Goal: Task Accomplishment & Management: Manage account settings

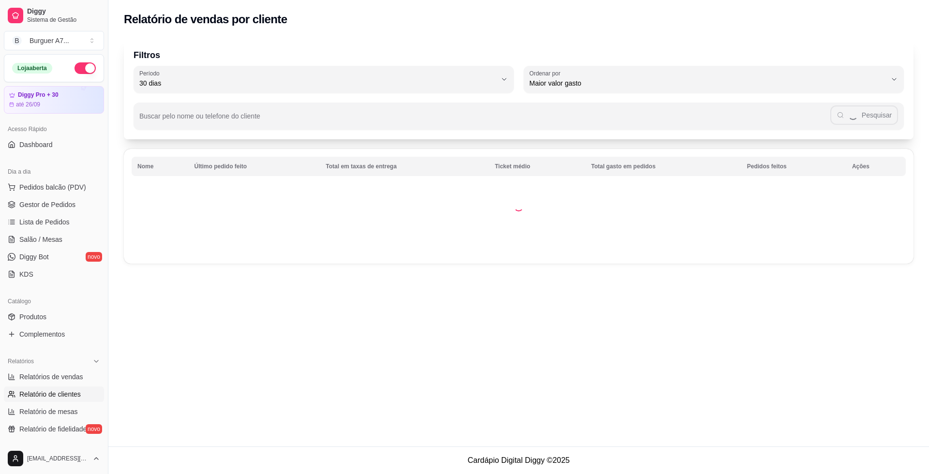
select select "30"
select select "HIGHEST_TOTAL_SPENT_WITH_ORDERS"
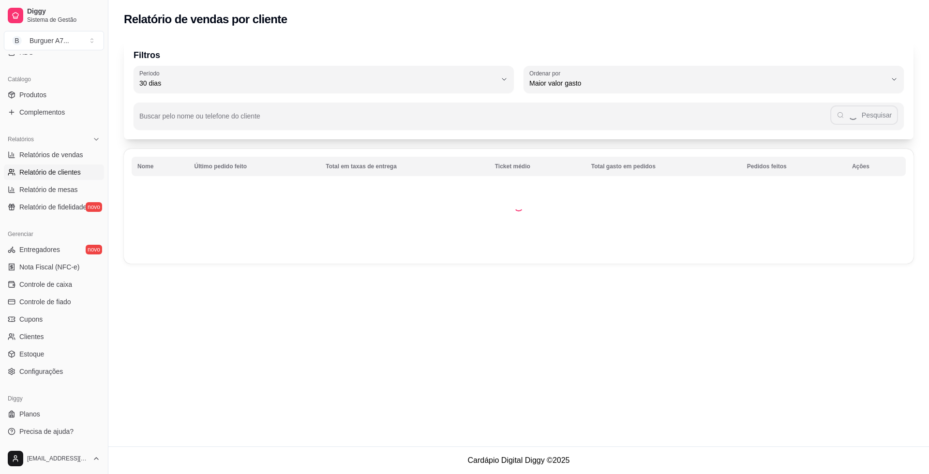
click at [51, 160] on link "Relatórios de vendas" at bounding box center [54, 154] width 100 height 15
select select "ALL"
select select "0"
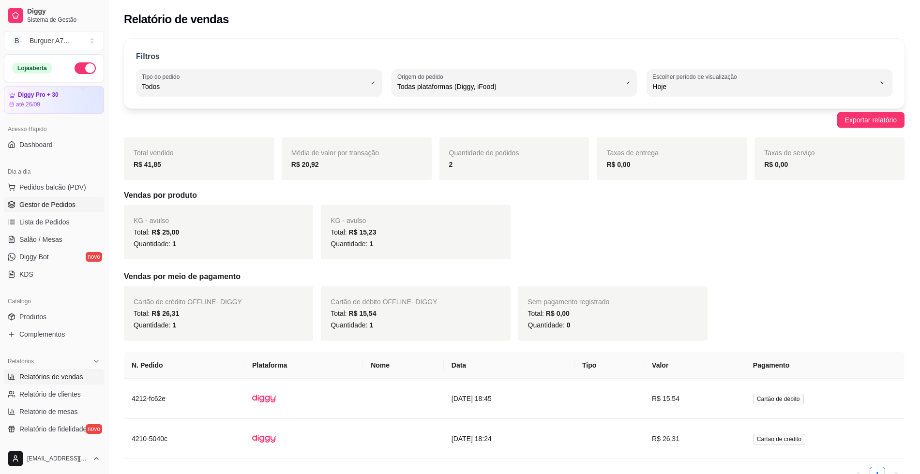
click at [61, 199] on link "Gestor de Pedidos" at bounding box center [54, 204] width 100 height 15
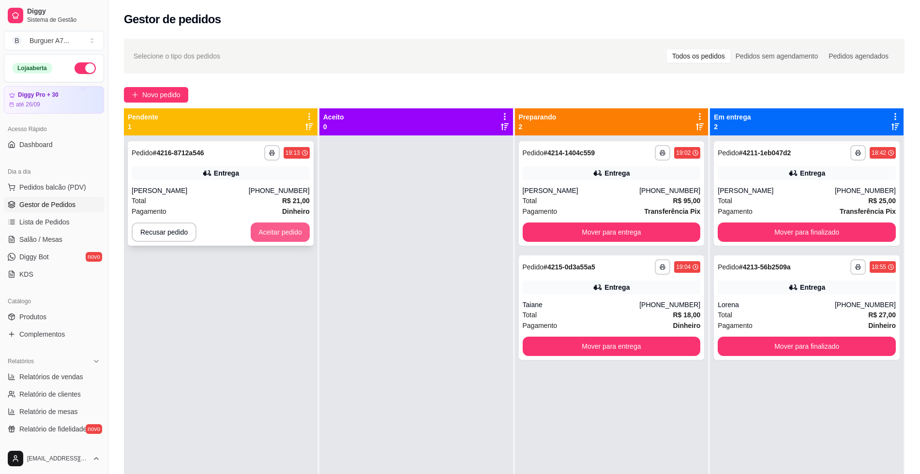
click at [288, 233] on button "Aceitar pedido" at bounding box center [280, 232] width 59 height 19
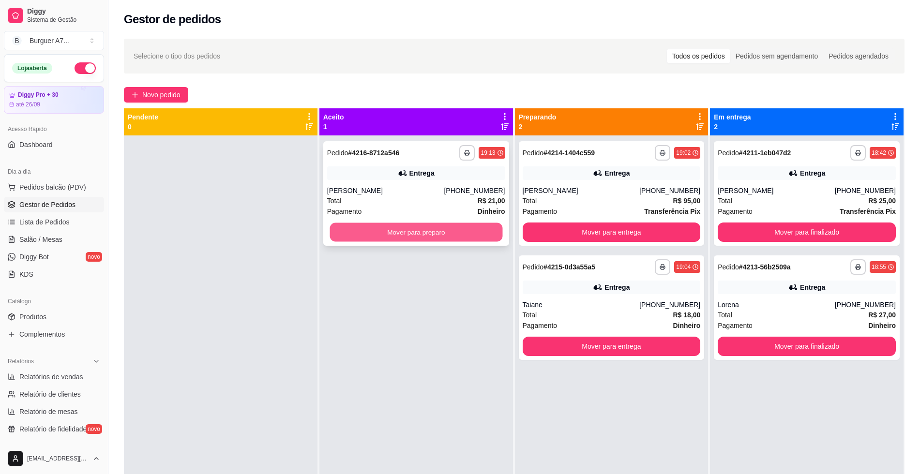
click at [384, 228] on button "Mover para preparo" at bounding box center [415, 232] width 173 height 19
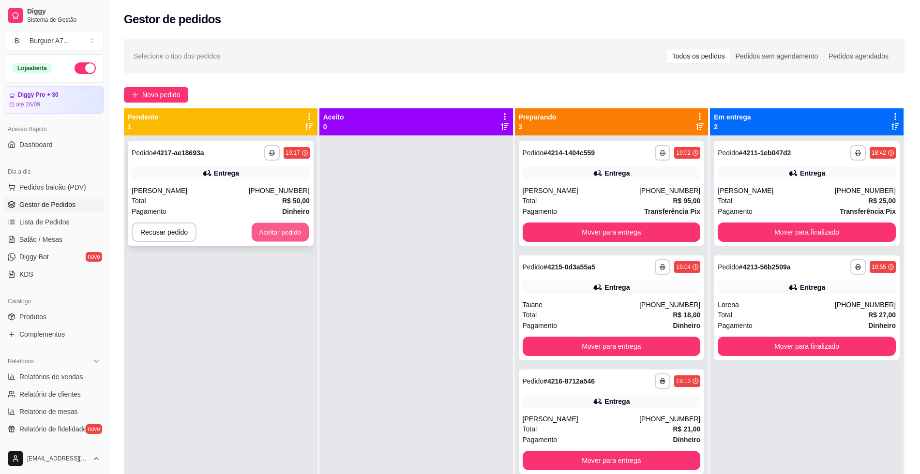
click at [282, 235] on button "Aceitar pedido" at bounding box center [280, 232] width 57 height 19
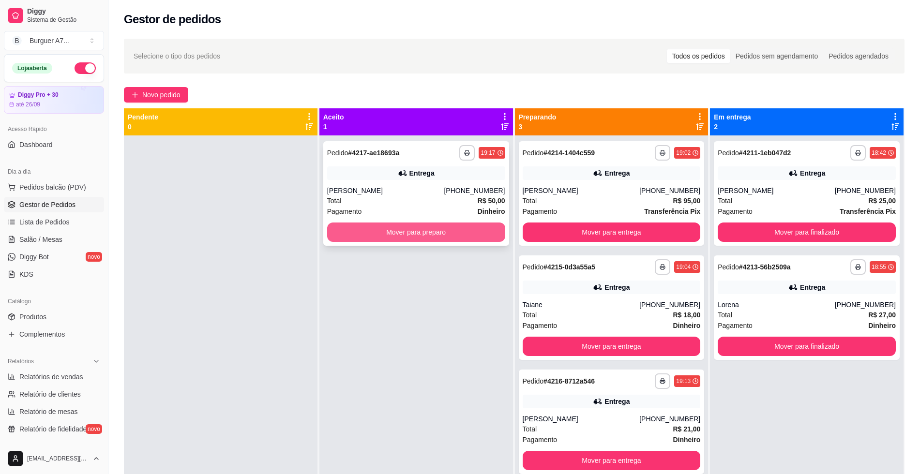
click at [384, 232] on button "Mover para preparo" at bounding box center [416, 232] width 178 height 19
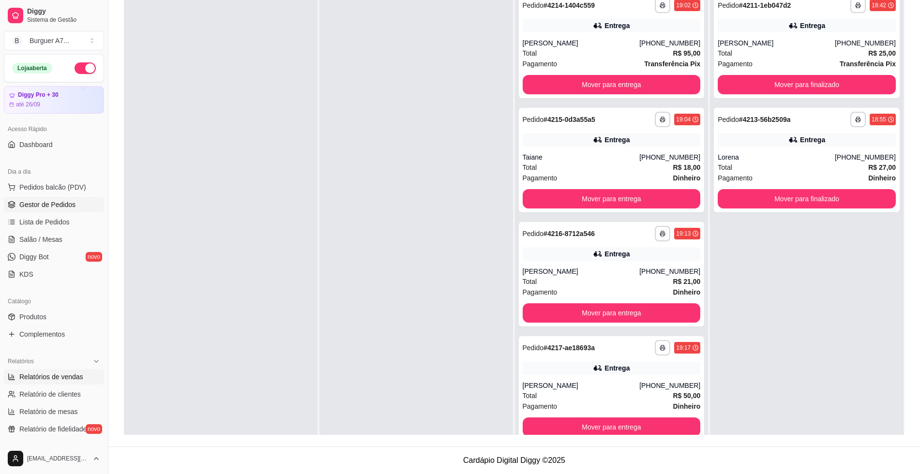
click at [64, 375] on span "Relatórios de vendas" at bounding box center [51, 377] width 64 height 10
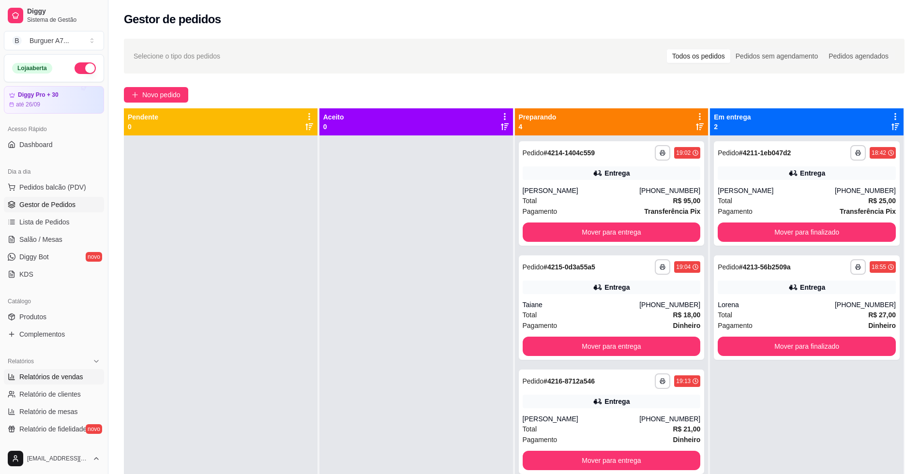
select select "ALL"
select select "0"
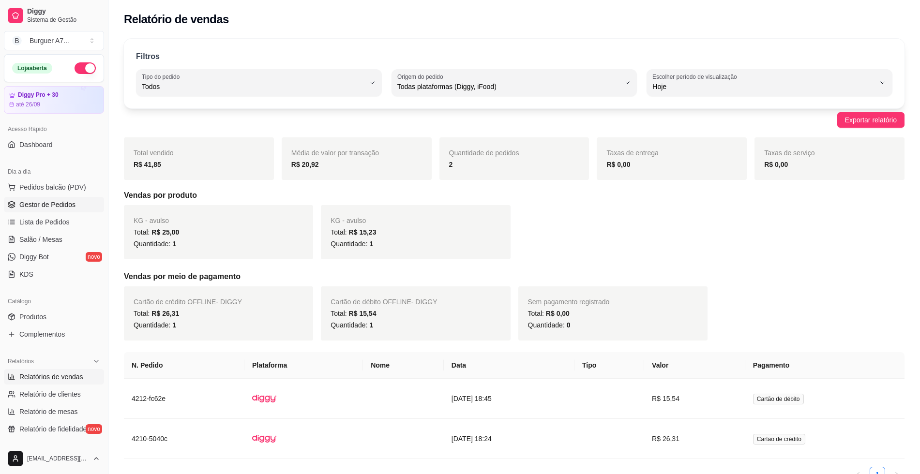
click at [74, 205] on link "Gestor de Pedidos" at bounding box center [54, 204] width 100 height 15
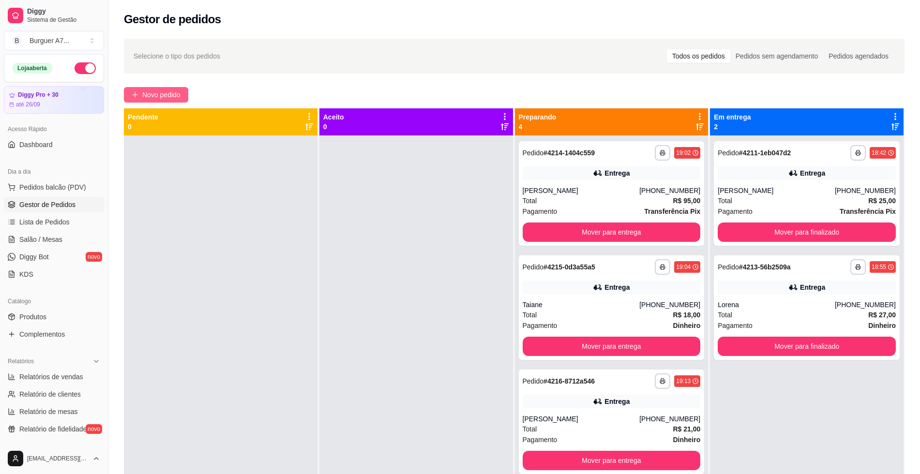
click at [161, 96] on span "Novo pedido" at bounding box center [161, 94] width 38 height 11
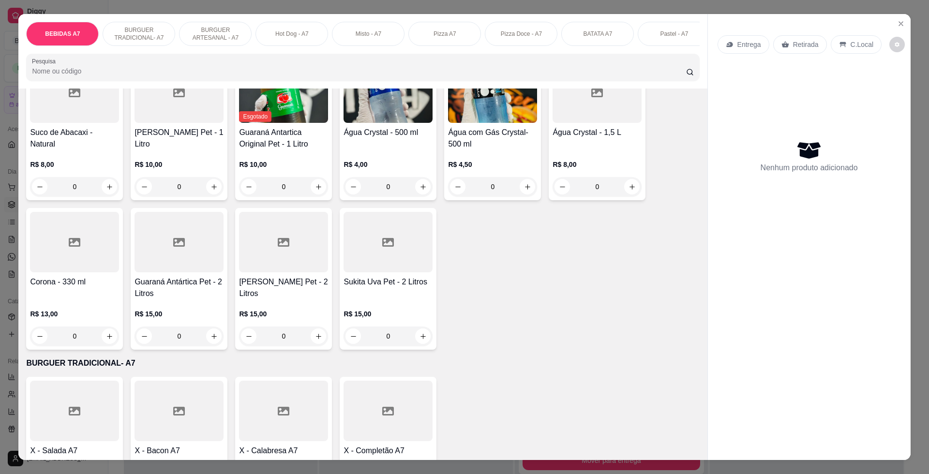
scroll to position [242, 0]
click at [210, 191] on icon "increase-product-quantity" at bounding box center [213, 187] width 7 height 7
type input "1"
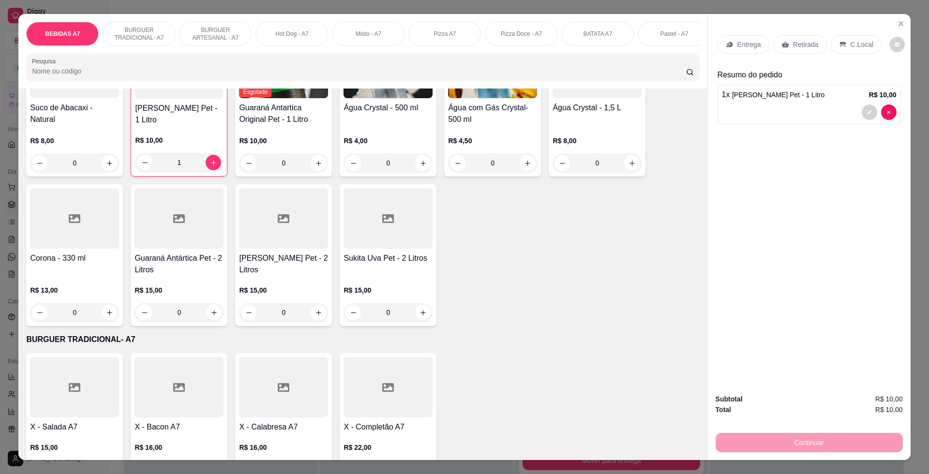
scroll to position [363, 0]
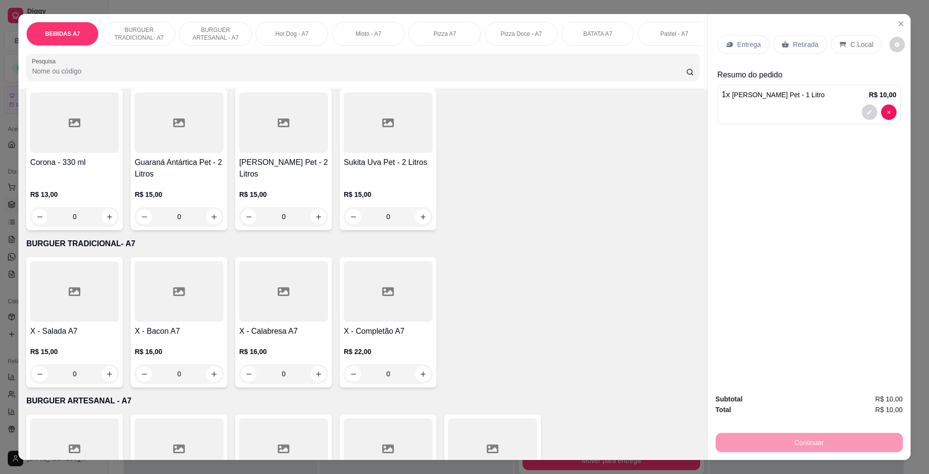
click at [106, 384] on div "0" at bounding box center [74, 373] width 89 height 19
click at [100, 384] on div "0" at bounding box center [74, 373] width 89 height 19
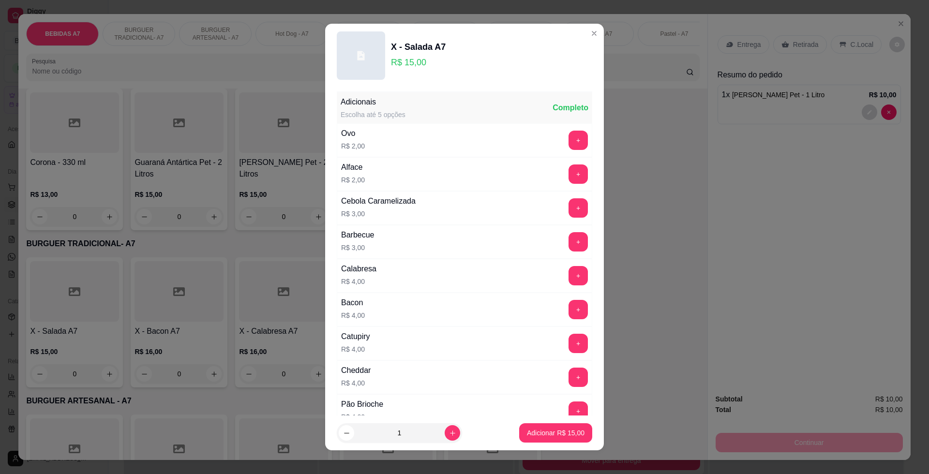
click at [431, 433] on input "1" at bounding box center [399, 432] width 90 height 19
click at [445, 437] on button "increase-product-quantity" at bounding box center [452, 432] width 15 height 15
type input "2"
click at [496, 437] on footer "2 Adicionar R$ 30,00" at bounding box center [464, 433] width 279 height 35
click at [528, 437] on p "Adicionar R$ 30,00" at bounding box center [556, 432] width 56 height 9
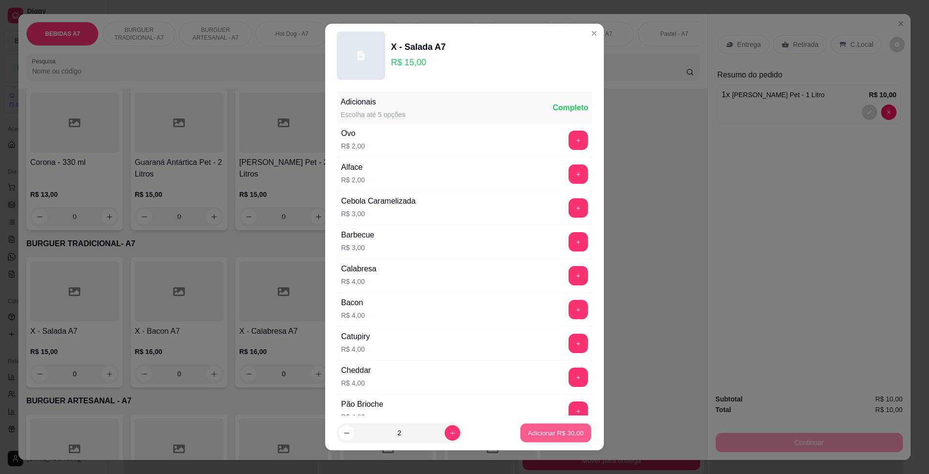
type input "2"
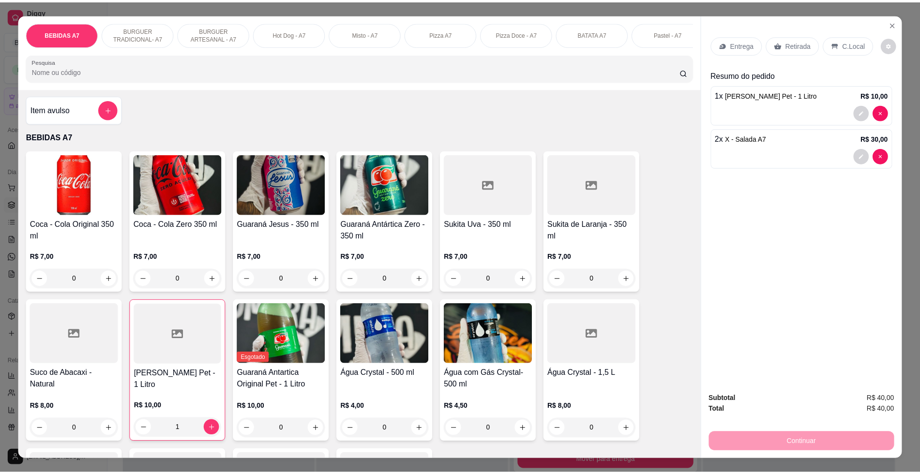
scroll to position [0, 0]
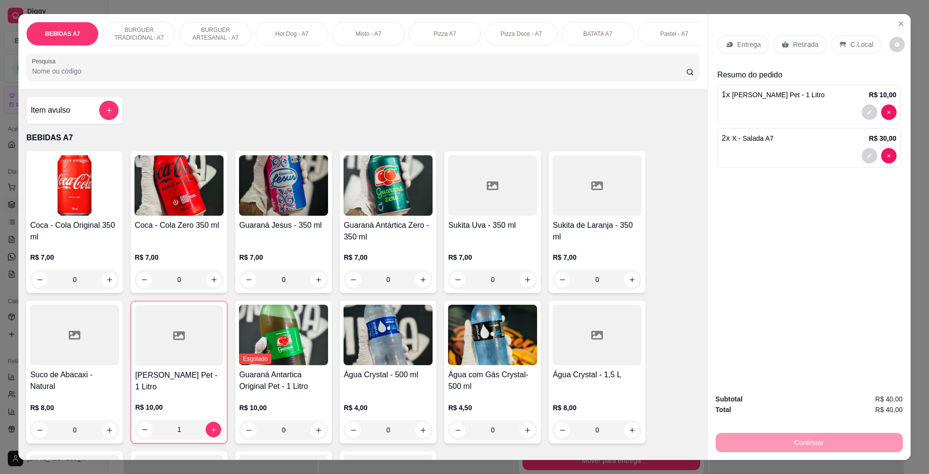
click at [87, 118] on div "Item avulso" at bounding box center [74, 110] width 88 height 19
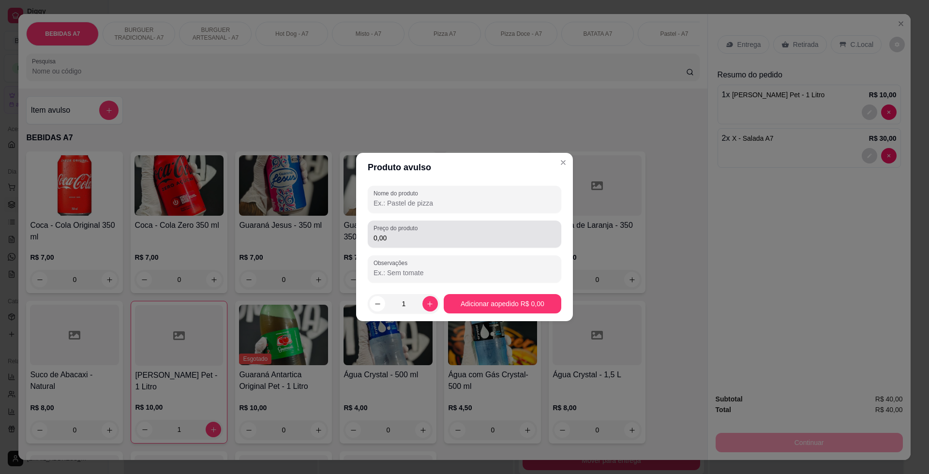
click at [427, 233] on input "0,00" at bounding box center [464, 238] width 182 height 10
type input "2,00"
click at [439, 160] on header "Produto avulso" at bounding box center [464, 167] width 217 height 29
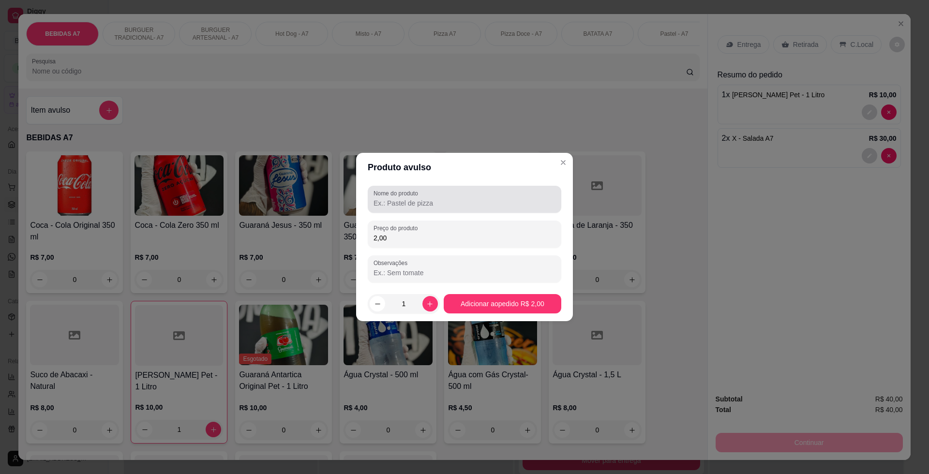
click at [443, 191] on div at bounding box center [464, 199] width 182 height 19
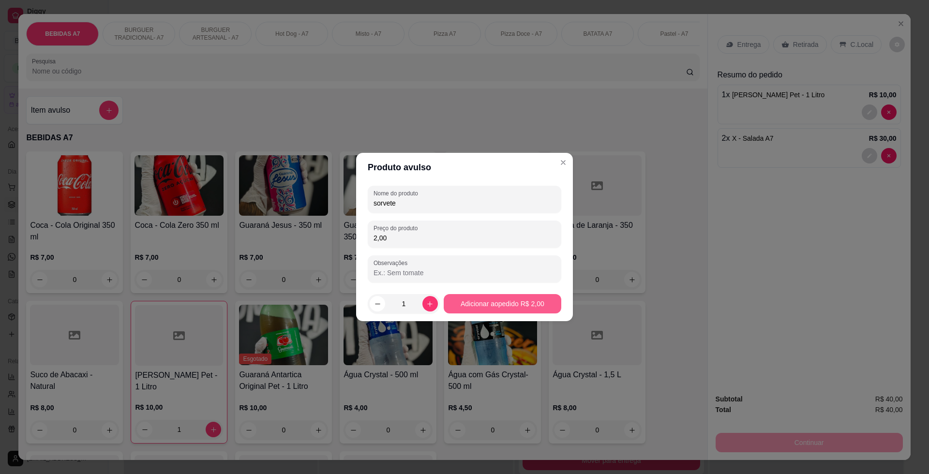
type input "sorvete"
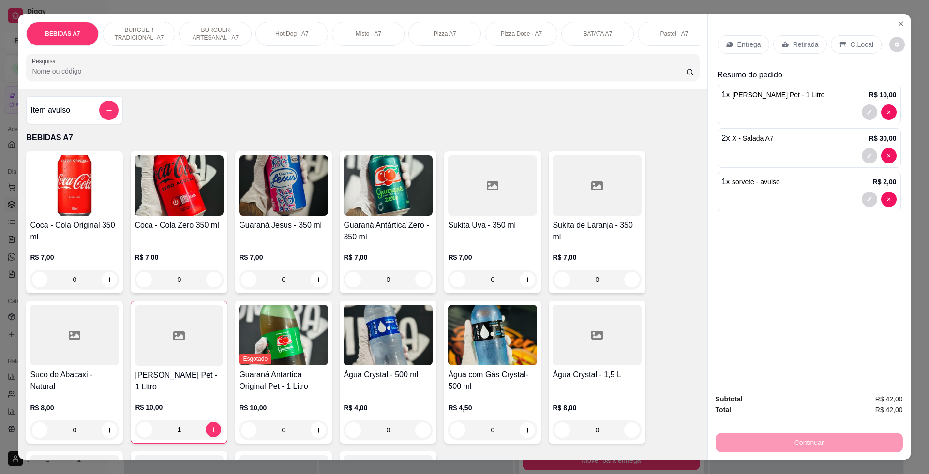
click at [853, 50] on div "C.Local" at bounding box center [856, 44] width 51 height 18
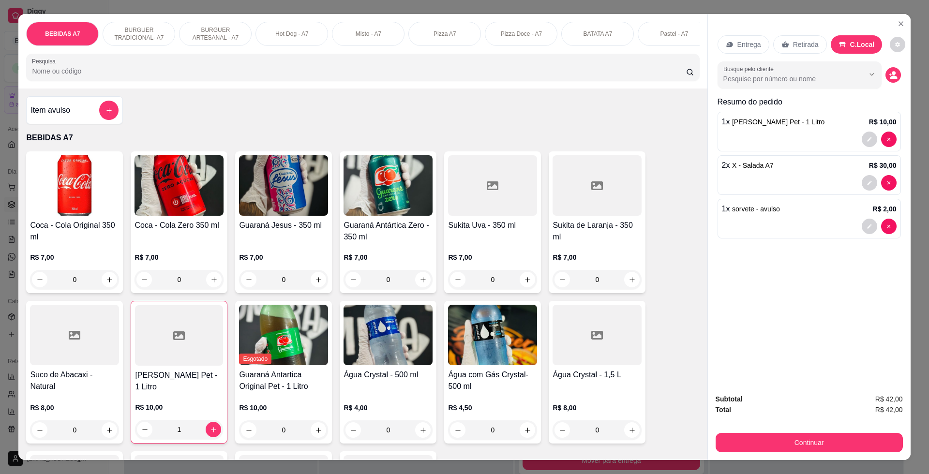
click at [850, 454] on div "Subtotal R$ 42,00 Total R$ 42,00 Continuar" at bounding box center [809, 423] width 203 height 74
click at [858, 437] on button "Continuar" at bounding box center [808, 442] width 181 height 19
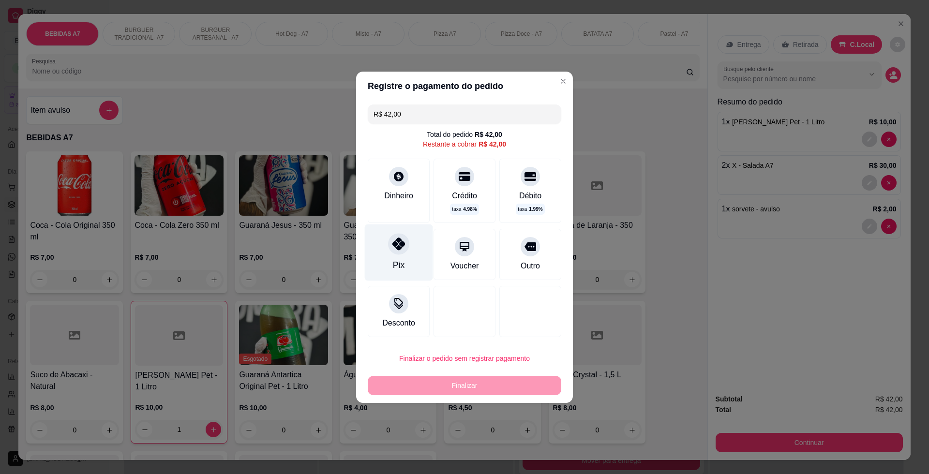
click at [401, 250] on icon at bounding box center [398, 244] width 13 height 13
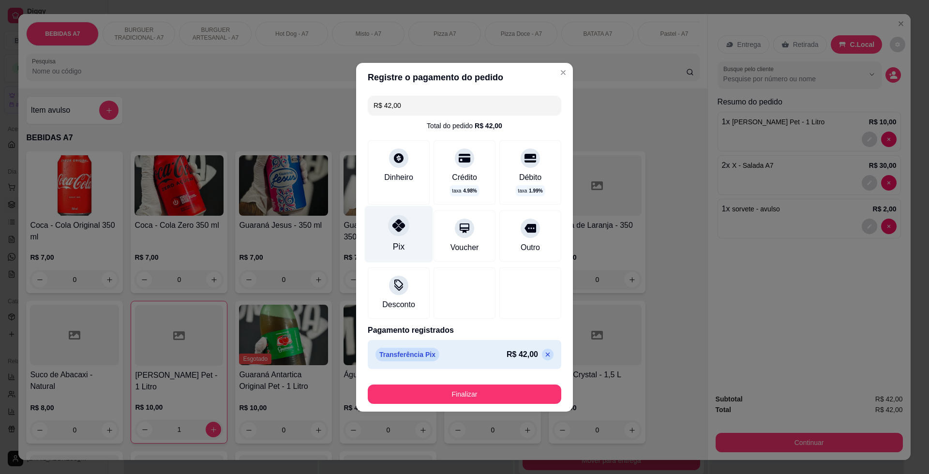
type input "R$ 0,00"
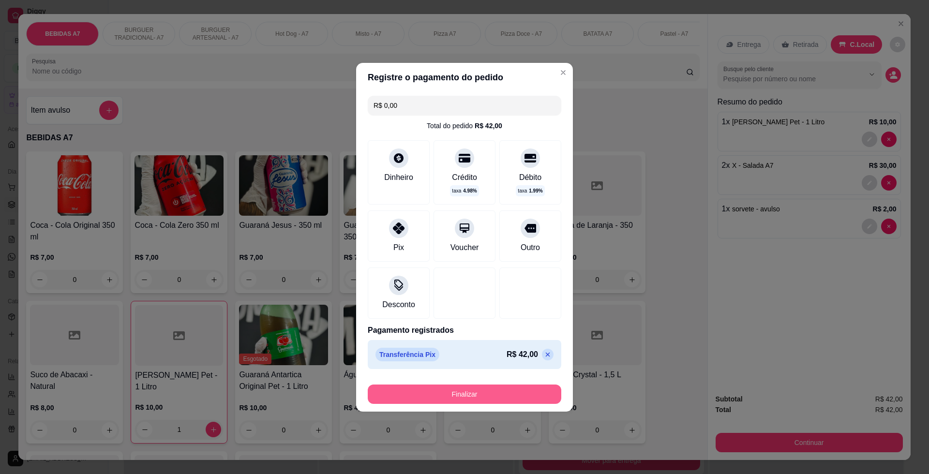
click at [455, 394] on button "Finalizar" at bounding box center [464, 394] width 193 height 19
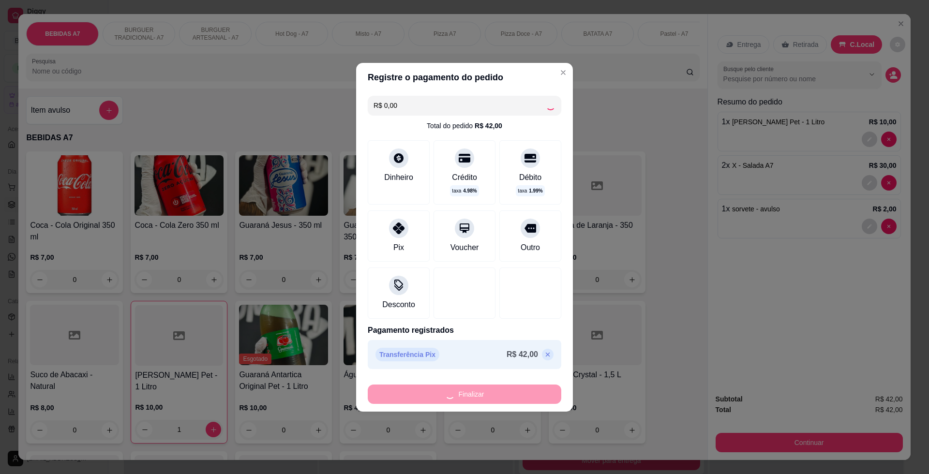
type input "0"
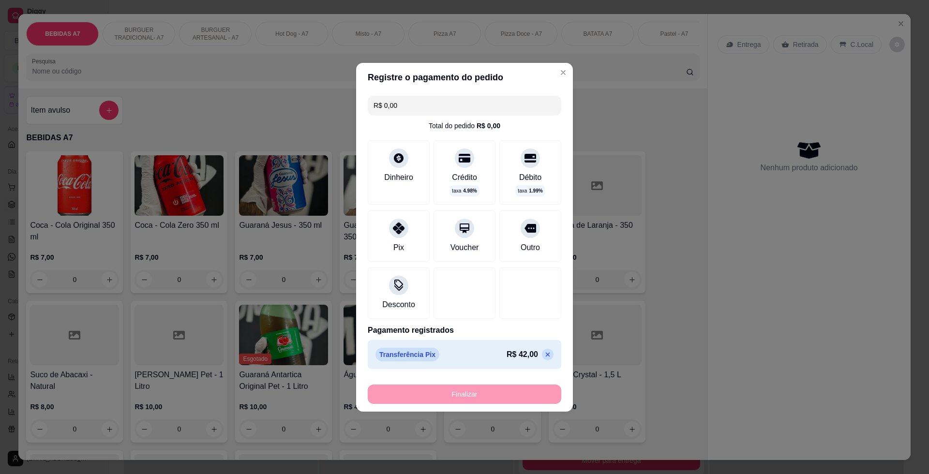
type input "-R$ 42,00"
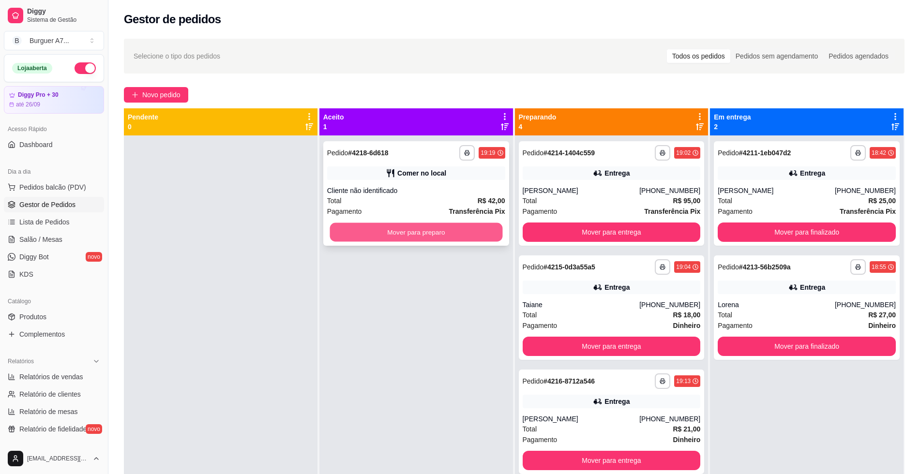
click at [479, 235] on button "Mover para preparo" at bounding box center [415, 232] width 173 height 19
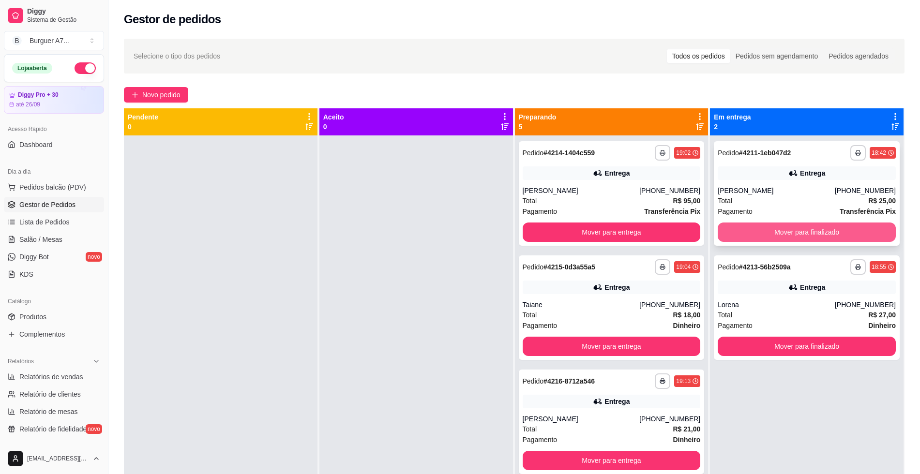
click at [816, 229] on button "Mover para finalizado" at bounding box center [806, 232] width 178 height 19
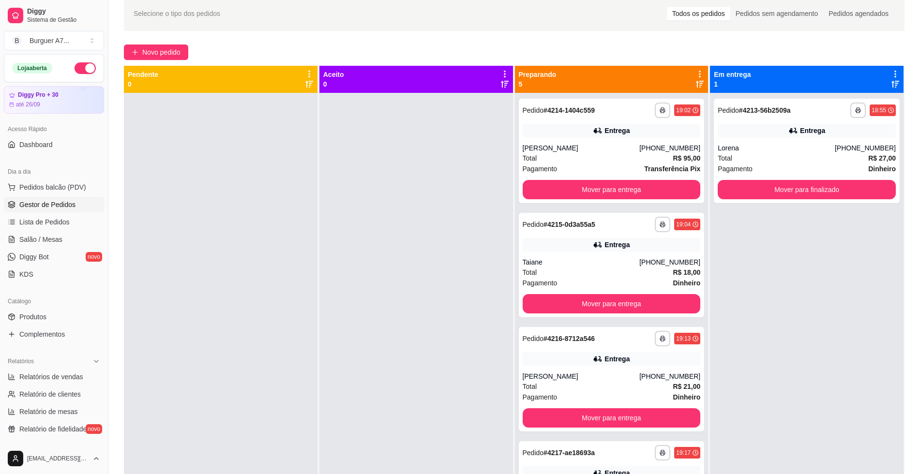
scroll to position [27, 0]
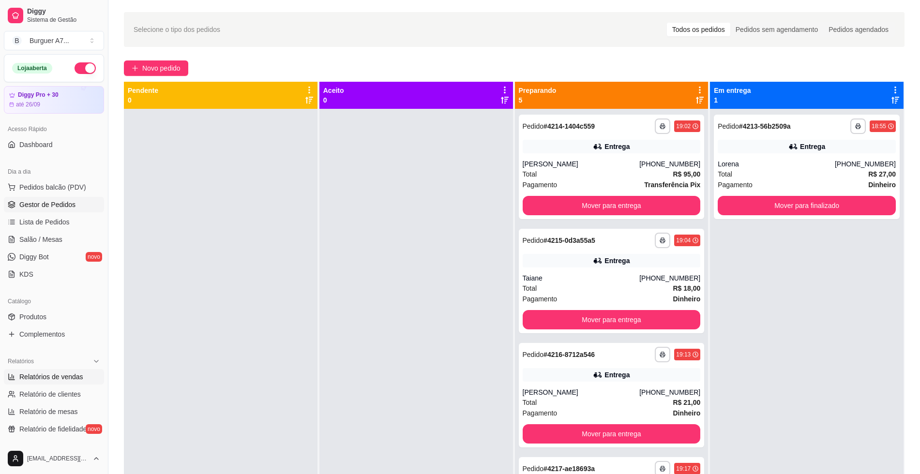
click at [47, 379] on span "Relatórios de vendas" at bounding box center [51, 377] width 64 height 10
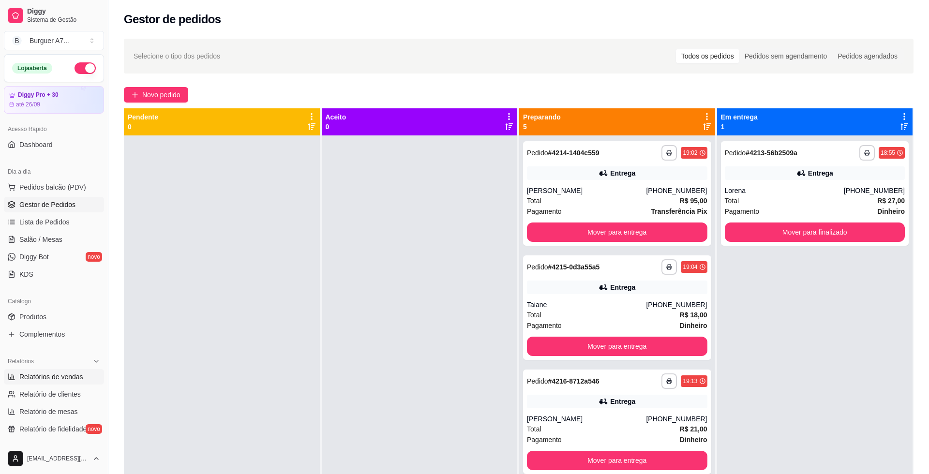
select select "ALL"
select select "0"
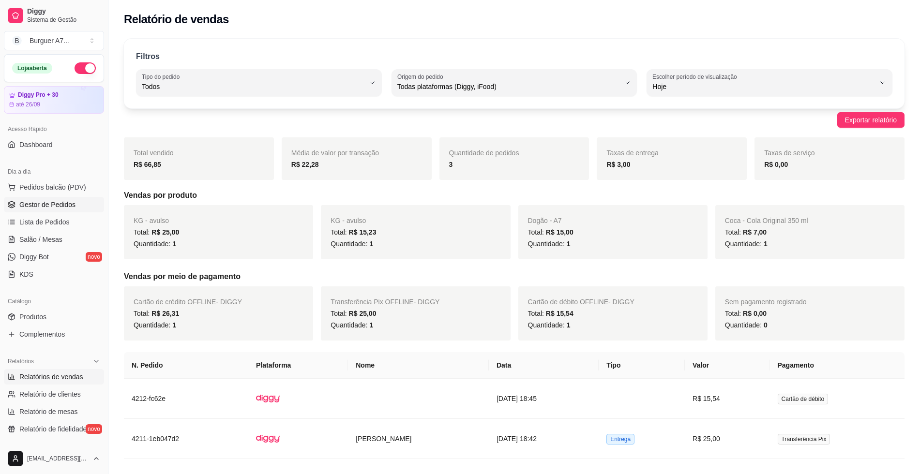
click at [77, 208] on link "Gestor de Pedidos" at bounding box center [54, 204] width 100 height 15
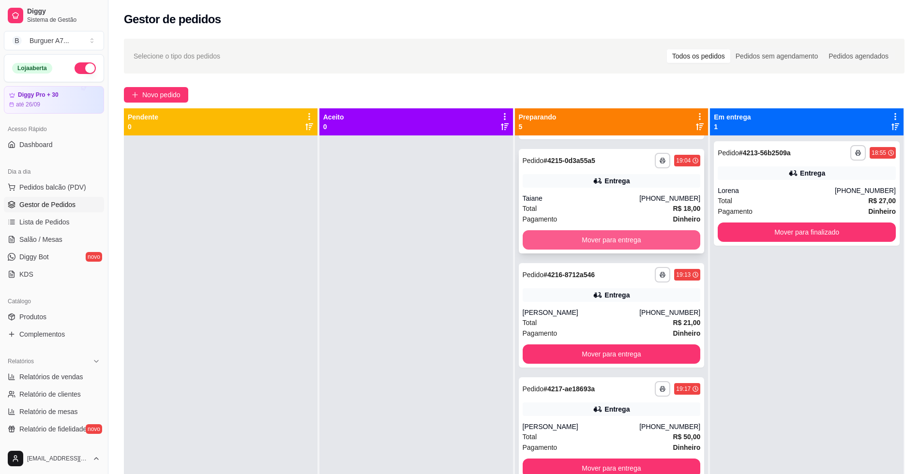
click at [613, 240] on button "Mover para entrega" at bounding box center [611, 239] width 178 height 19
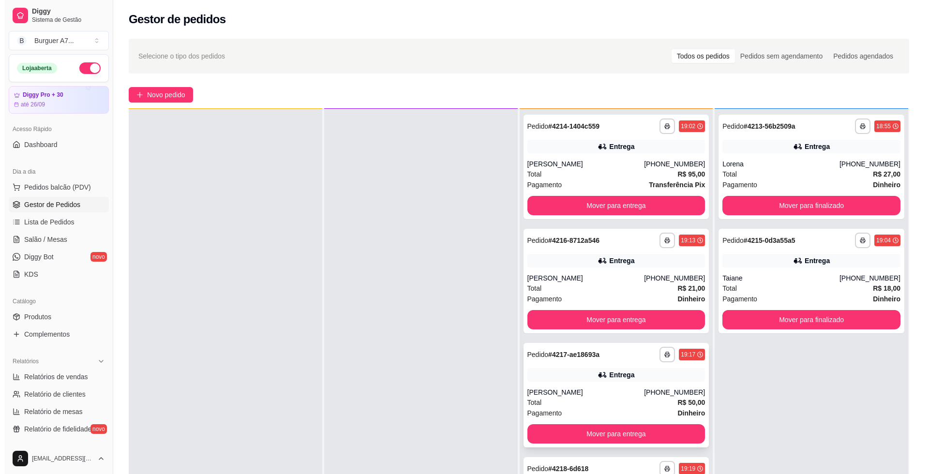
scroll to position [27, 0]
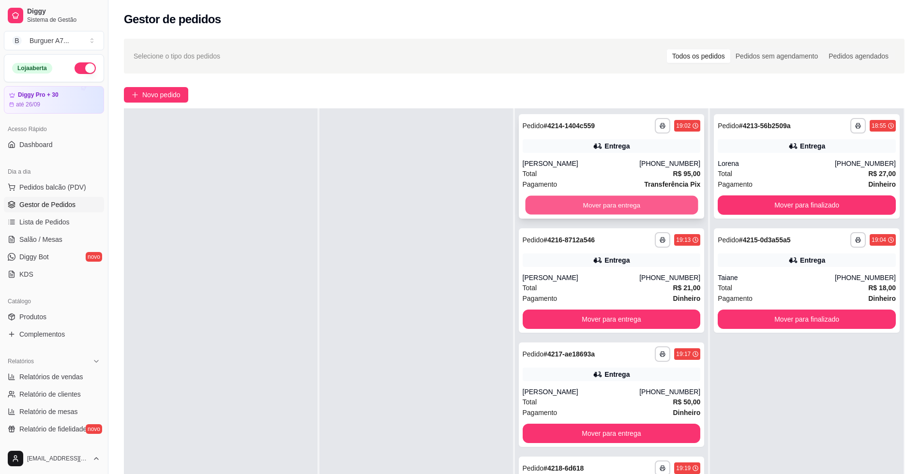
click at [599, 206] on button "Mover para entrega" at bounding box center [611, 205] width 173 height 19
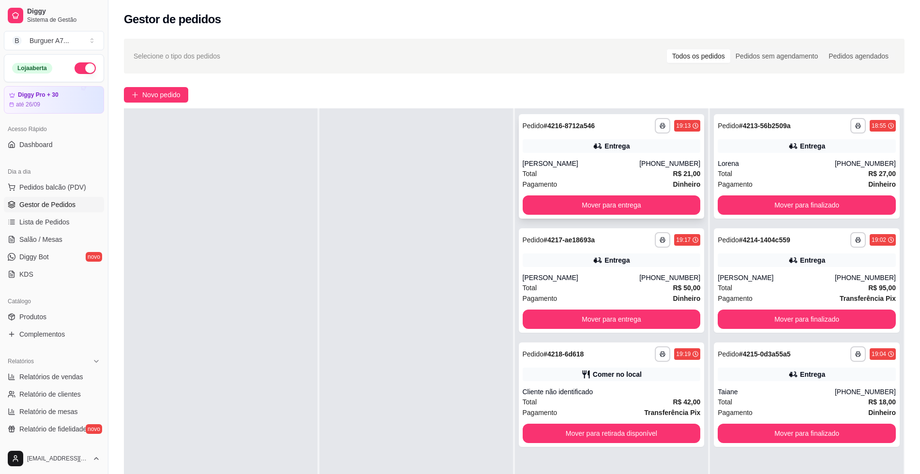
click at [653, 177] on div "Total R$ 21,00" at bounding box center [611, 173] width 178 height 11
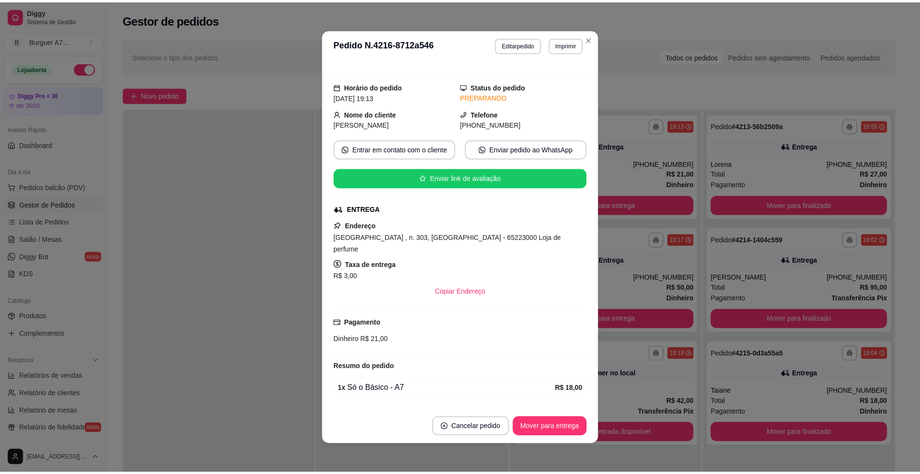
scroll to position [33, 0]
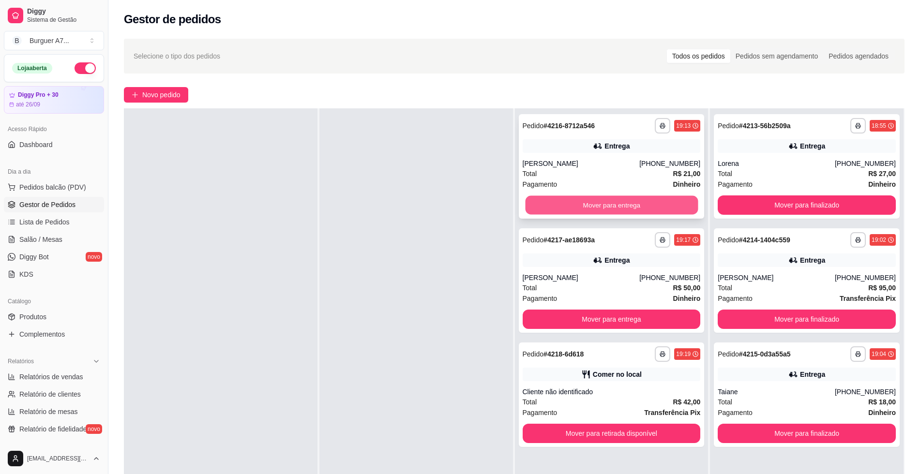
click at [638, 199] on button "Mover para entrega" at bounding box center [611, 205] width 173 height 19
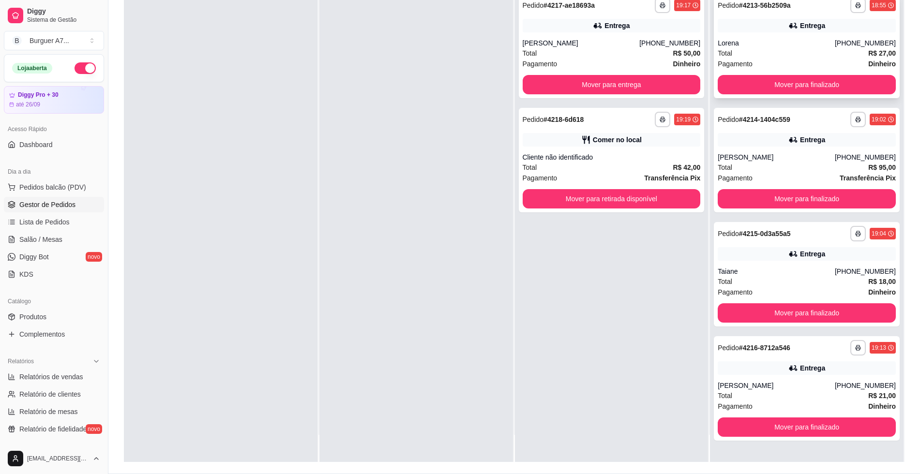
scroll to position [121, 0]
click at [868, 156] on div "[PHONE_NUMBER]" at bounding box center [864, 157] width 61 height 10
click at [766, 273] on div "Taiane" at bounding box center [775, 271] width 117 height 10
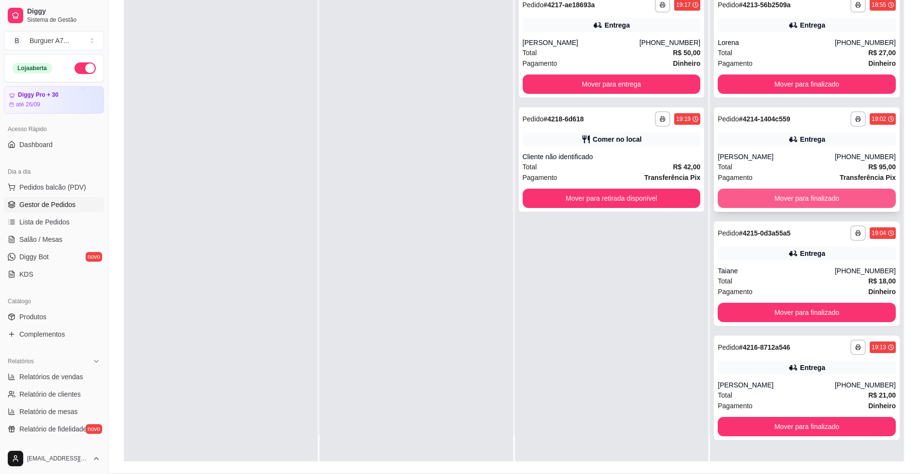
click at [821, 193] on button "Mover para finalizado" at bounding box center [806, 198] width 178 height 19
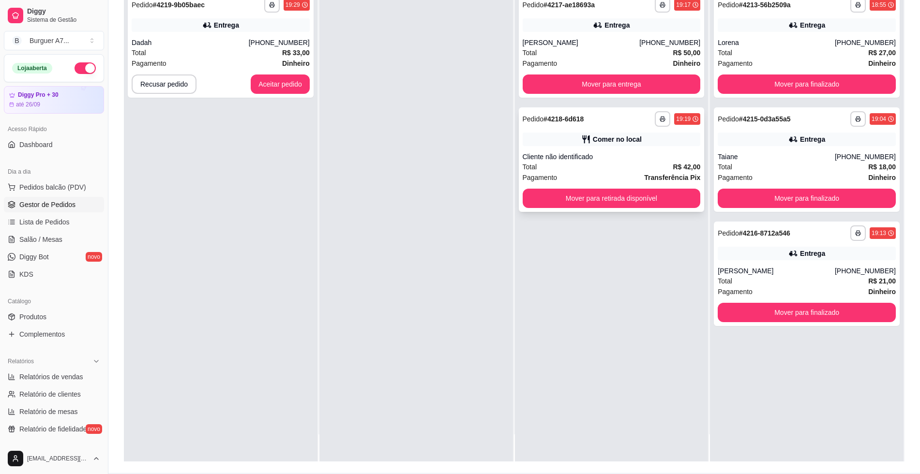
click at [646, 210] on div "**********" at bounding box center [612, 159] width 186 height 104
click at [644, 203] on button "Mover para retirada disponível" at bounding box center [611, 198] width 173 height 19
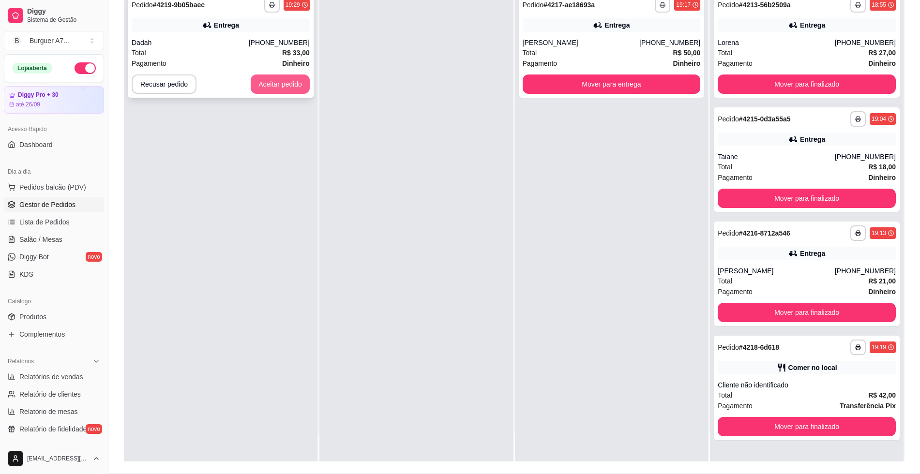
click at [295, 77] on button "Aceitar pedido" at bounding box center [280, 83] width 59 height 19
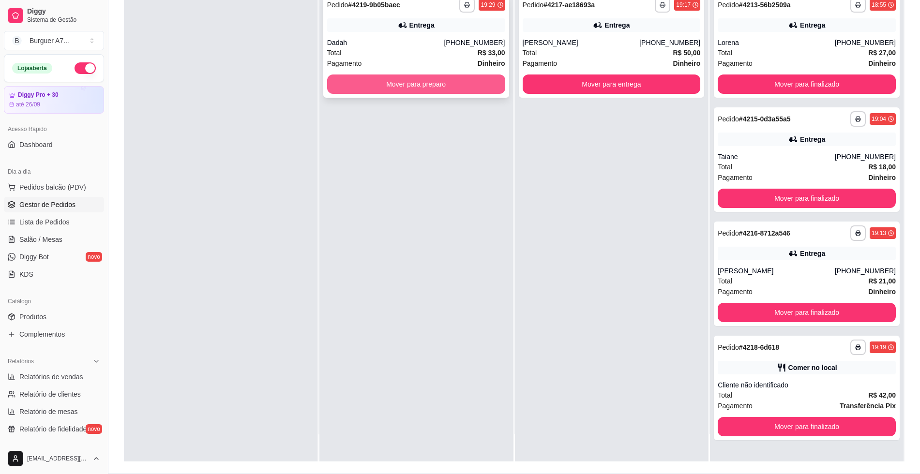
click at [386, 84] on button "Mover para preparo" at bounding box center [416, 83] width 178 height 19
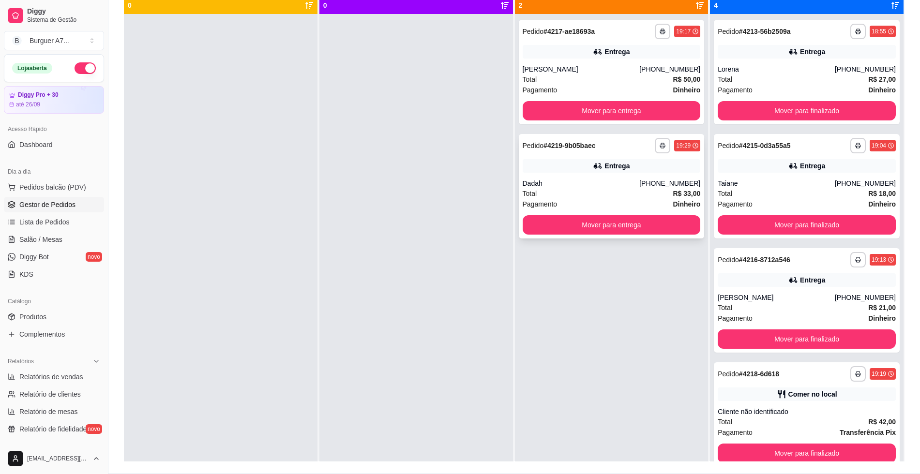
scroll to position [0, 0]
click at [30, 380] on span "Relatórios de vendas" at bounding box center [51, 377] width 64 height 10
select select "ALL"
select select "0"
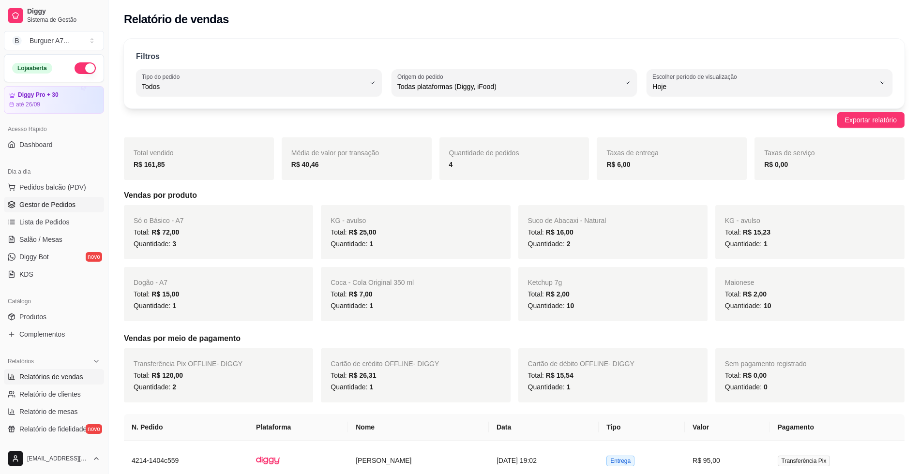
click at [45, 200] on span "Gestor de Pedidos" at bounding box center [47, 205] width 56 height 10
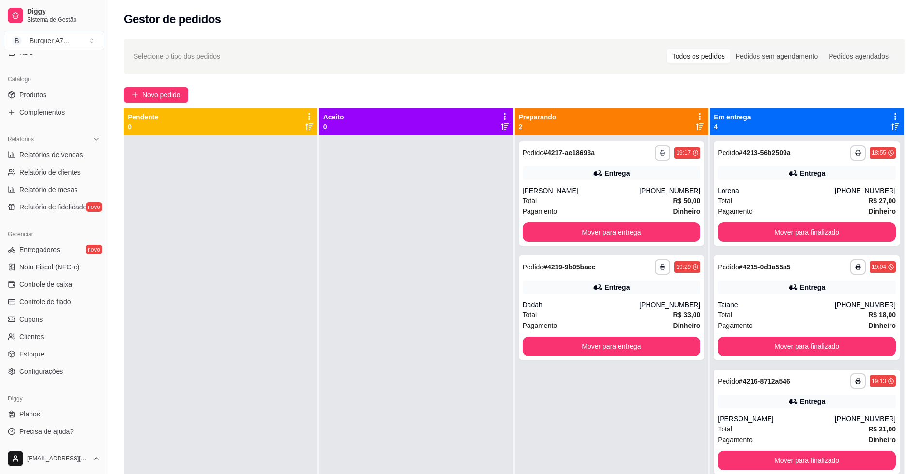
scroll to position [148, 0]
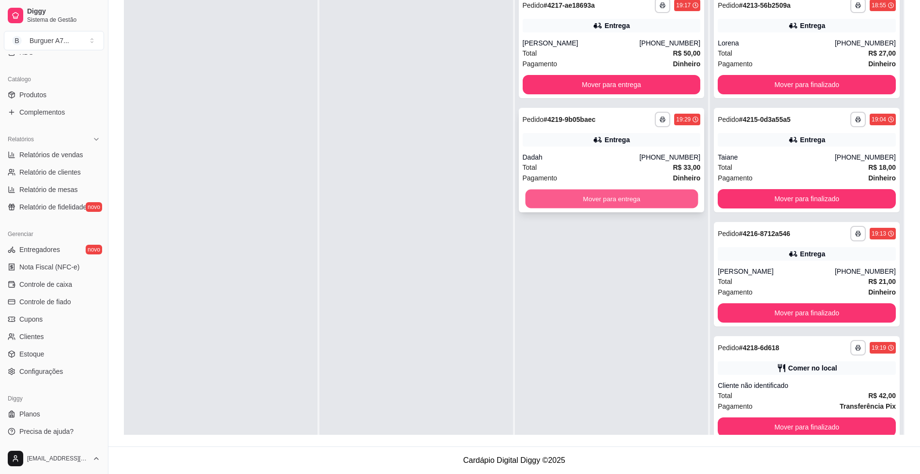
click at [650, 200] on button "Mover para entrega" at bounding box center [611, 199] width 173 height 19
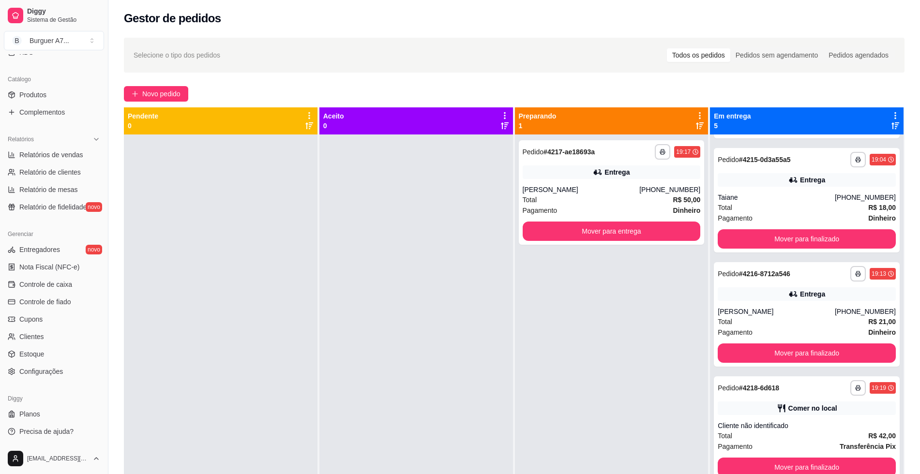
scroll to position [0, 0]
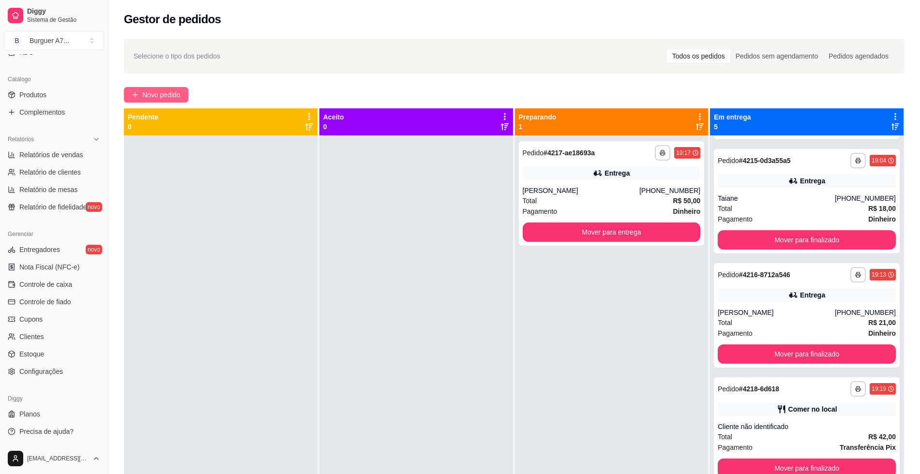
click at [148, 98] on span "Novo pedido" at bounding box center [161, 94] width 38 height 11
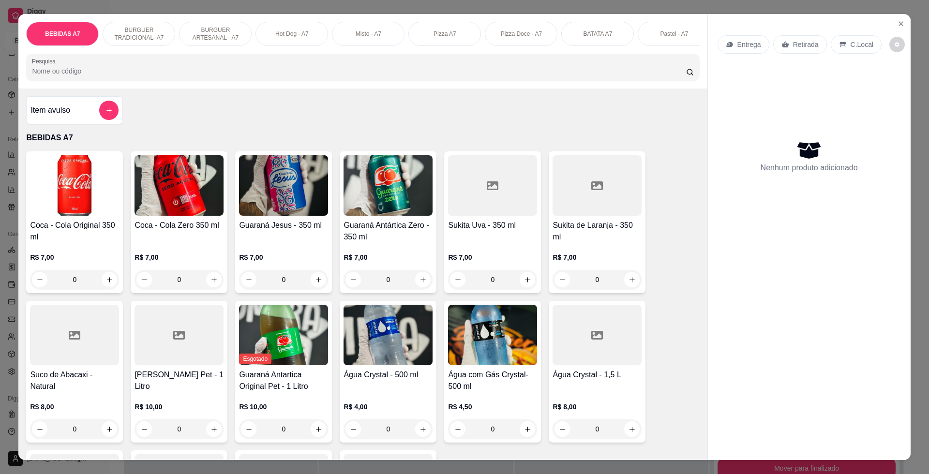
click at [59, 112] on div "Item avulso" at bounding box center [74, 110] width 88 height 19
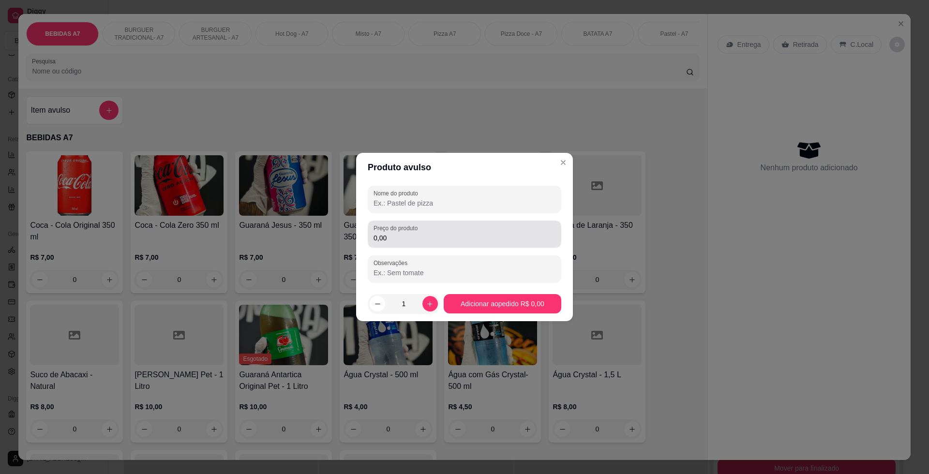
click at [446, 233] on div "0,00" at bounding box center [464, 233] width 182 height 19
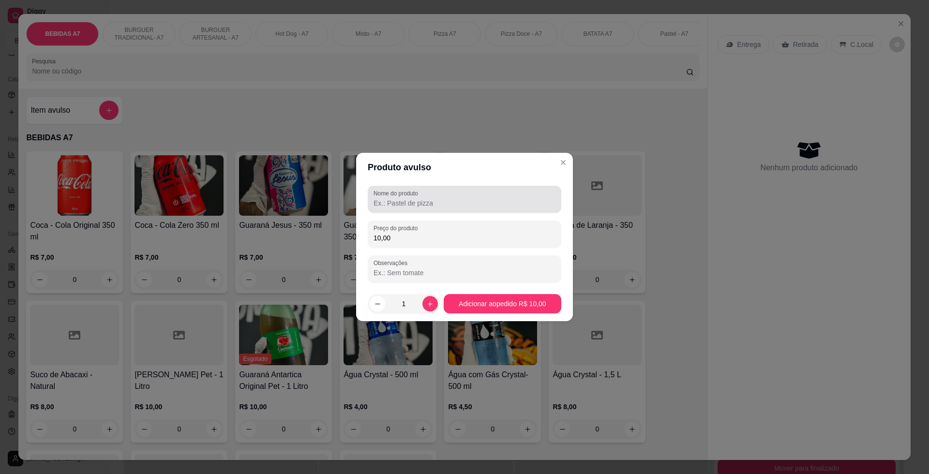
type input "10,00"
click at [456, 207] on input "Nome do produto" at bounding box center [464, 203] width 182 height 10
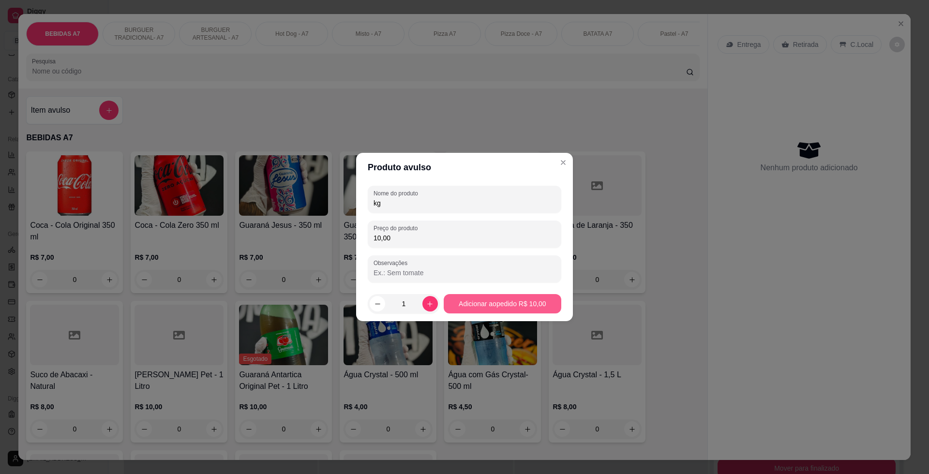
type input "kg"
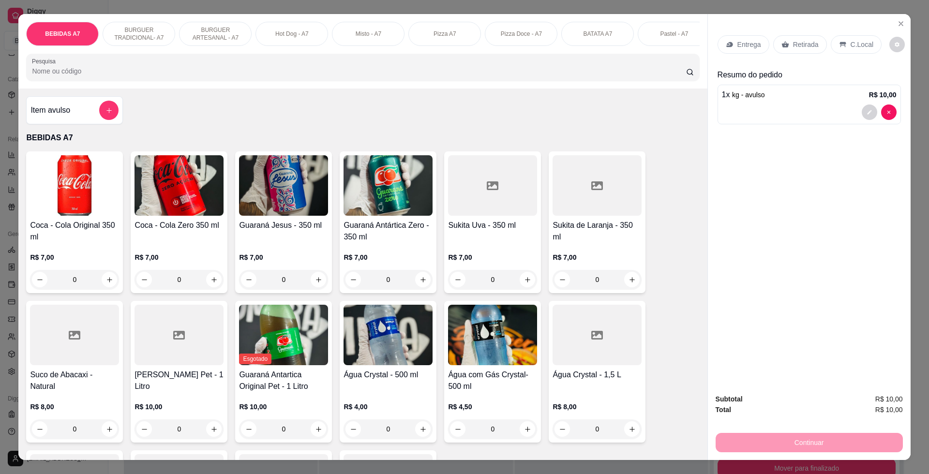
click at [794, 43] on p "Retirada" at bounding box center [806, 45] width 26 height 10
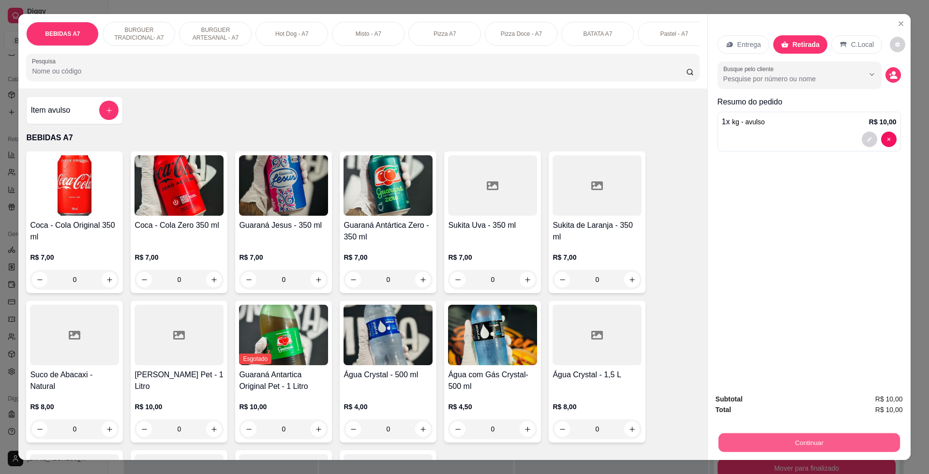
click at [877, 439] on button "Continuar" at bounding box center [808, 442] width 181 height 19
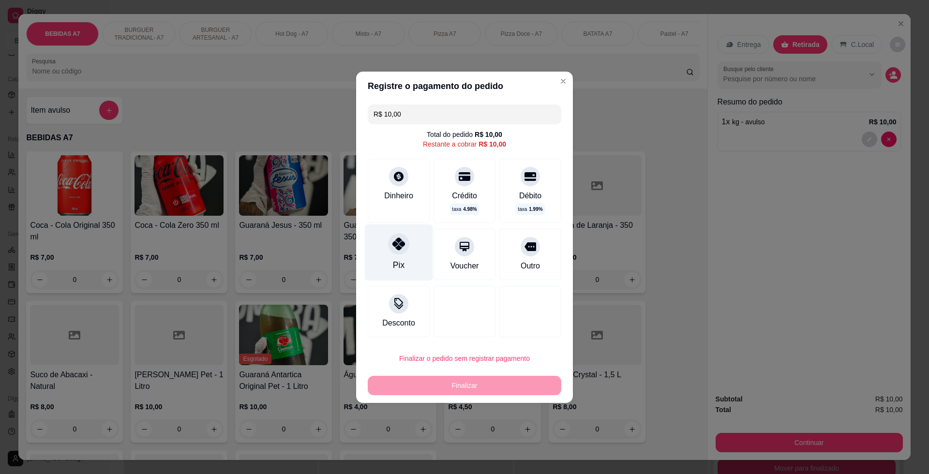
click at [369, 250] on div "Pix" at bounding box center [399, 252] width 68 height 57
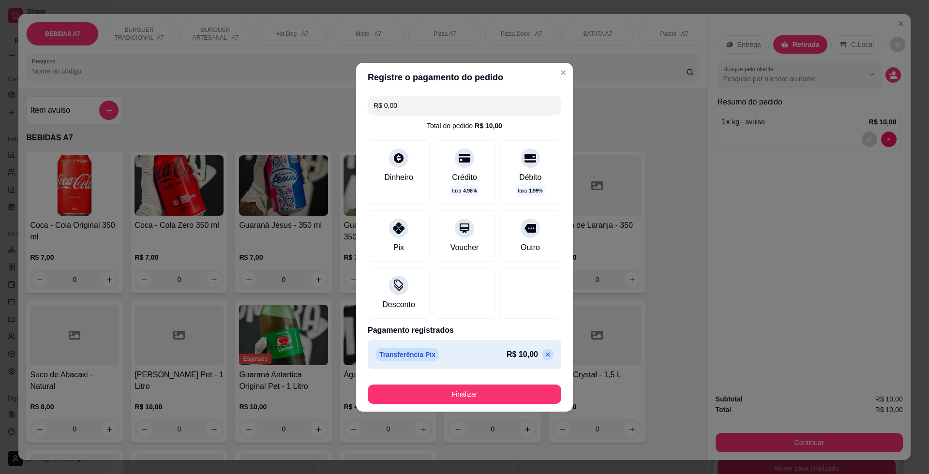
click at [408, 383] on div "Finalizar" at bounding box center [464, 392] width 193 height 23
click at [408, 385] on div "Finalizar" at bounding box center [464, 392] width 193 height 23
click at [409, 387] on button "Finalizar" at bounding box center [464, 394] width 193 height 19
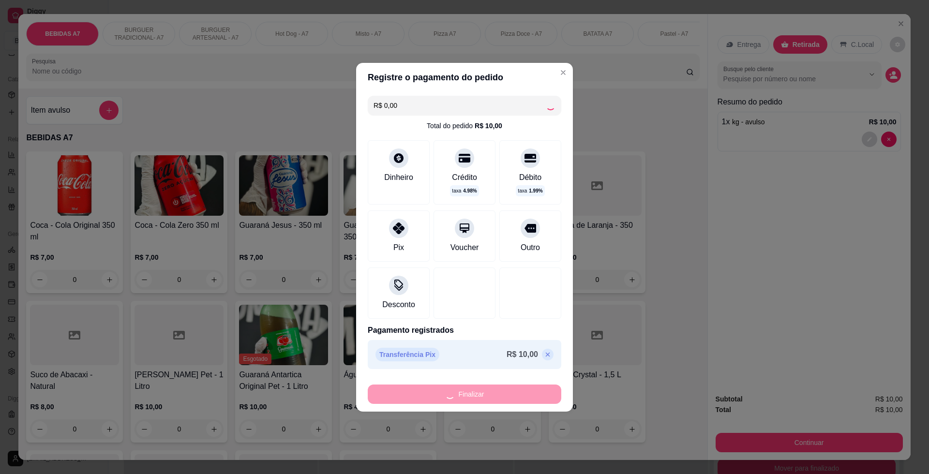
type input "-R$ 10,00"
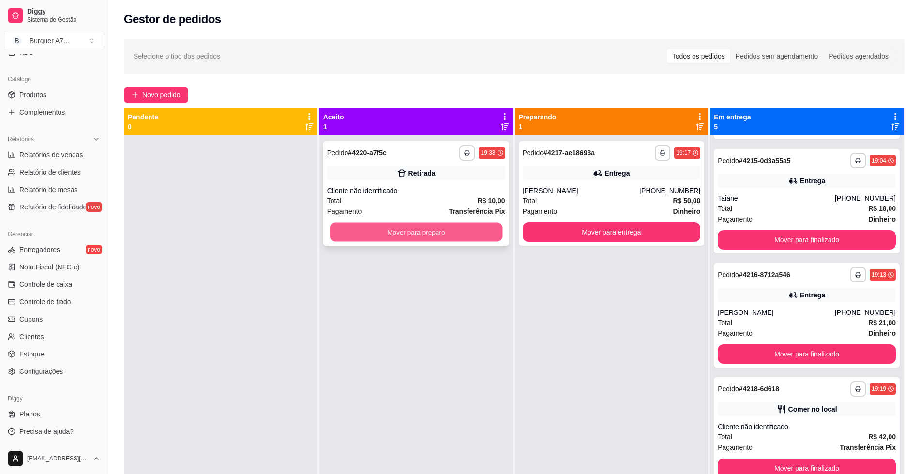
click at [472, 228] on button "Mover para preparo" at bounding box center [415, 232] width 173 height 19
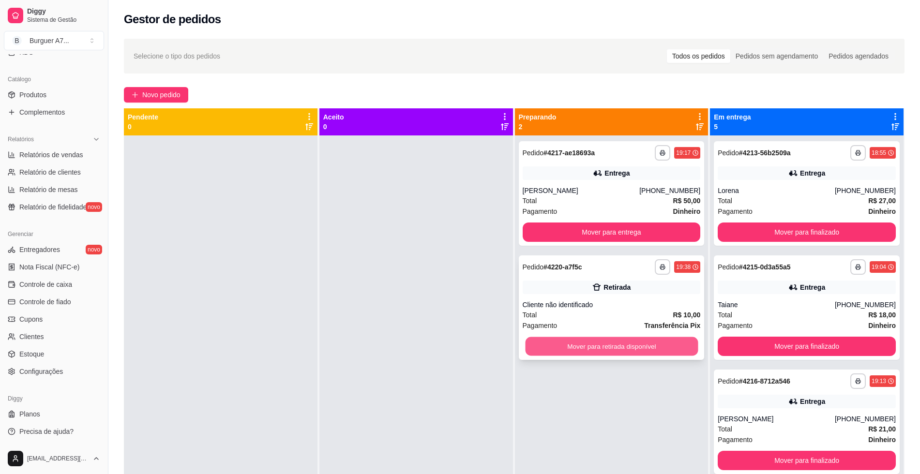
click at [685, 351] on button "Mover para retirada disponível" at bounding box center [611, 346] width 173 height 19
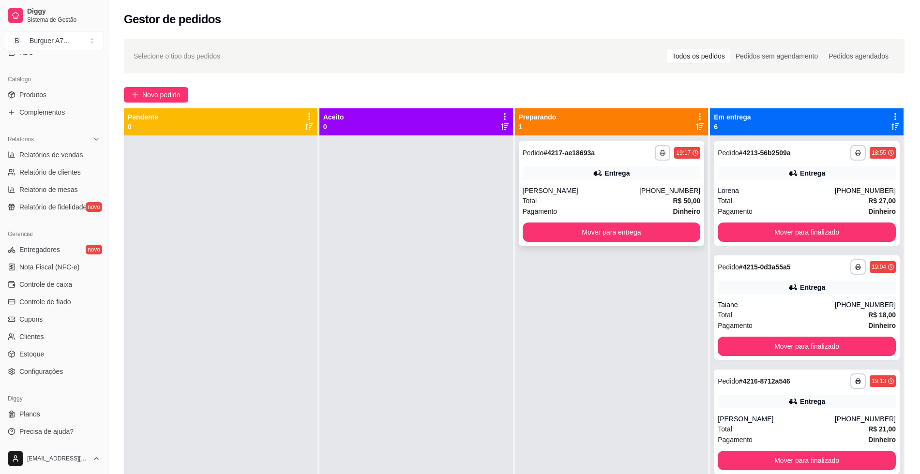
click at [547, 220] on div "**********" at bounding box center [612, 193] width 186 height 104
click at [645, 221] on div "**********" at bounding box center [612, 193] width 186 height 104
click at [642, 226] on button "Mover para entrega" at bounding box center [611, 232] width 173 height 19
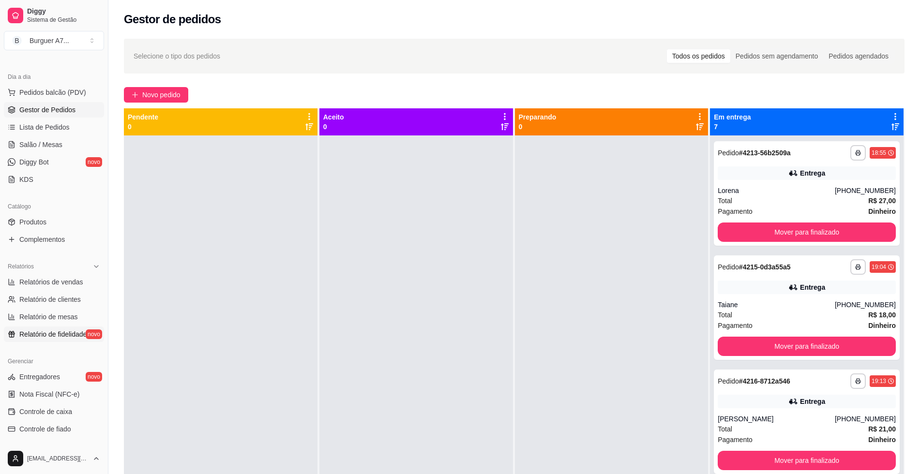
scroll to position [41, 0]
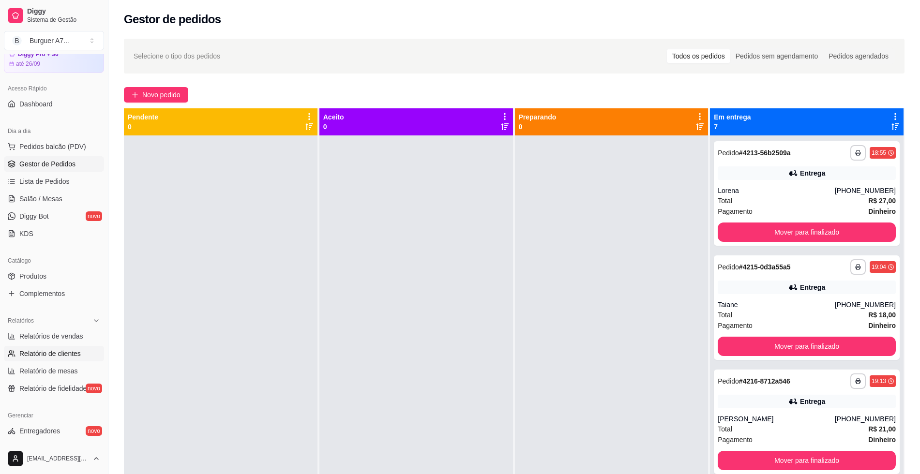
click at [91, 350] on link "Relatório de clientes" at bounding box center [54, 353] width 100 height 15
select select "30"
select select "HIGHEST_TOTAL_SPENT_WITH_ORDERS"
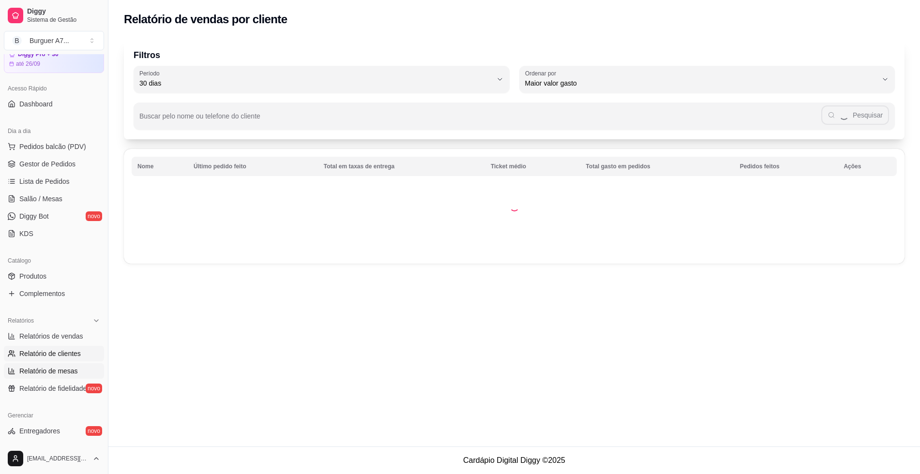
click at [71, 367] on span "Relatório de mesas" at bounding box center [48, 371] width 59 height 10
select select "TOTAL_OF_ORDERS"
select select "7"
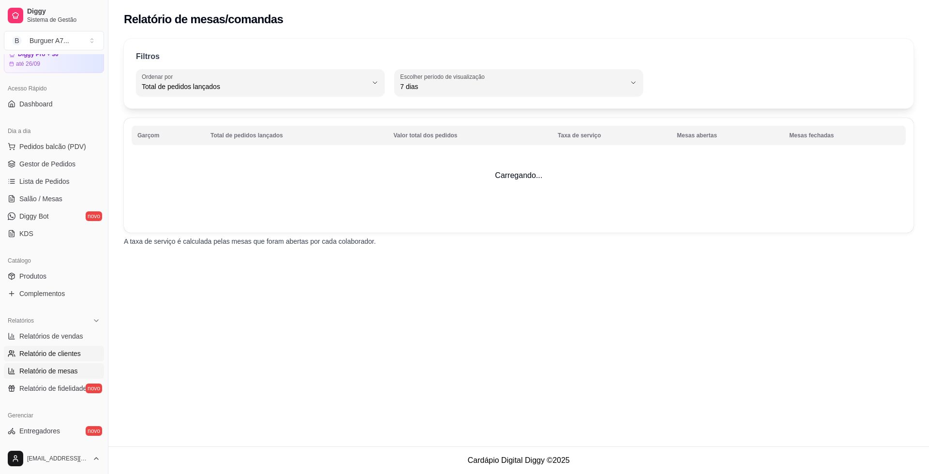
click at [80, 355] on link "Relatório de clientes" at bounding box center [54, 353] width 100 height 15
select select "30"
select select "HIGHEST_TOTAL_SPENT_WITH_ORDERS"
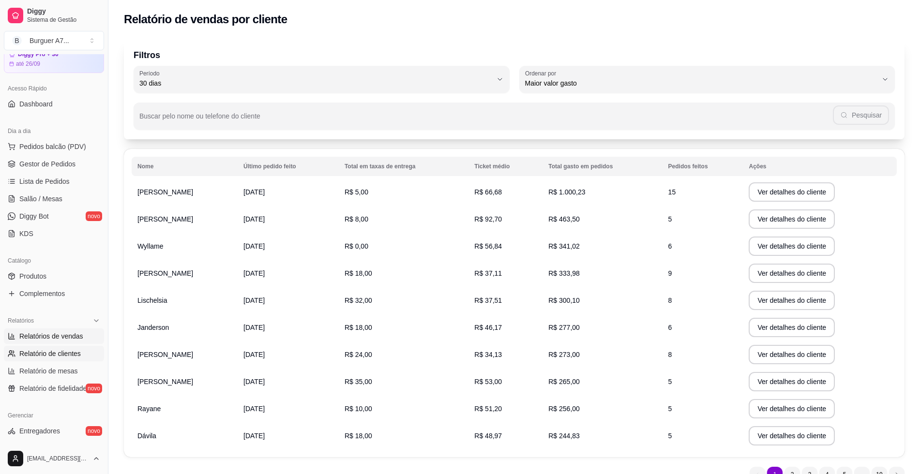
click at [70, 338] on span "Relatórios de vendas" at bounding box center [51, 336] width 64 height 10
select select "ALL"
select select "0"
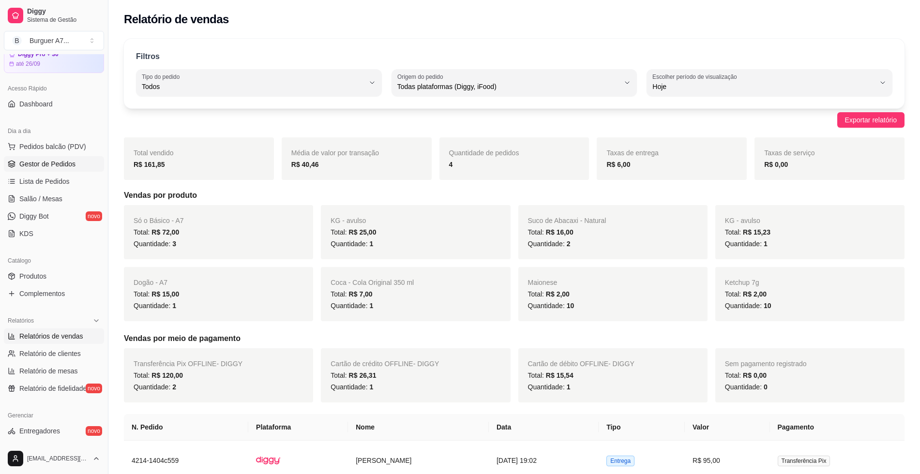
click at [77, 171] on link "Gestor de Pedidos" at bounding box center [54, 163] width 100 height 15
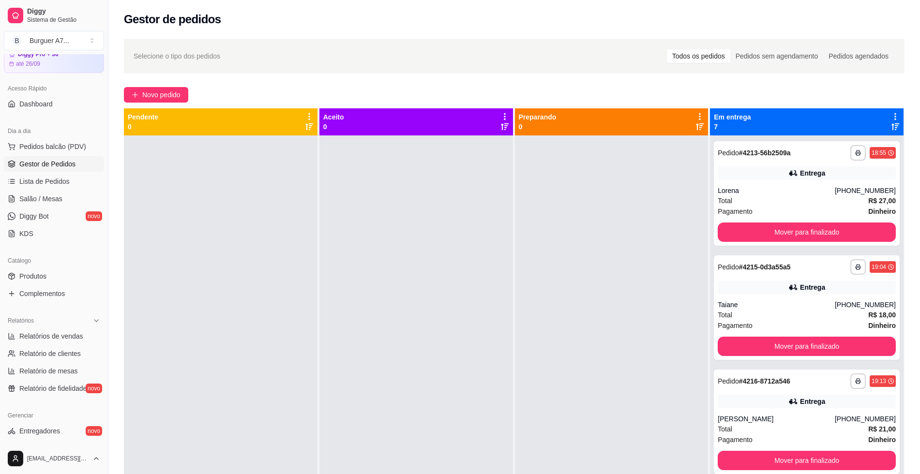
click at [63, 345] on ul "Relatórios de vendas Relatório de clientes Relatório de mesas Relatório de fide…" at bounding box center [54, 362] width 100 height 68
click at [63, 341] on span "Relatórios de vendas" at bounding box center [51, 336] width 64 height 10
select select "ALL"
select select "0"
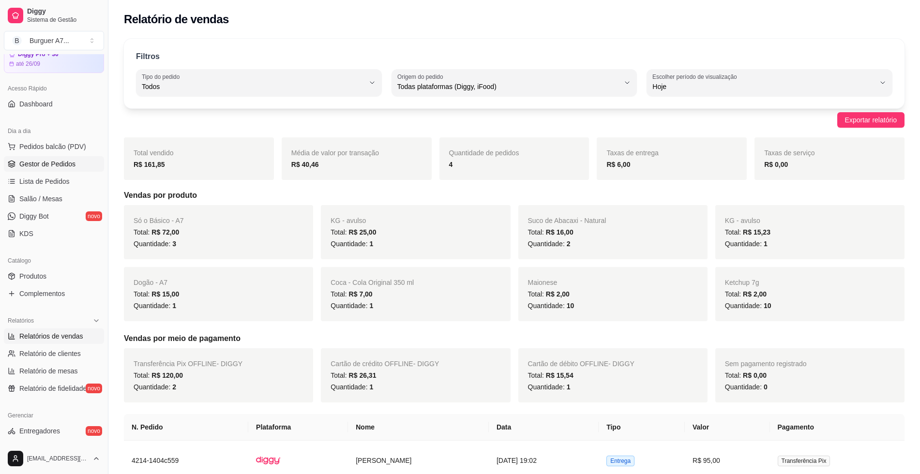
click at [39, 167] on span "Gestor de Pedidos" at bounding box center [47, 164] width 56 height 10
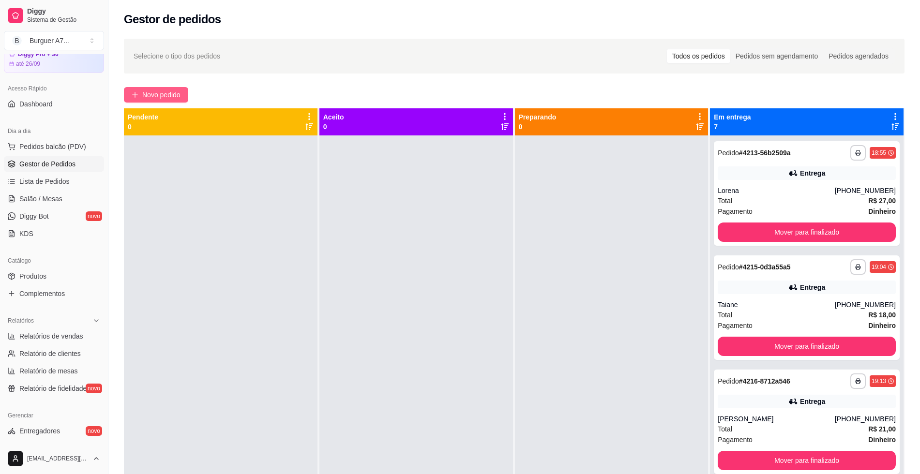
click at [157, 91] on span "Novo pedido" at bounding box center [161, 94] width 38 height 11
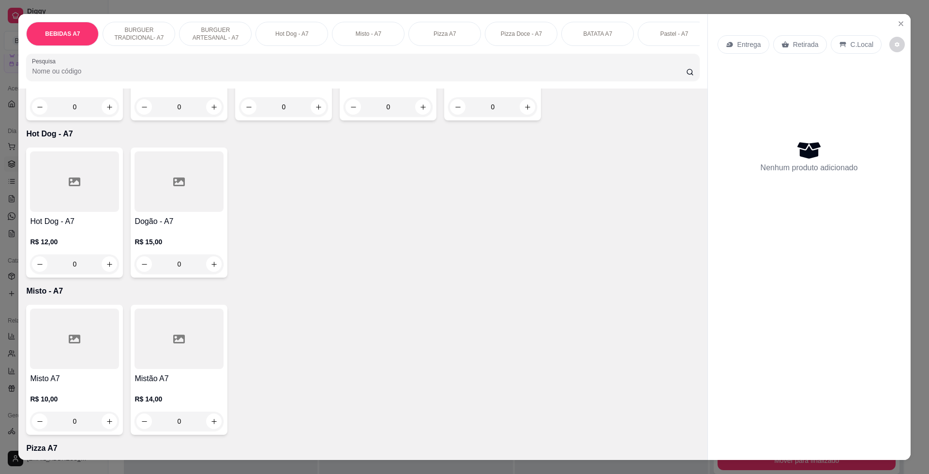
scroll to position [1028, 0]
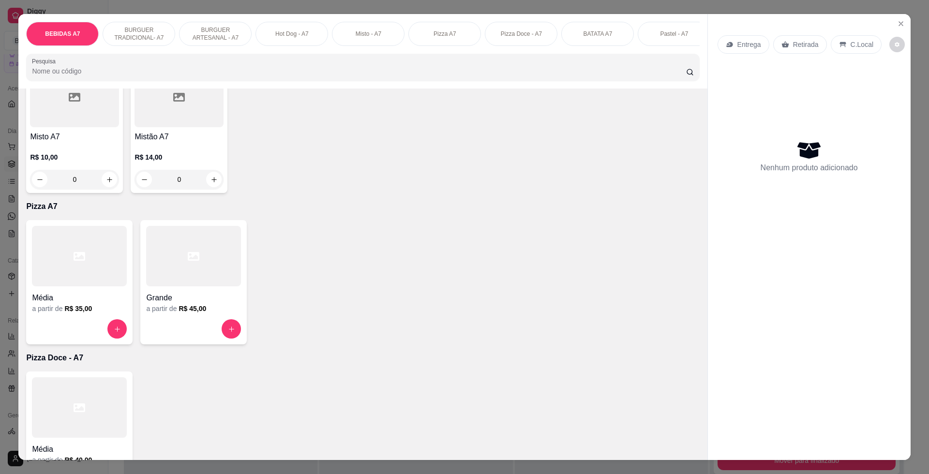
click at [179, 284] on div at bounding box center [193, 256] width 95 height 60
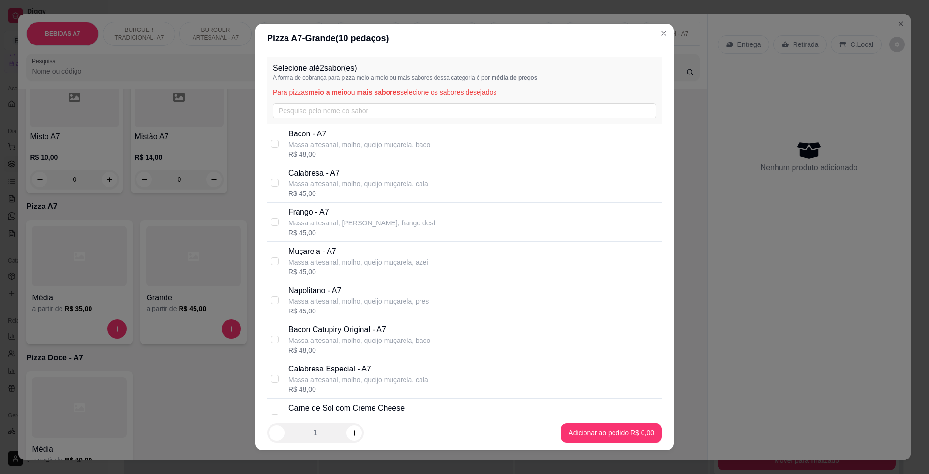
click at [292, 191] on div "R$ 45,00" at bounding box center [358, 194] width 140 height 10
checkbox input "true"
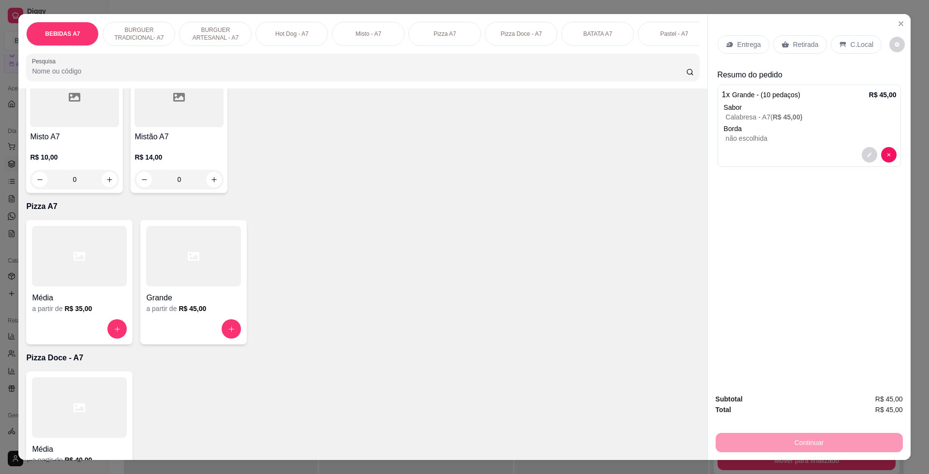
click at [198, 297] on div "Grande" at bounding box center [193, 294] width 95 height 17
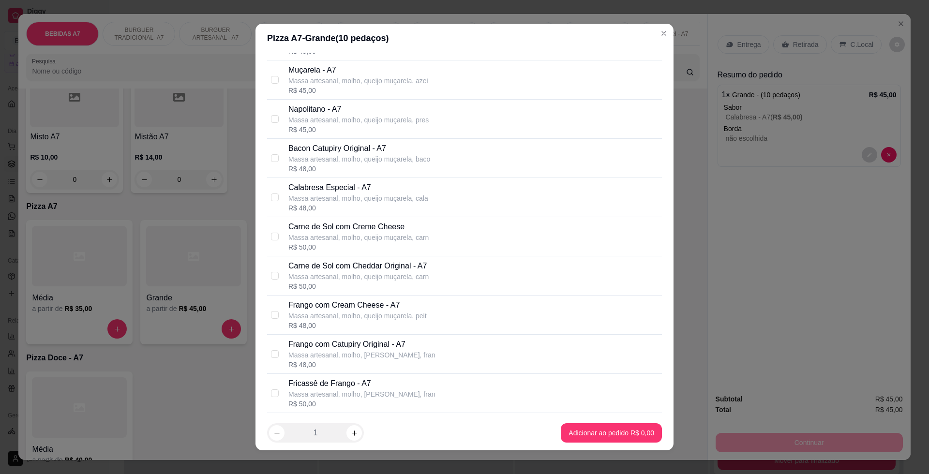
scroll to position [242, 0]
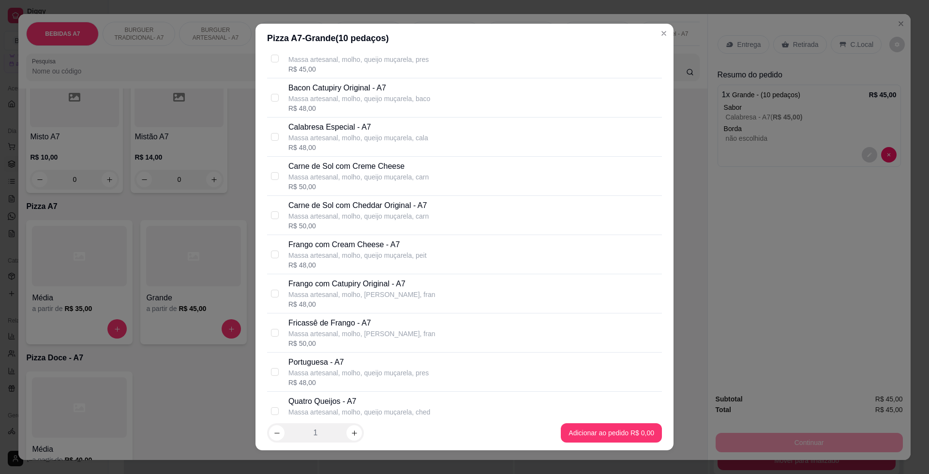
click at [362, 368] on p "Massa artesanal, molho, queijo muçarela, pres" at bounding box center [358, 373] width 140 height 10
checkbox input "true"
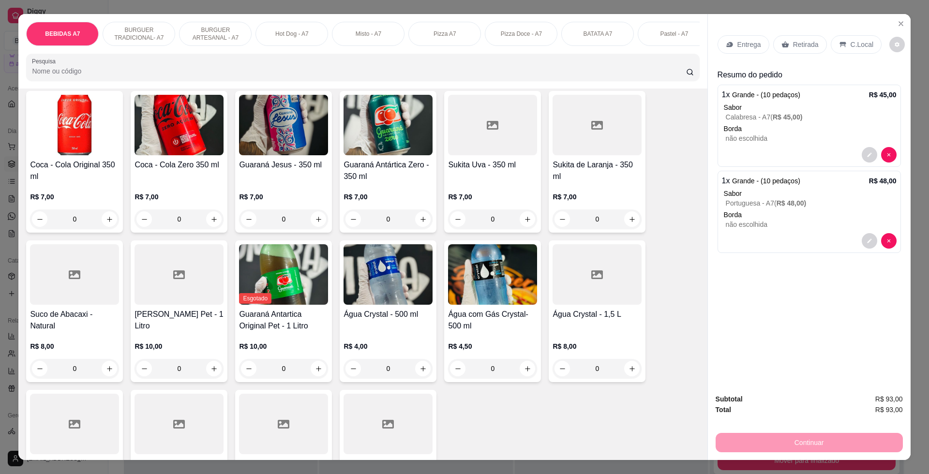
scroll to position [0, 0]
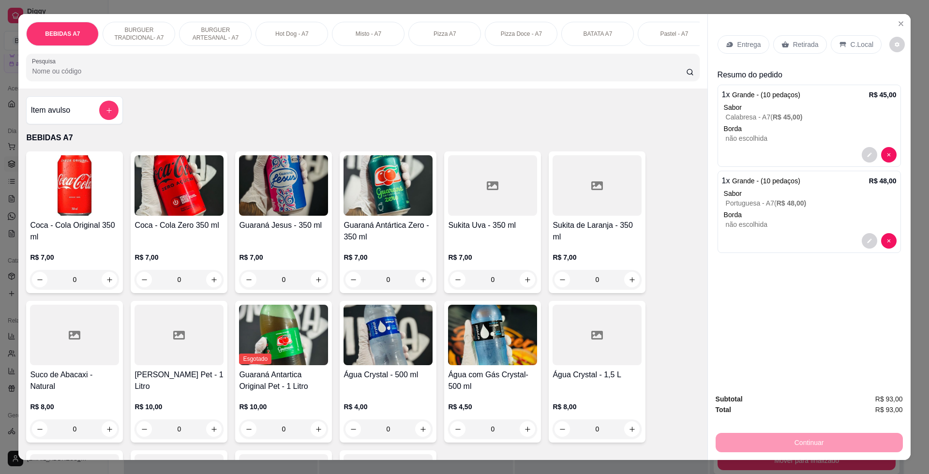
click at [95, 124] on div "Item avulso" at bounding box center [74, 110] width 97 height 28
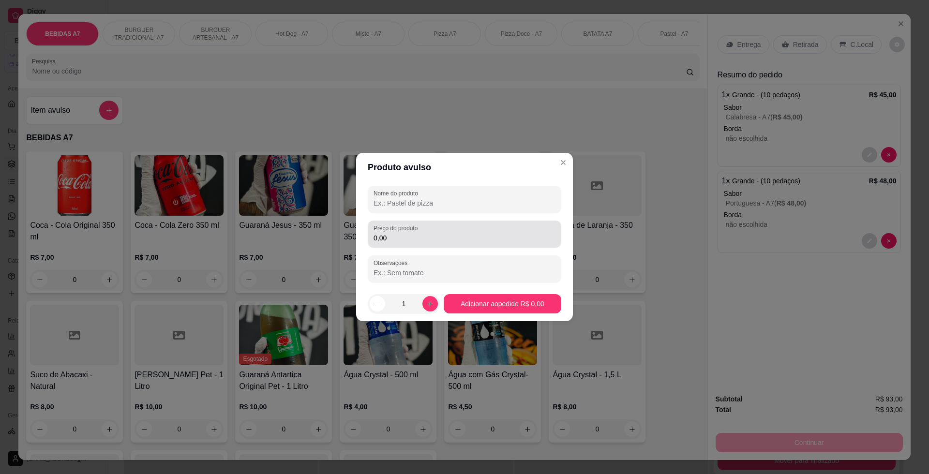
click at [412, 233] on div "0,00" at bounding box center [464, 233] width 182 height 19
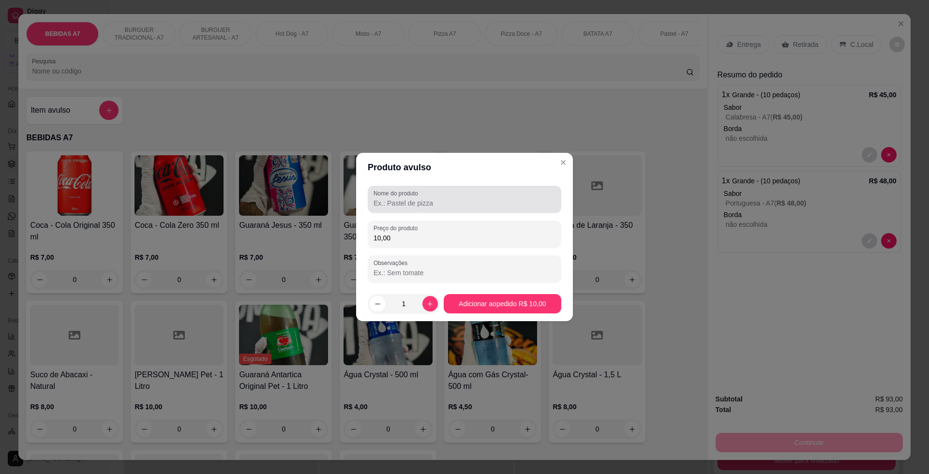
type input "10,00"
click at [501, 199] on input "Nome do produto" at bounding box center [464, 203] width 182 height 10
type input "COCA"
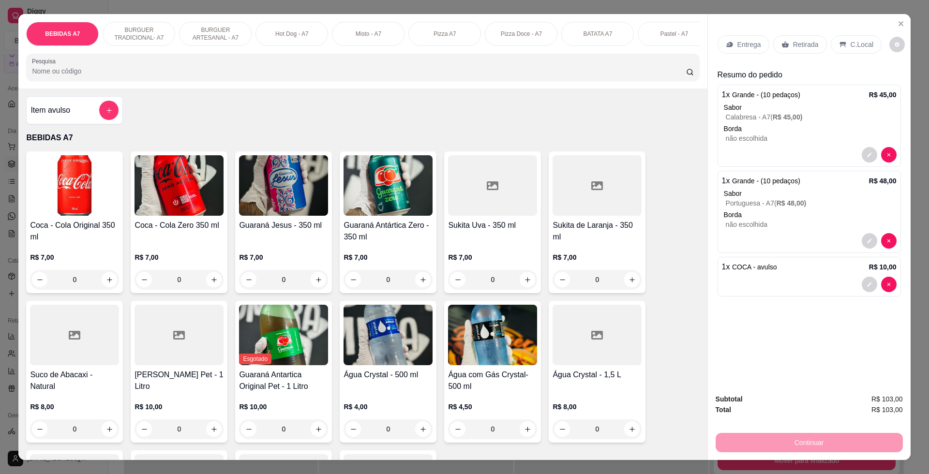
click at [793, 46] on p "Retirada" at bounding box center [806, 45] width 26 height 10
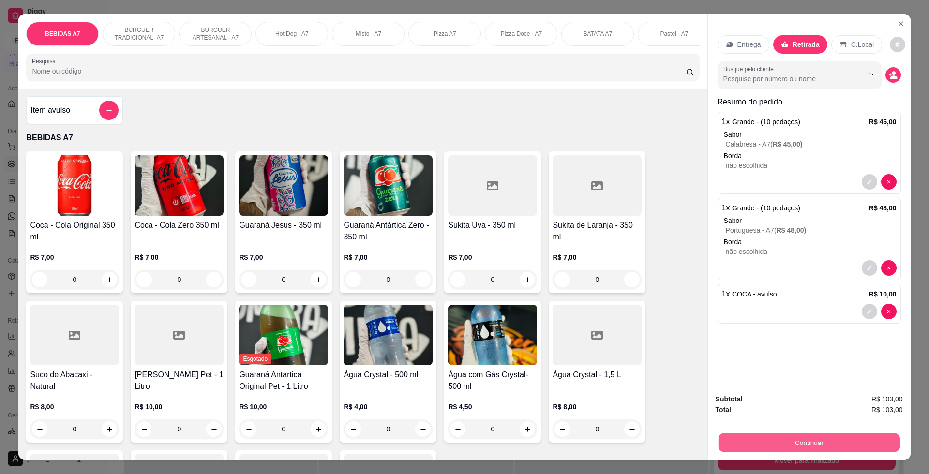
click at [849, 438] on button "Continuar" at bounding box center [808, 442] width 181 height 19
click at [851, 49] on p "C.Local" at bounding box center [862, 45] width 23 height 10
click at [864, 439] on button "Continuar" at bounding box center [808, 442] width 181 height 19
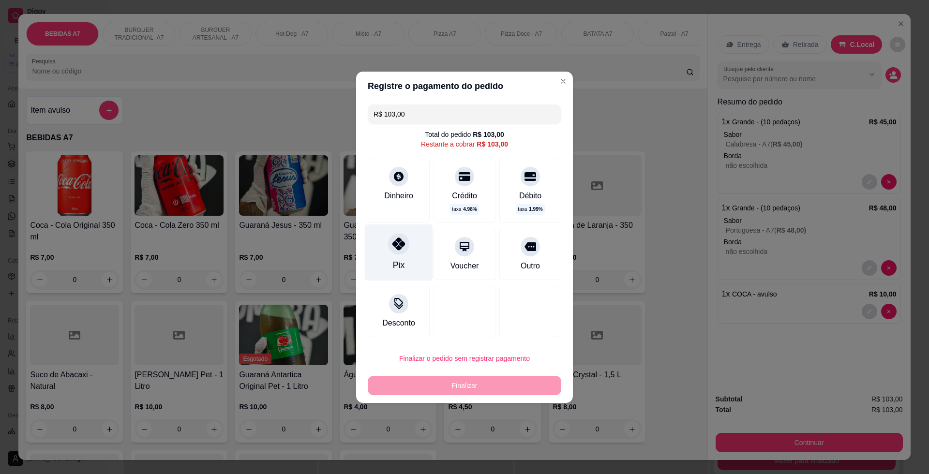
click at [391, 254] on div "Pix" at bounding box center [399, 252] width 68 height 57
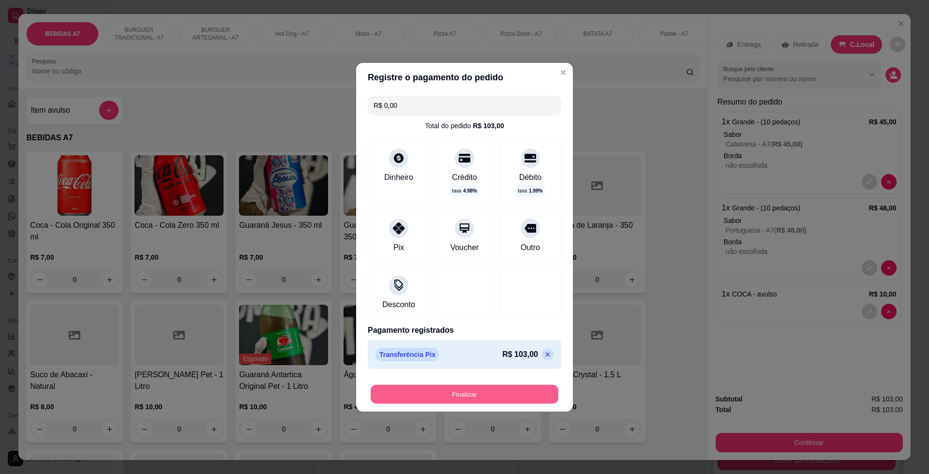
click at [474, 388] on button "Finalizar" at bounding box center [465, 394] width 188 height 19
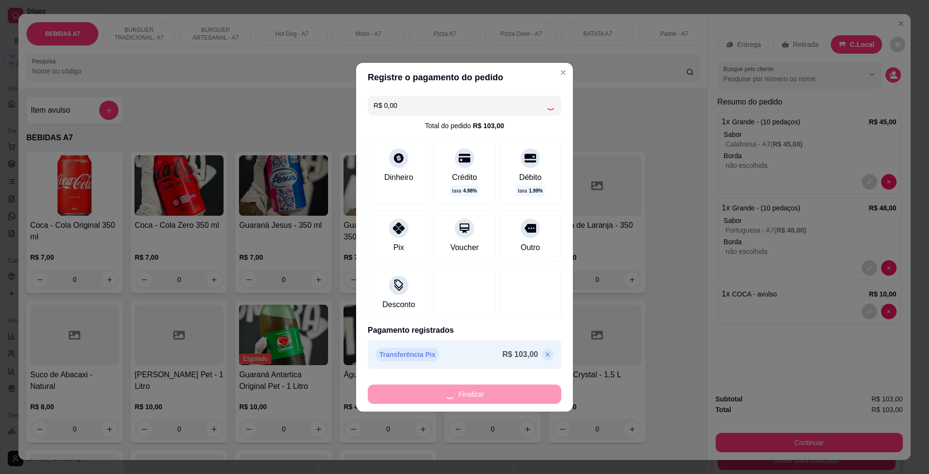
type input "-R$ 103,00"
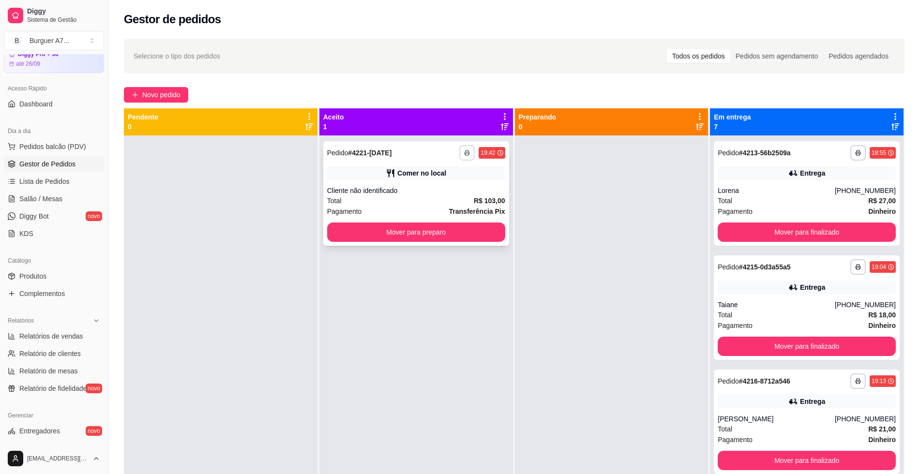
click at [467, 158] on button "button" at bounding box center [466, 152] width 15 height 15
click at [449, 208] on button "Impressora" at bounding box center [437, 205] width 70 height 15
click at [471, 241] on button "Mover para preparo" at bounding box center [415, 232] width 173 height 19
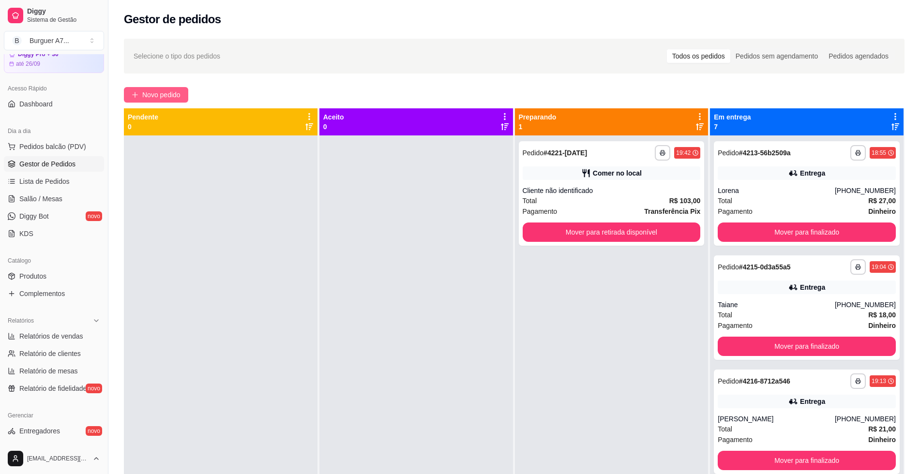
click at [173, 93] on span "Novo pedido" at bounding box center [161, 94] width 38 height 11
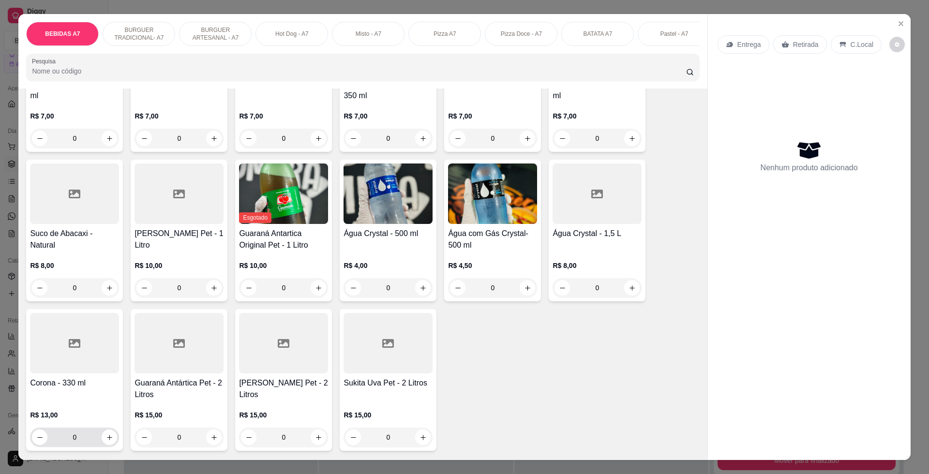
scroll to position [60, 0]
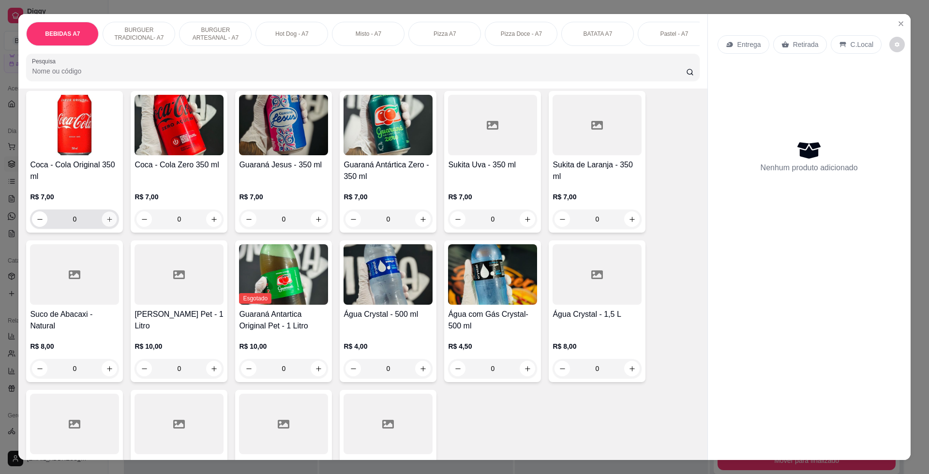
click at [109, 227] on button "increase-product-quantity" at bounding box center [109, 219] width 15 height 15
type input "1"
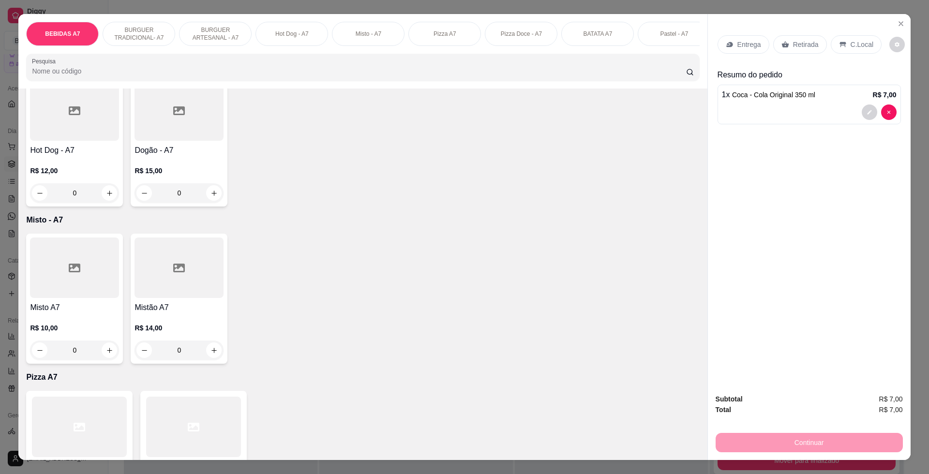
scroll to position [847, 0]
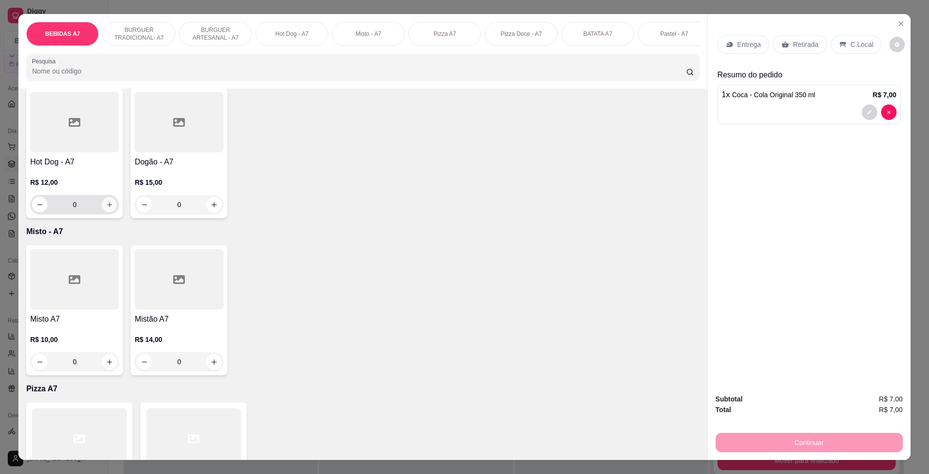
click at [107, 207] on icon "increase-product-quantity" at bounding box center [109, 204] width 5 height 5
type input "1"
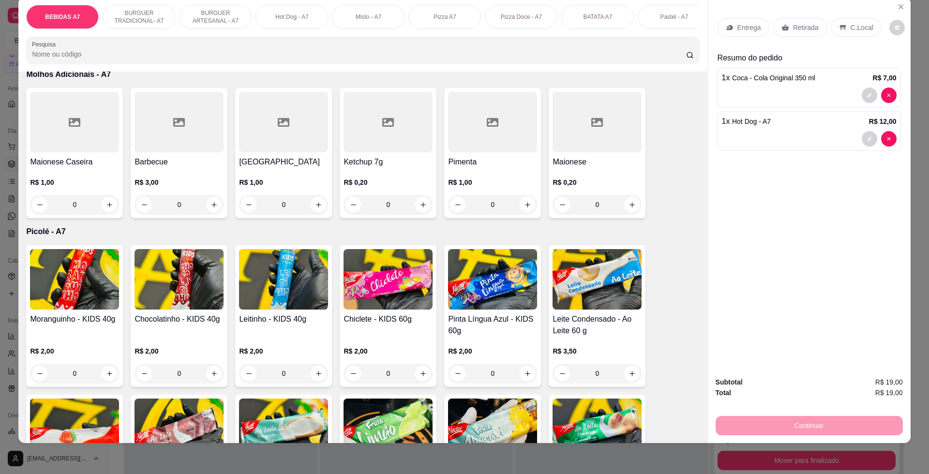
scroll to position [2056, 0]
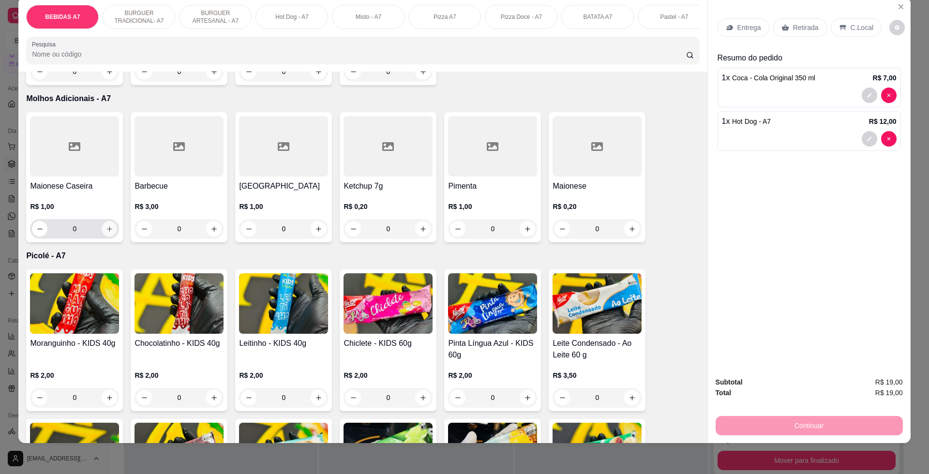
click at [106, 233] on icon "increase-product-quantity" at bounding box center [109, 228] width 7 height 7
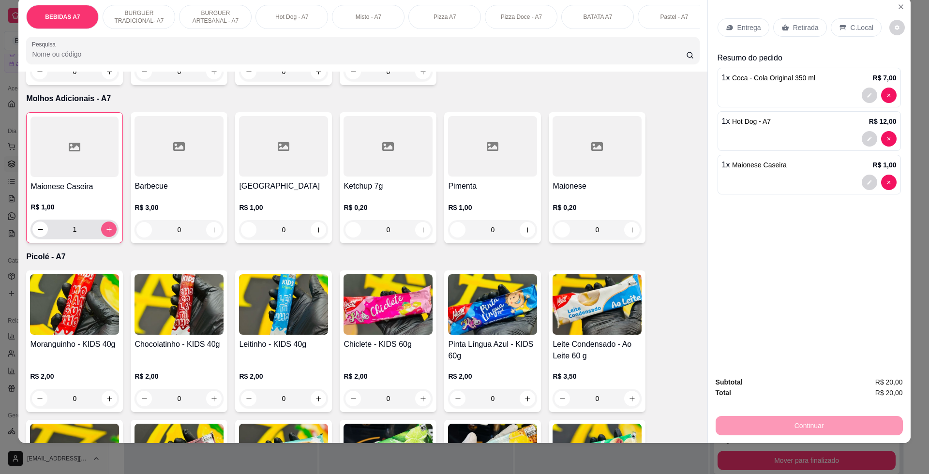
click at [106, 233] on icon "increase-product-quantity" at bounding box center [108, 229] width 7 height 7
type input "2"
click at [724, 32] on div "Entrega" at bounding box center [743, 27] width 52 height 18
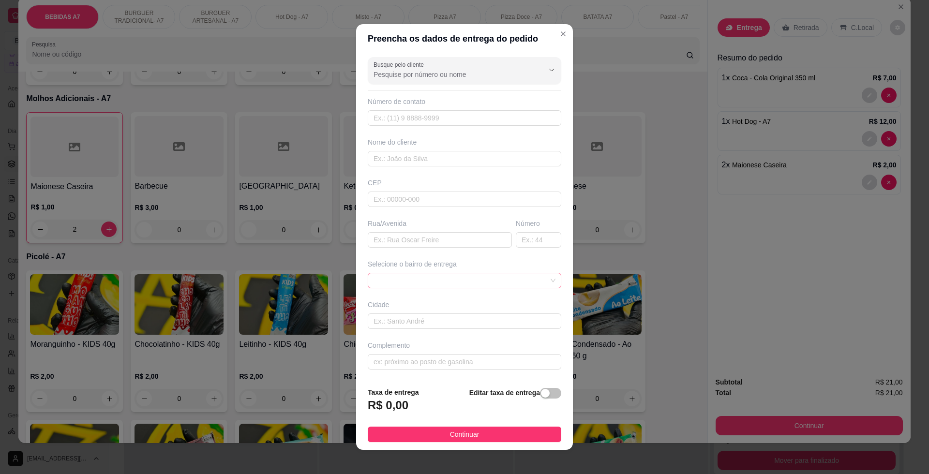
click at [532, 285] on span at bounding box center [464, 280] width 182 height 15
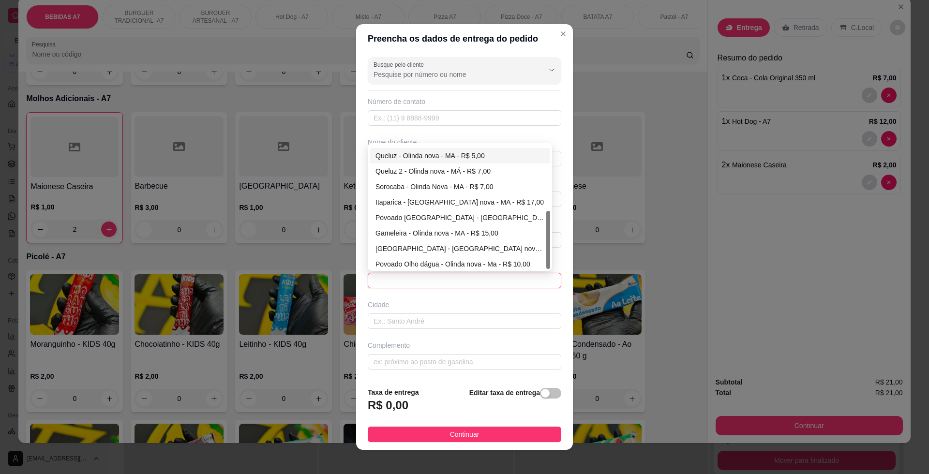
scroll to position [139, 0]
click at [458, 262] on div "Iraque - [GEOGRAPHIC_DATA] nova - Ma - R$ 4,00" at bounding box center [459, 261] width 169 height 11
type input "Olinda nova - Ma"
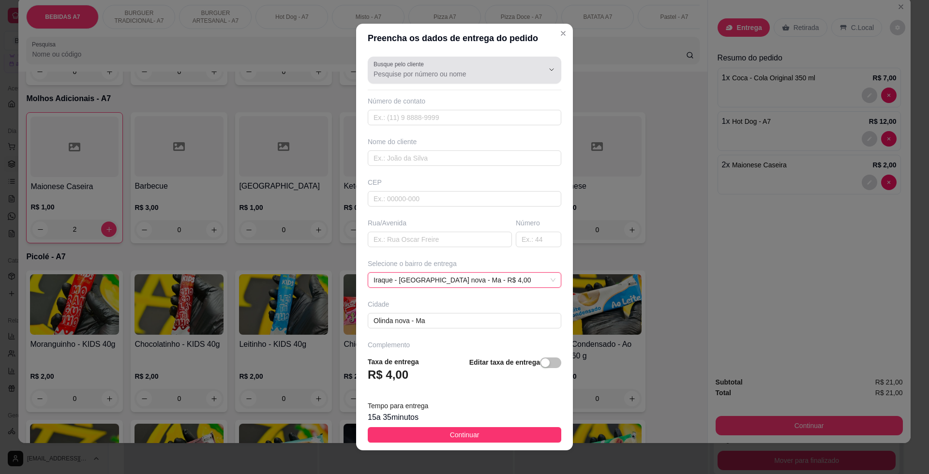
click at [462, 65] on div at bounding box center [464, 69] width 182 height 19
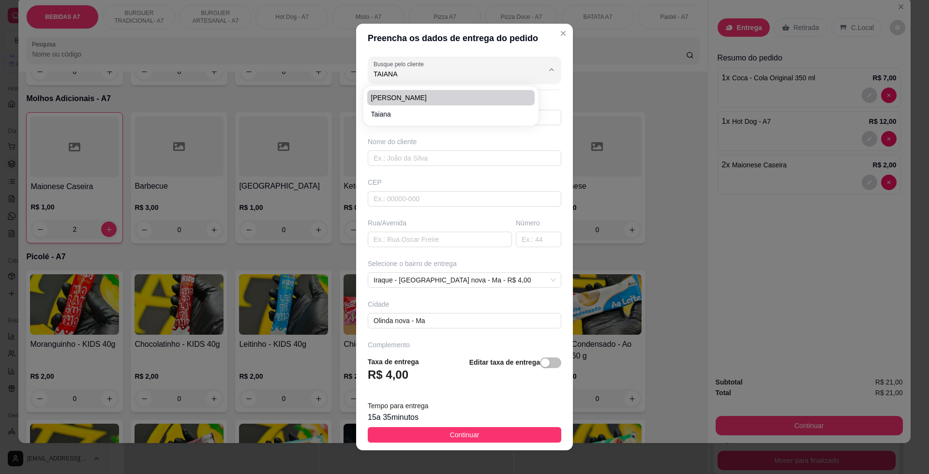
click at [444, 91] on li "[PERSON_NAME]" at bounding box center [450, 97] width 167 height 15
type input "[PERSON_NAME]"
type input "98987281195"
type input "[PERSON_NAME]"
type input "65223000"
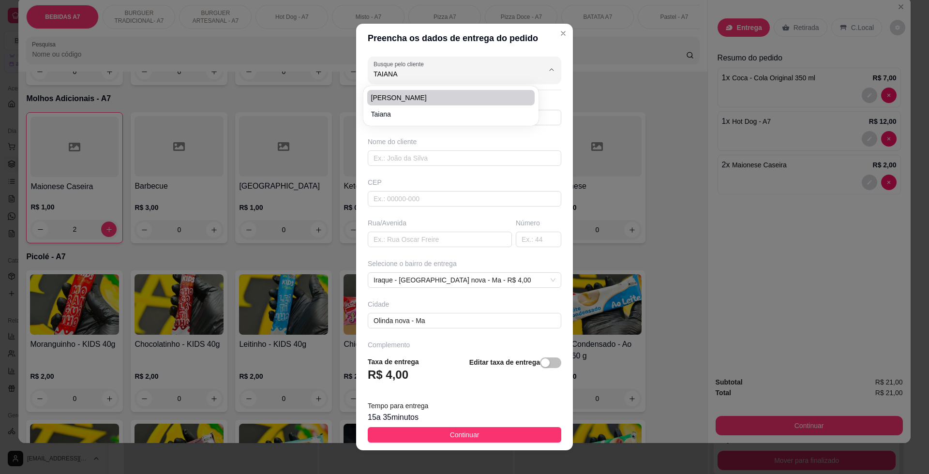
type input "[GEOGRAPHIC_DATA]"
type input "00"
type input "[GEOGRAPHIC_DATA], perto da casa de maycon do som"
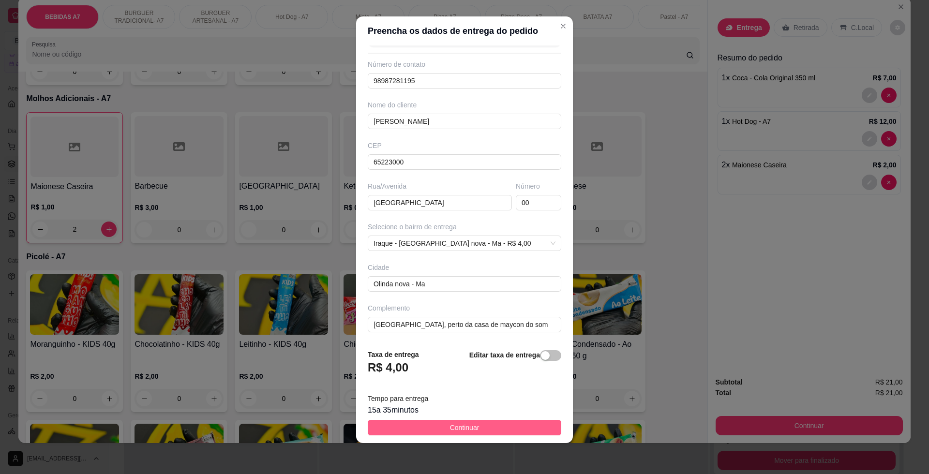
scroll to position [30, 0]
type input "[PERSON_NAME]"
click at [519, 421] on button "Continuar" at bounding box center [464, 427] width 193 height 15
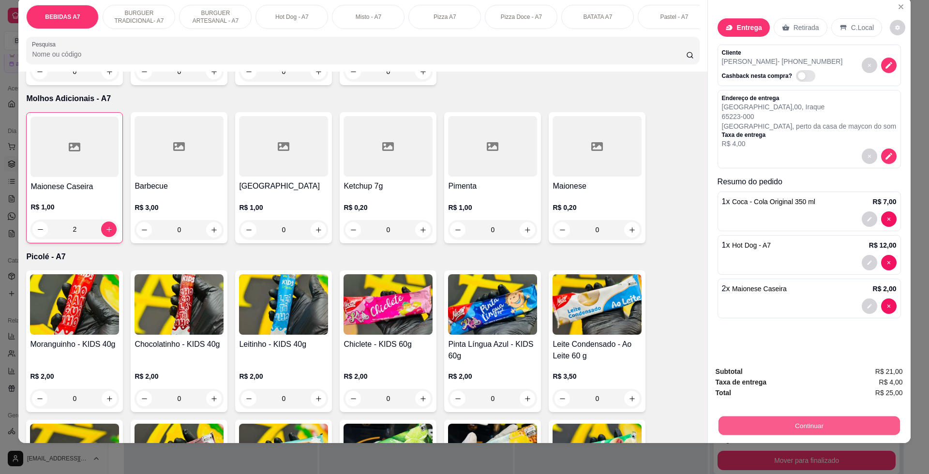
click at [805, 433] on button "Continuar" at bounding box center [808, 425] width 181 height 19
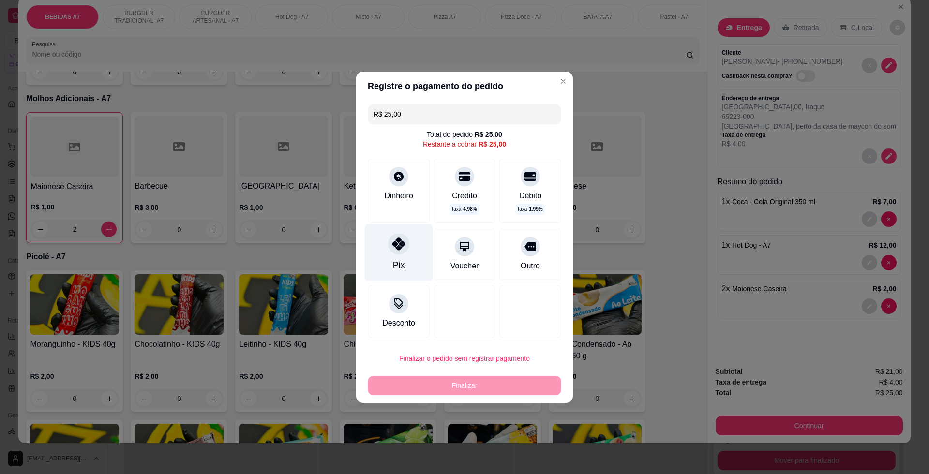
click at [389, 251] on div at bounding box center [398, 243] width 21 height 21
type input "R$ 0,00"
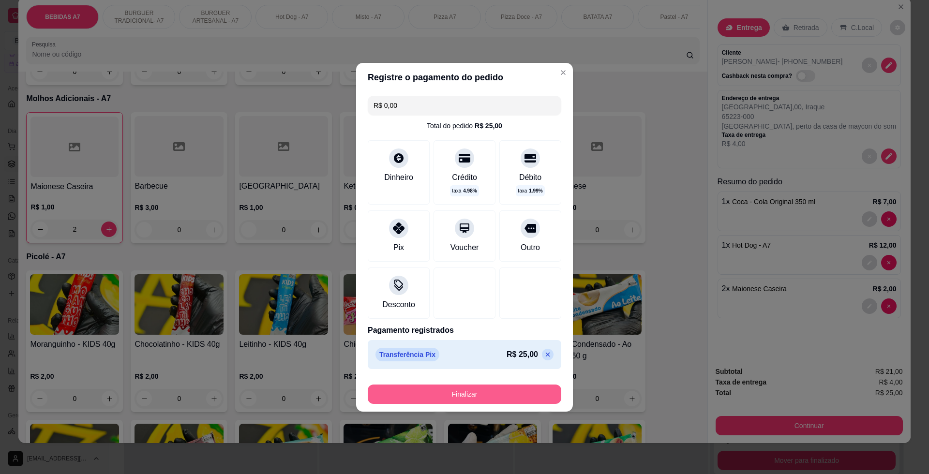
click at [485, 397] on button "Finalizar" at bounding box center [464, 394] width 193 height 19
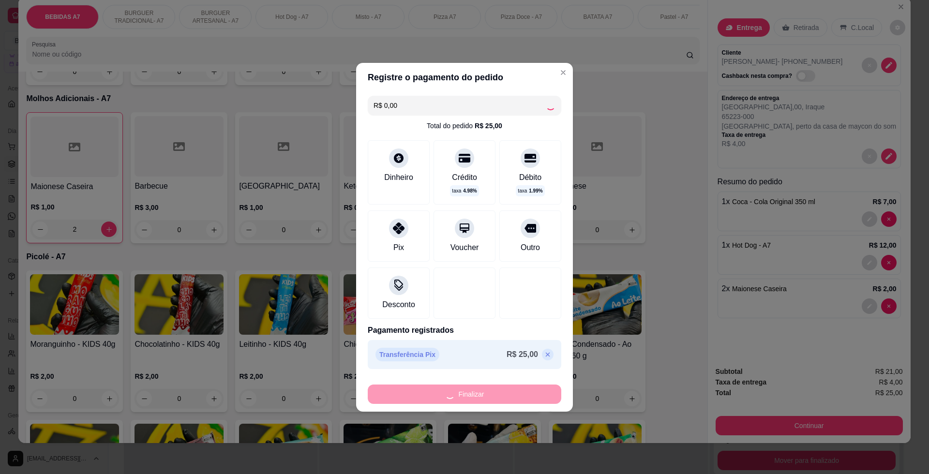
type input "0"
type input "-R$ 25,00"
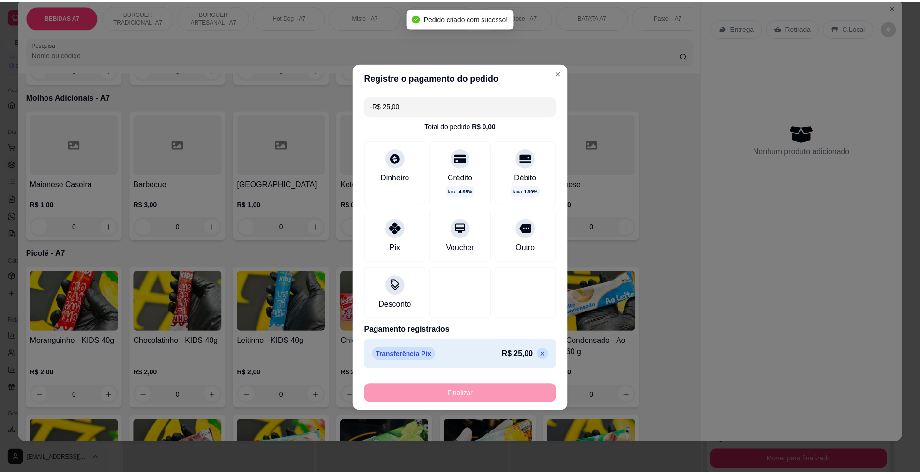
scroll to position [2054, 0]
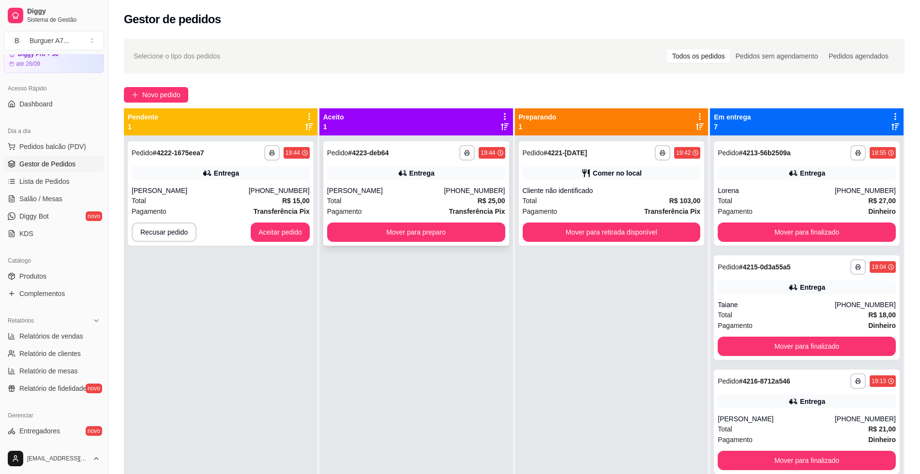
click at [455, 152] on div "**********" at bounding box center [416, 152] width 178 height 15
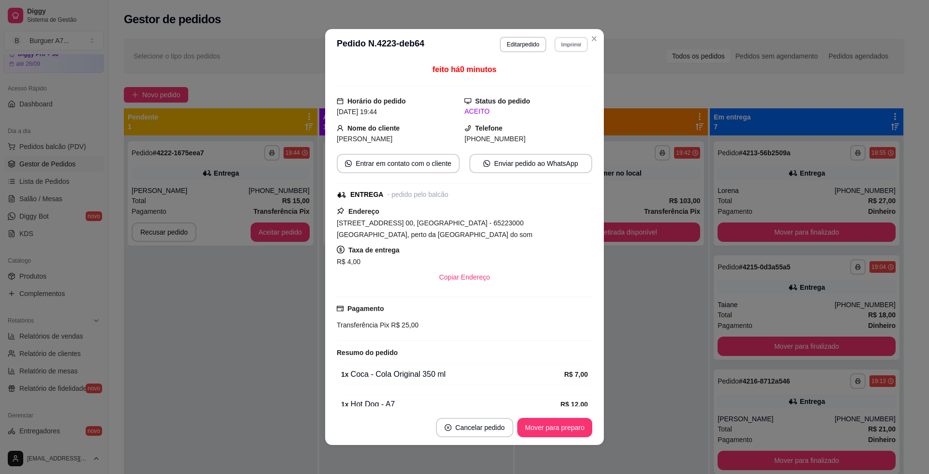
click at [554, 46] on button "Imprimir" at bounding box center [570, 44] width 33 height 15
click at [560, 95] on button "Impressora" at bounding box center [549, 97] width 70 height 15
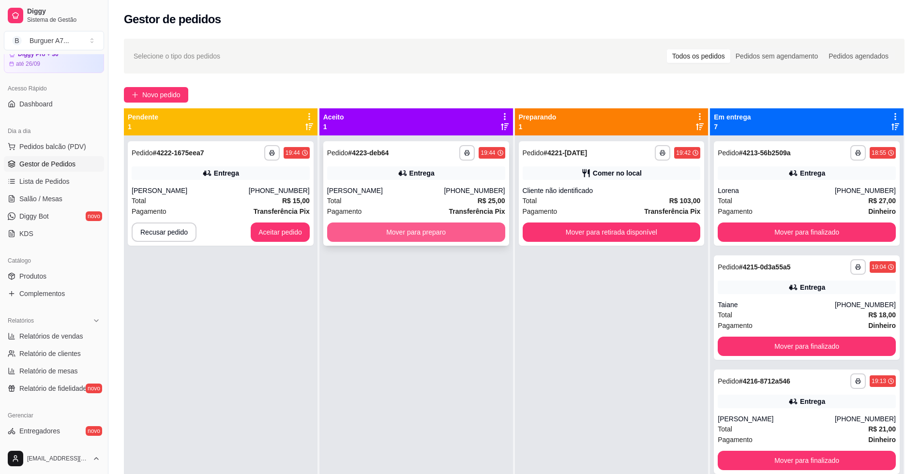
click at [455, 234] on button "Mover para preparo" at bounding box center [416, 232] width 178 height 19
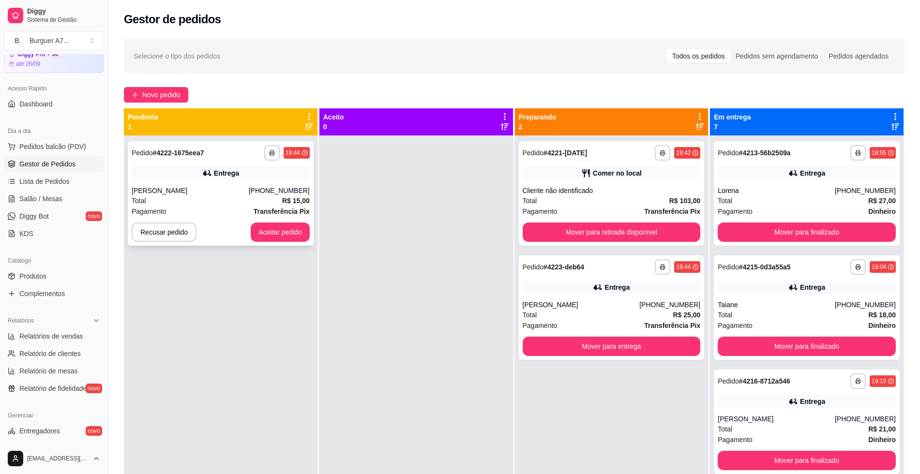
click at [244, 166] on div "Entrega" at bounding box center [221, 173] width 178 height 14
click at [272, 149] on button "button" at bounding box center [271, 152] width 15 height 15
click at [267, 204] on button "Impressora" at bounding box center [244, 205] width 70 height 15
click at [298, 229] on button "Aceitar pedido" at bounding box center [280, 232] width 57 height 19
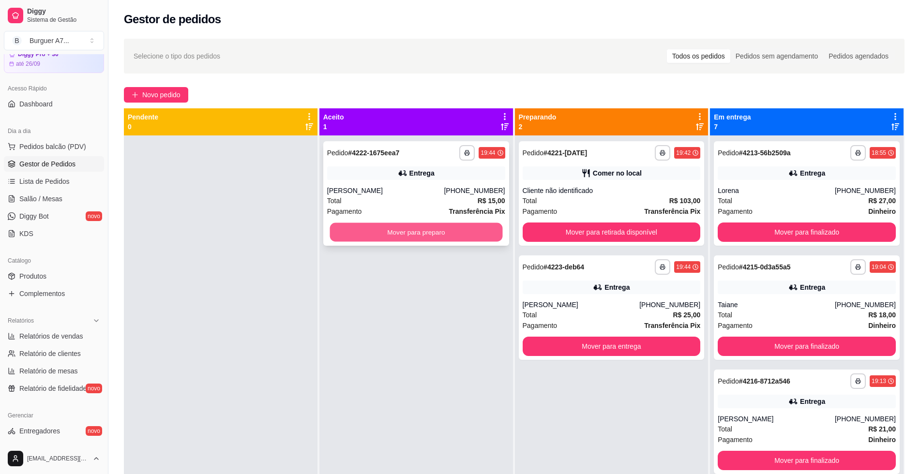
click at [358, 225] on button "Mover para preparo" at bounding box center [415, 232] width 173 height 19
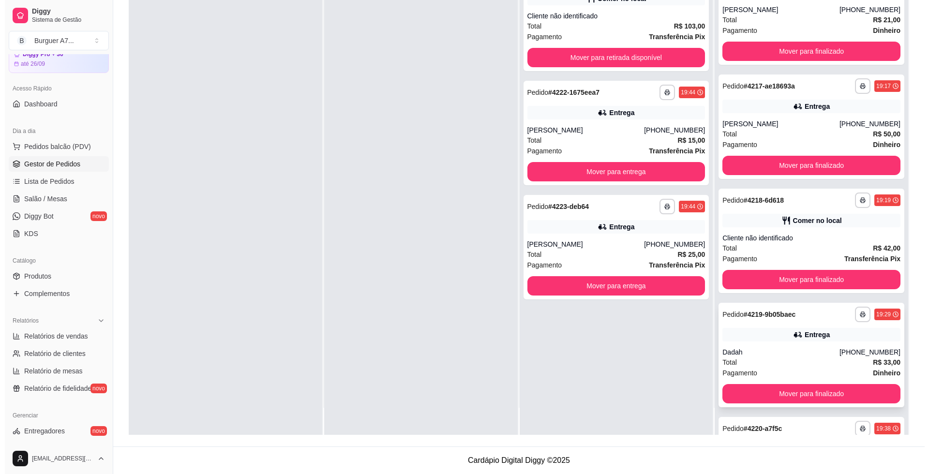
scroll to position [214, 0]
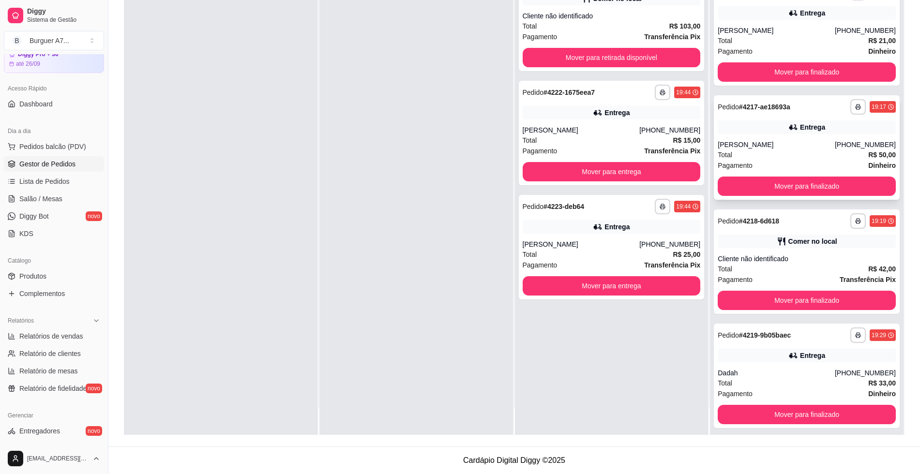
click at [746, 161] on div "Pagamento Dinheiro" at bounding box center [806, 165] width 178 height 11
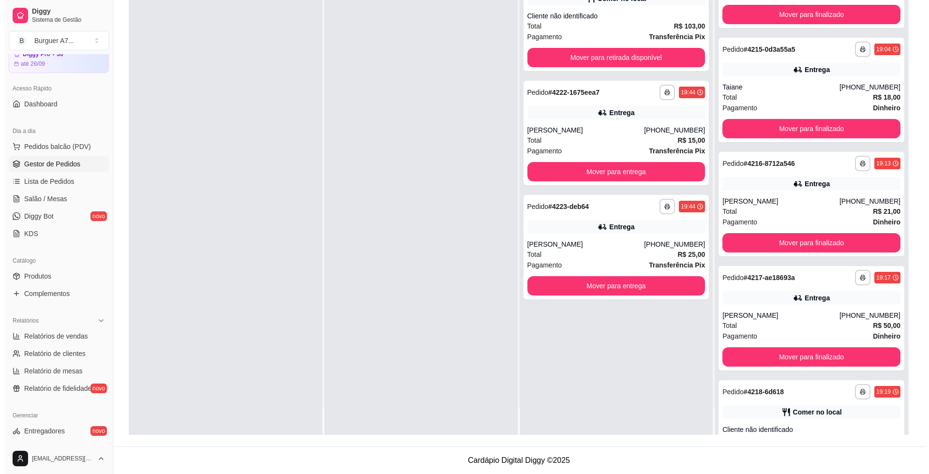
scroll to position [32, 0]
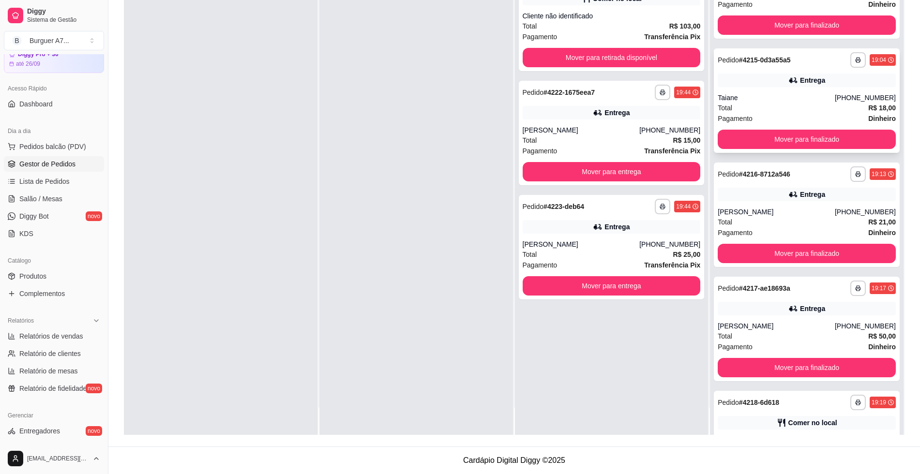
click at [726, 106] on div "Total R$ 18,00" at bounding box center [806, 108] width 178 height 11
click at [776, 135] on button "Mover para finalizado" at bounding box center [806, 139] width 178 height 19
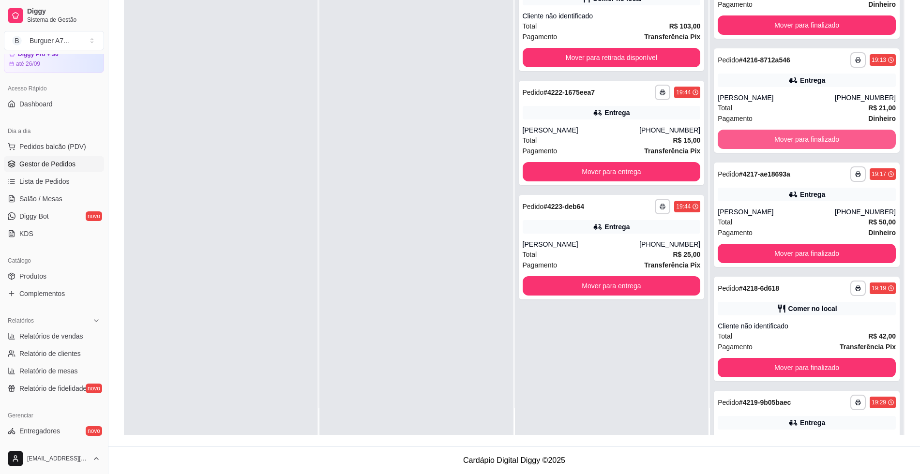
click at [776, 136] on button "Mover para finalizado" at bounding box center [806, 139] width 178 height 19
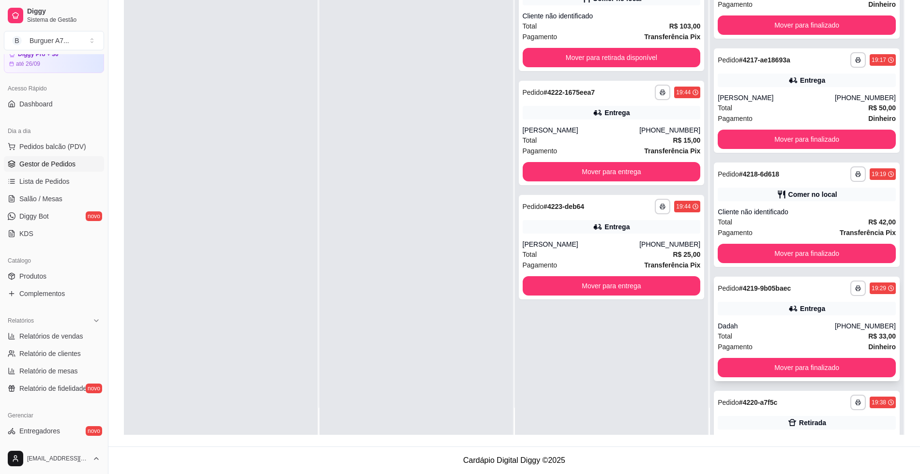
click at [806, 293] on div "**********" at bounding box center [806, 288] width 178 height 15
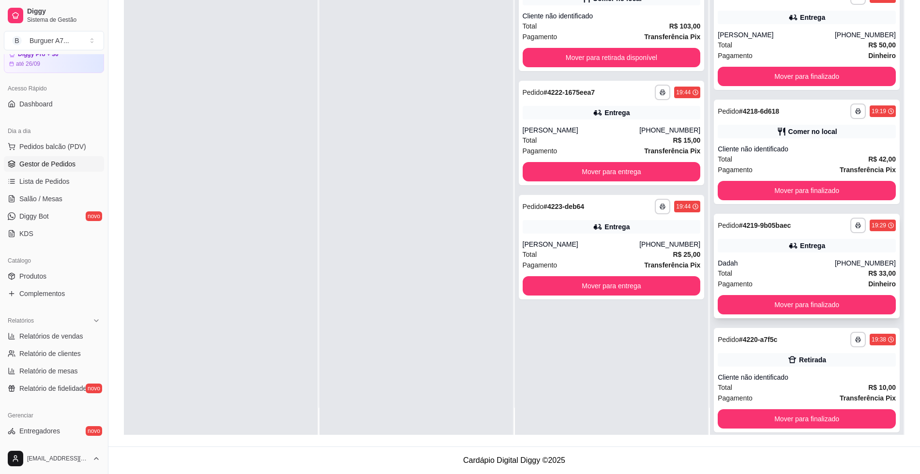
scroll to position [106, 0]
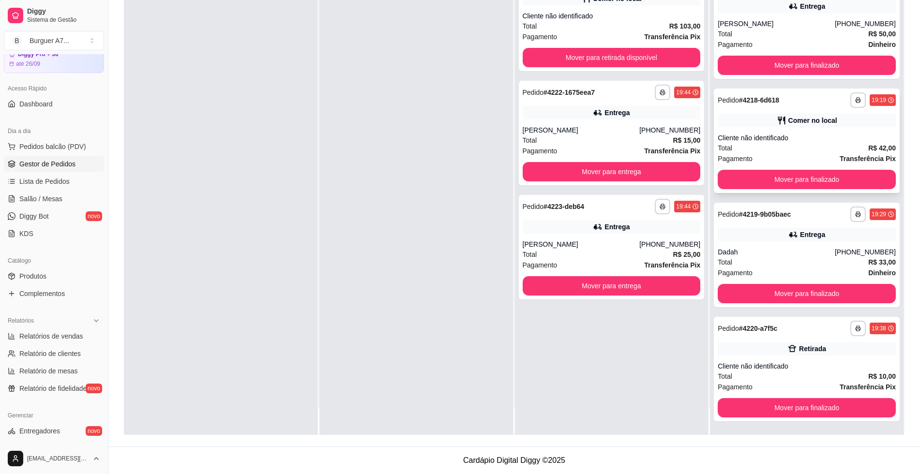
click at [776, 125] on div "Comer no local" at bounding box center [806, 121] width 178 height 14
click at [824, 405] on button "Mover para finalizado" at bounding box center [806, 408] width 173 height 19
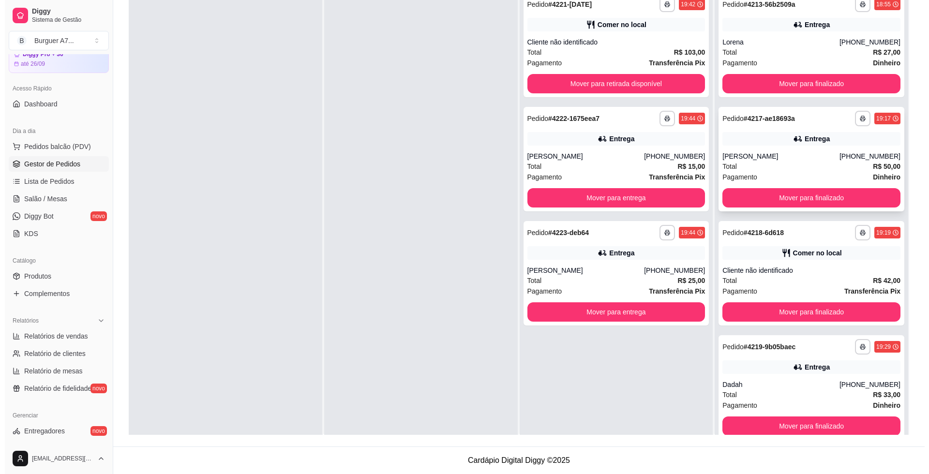
scroll to position [0, 0]
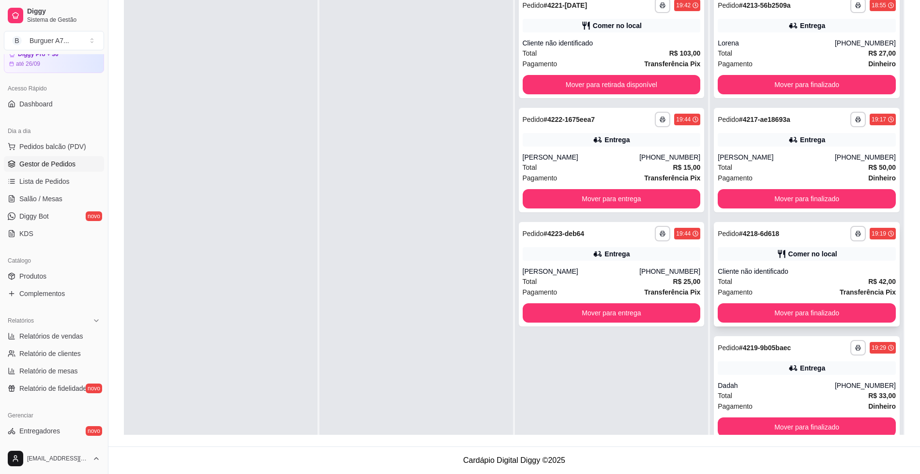
click at [756, 268] on div "Cliente não identificado" at bounding box center [806, 272] width 178 height 10
click at [769, 392] on div "Total R$ 33,00" at bounding box center [806, 395] width 178 height 11
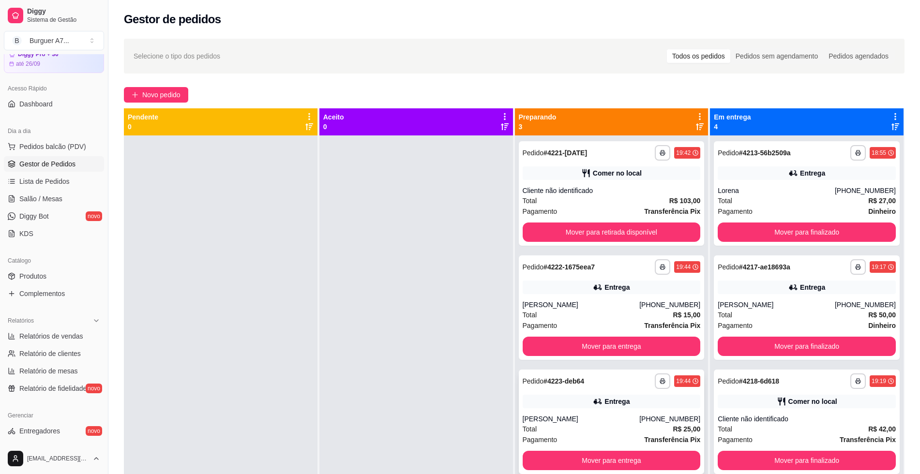
click at [671, 414] on div "[PHONE_NUMBER]" at bounding box center [669, 419] width 61 height 10
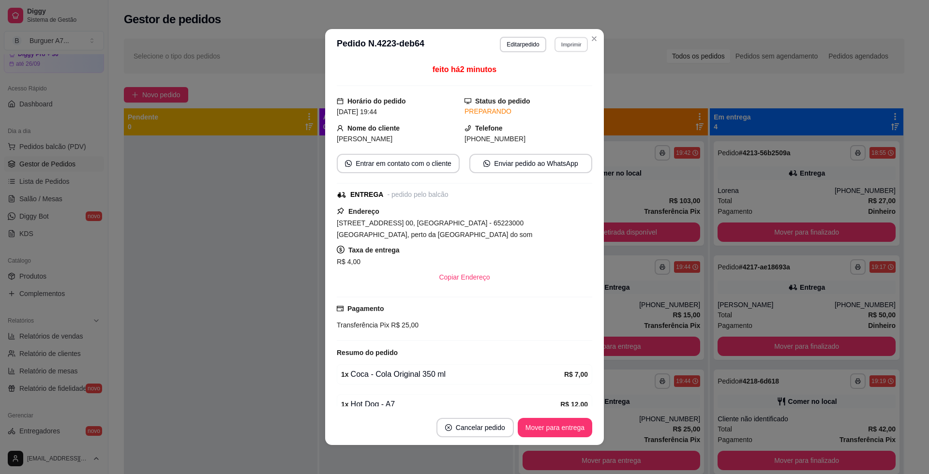
click at [556, 45] on button "Imprimir" at bounding box center [570, 44] width 33 height 15
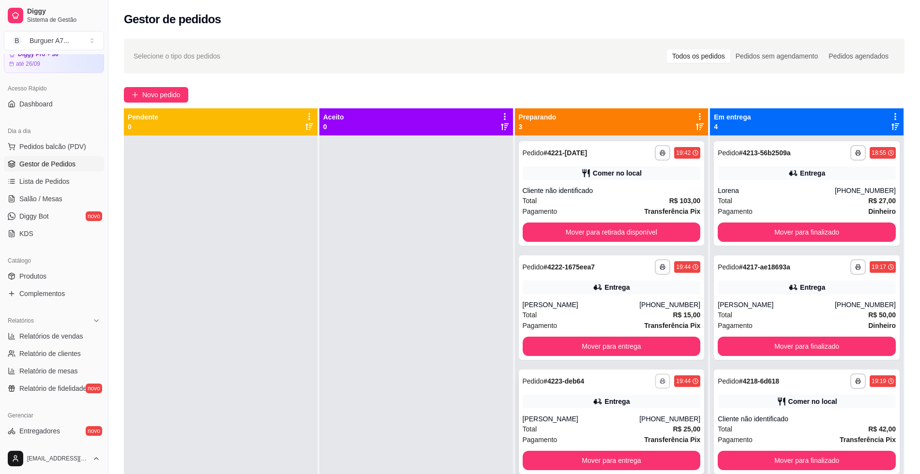
click at [655, 381] on button "button" at bounding box center [662, 380] width 15 height 15
click at [623, 415] on div "Escolha a impressora IMPRESSORA Impressora" at bounding box center [630, 418] width 80 height 52
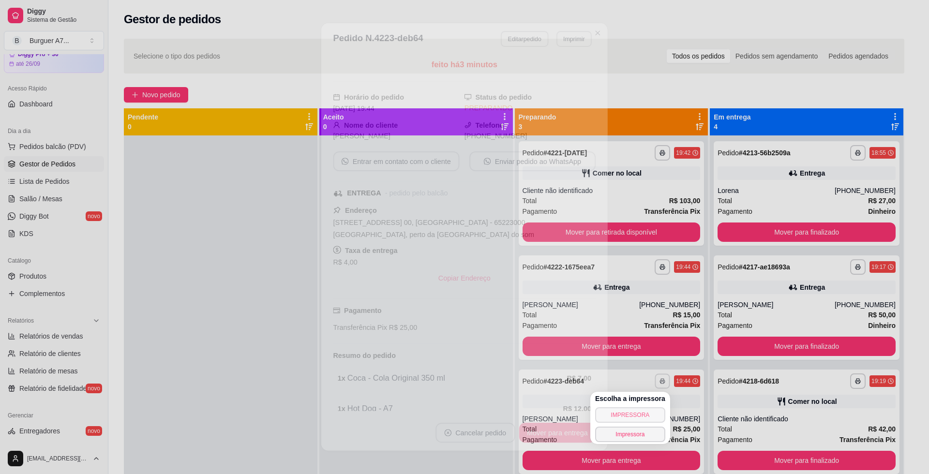
click at [623, 415] on button "IMPRESSORA" at bounding box center [630, 414] width 70 height 15
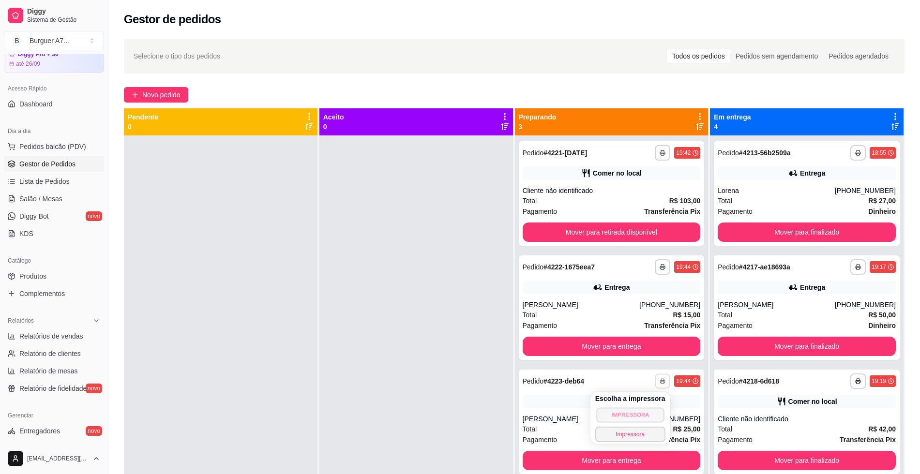
click at [623, 415] on button "IMPRESSORA" at bounding box center [630, 414] width 68 height 15
click at [660, 383] on icon "button" at bounding box center [662, 382] width 5 height 2
click at [640, 431] on button "Impressora" at bounding box center [630, 434] width 68 height 15
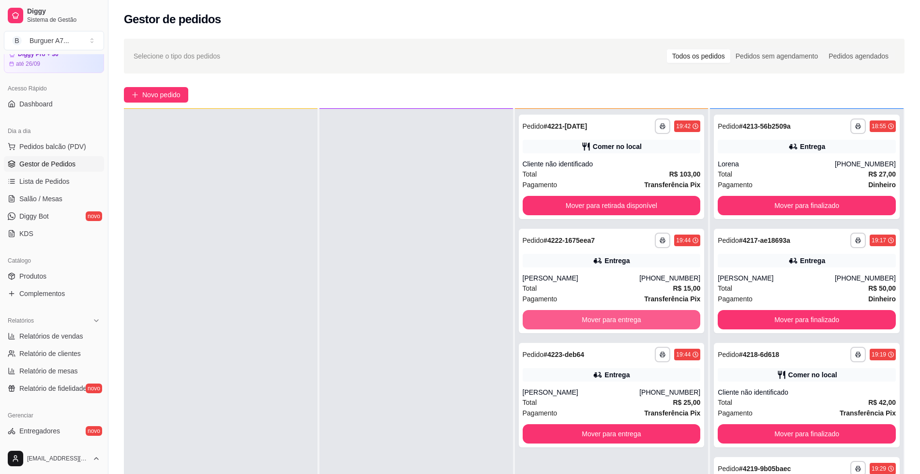
scroll to position [27, 0]
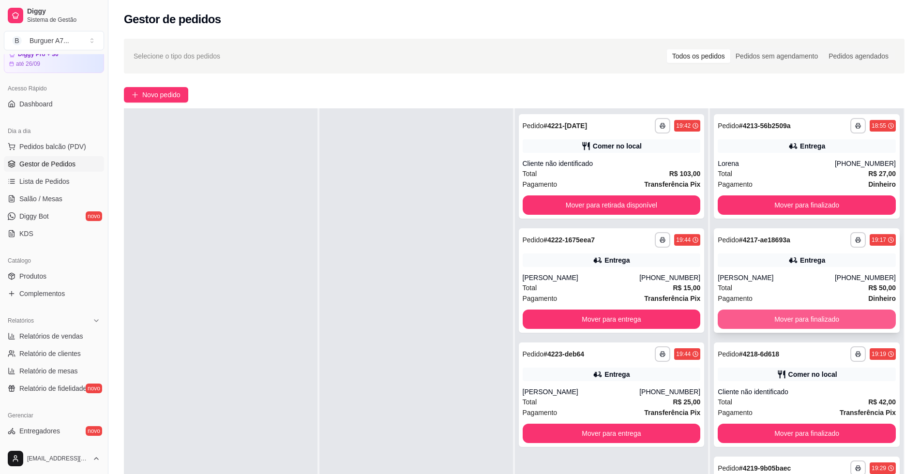
click at [780, 322] on button "Mover para finalizado" at bounding box center [806, 319] width 178 height 19
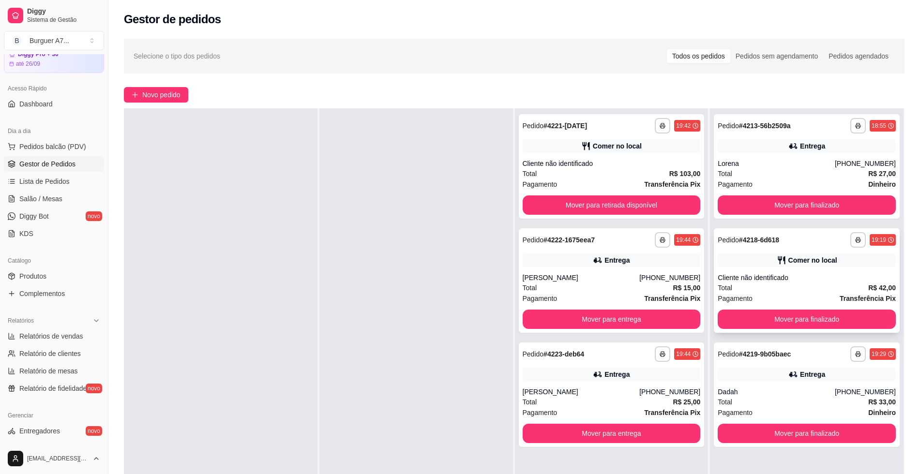
click at [763, 270] on div "**********" at bounding box center [807, 280] width 186 height 104
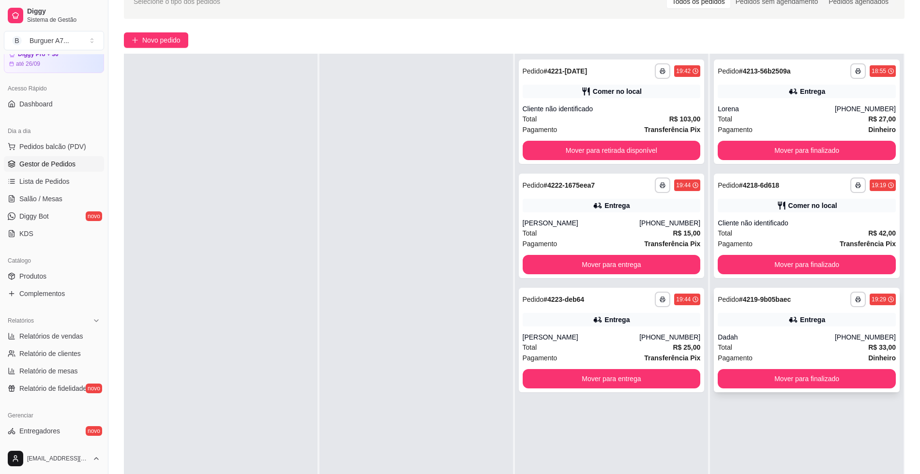
scroll to position [60, 0]
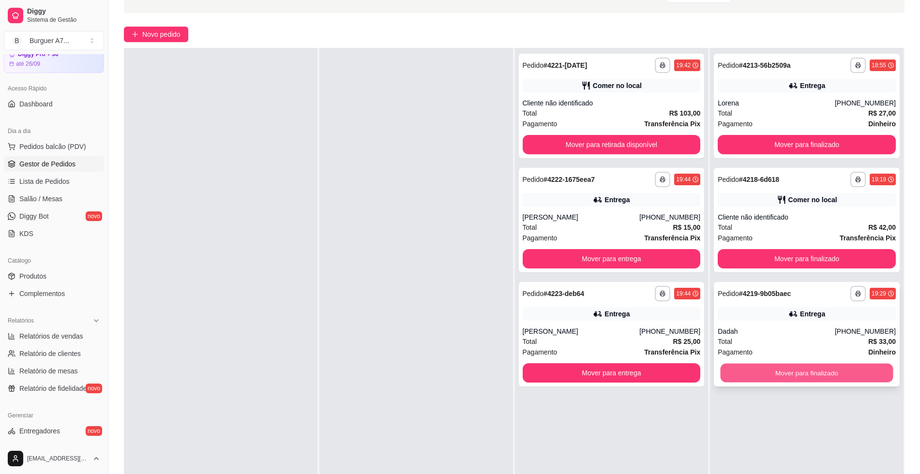
click at [809, 374] on button "Mover para finalizado" at bounding box center [806, 373] width 173 height 19
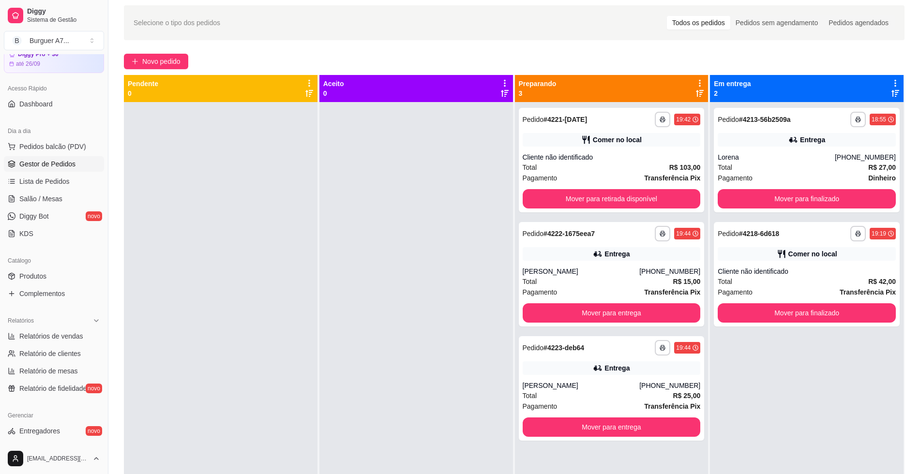
scroll to position [0, 0]
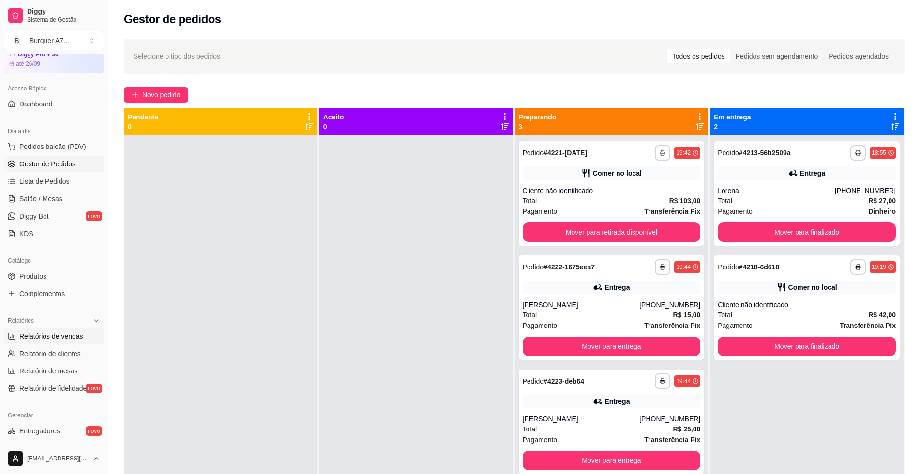
click at [51, 335] on span "Relatórios de vendas" at bounding box center [51, 336] width 64 height 10
select select "ALL"
select select "0"
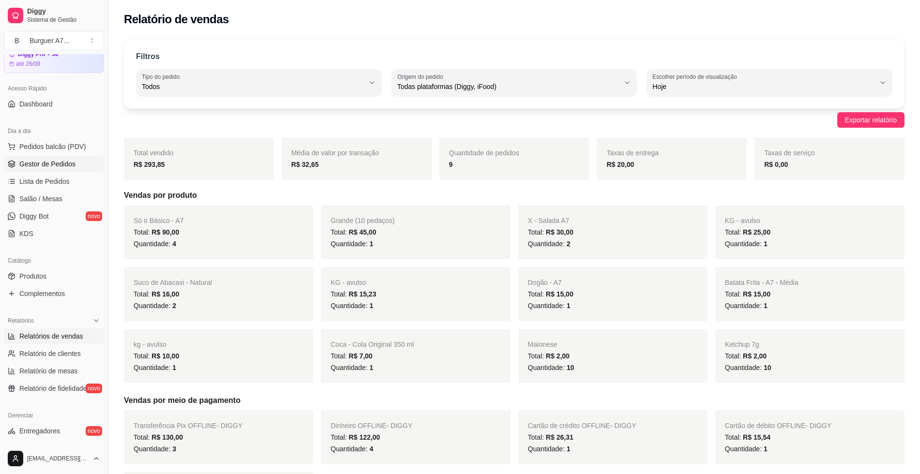
click at [51, 165] on span "Gestor de Pedidos" at bounding box center [47, 164] width 56 height 10
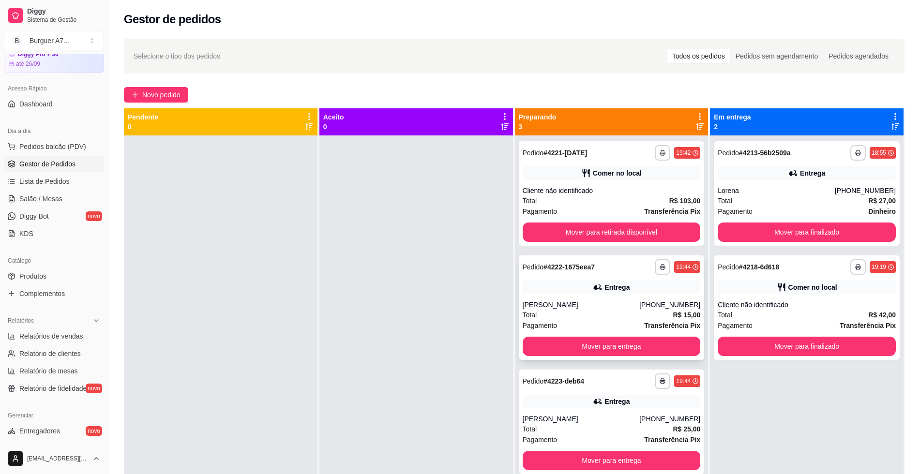
click at [665, 289] on div "Entrega" at bounding box center [611, 288] width 178 height 14
click at [861, 357] on div "**********" at bounding box center [807, 307] width 186 height 104
click at [863, 349] on button "Mover para finalizado" at bounding box center [806, 346] width 178 height 19
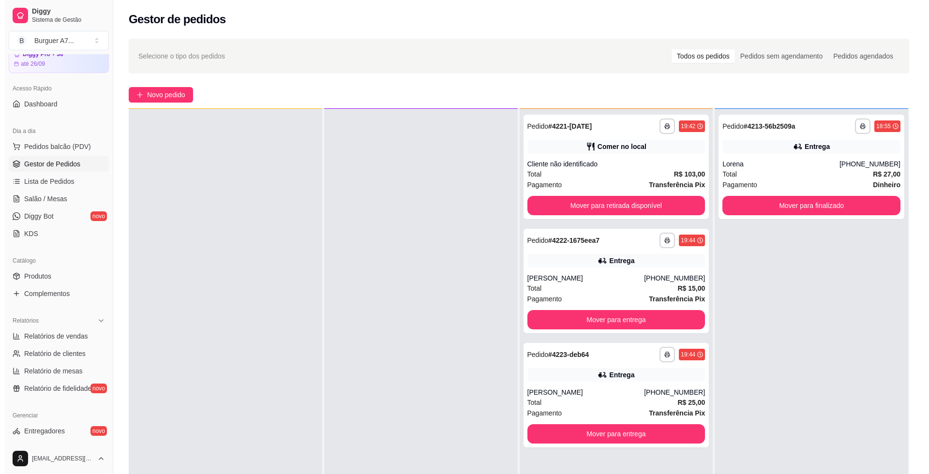
scroll to position [27, 0]
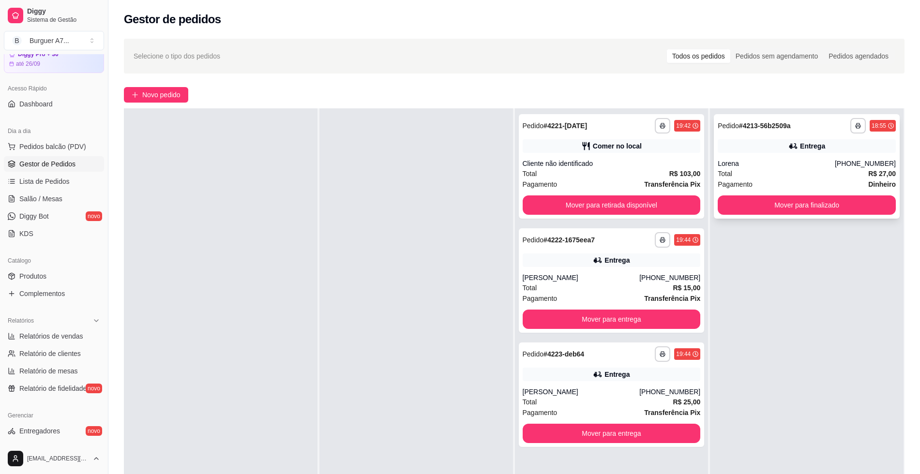
click at [821, 172] on div "Total R$ 27,00" at bounding box center [806, 173] width 178 height 11
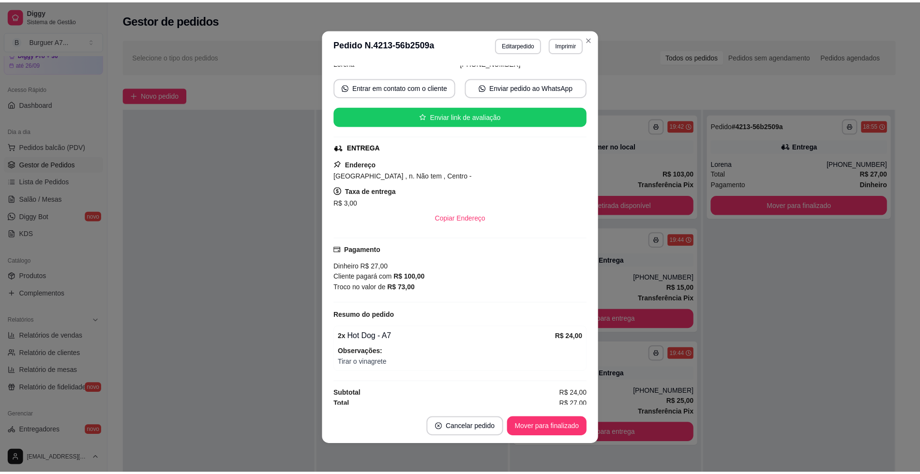
scroll to position [80, 0]
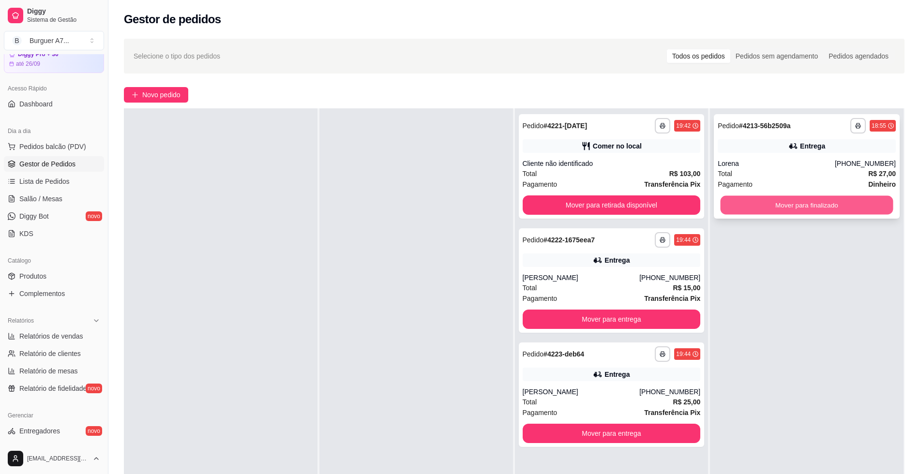
click at [816, 203] on button "Mover para finalizado" at bounding box center [806, 205] width 173 height 19
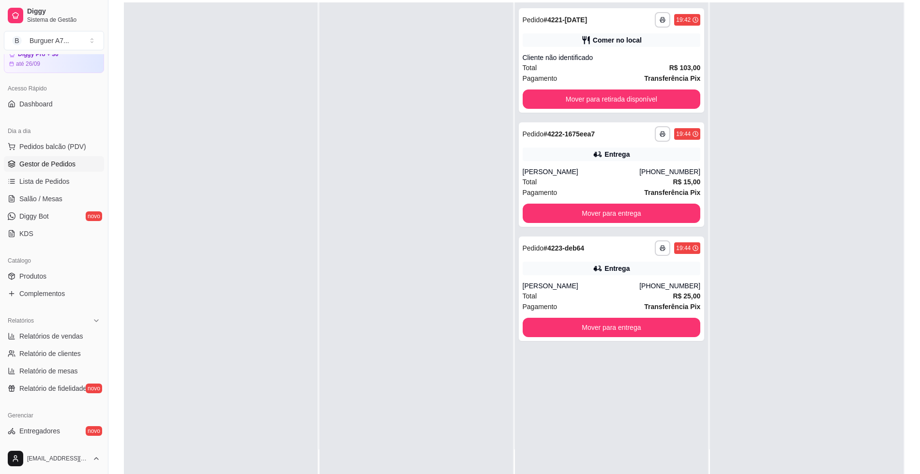
scroll to position [121, 0]
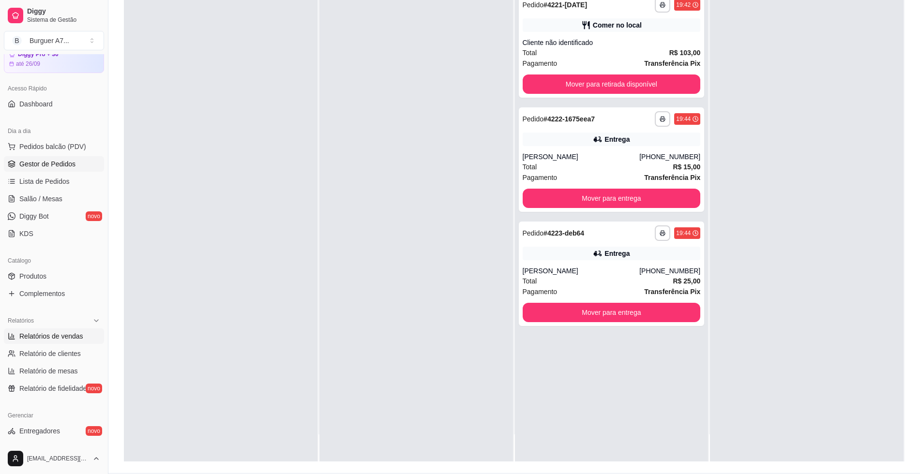
click at [64, 339] on span "Relatórios de vendas" at bounding box center [51, 336] width 64 height 10
select select "ALL"
select select "0"
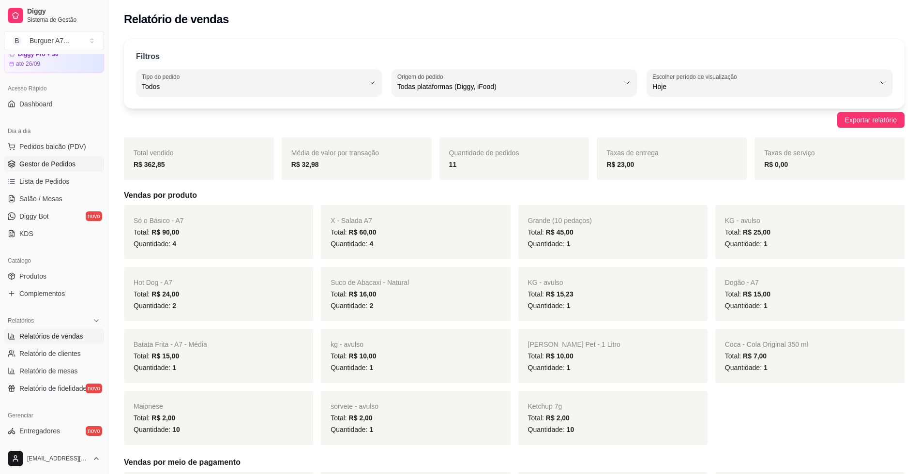
click at [69, 164] on span "Gestor de Pedidos" at bounding box center [47, 164] width 56 height 10
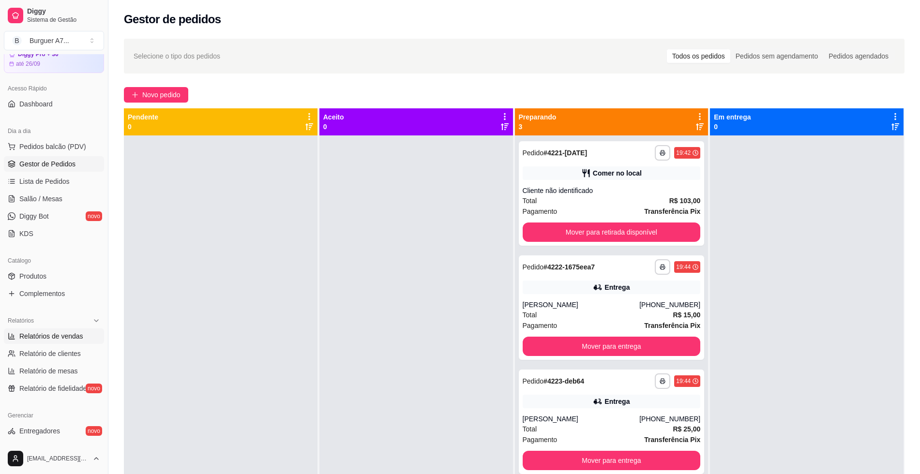
click at [25, 339] on span "Relatórios de vendas" at bounding box center [51, 336] width 64 height 10
select select "ALL"
select select "0"
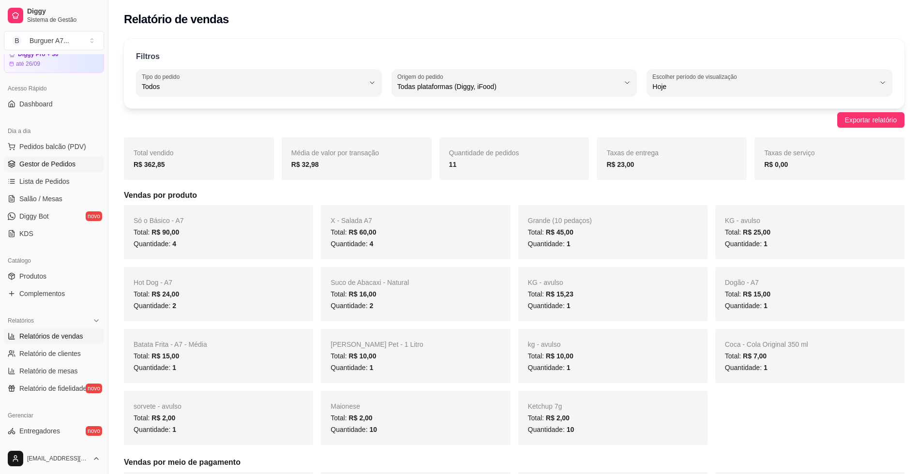
click at [68, 164] on span "Gestor de Pedidos" at bounding box center [47, 164] width 56 height 10
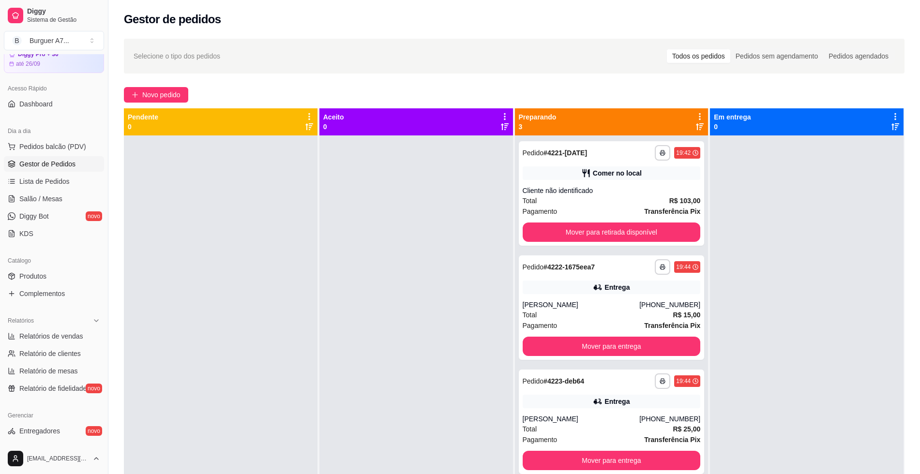
click at [397, 197] on div at bounding box center [415, 372] width 193 height 474
drag, startPoint x: 421, startPoint y: 386, endPoint x: 428, endPoint y: 386, distance: 6.3
click at [424, 386] on div at bounding box center [415, 372] width 193 height 474
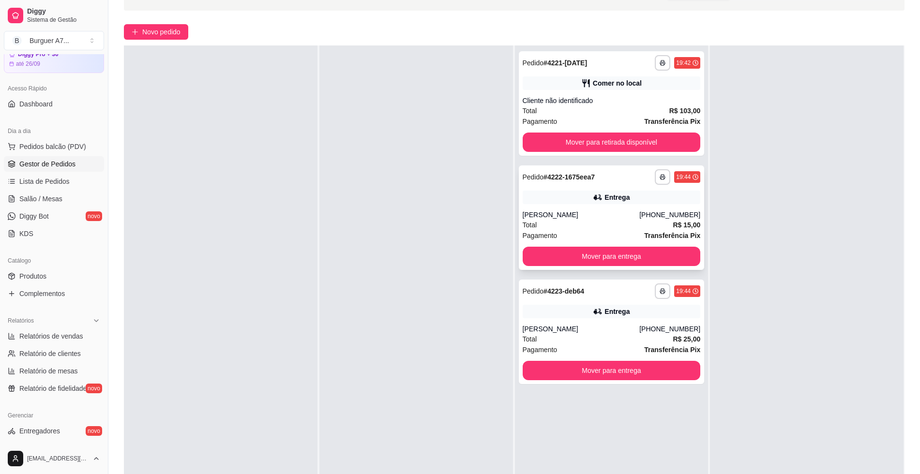
scroll to position [121, 0]
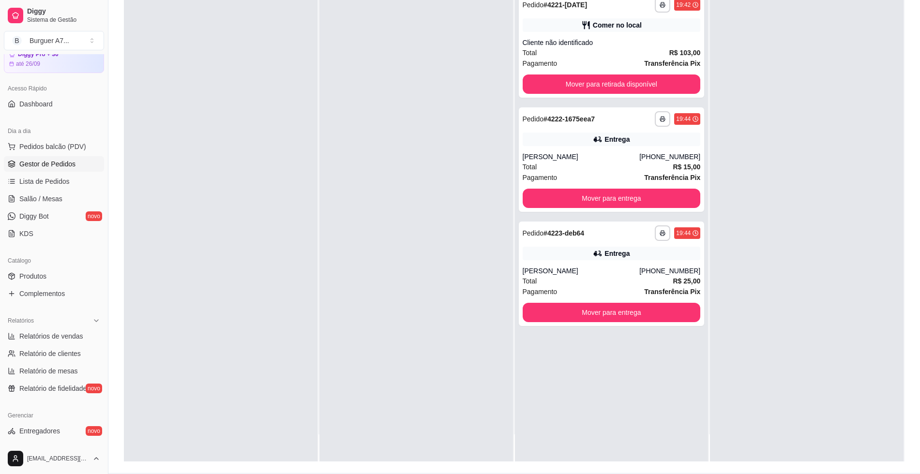
drag, startPoint x: 210, startPoint y: 386, endPoint x: 190, endPoint y: 353, distance: 38.8
click at [190, 377] on div at bounding box center [220, 224] width 193 height 474
drag, startPoint x: 81, startPoint y: 346, endPoint x: 80, endPoint y: 339, distance: 6.8
click at [81, 345] on ul "Relatórios de vendas Relatório de clientes Relatório de mesas Relatório de fide…" at bounding box center [54, 362] width 100 height 68
click at [80, 339] on span "Relatórios de vendas" at bounding box center [51, 336] width 64 height 10
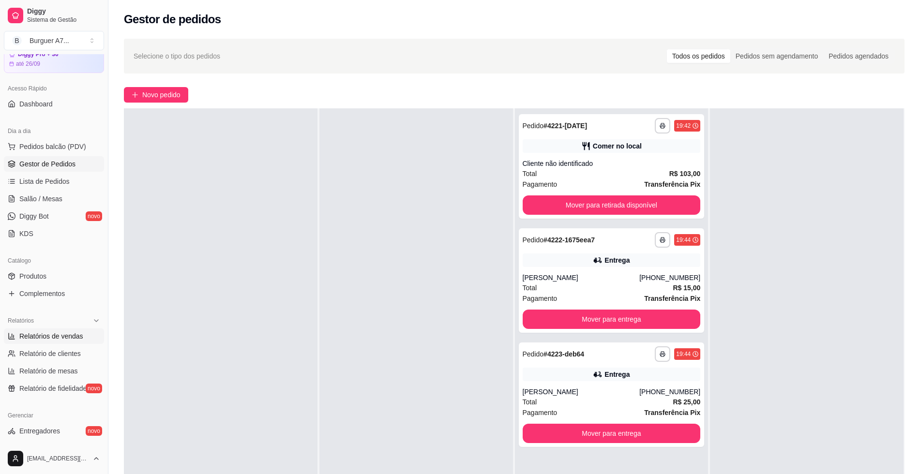
select select "ALL"
select select "0"
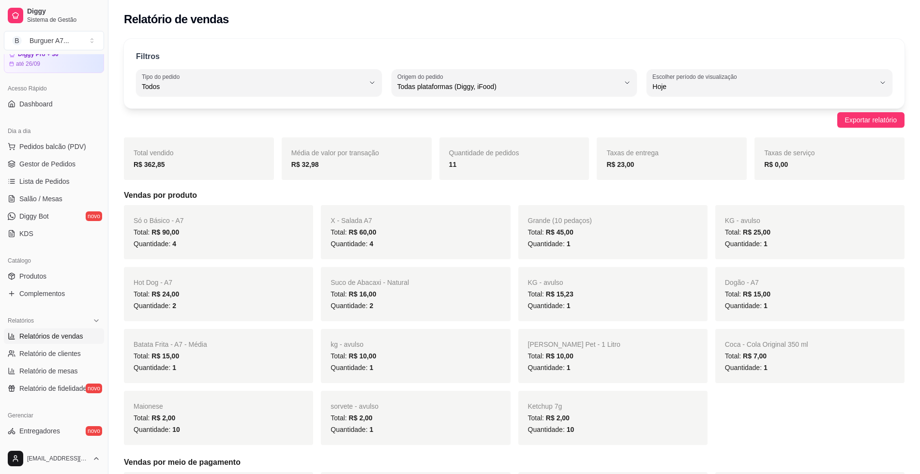
drag, startPoint x: 74, startPoint y: 165, endPoint x: 103, endPoint y: 179, distance: 32.0
click at [74, 165] on link "Gestor de Pedidos" at bounding box center [54, 163] width 100 height 15
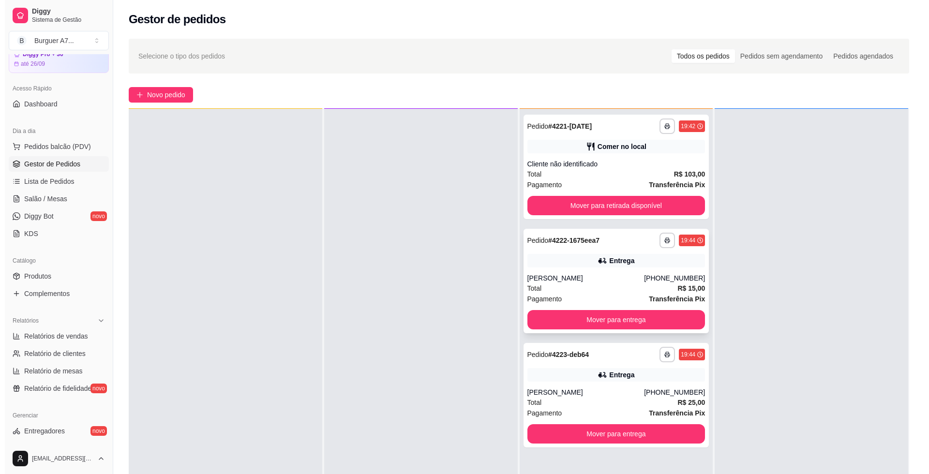
scroll to position [27, 0]
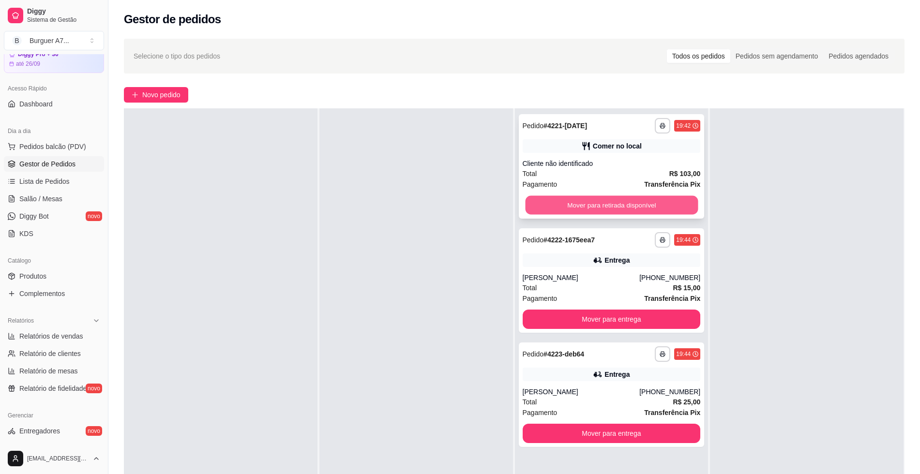
click at [592, 204] on button "Mover para retirada disponível" at bounding box center [611, 205] width 173 height 19
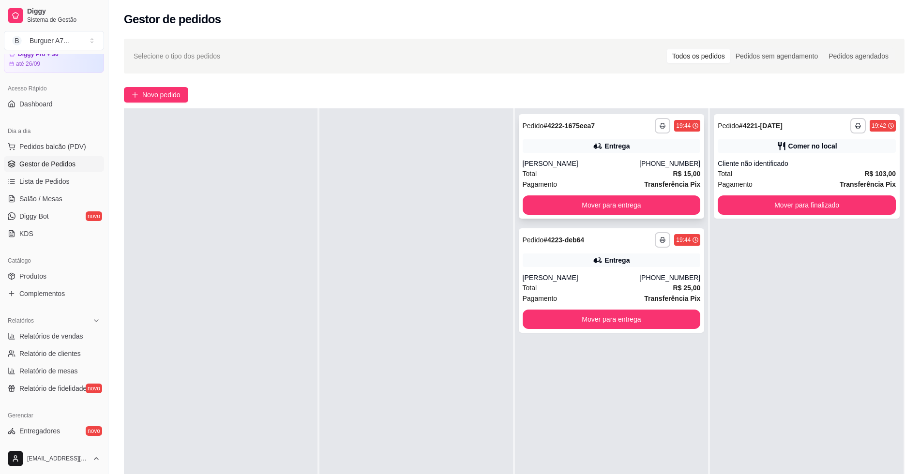
click at [610, 149] on div "Entrega" at bounding box center [616, 146] width 25 height 10
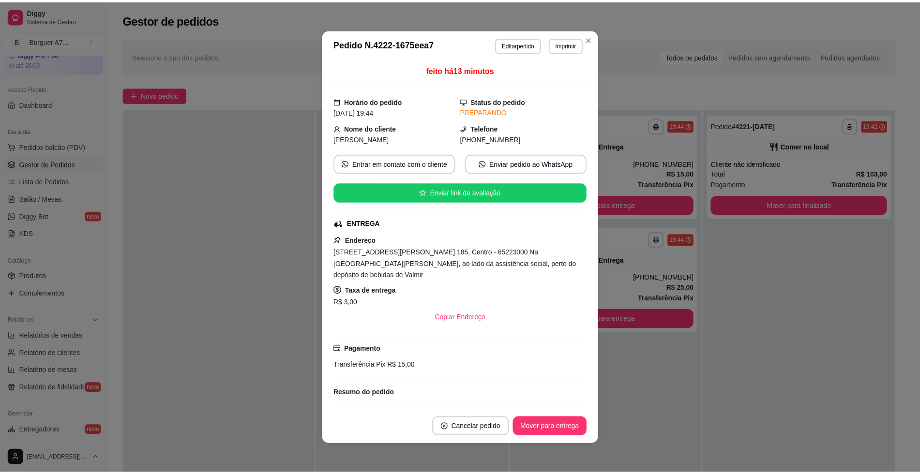
scroll to position [45, 0]
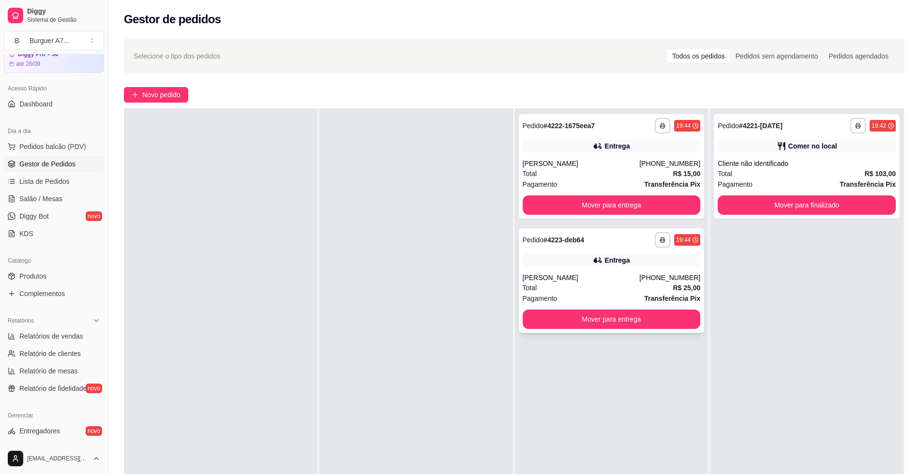
click at [561, 274] on div "[PERSON_NAME]" at bounding box center [580, 278] width 117 height 10
click at [659, 325] on button "Mover para entrega" at bounding box center [611, 319] width 178 height 19
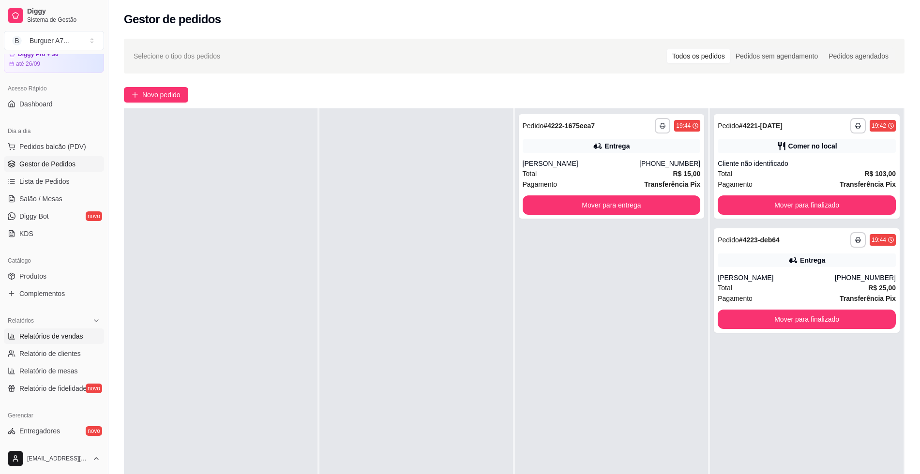
click at [74, 337] on span "Relatórios de vendas" at bounding box center [51, 336] width 64 height 10
select select "ALL"
select select "0"
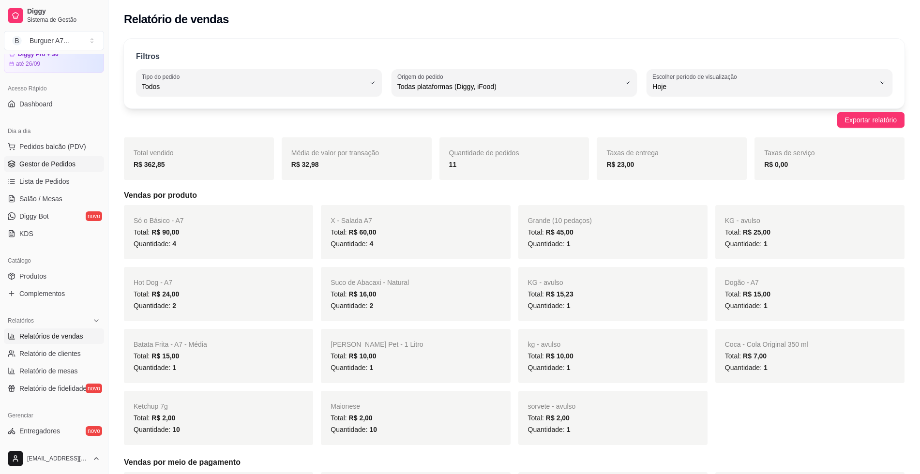
click at [71, 160] on span "Gestor de Pedidos" at bounding box center [47, 164] width 56 height 10
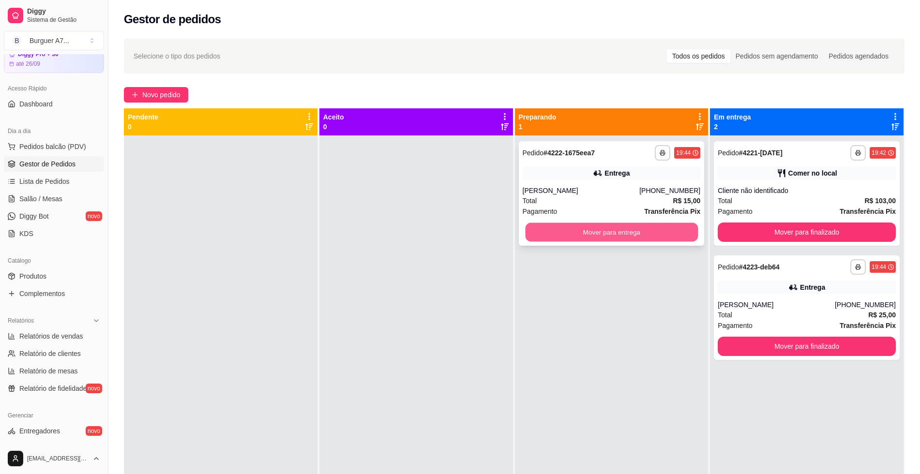
click at [644, 228] on button "Mover para entrega" at bounding box center [611, 232] width 173 height 19
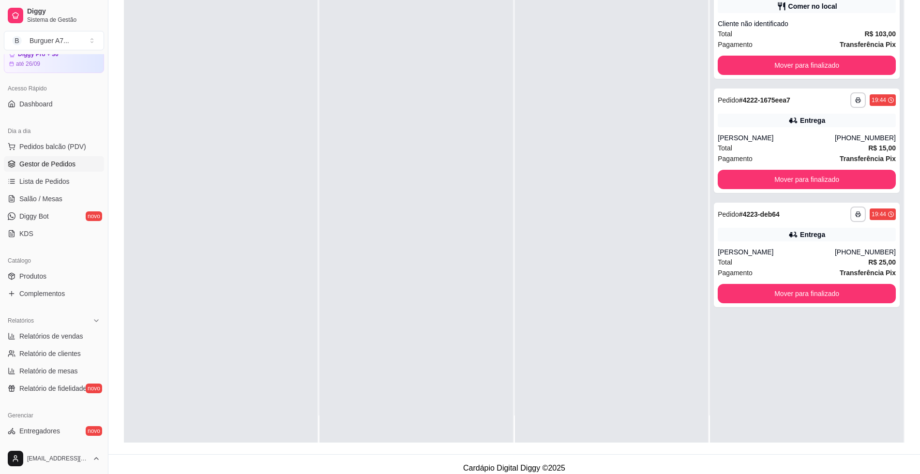
scroll to position [148, 0]
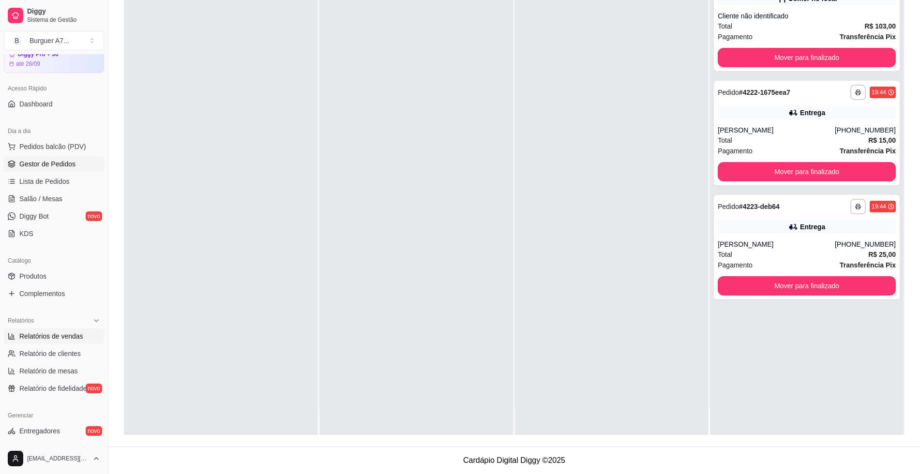
click at [69, 334] on span "Relatórios de vendas" at bounding box center [51, 336] width 64 height 10
select select "ALL"
select select "0"
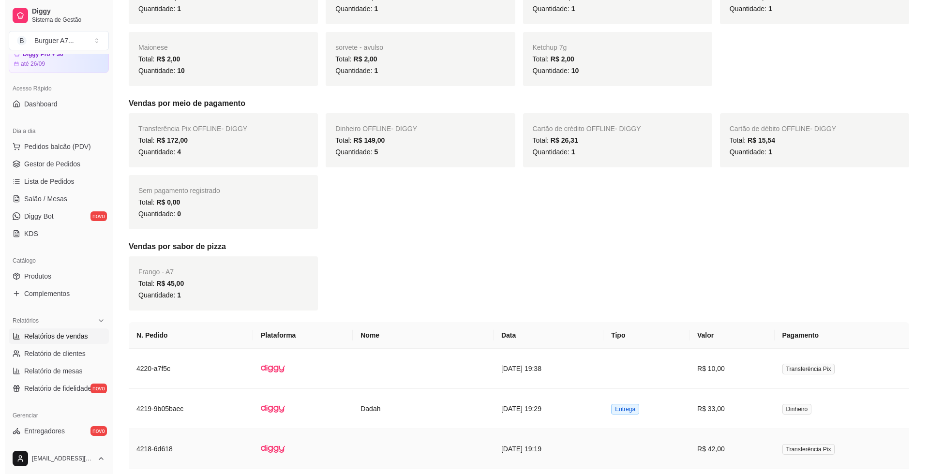
scroll to position [544, 0]
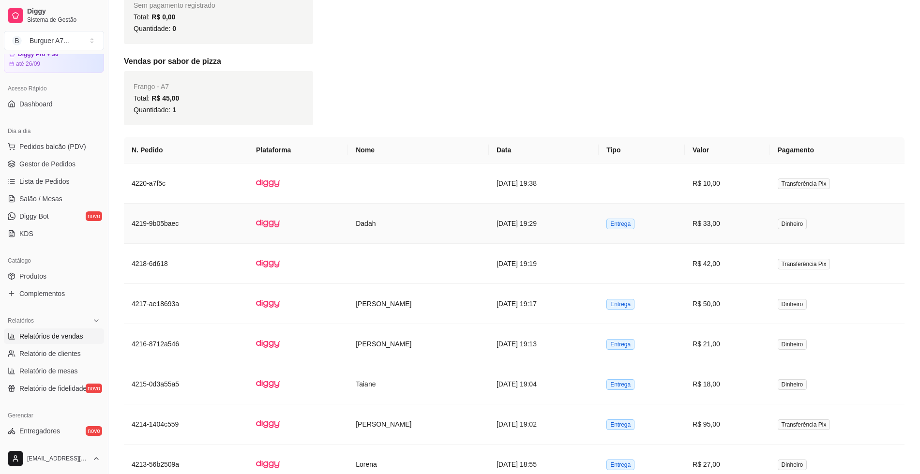
click at [248, 219] on td at bounding box center [298, 224] width 100 height 40
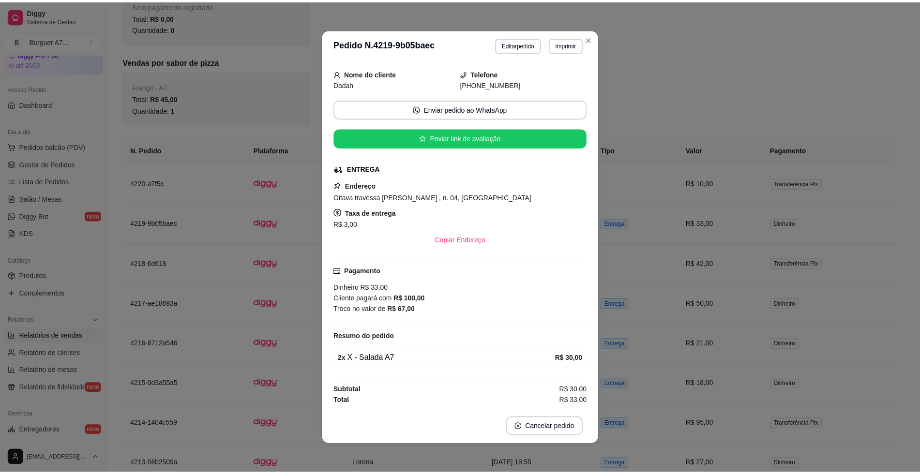
scroll to position [2, 0]
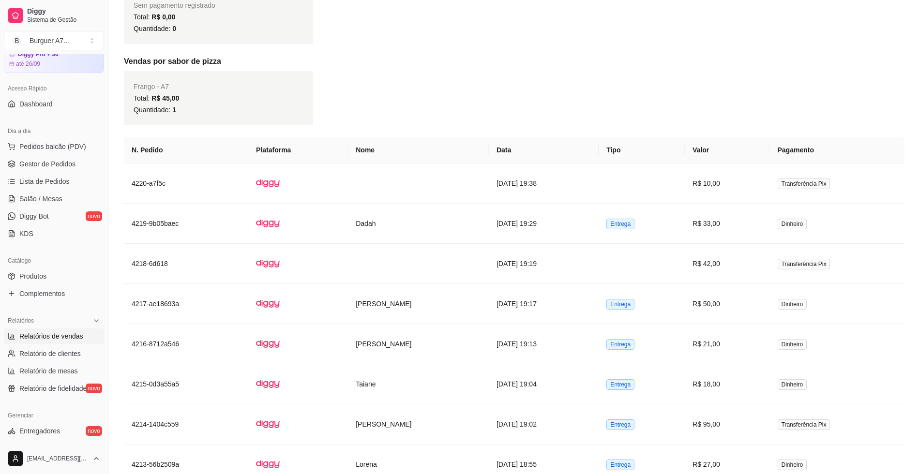
click at [54, 155] on ul "Pedidos balcão (PDV) Gestor de Pedidos Lista de Pedidos Salão / Mesas Diggy Bot…" at bounding box center [54, 190] width 100 height 103
click at [54, 164] on span "Gestor de Pedidos" at bounding box center [47, 164] width 56 height 10
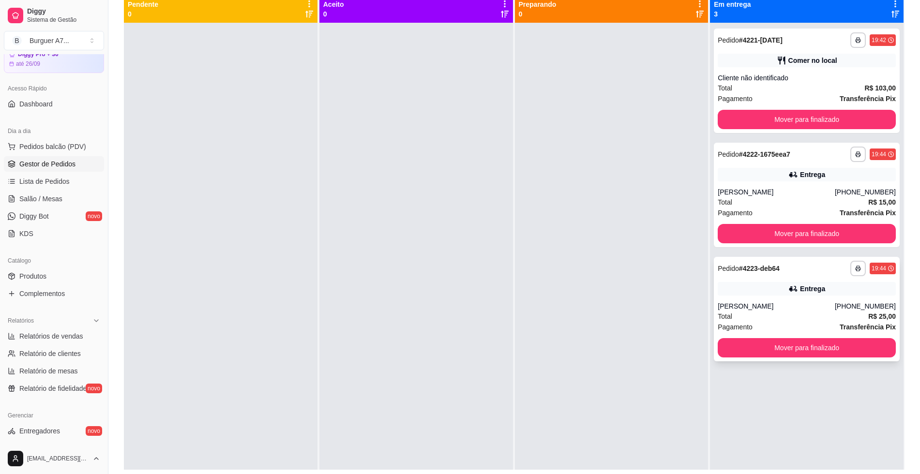
scroll to position [148, 0]
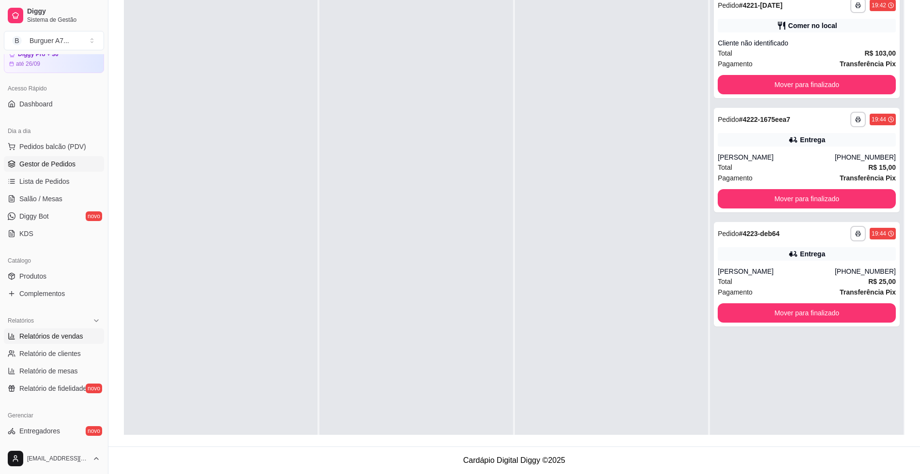
click at [78, 338] on span "Relatórios de vendas" at bounding box center [51, 336] width 64 height 10
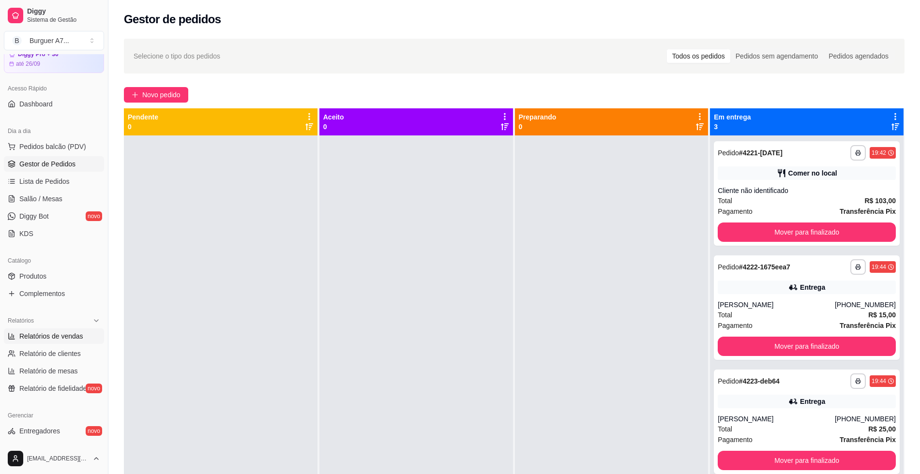
select select "ALL"
select select "0"
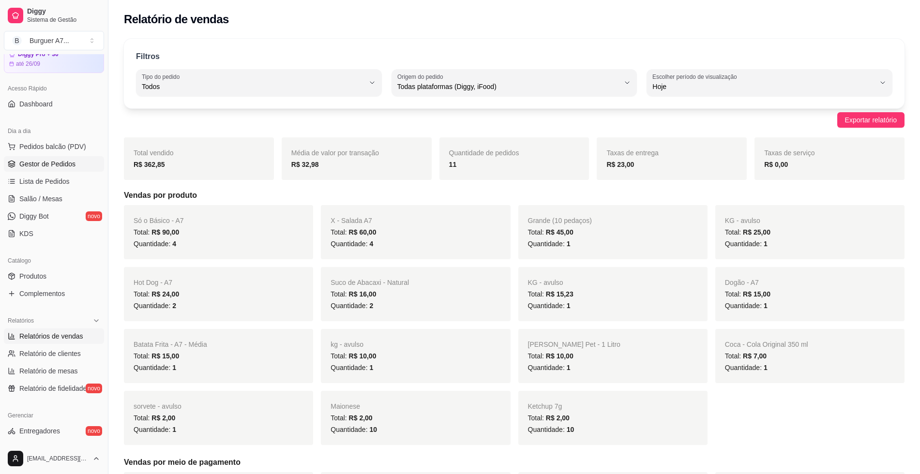
click at [61, 171] on link "Gestor de Pedidos" at bounding box center [54, 163] width 100 height 15
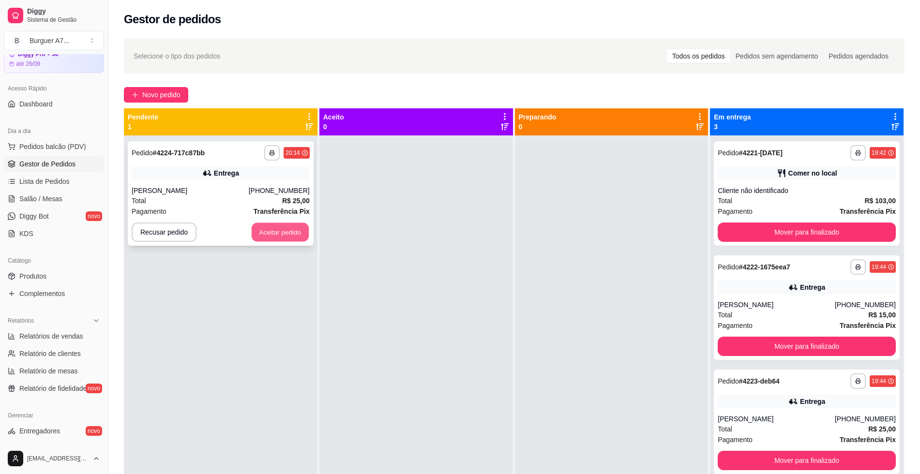
click at [290, 238] on button "Aceitar pedido" at bounding box center [280, 232] width 57 height 19
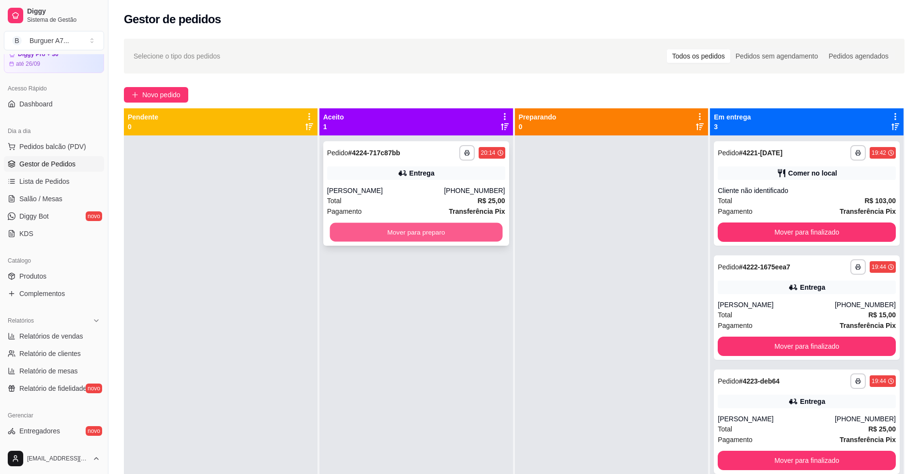
click at [362, 226] on button "Mover para preparo" at bounding box center [415, 232] width 173 height 19
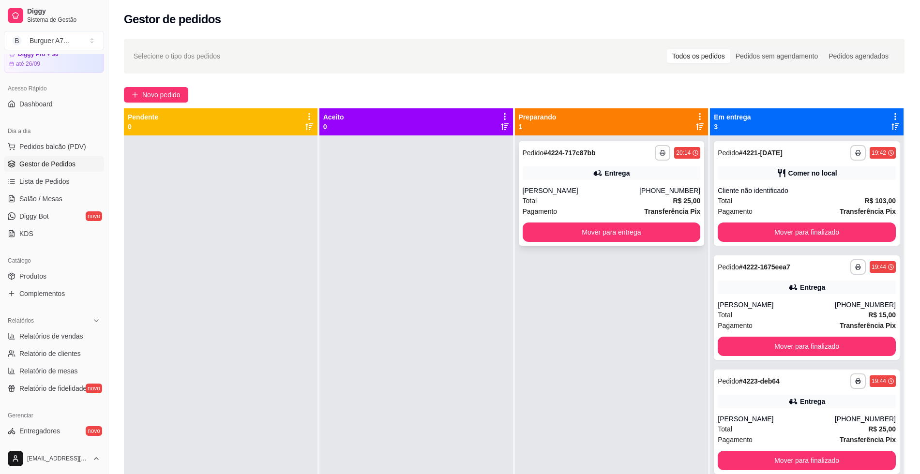
click at [598, 171] on div "Entrega" at bounding box center [611, 173] width 178 height 14
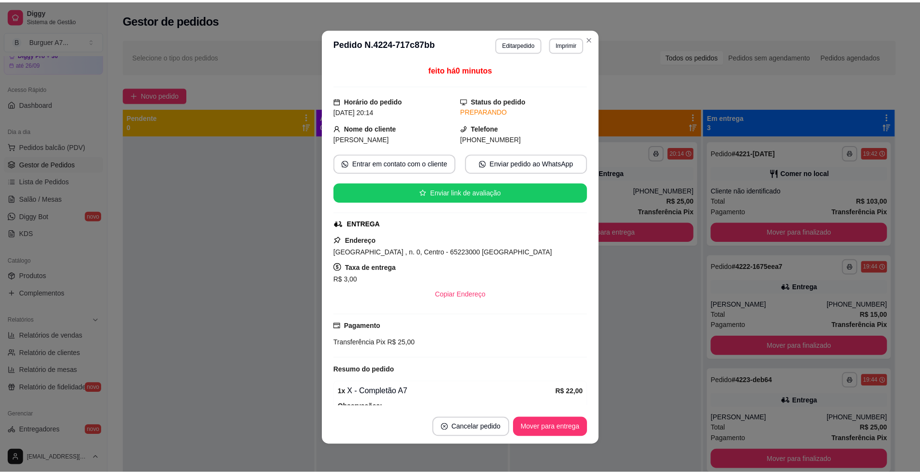
scroll to position [59, 0]
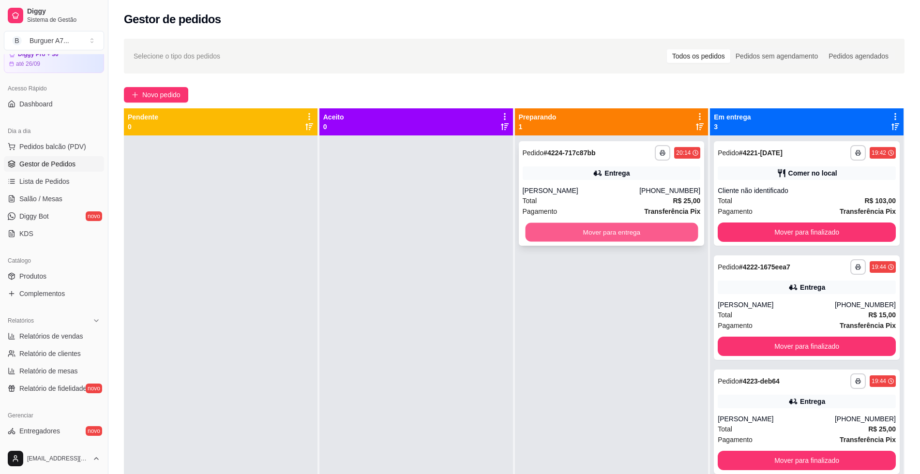
click at [648, 238] on button "Mover para entrega" at bounding box center [611, 232] width 173 height 19
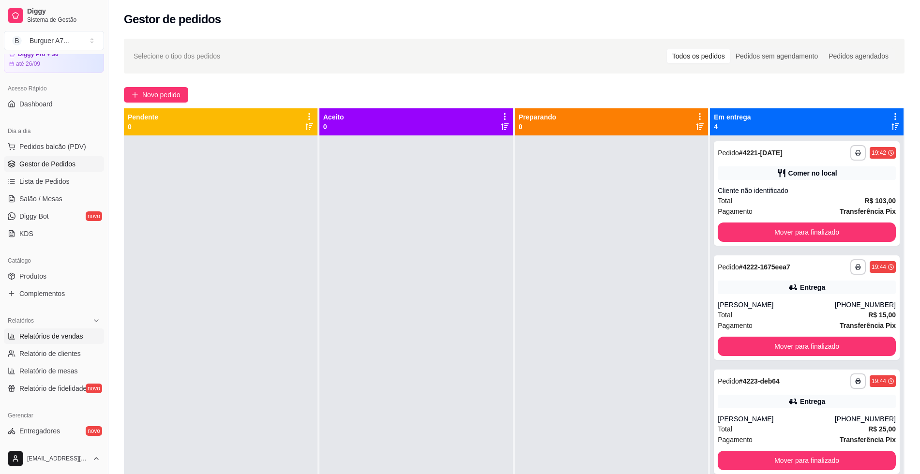
click at [47, 342] on link "Relatórios de vendas" at bounding box center [54, 335] width 100 height 15
select select "ALL"
select select "0"
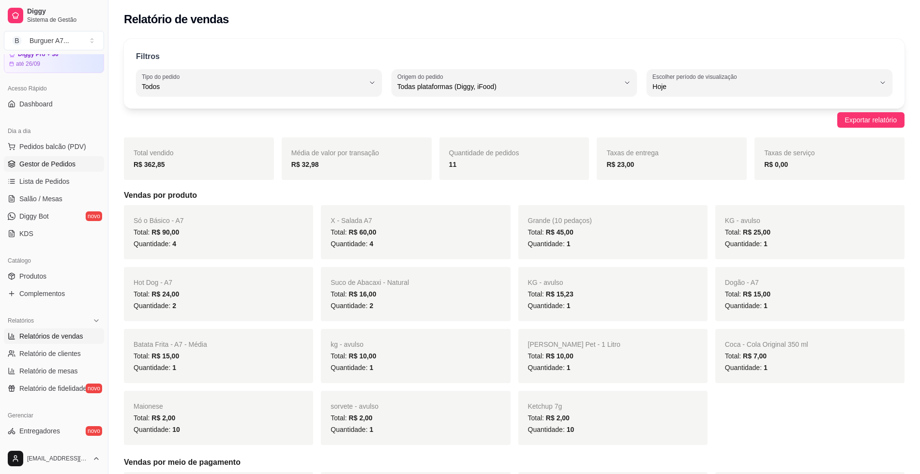
click at [54, 157] on link "Gestor de Pedidos" at bounding box center [54, 163] width 100 height 15
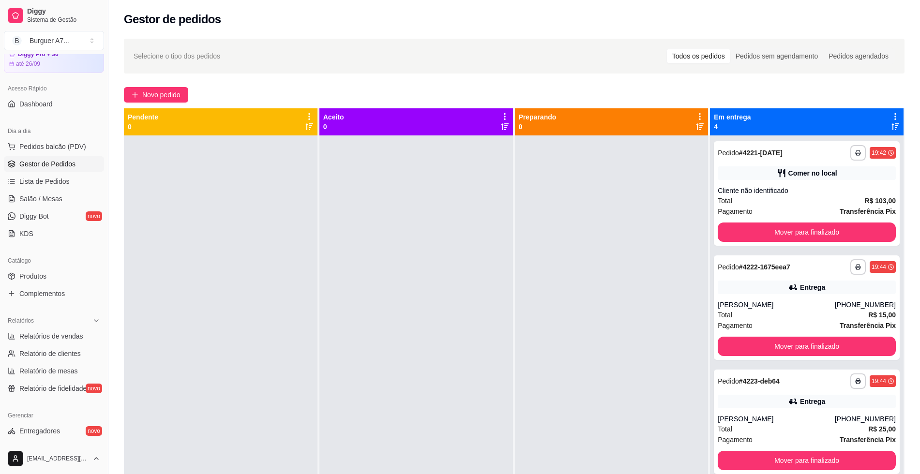
click at [149, 105] on div "**********" at bounding box center [513, 313] width 811 height 561
click at [158, 87] on div "**********" at bounding box center [513, 313] width 811 height 561
click at [147, 94] on span "Novo pedido" at bounding box center [161, 94] width 38 height 11
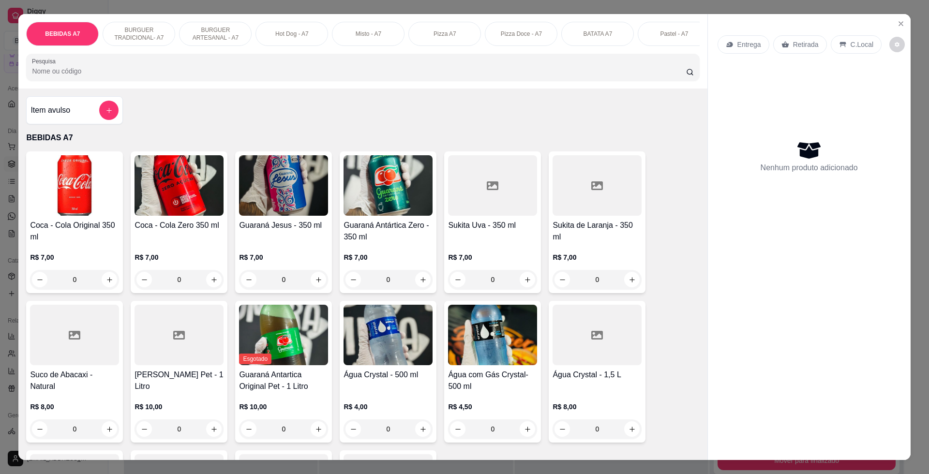
click at [71, 120] on div "Item avulso" at bounding box center [74, 110] width 88 height 19
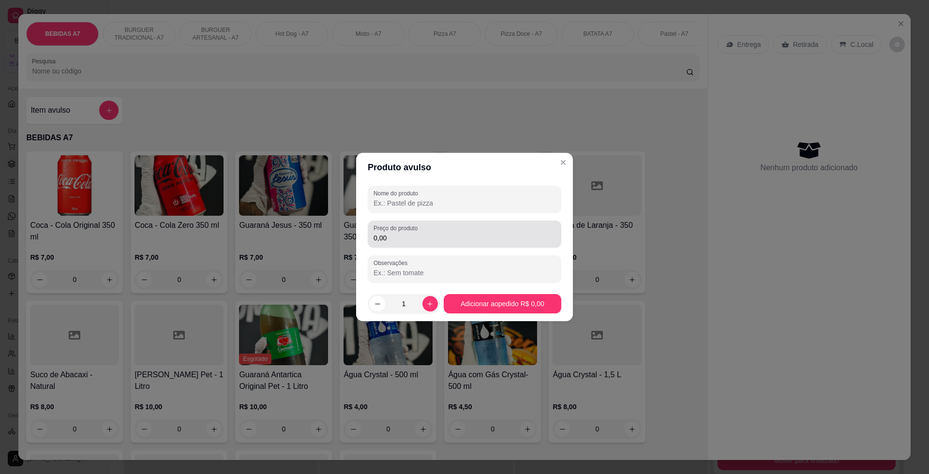
click at [405, 222] on div "Preço do produto 0,00" at bounding box center [464, 234] width 193 height 27
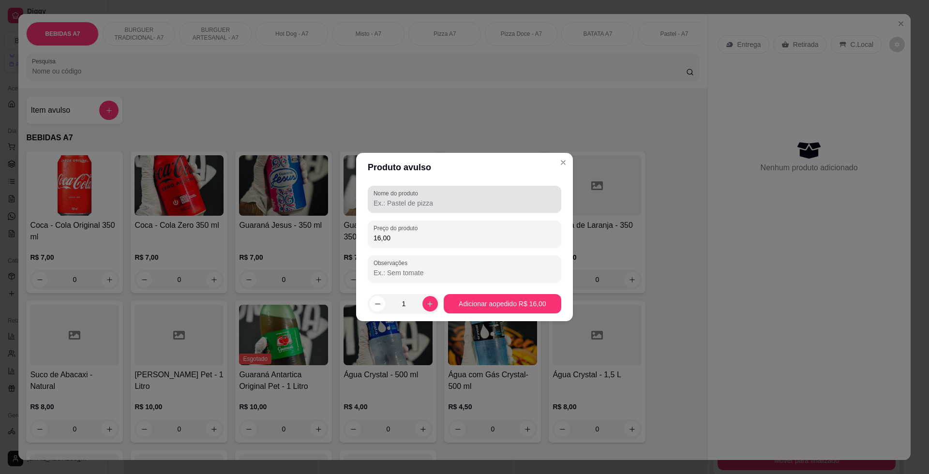
type input "16,00"
click at [417, 208] on input "Nome do produto" at bounding box center [464, 203] width 182 height 10
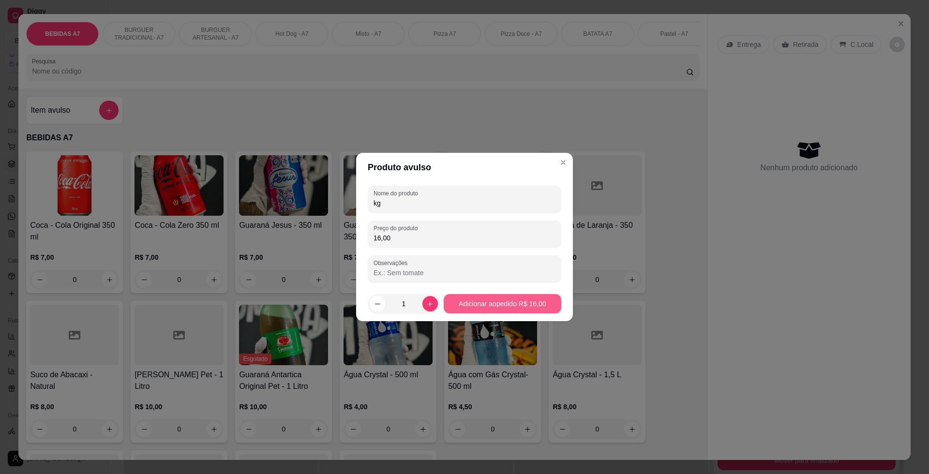
type input "kg"
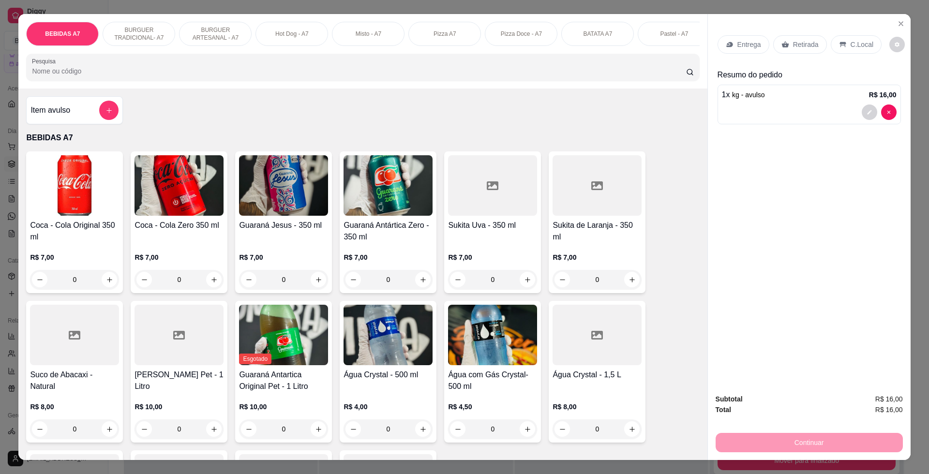
click at [803, 41] on p "Retirada" at bounding box center [806, 45] width 26 height 10
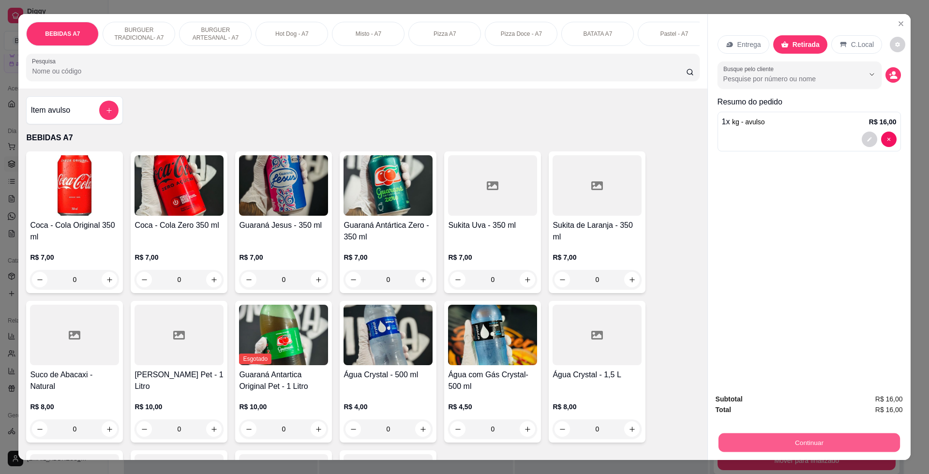
click at [725, 447] on button "Continuar" at bounding box center [808, 442] width 181 height 19
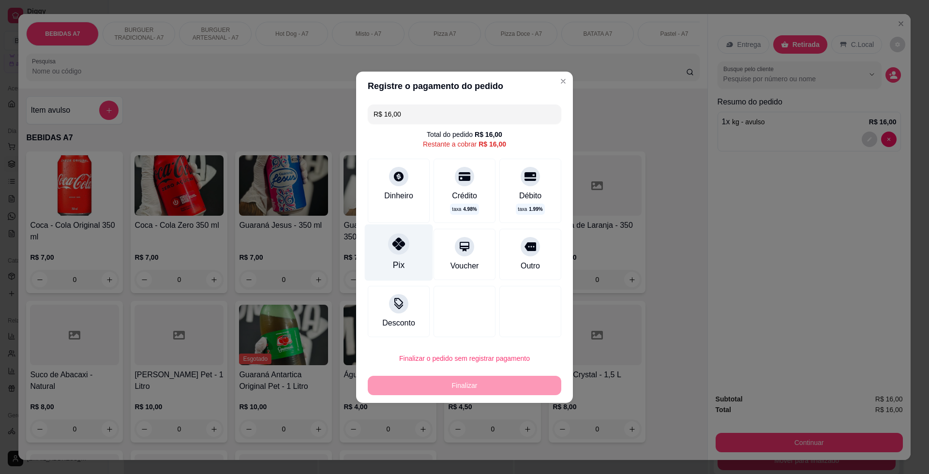
click at [420, 254] on div "Pix" at bounding box center [399, 252] width 68 height 57
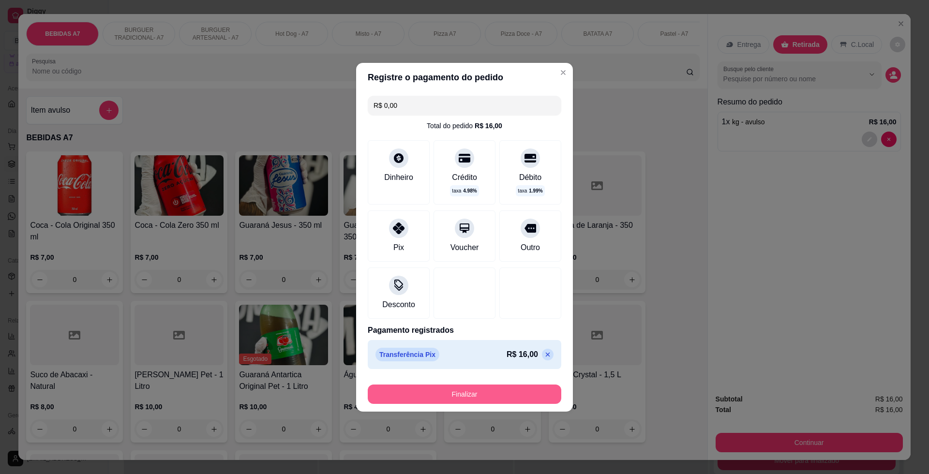
click at [484, 397] on button "Finalizar" at bounding box center [464, 394] width 193 height 19
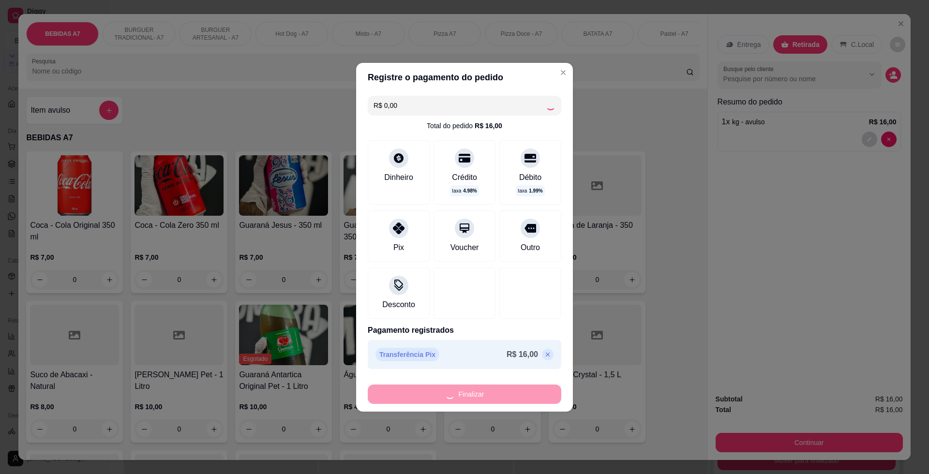
type input "-R$ 16,00"
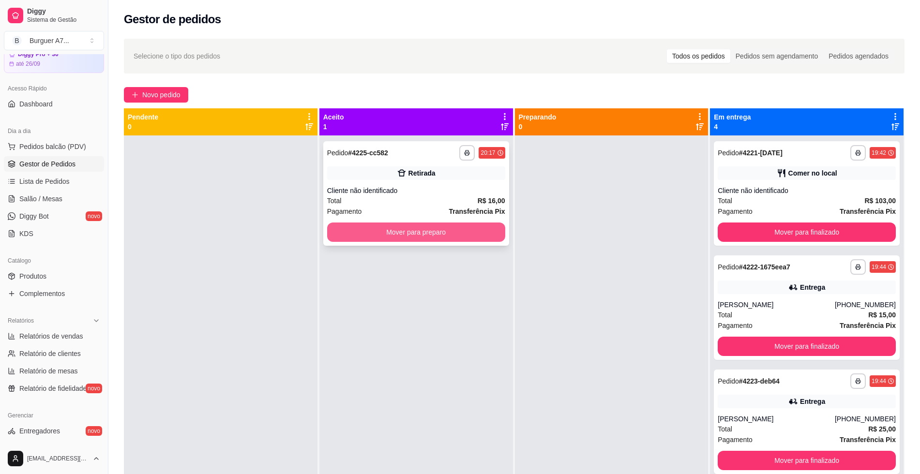
click at [431, 237] on button "Mover para preparo" at bounding box center [416, 232] width 178 height 19
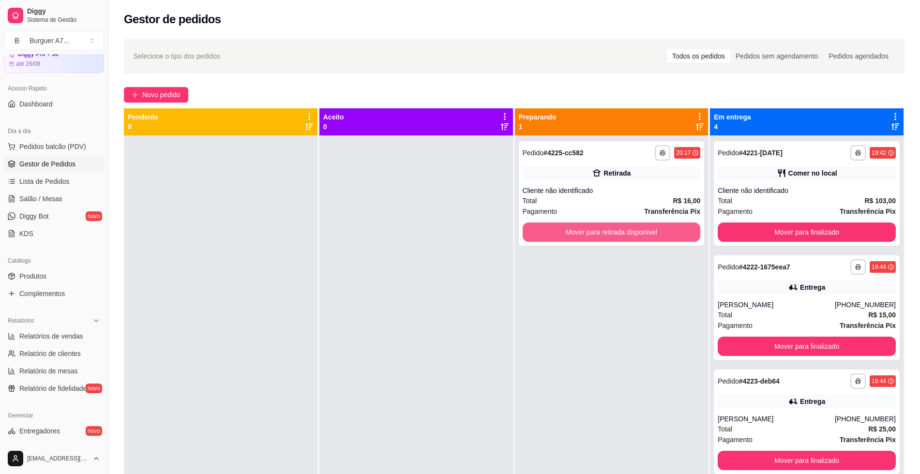
click at [581, 241] on button "Mover para retirada disponível" at bounding box center [611, 232] width 178 height 19
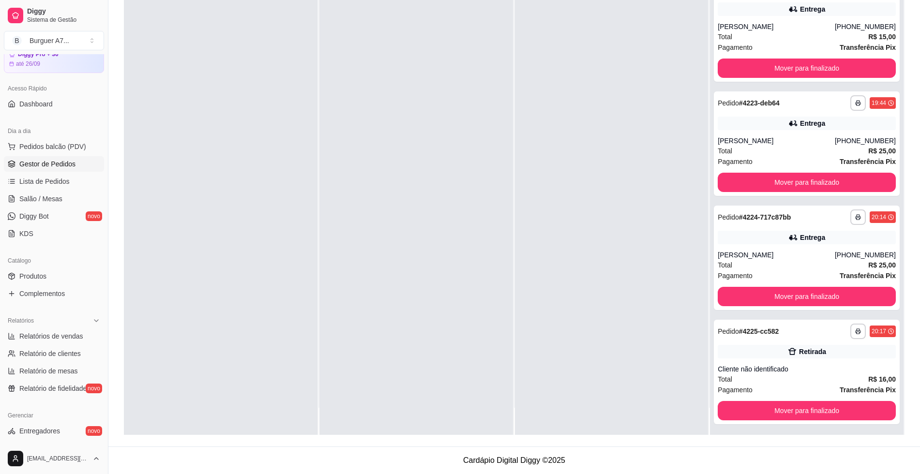
scroll to position [106, 0]
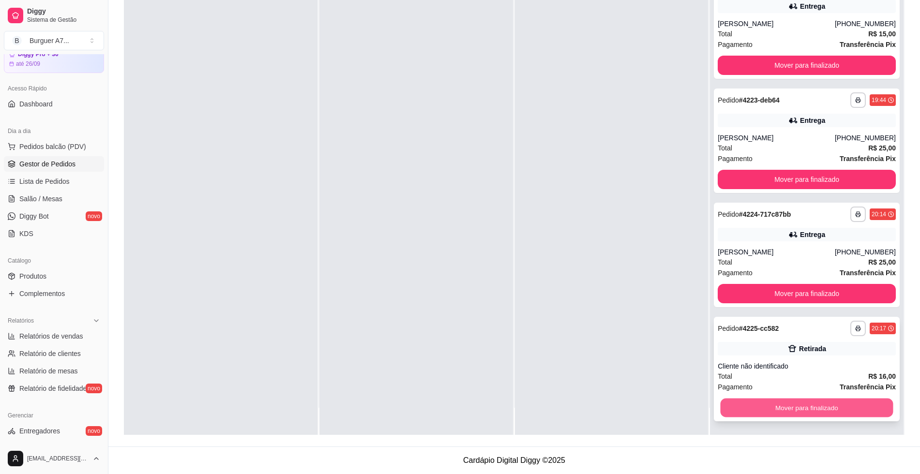
click at [834, 410] on button "Mover para finalizado" at bounding box center [806, 408] width 173 height 19
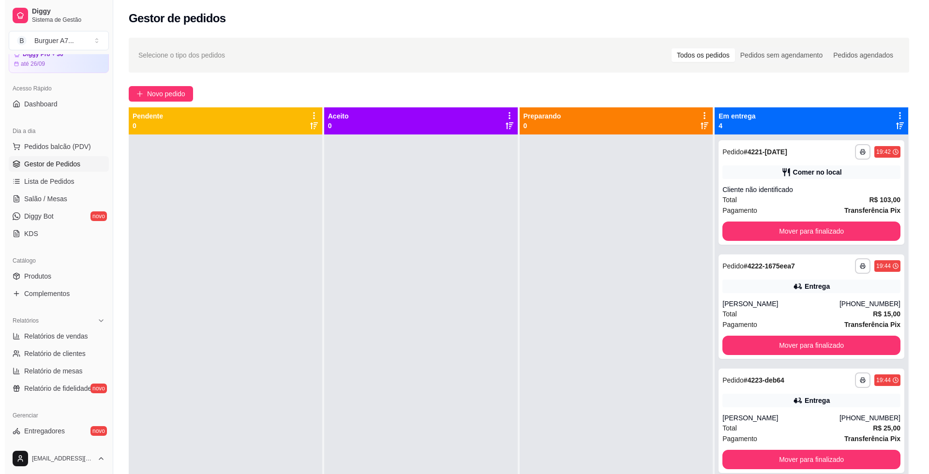
scroll to position [0, 0]
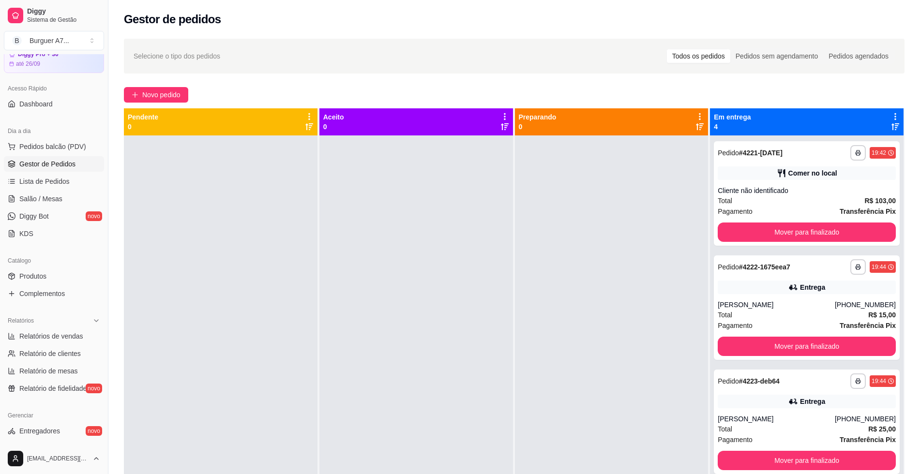
click at [648, 193] on div at bounding box center [611, 372] width 193 height 474
click at [642, 100] on div "Novo pedido" at bounding box center [514, 94] width 780 height 15
click at [173, 98] on span "Novo pedido" at bounding box center [161, 94] width 38 height 11
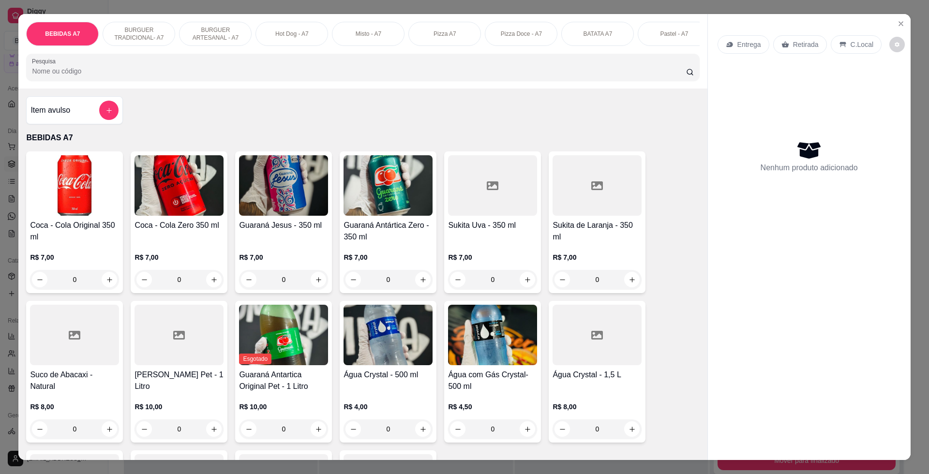
drag, startPoint x: 797, startPoint y: 178, endPoint x: 752, endPoint y: 185, distance: 45.0
click at [797, 178] on div "Nenhum produto adicionado" at bounding box center [808, 156] width 183 height 190
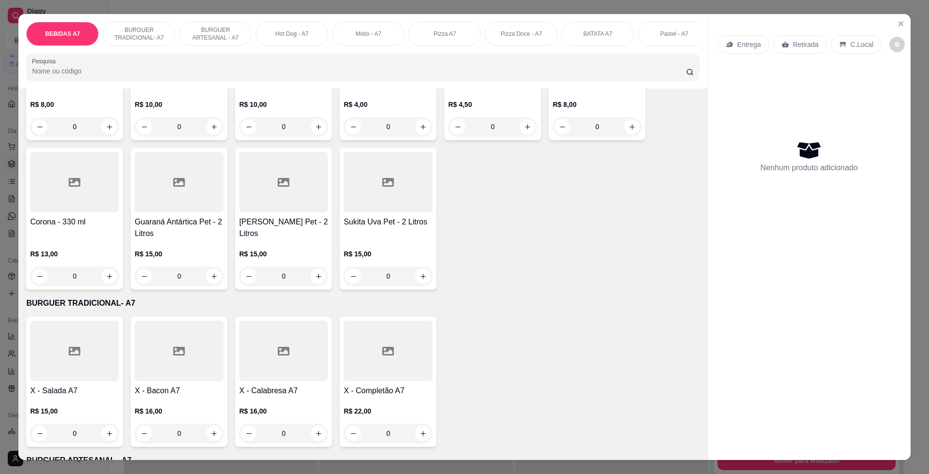
scroll to position [363, 0]
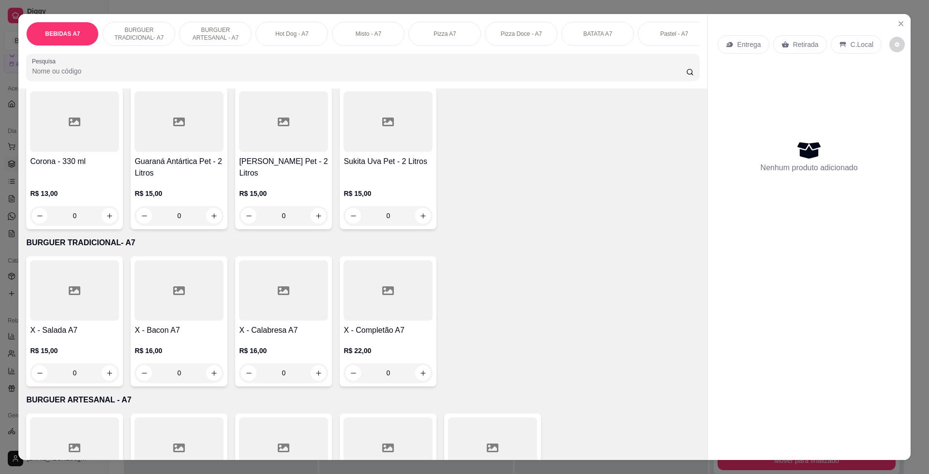
click at [313, 383] on div "0" at bounding box center [283, 372] width 89 height 19
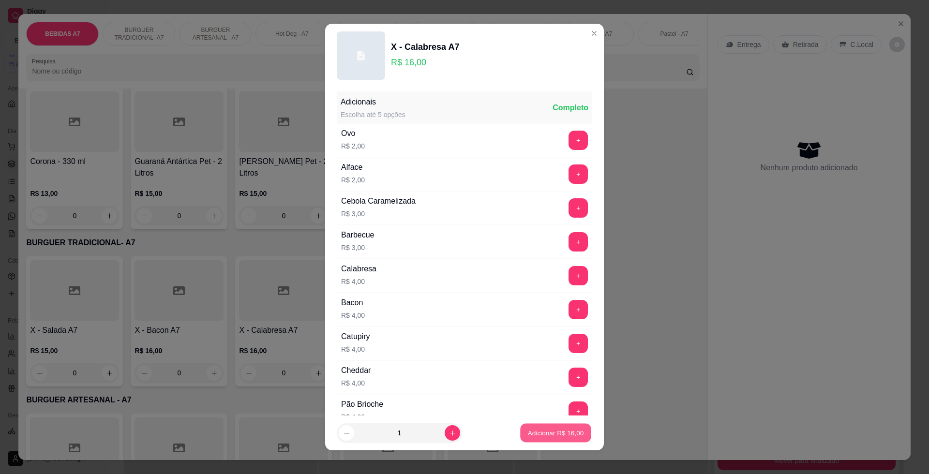
click at [527, 439] on button "Adicionar R$ 16,00" at bounding box center [555, 433] width 71 height 19
type input "1"
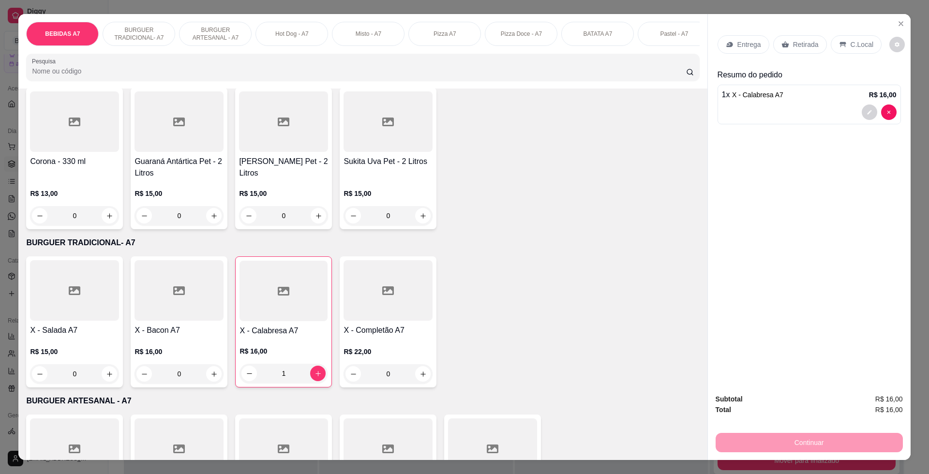
click at [208, 382] on div "0" at bounding box center [178, 373] width 89 height 19
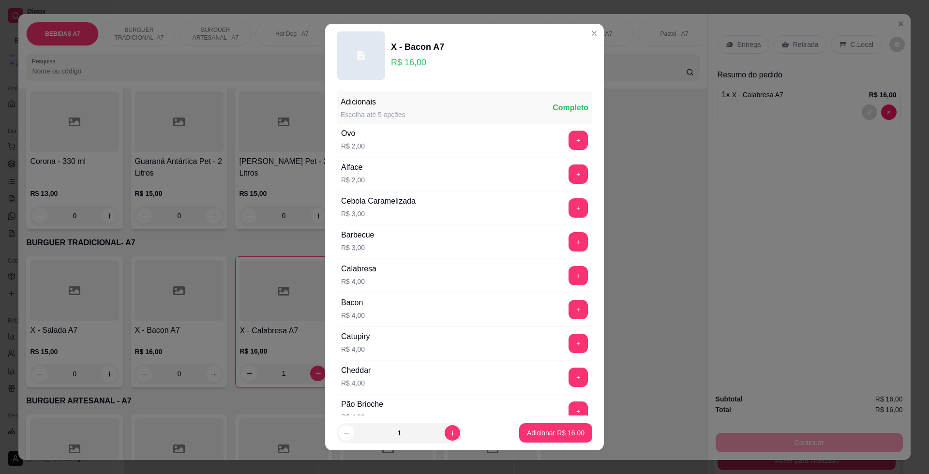
click at [543, 445] on footer "1 Adicionar R$ 16,00" at bounding box center [464, 433] width 279 height 35
click at [544, 434] on p "Adicionar R$ 16,00" at bounding box center [556, 433] width 58 height 10
type input "1"
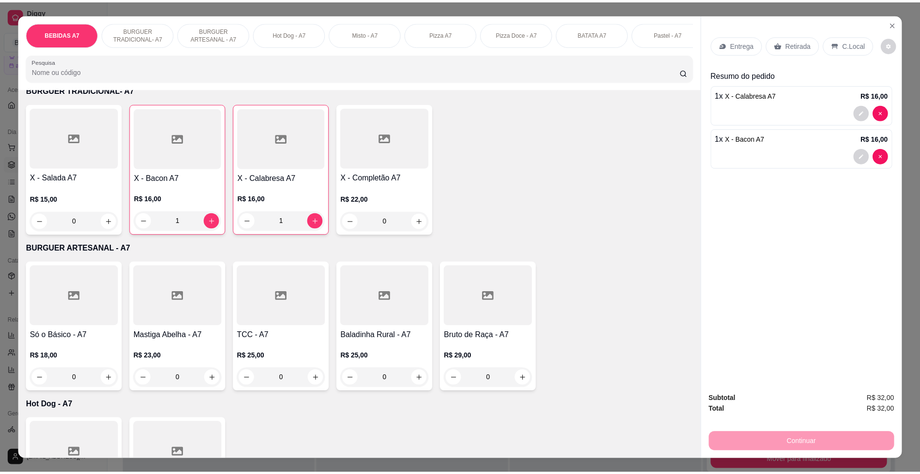
scroll to position [544, 0]
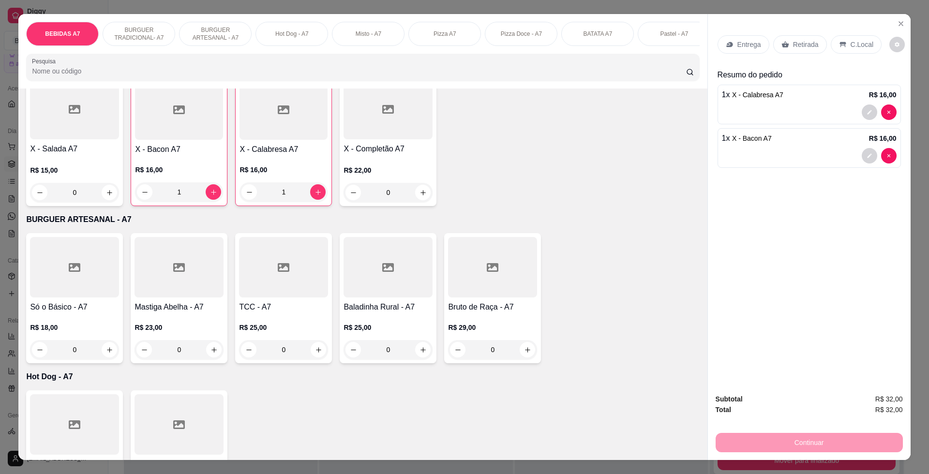
click at [102, 355] on div "0" at bounding box center [74, 349] width 89 height 19
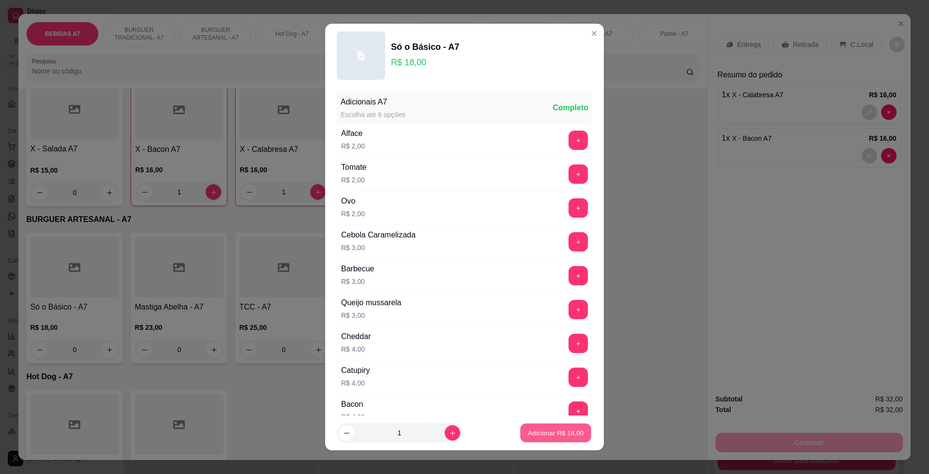
click at [530, 433] on p "Adicionar R$ 18,00" at bounding box center [556, 432] width 56 height 9
type input "1"
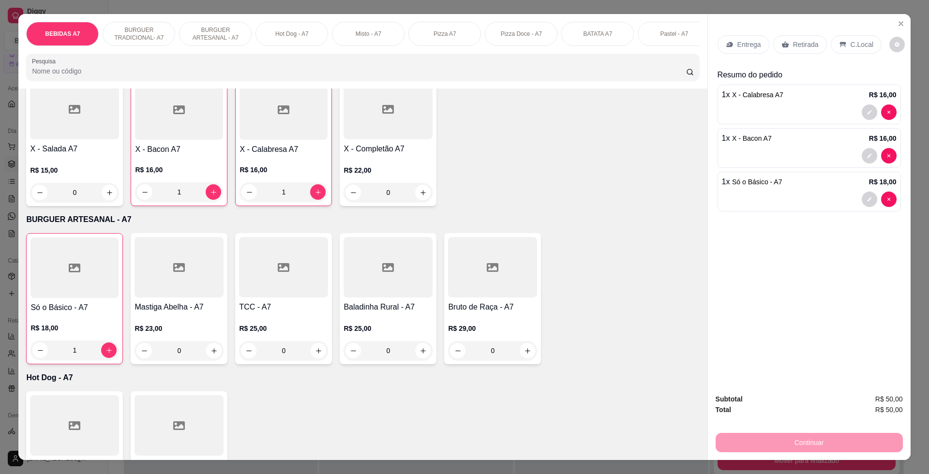
click at [802, 45] on p "Retirada" at bounding box center [806, 45] width 26 height 10
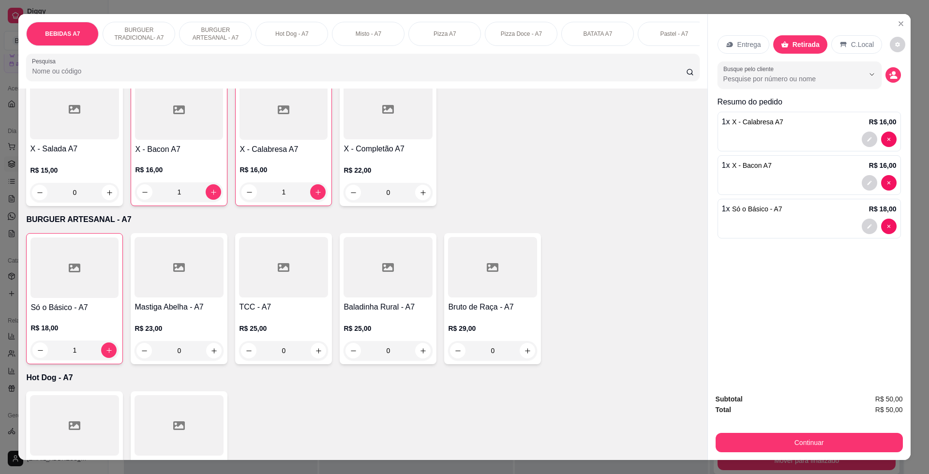
click at [846, 53] on div "C.Local" at bounding box center [856, 44] width 51 height 18
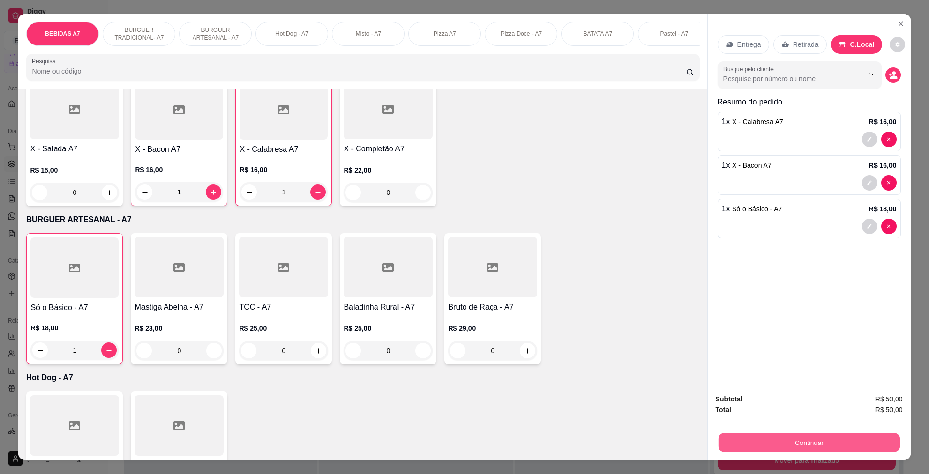
click at [848, 437] on button "Continuar" at bounding box center [808, 442] width 181 height 19
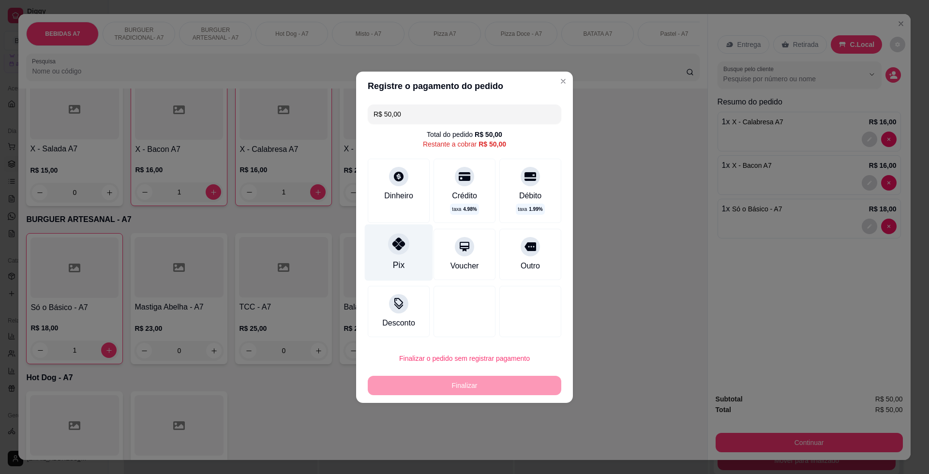
click at [398, 243] on icon at bounding box center [398, 244] width 13 height 13
type input "R$ 0,00"
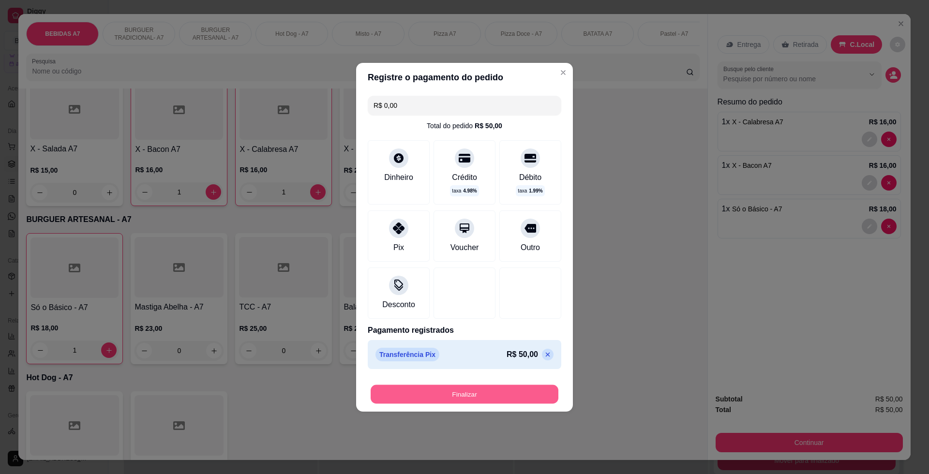
click at [473, 391] on button "Finalizar" at bounding box center [465, 394] width 188 height 19
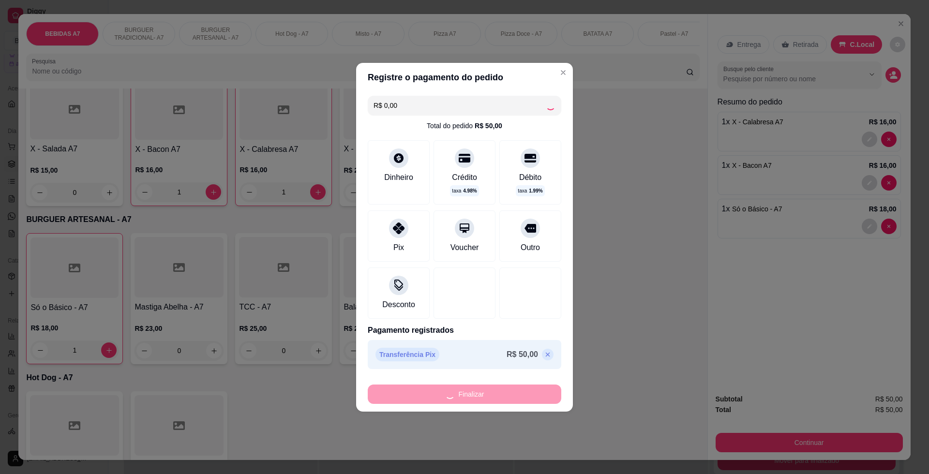
type input "0"
type input "-R$ 50,00"
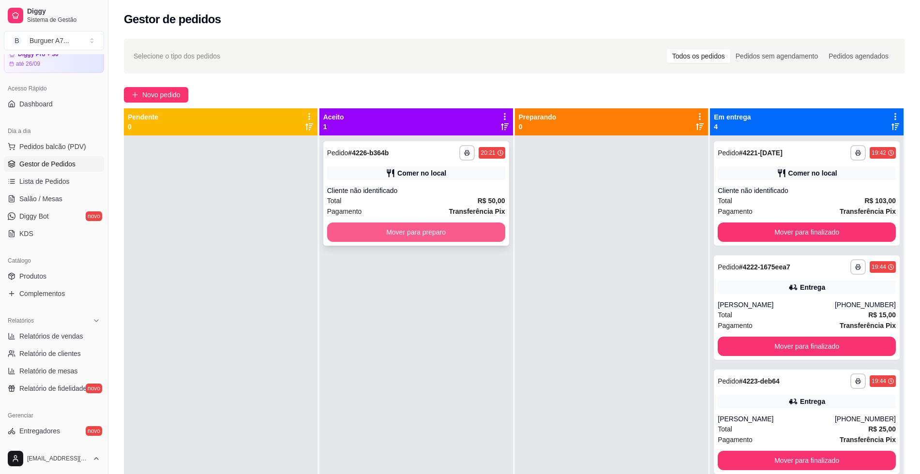
click at [462, 226] on button "Mover para preparo" at bounding box center [416, 232] width 178 height 19
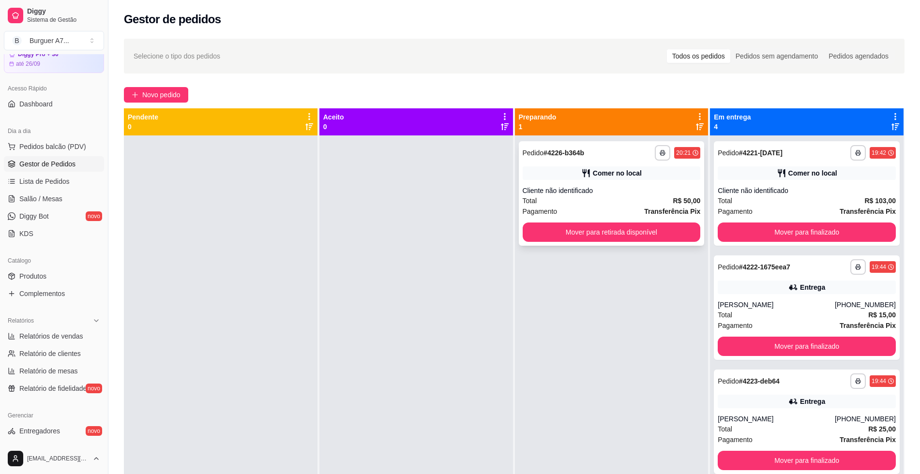
click at [583, 189] on div "Cliente não identificado" at bounding box center [611, 191] width 178 height 10
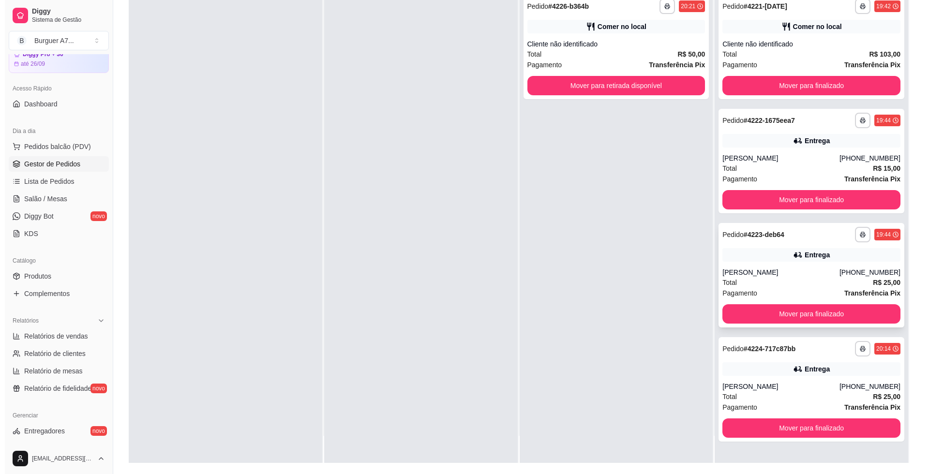
scroll to position [121, 0]
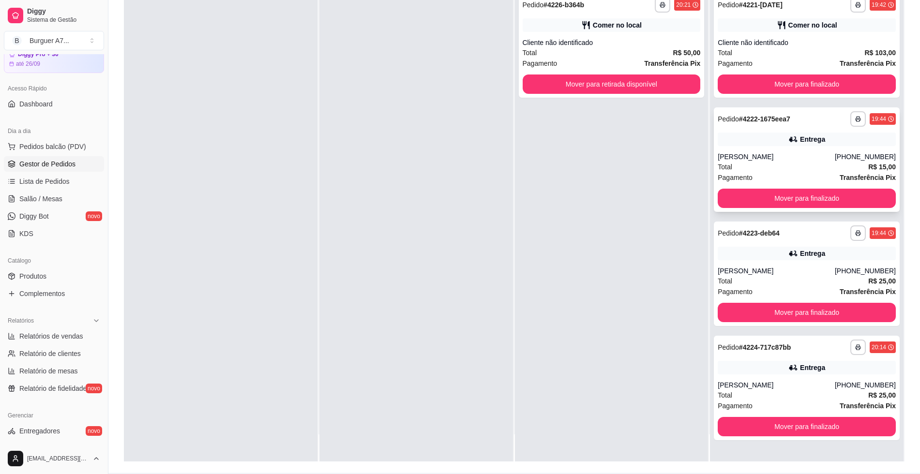
click at [721, 153] on div "[PERSON_NAME]" at bounding box center [775, 157] width 117 height 10
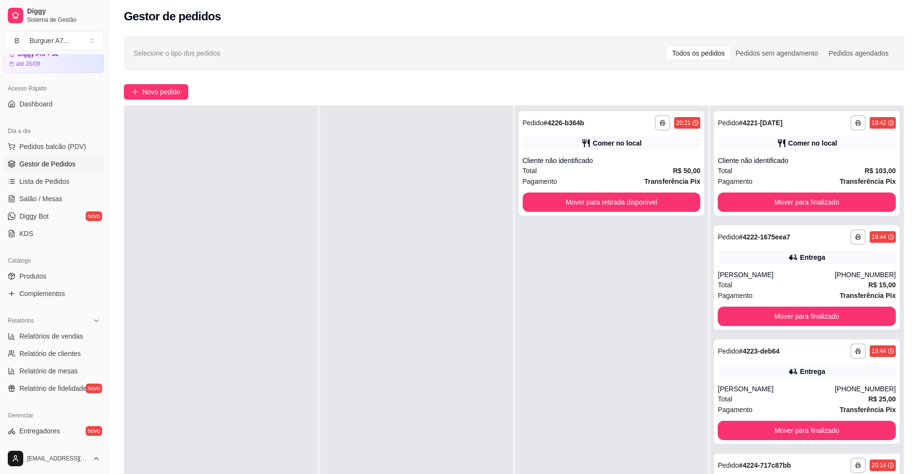
scroll to position [0, 0]
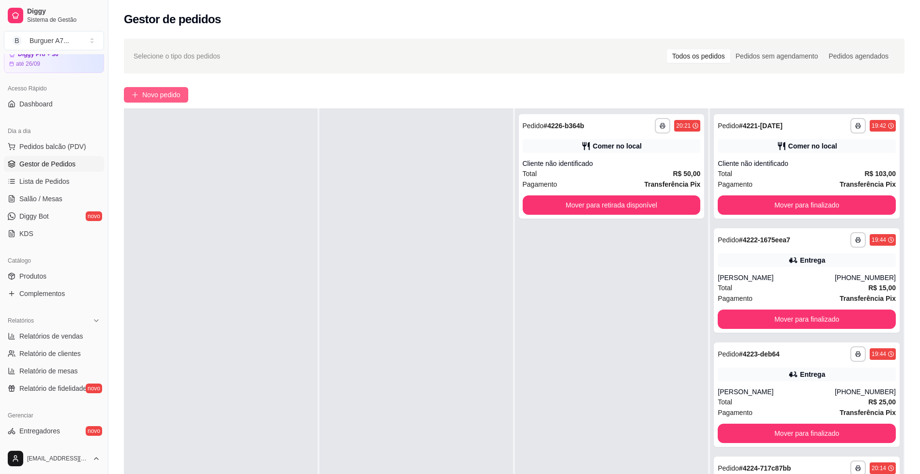
click at [153, 91] on span "Novo pedido" at bounding box center [161, 94] width 38 height 11
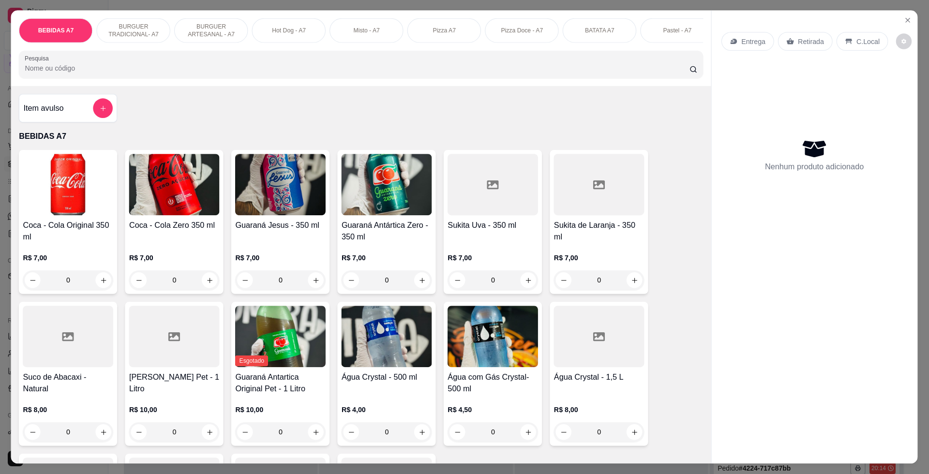
click at [153, 86] on div "BEBIDAS A7 BURGUER TRADICIONAL- A7 BURGUER ARTESANAL - A7 Hot Dog - A7 Misto - …" at bounding box center [361, 48] width 699 height 75
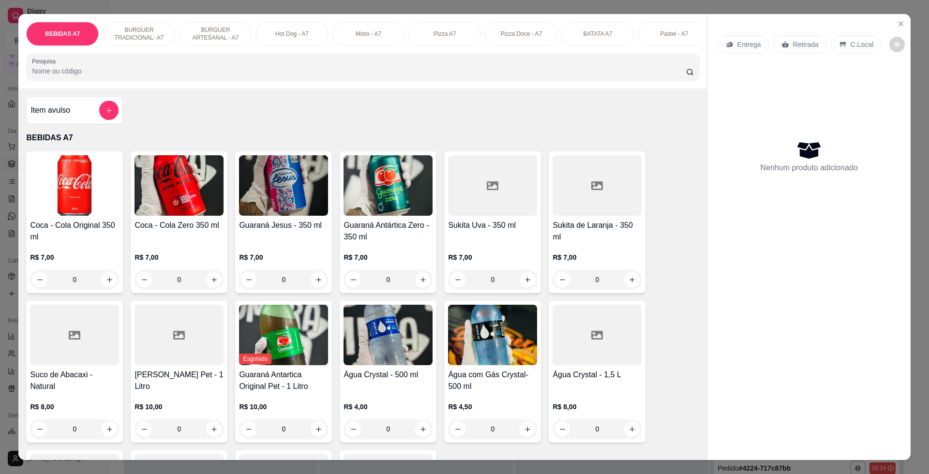
click at [82, 120] on div "Item avulso" at bounding box center [74, 110] width 88 height 19
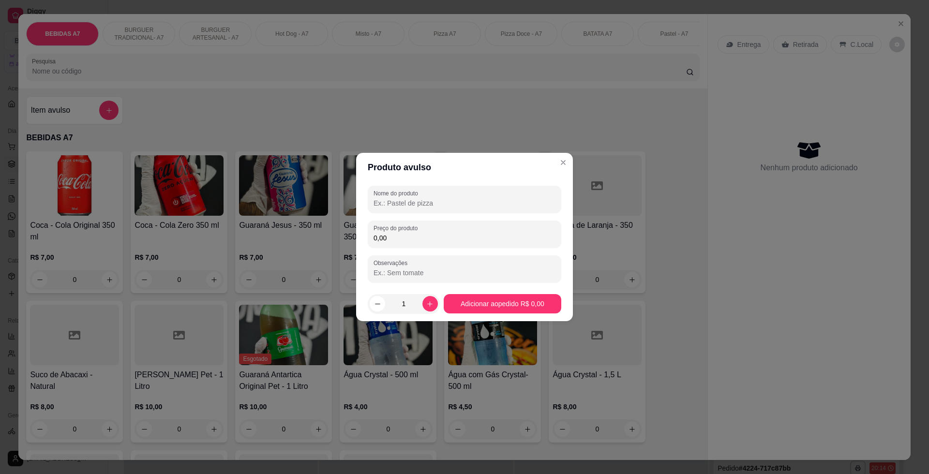
click at [429, 249] on div "Nome do produto Preço do produto 0,00 Observações" at bounding box center [464, 234] width 193 height 97
click at [431, 244] on div "Preço do produto 0,00" at bounding box center [464, 234] width 193 height 27
type input "23,00"
click at [395, 209] on div "Nome do produto" at bounding box center [464, 199] width 193 height 27
type input "kg"
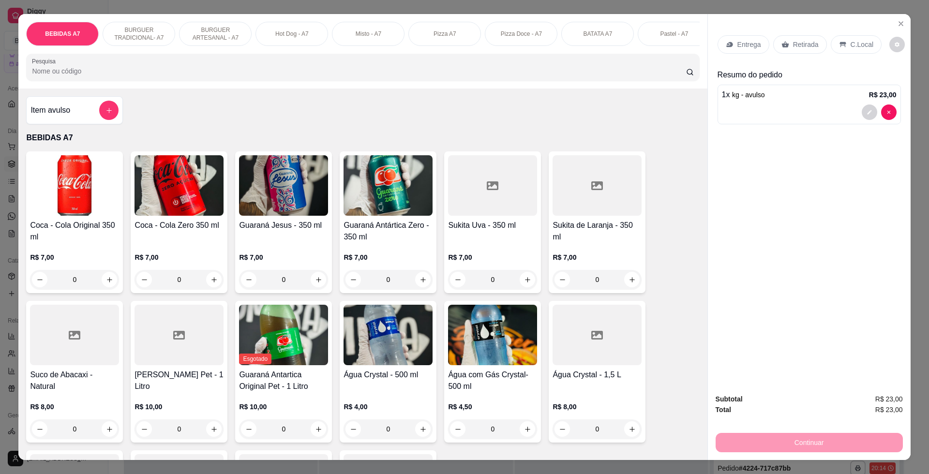
click at [803, 39] on div "Retirada" at bounding box center [800, 44] width 54 height 18
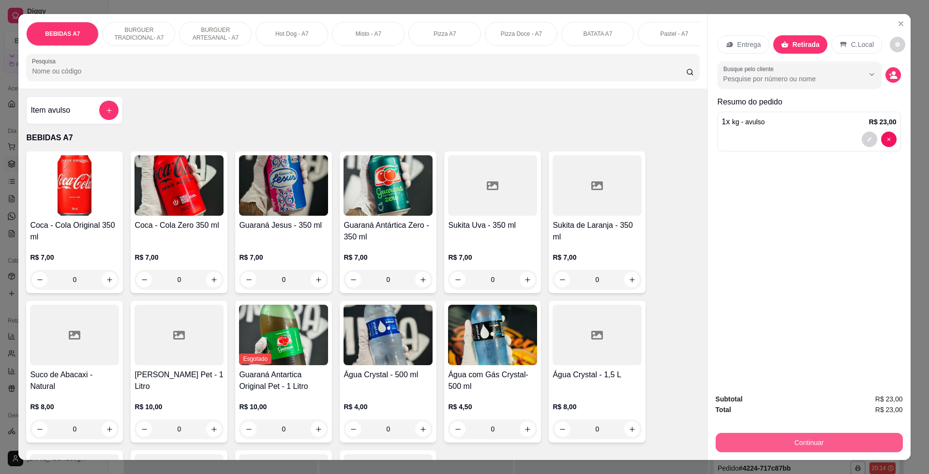
click at [818, 449] on button "Continuar" at bounding box center [808, 442] width 187 height 19
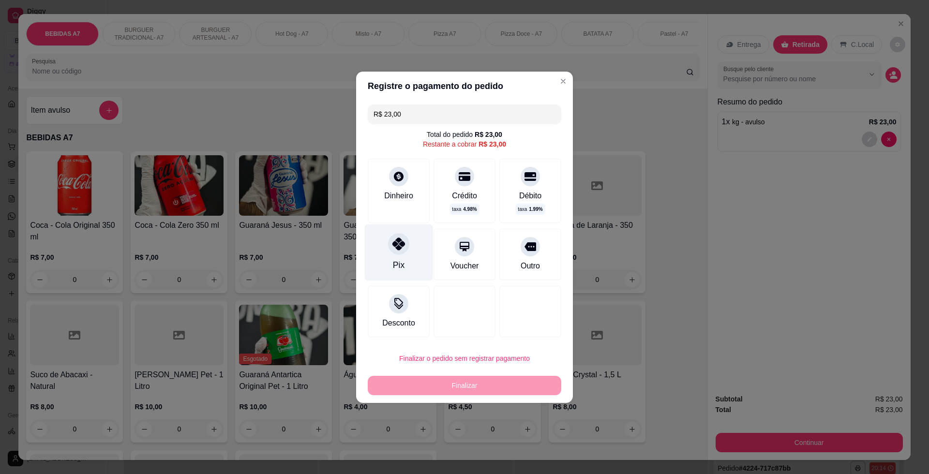
click at [396, 241] on icon at bounding box center [398, 244] width 13 height 13
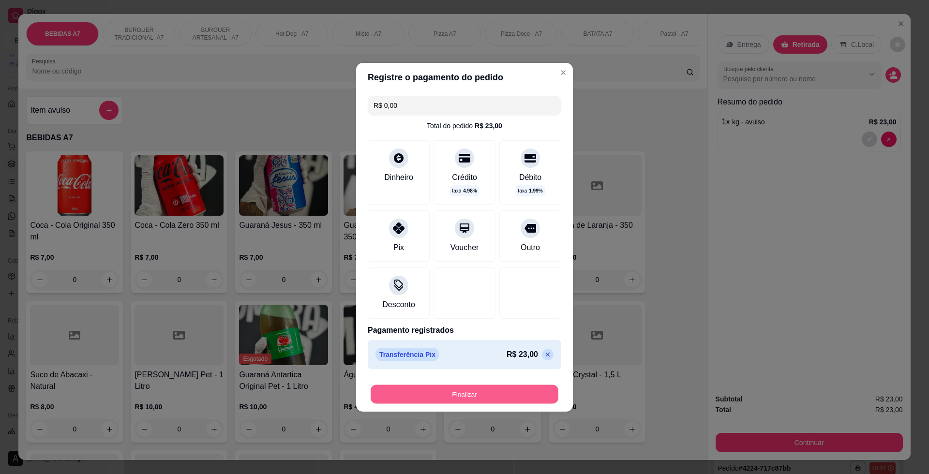
click at [451, 400] on button "Finalizar" at bounding box center [465, 394] width 188 height 19
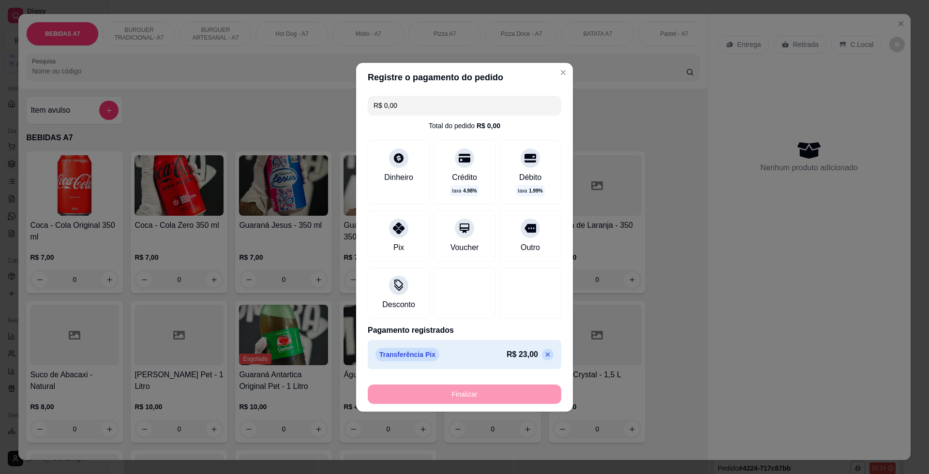
type input "-R$ 23,00"
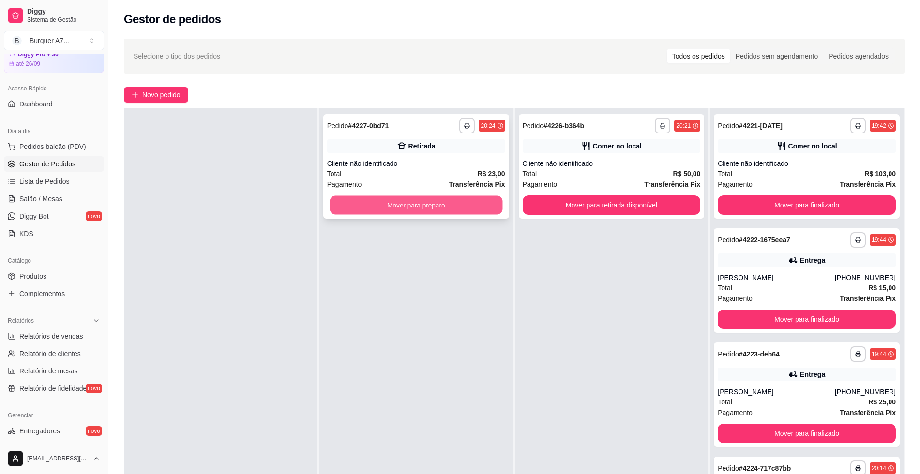
click at [470, 207] on button "Mover para preparo" at bounding box center [415, 205] width 173 height 19
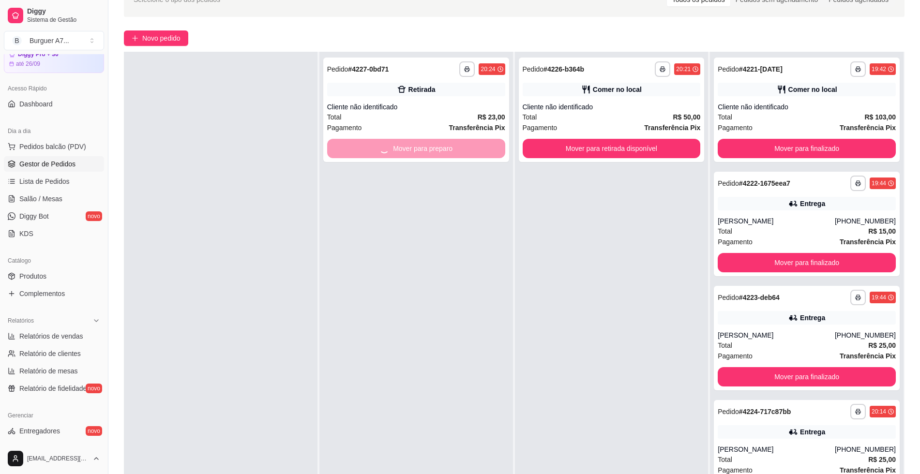
scroll to position [148, 0]
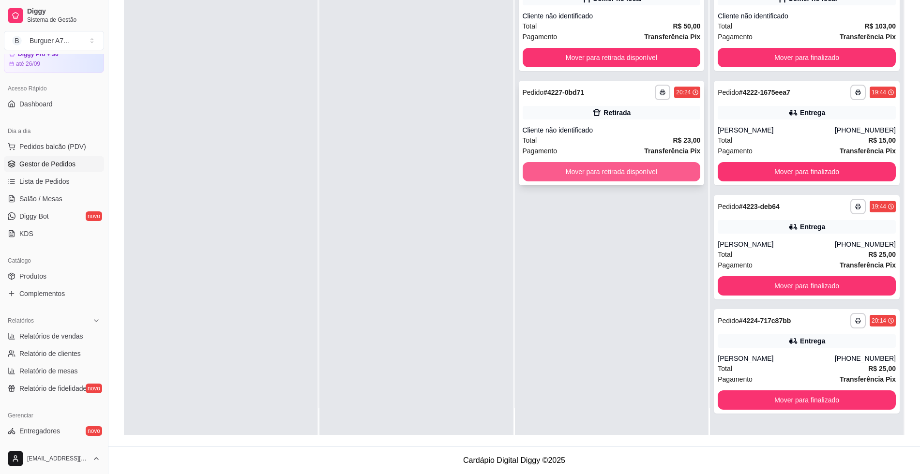
click at [642, 172] on button "Mover para retirada disponível" at bounding box center [611, 171] width 178 height 19
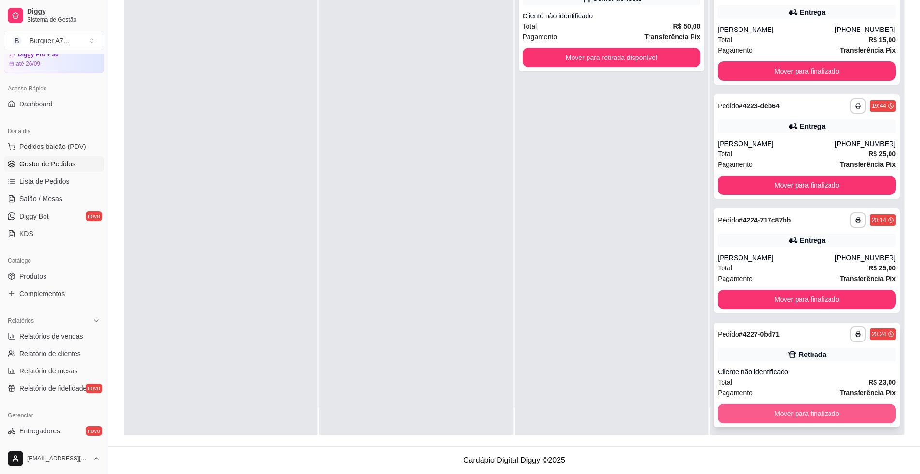
scroll to position [106, 0]
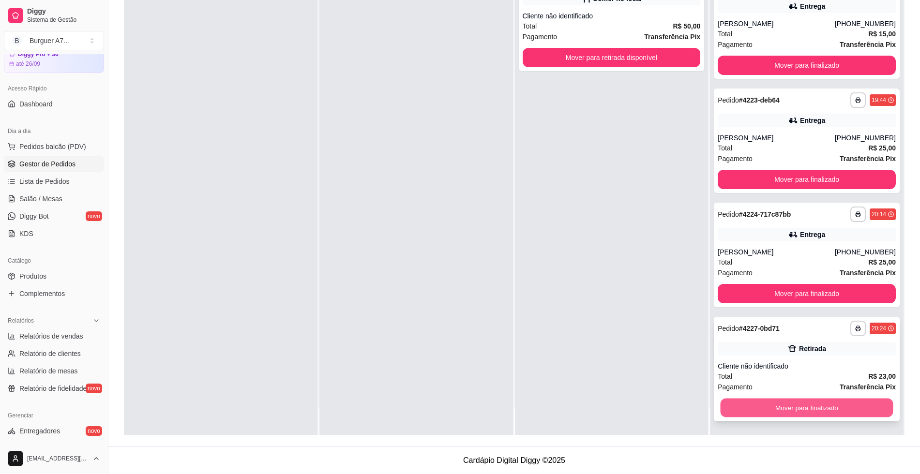
click at [868, 402] on button "Mover para finalizado" at bounding box center [806, 408] width 173 height 19
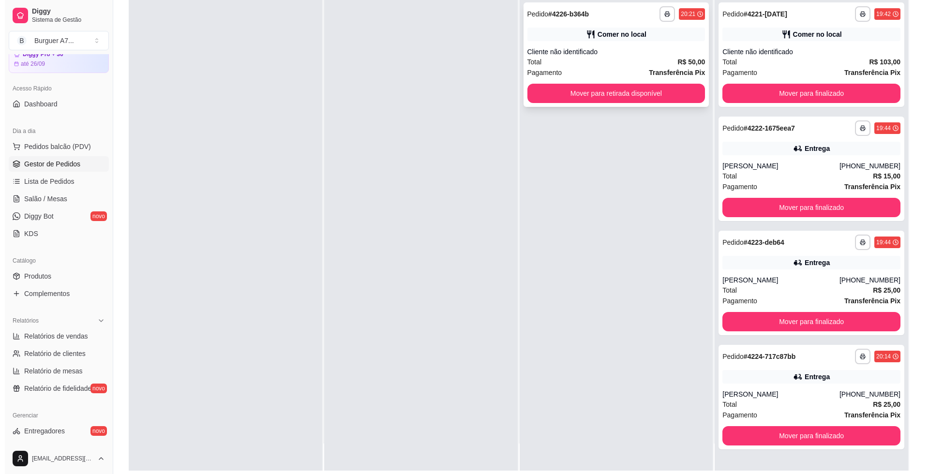
scroll to position [0, 0]
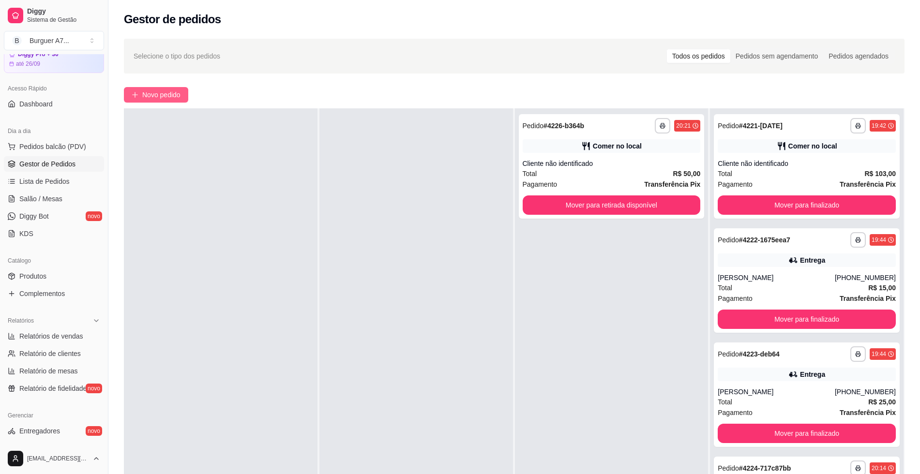
click at [157, 97] on span "Novo pedido" at bounding box center [161, 94] width 38 height 11
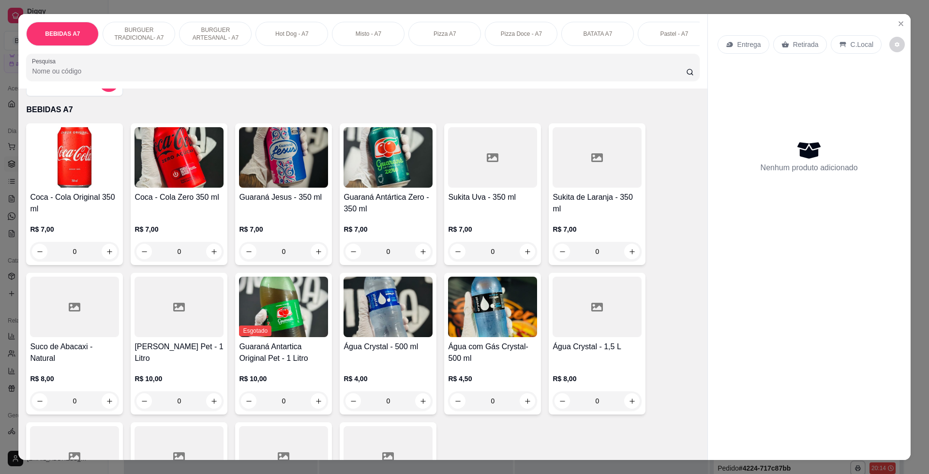
scroll to position [60, 0]
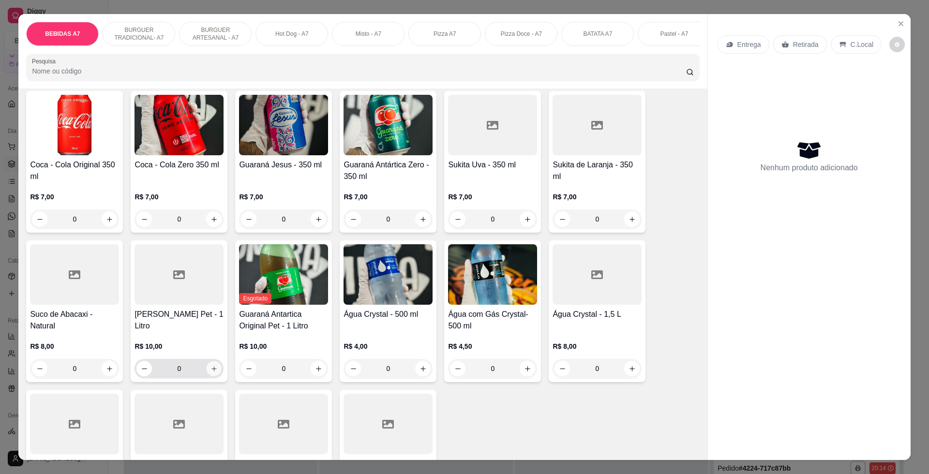
click at [210, 372] on icon "increase-product-quantity" at bounding box center [213, 368] width 7 height 7
type input "1"
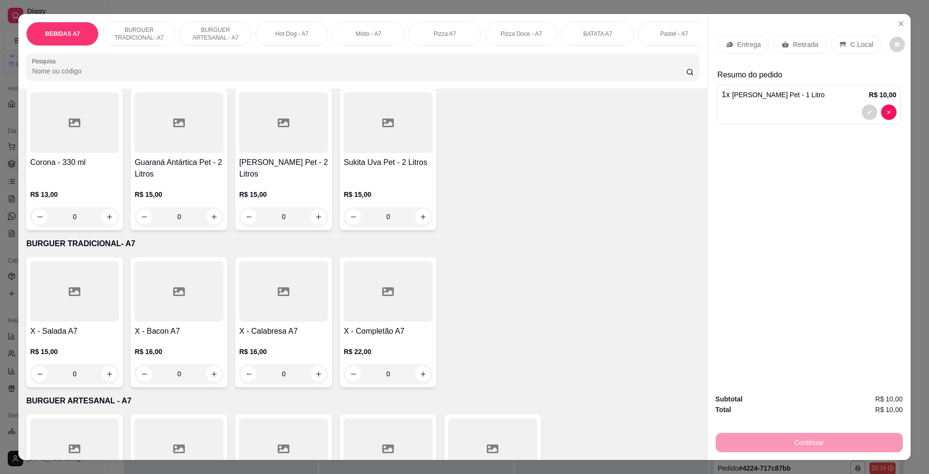
scroll to position [605, 0]
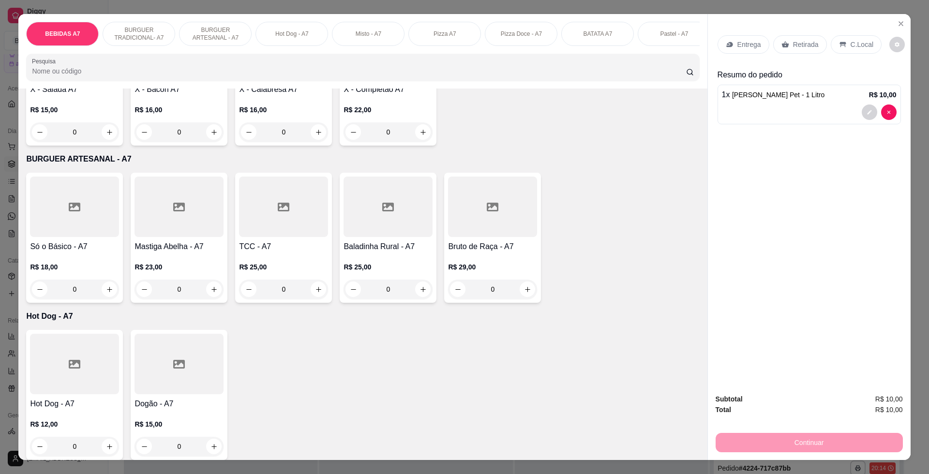
click at [103, 142] on div "0" at bounding box center [74, 131] width 89 height 19
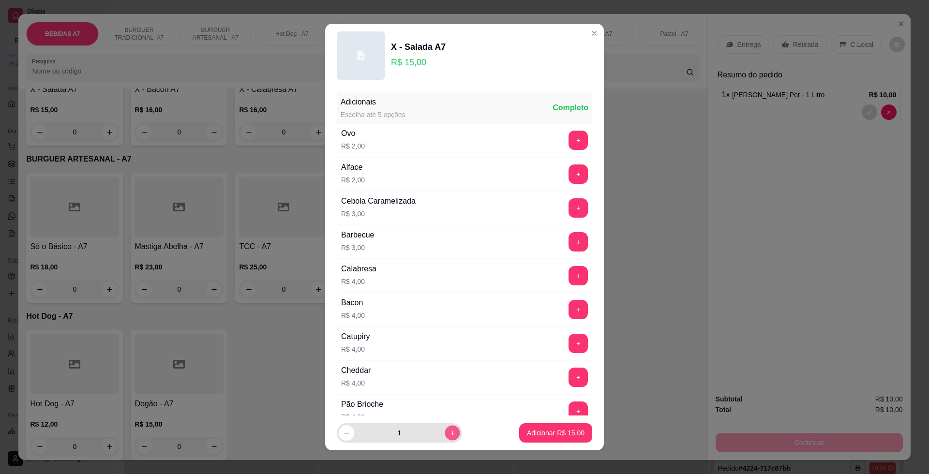
click at [445, 429] on button "increase-product-quantity" at bounding box center [452, 432] width 15 height 15
type input "2"
click at [535, 433] on p "Adicionar R$ 30,00" at bounding box center [556, 433] width 58 height 10
type input "2"
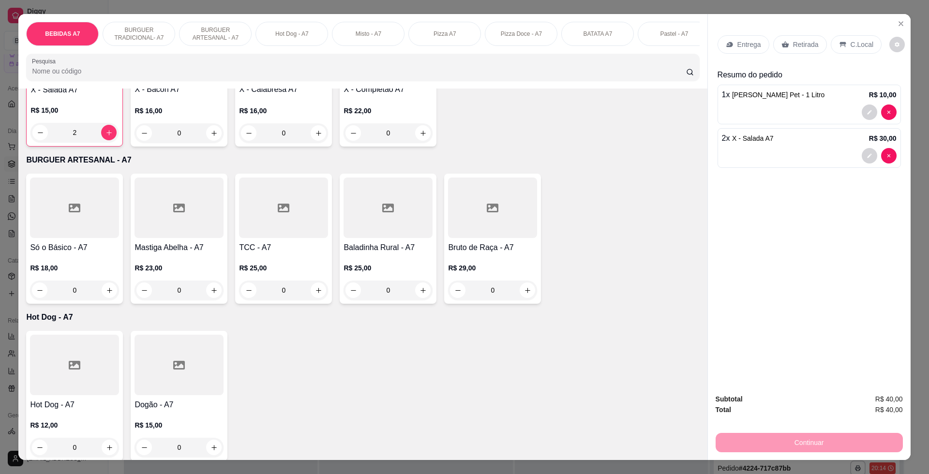
scroll to position [605, 0]
click at [844, 37] on div "C.Local" at bounding box center [856, 44] width 51 height 18
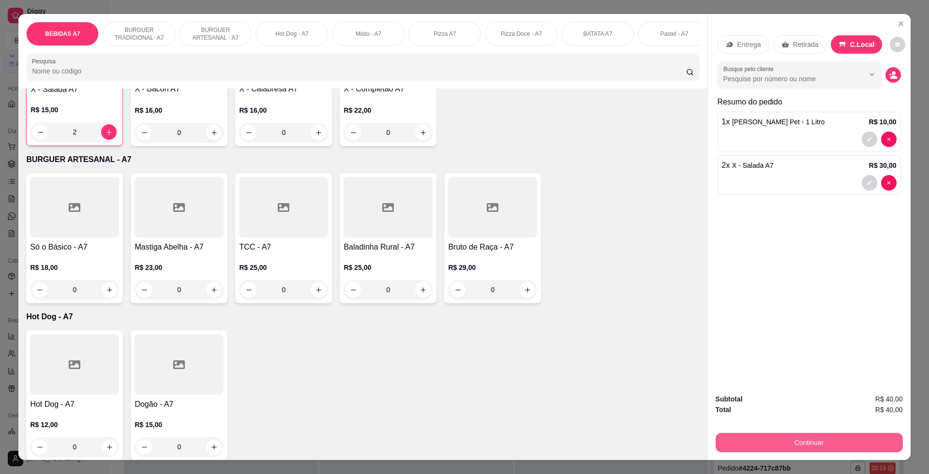
click at [849, 447] on button "Continuar" at bounding box center [808, 442] width 187 height 19
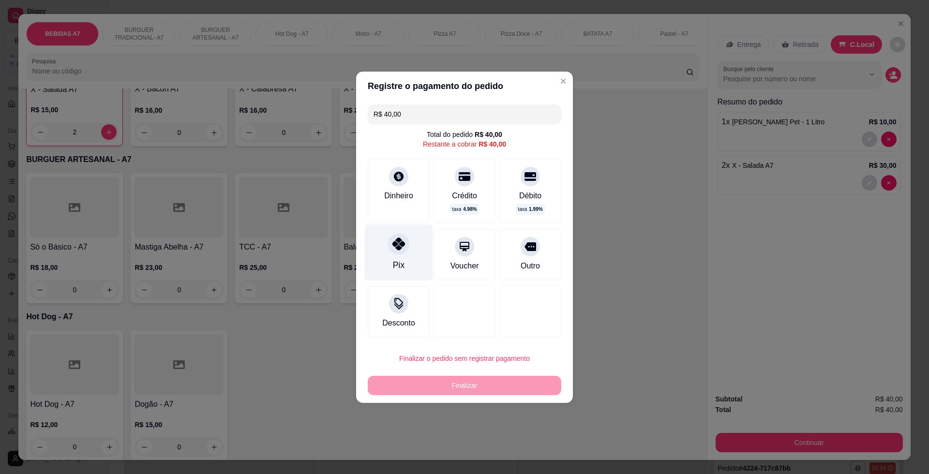
click at [403, 244] on div at bounding box center [398, 243] width 21 height 21
type input "R$ 0,00"
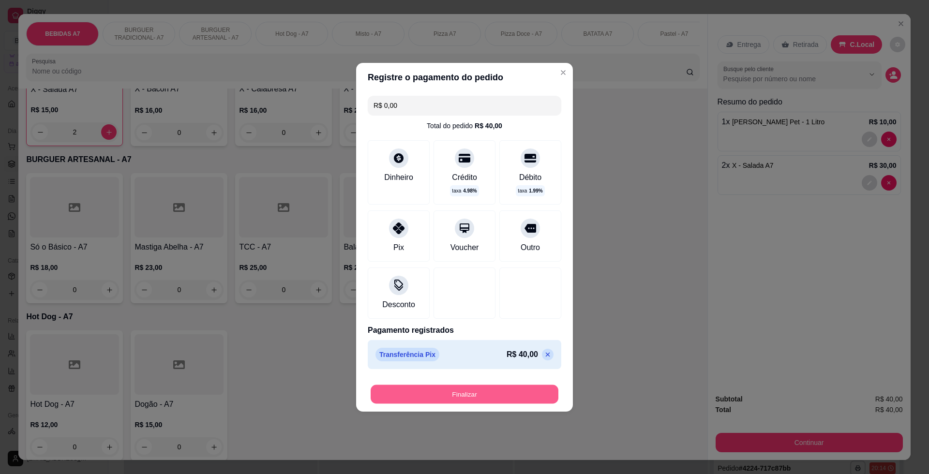
click at [513, 396] on button "Finalizar" at bounding box center [465, 394] width 188 height 19
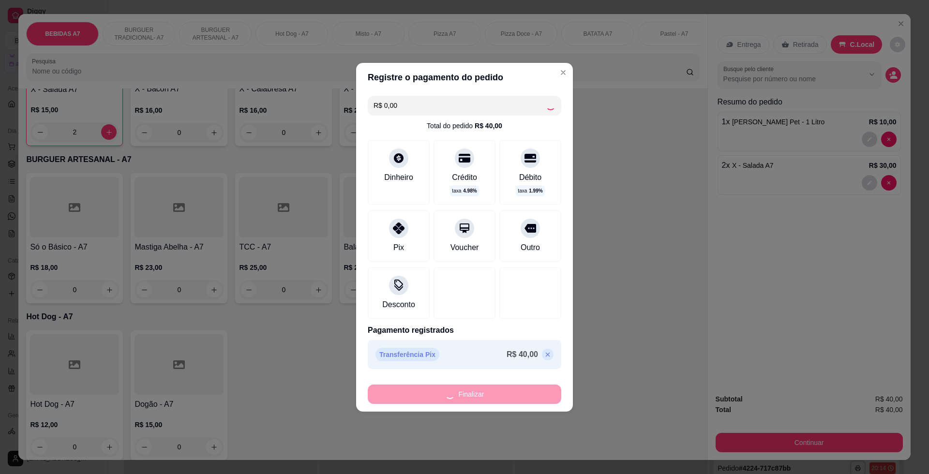
type input "0"
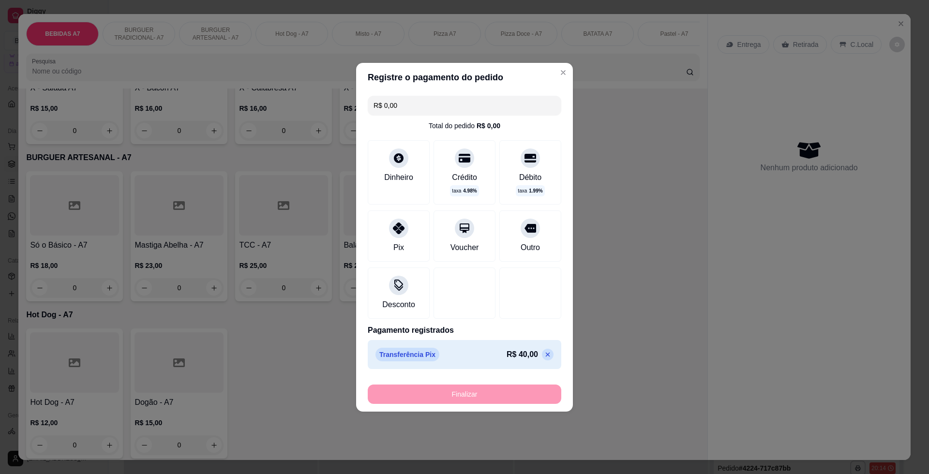
type input "-R$ 40,00"
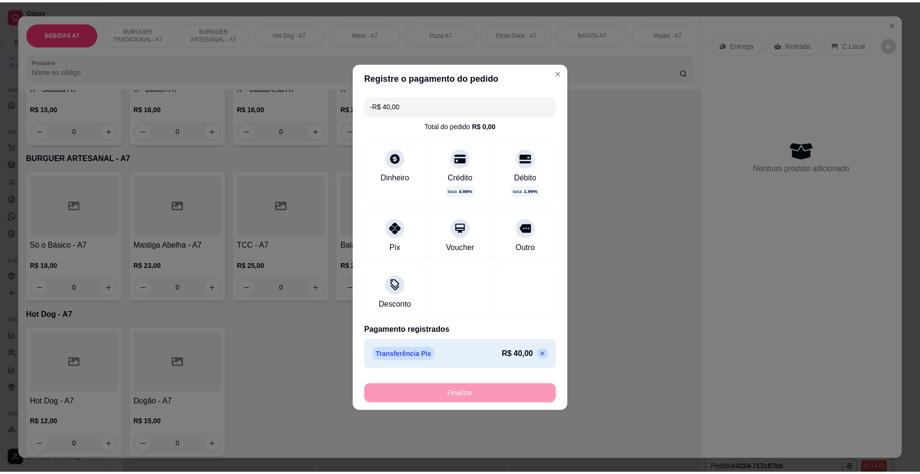
scroll to position [604, 0]
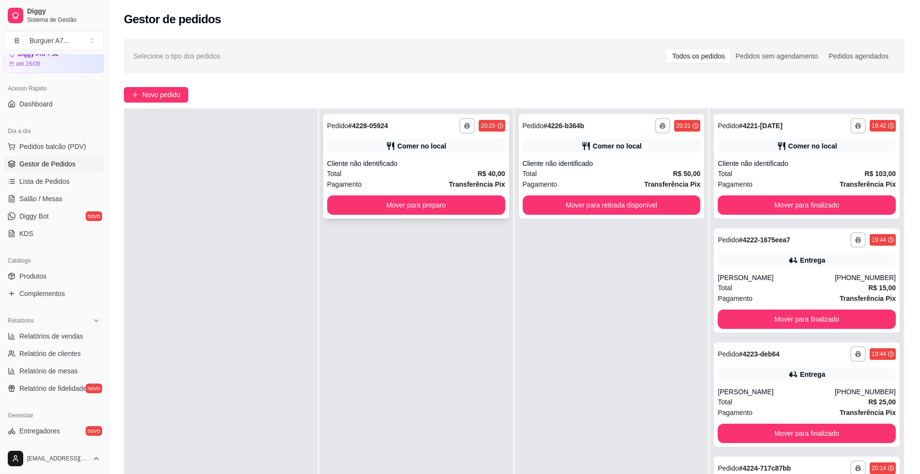
click at [470, 194] on div "**********" at bounding box center [416, 166] width 186 height 104
click at [465, 208] on button "Mover para preparo" at bounding box center [415, 205] width 173 height 19
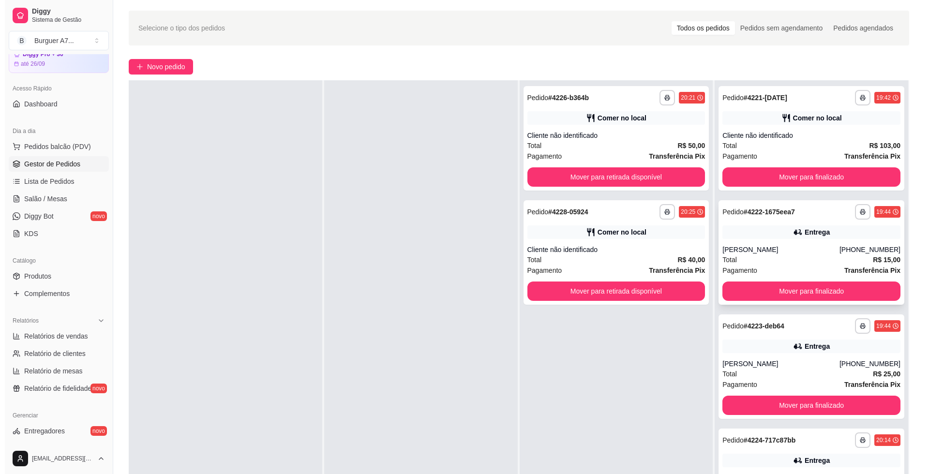
scroll to position [60, 0]
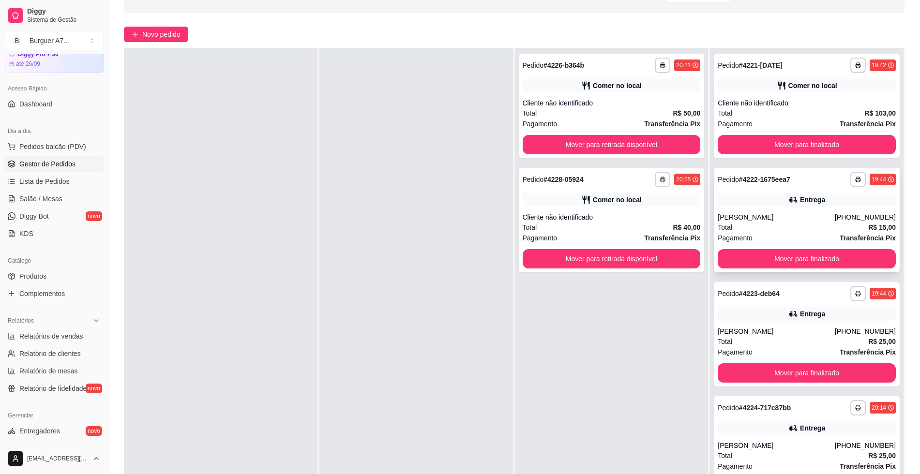
click at [800, 202] on div "Entrega" at bounding box center [812, 200] width 25 height 10
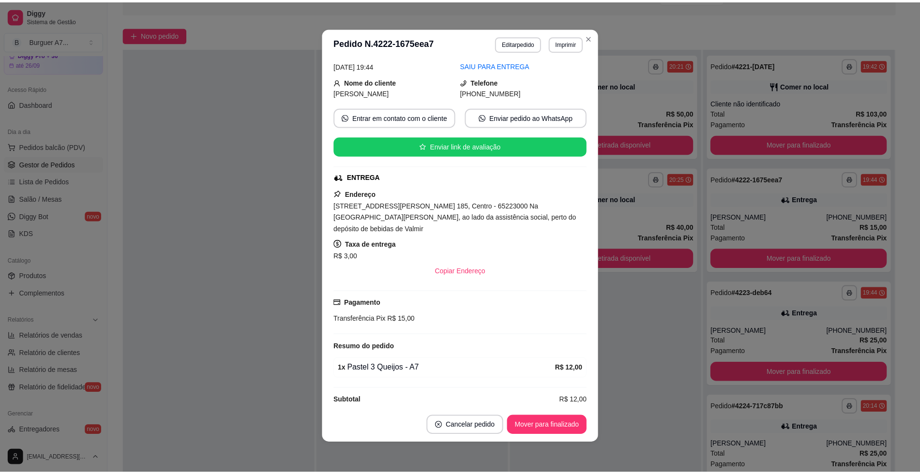
scroll to position [2, 0]
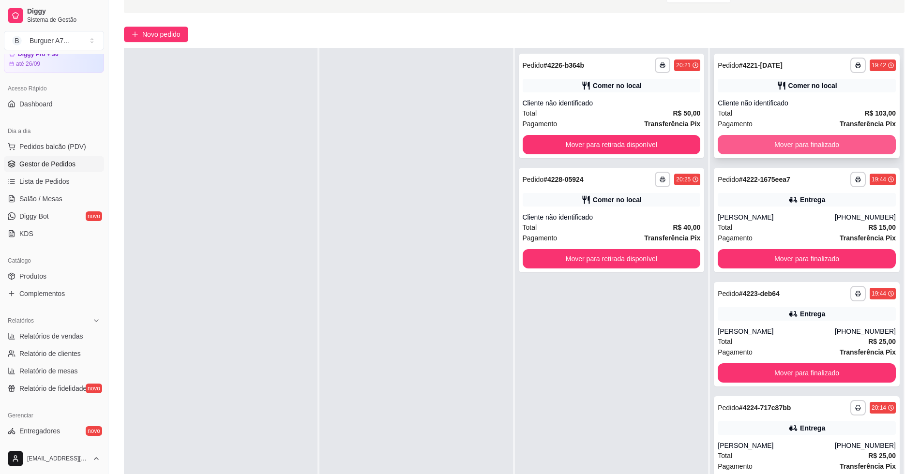
click at [768, 140] on button "Mover para finalizado" at bounding box center [806, 144] width 178 height 19
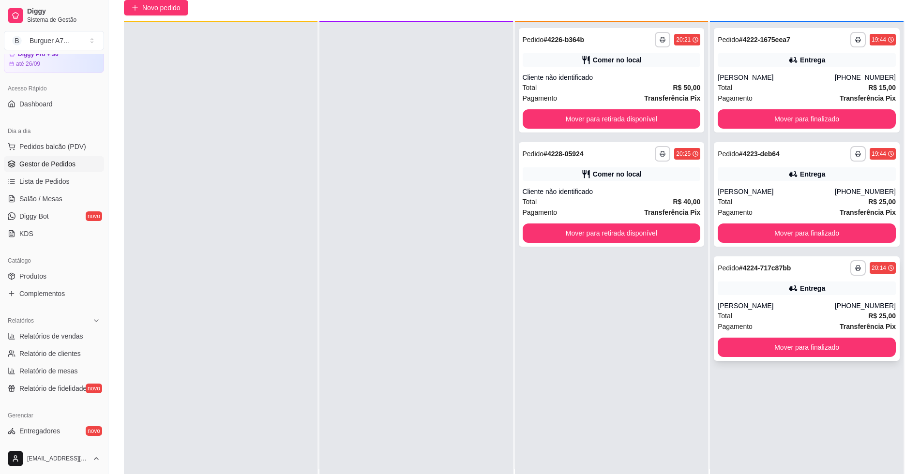
scroll to position [27, 0]
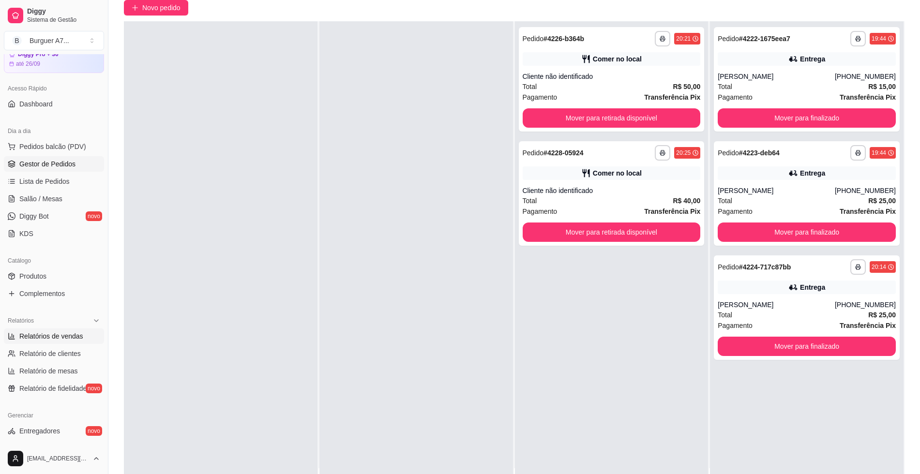
click at [81, 337] on span "Relatórios de vendas" at bounding box center [51, 336] width 64 height 10
select select "ALL"
select select "0"
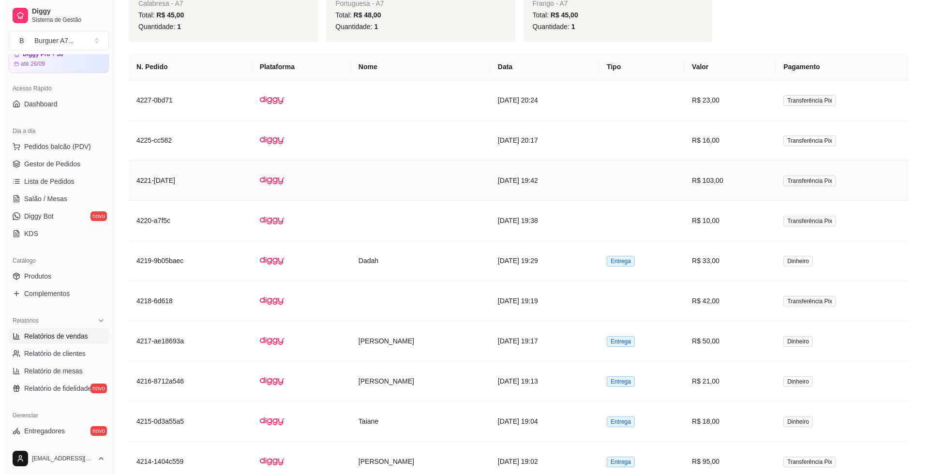
scroll to position [686, 0]
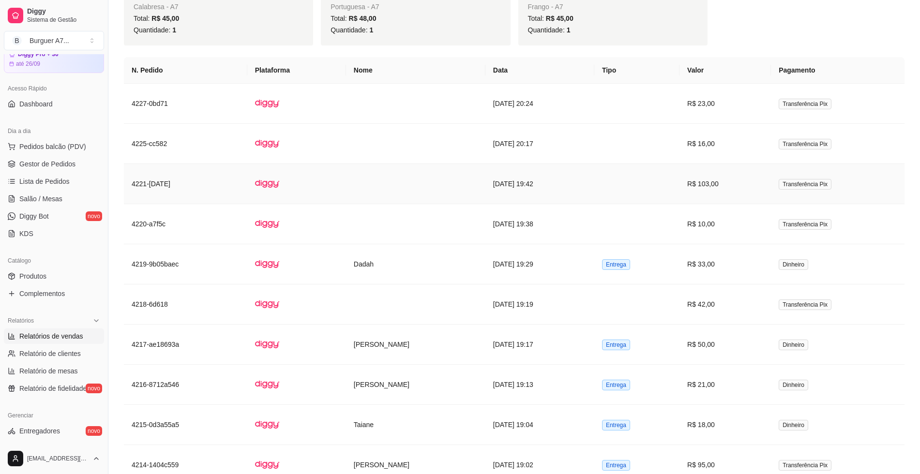
click at [645, 199] on td at bounding box center [636, 184] width 85 height 40
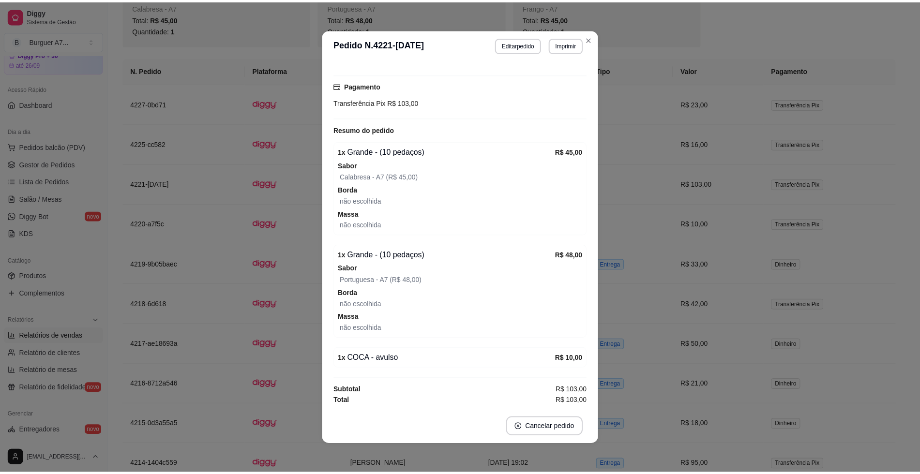
scroll to position [2, 0]
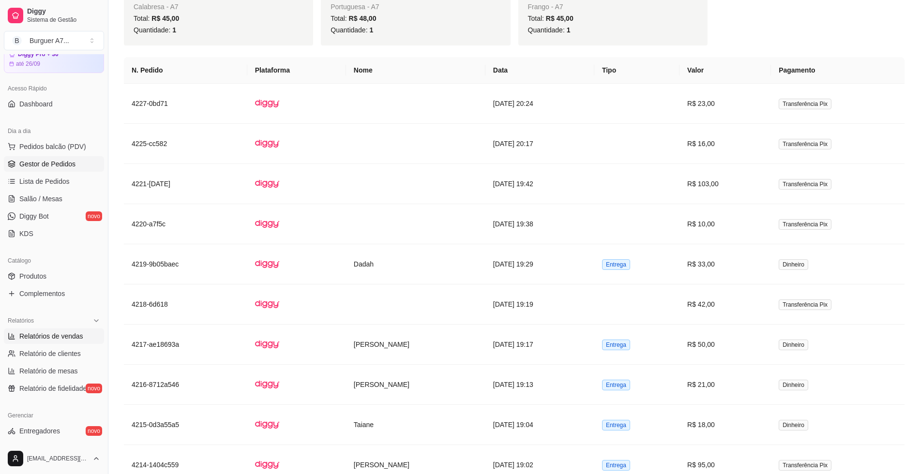
click at [40, 159] on link "Gestor de Pedidos" at bounding box center [54, 163] width 100 height 15
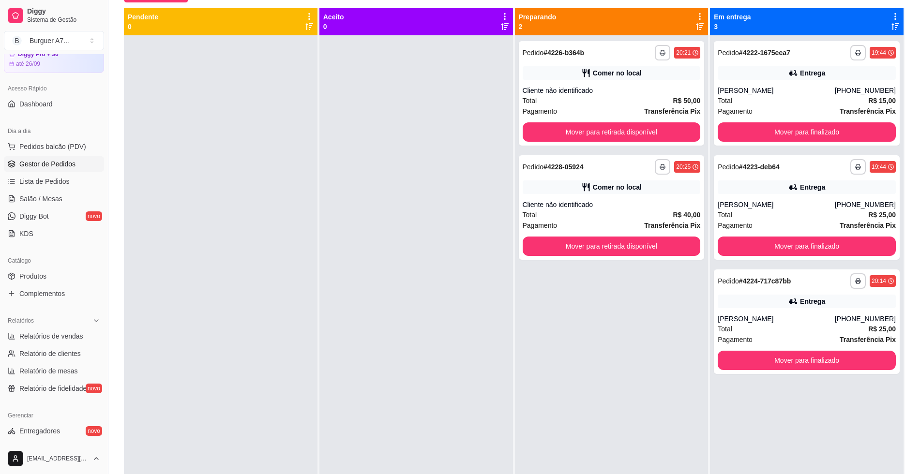
scroll to position [148, 0]
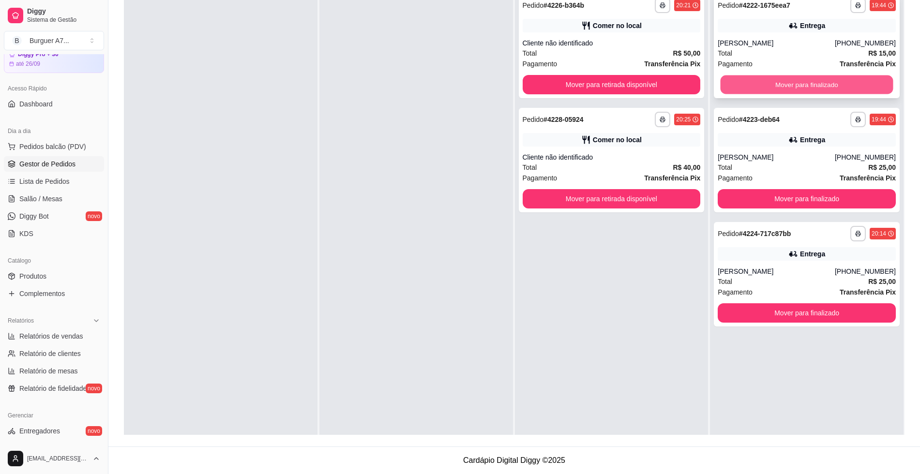
click at [859, 88] on button "Mover para finalizado" at bounding box center [806, 84] width 173 height 19
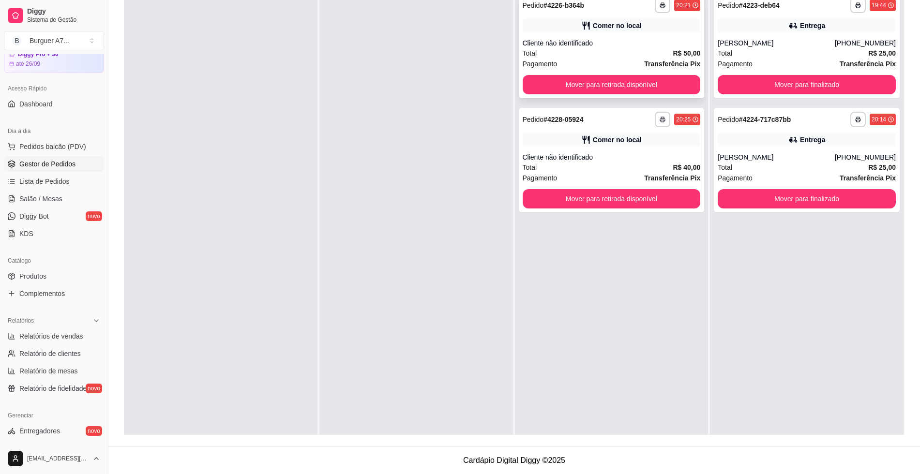
click at [597, 59] on div "Pagamento Transferência Pix" at bounding box center [611, 64] width 178 height 11
click at [43, 335] on span "Relatórios de vendas" at bounding box center [51, 336] width 64 height 10
select select "ALL"
select select "0"
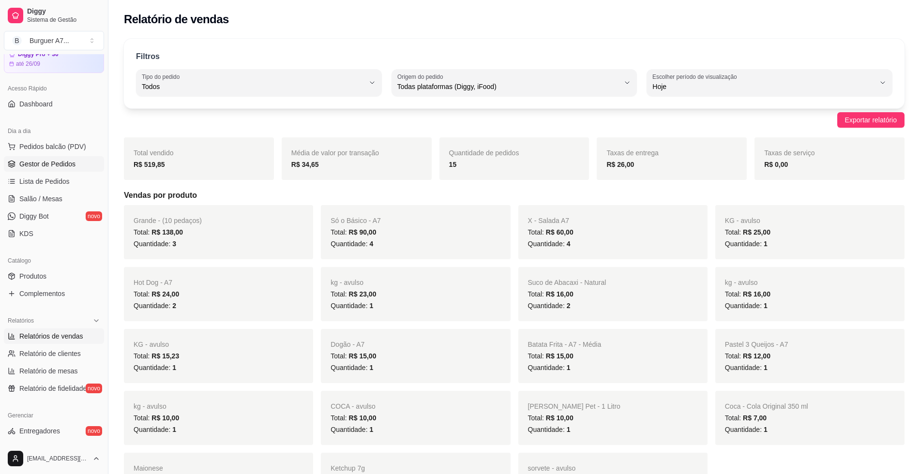
click at [61, 165] on span "Gestor de Pedidos" at bounding box center [47, 164] width 56 height 10
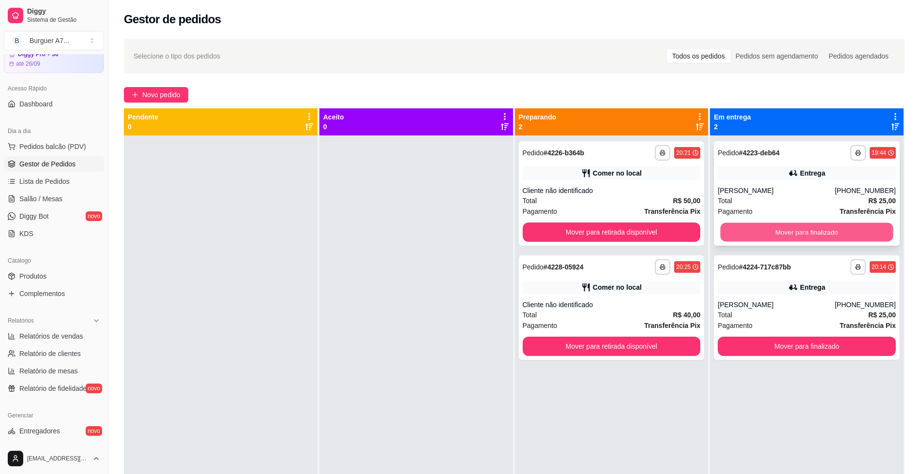
click at [873, 227] on button "Mover para finalizado" at bounding box center [806, 232] width 173 height 19
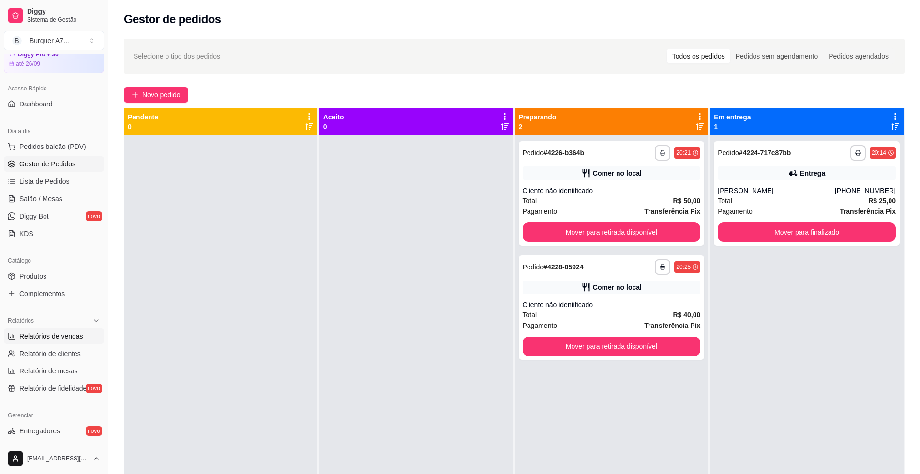
click at [80, 337] on span "Relatórios de vendas" at bounding box center [51, 336] width 64 height 10
select select "ALL"
select select "0"
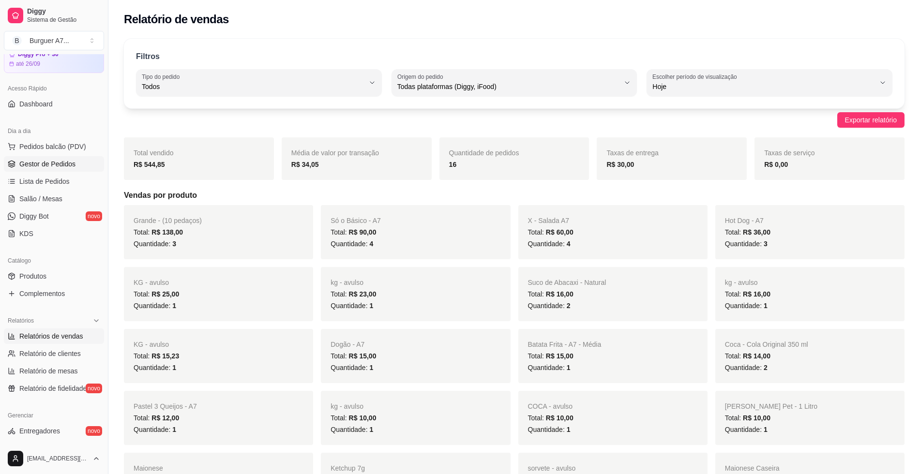
click at [57, 169] on link "Gestor de Pedidos" at bounding box center [54, 163] width 100 height 15
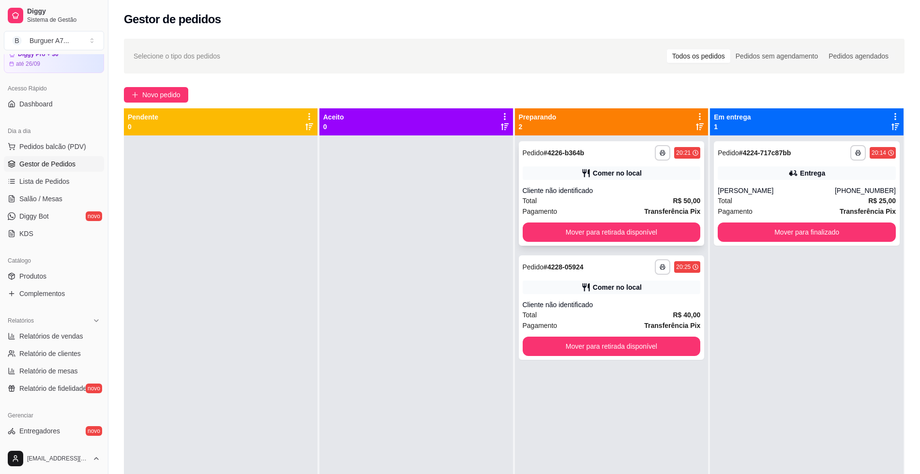
click at [639, 190] on div "Cliente não identificado" at bounding box center [611, 191] width 178 height 10
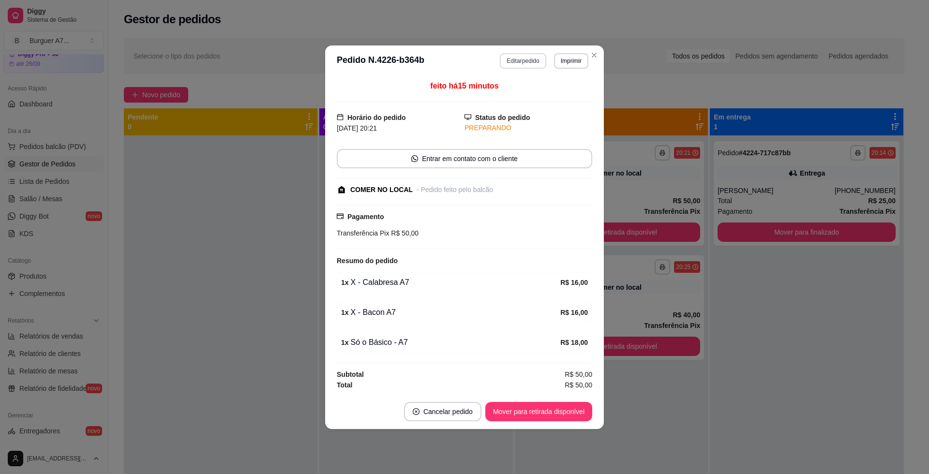
click at [517, 53] on header "**********" at bounding box center [464, 60] width 279 height 31
click at [514, 61] on button "Editar pedido" at bounding box center [523, 60] width 46 height 15
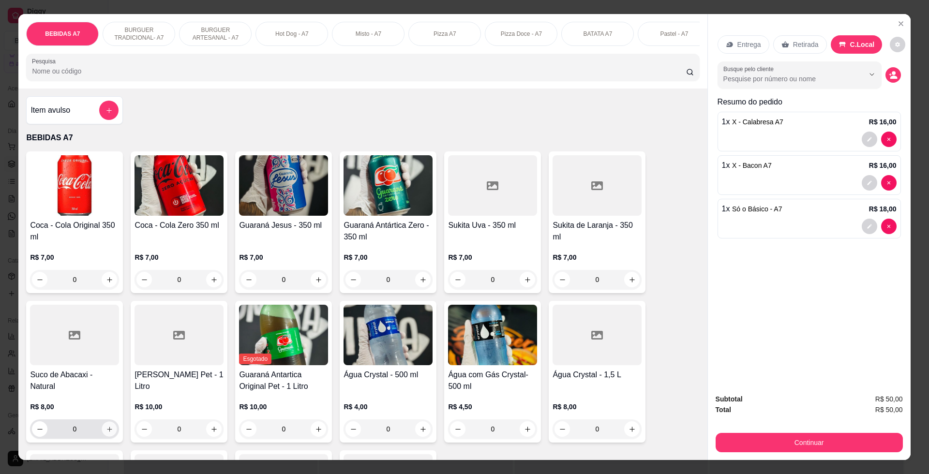
click at [107, 433] on icon "increase-product-quantity" at bounding box center [109, 429] width 7 height 7
click at [37, 433] on icon "decrease-product-quantity" at bounding box center [40, 429] width 7 height 7
type input "0"
click at [211, 431] on icon "increase-product-quantity" at bounding box center [213, 429] width 5 height 5
type input "1"
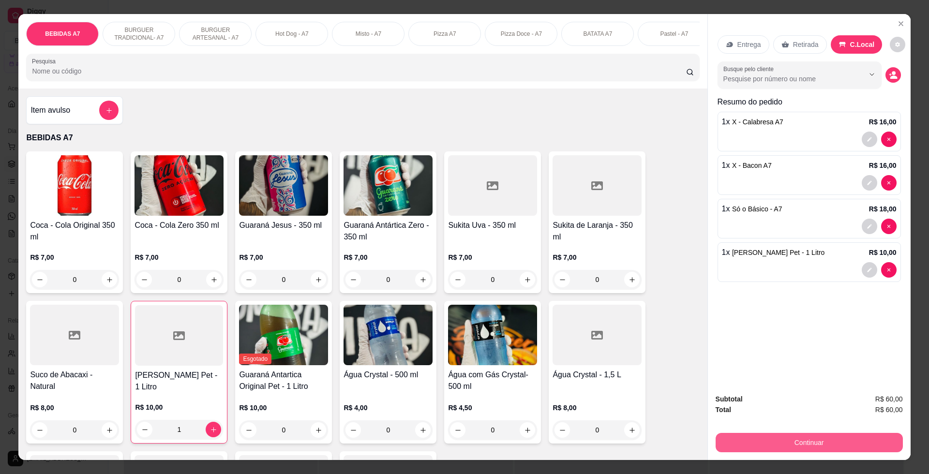
click at [807, 441] on button "Continuar" at bounding box center [808, 442] width 187 height 19
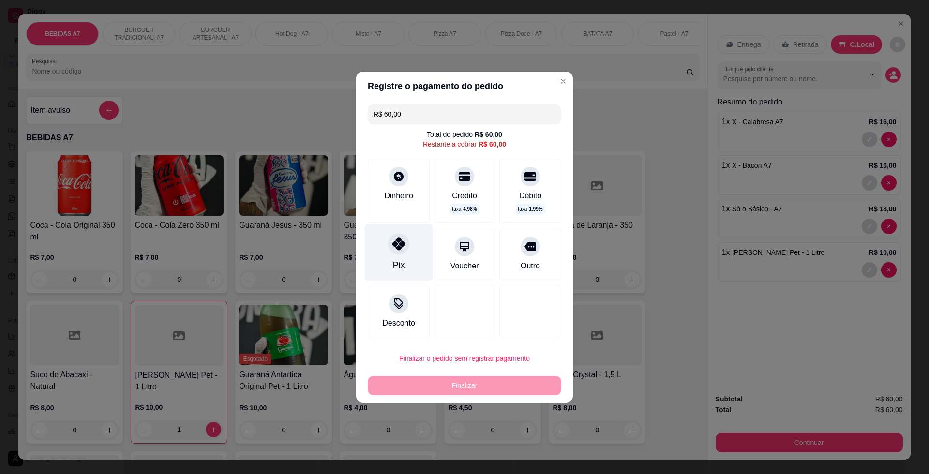
click at [420, 269] on div "Pix" at bounding box center [399, 252] width 68 height 57
type input "R$ 0,00"
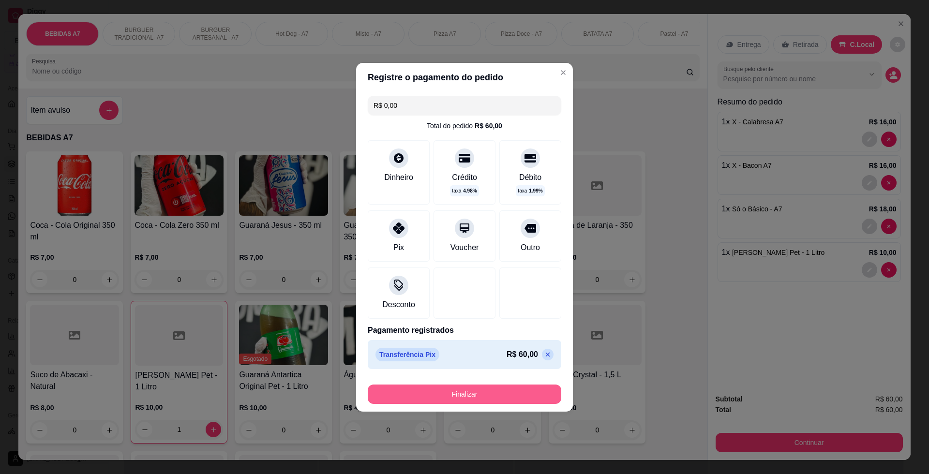
click at [475, 400] on button "Finalizar" at bounding box center [464, 394] width 193 height 19
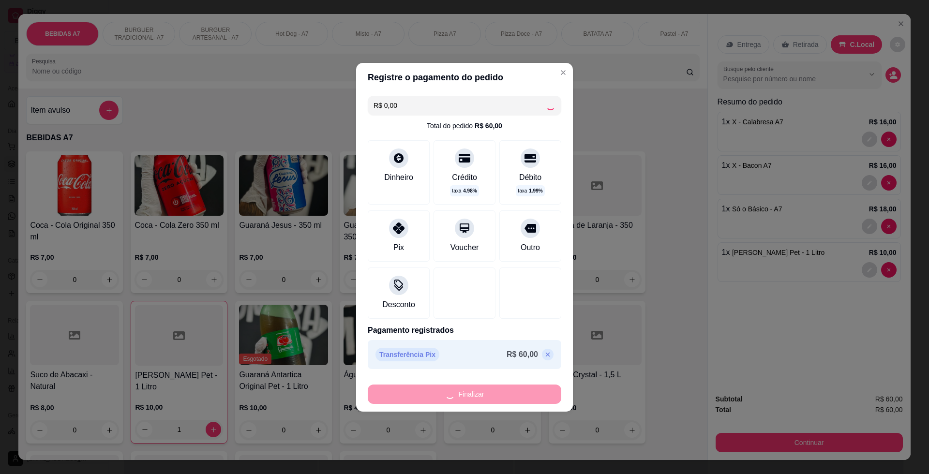
type input "0"
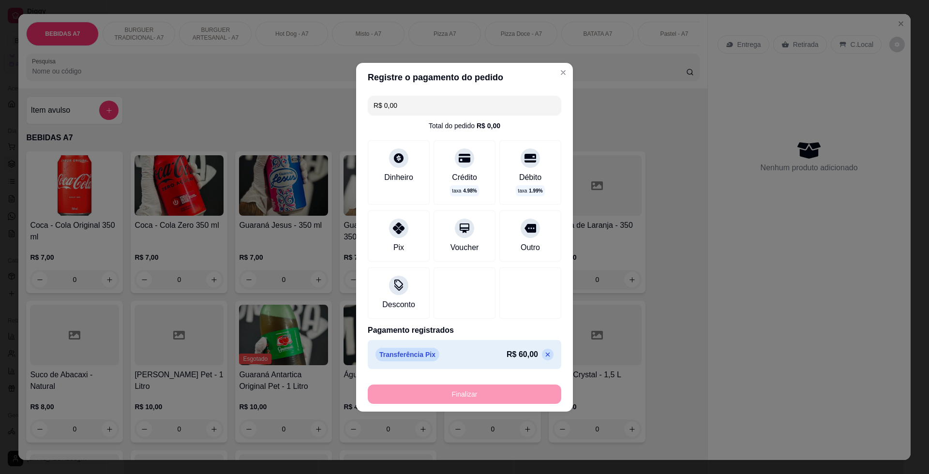
type input "-R$ 60,00"
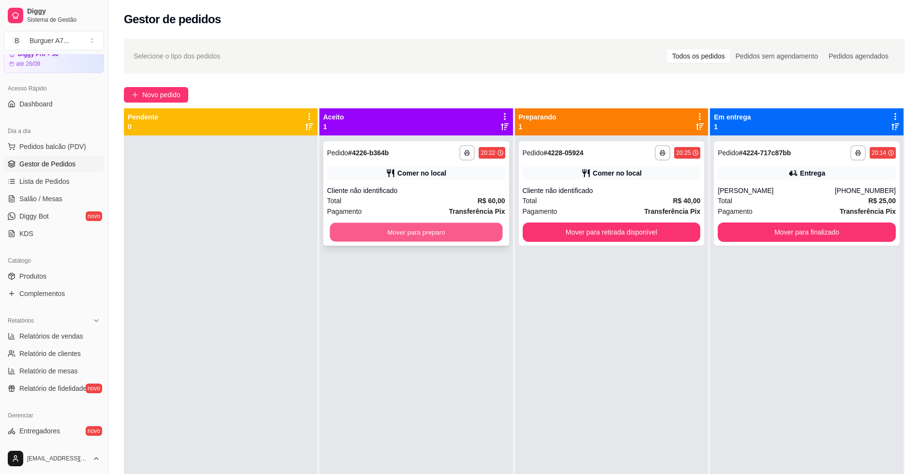
click at [461, 233] on button "Mover para preparo" at bounding box center [415, 232] width 173 height 19
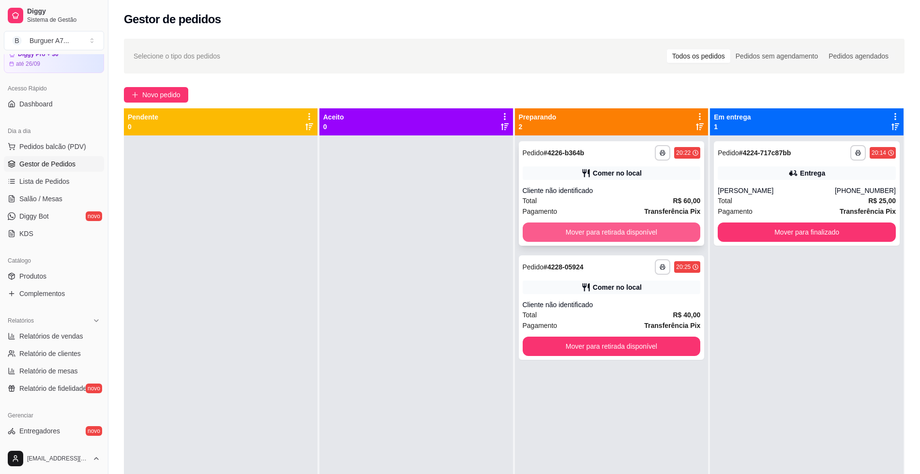
click at [641, 233] on button "Mover para retirada disponível" at bounding box center [611, 232] width 178 height 19
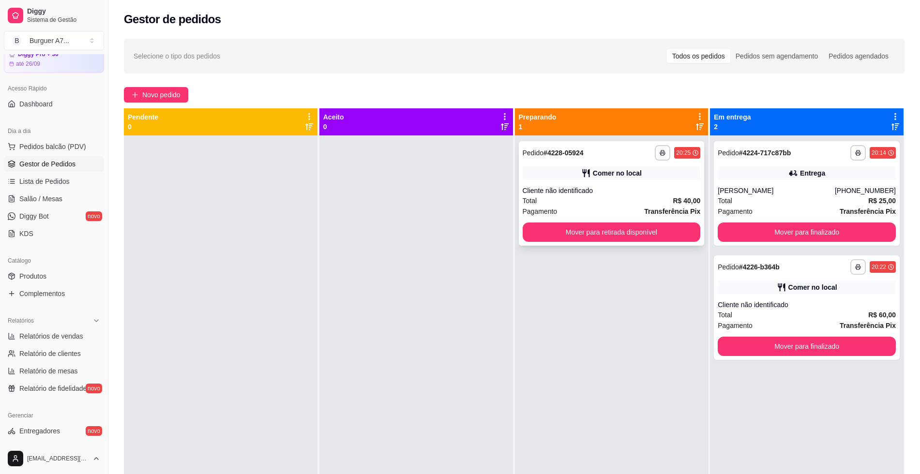
click at [620, 198] on div "Total R$ 40,00" at bounding box center [611, 200] width 178 height 11
click at [618, 233] on button "Mover para retirada disponível" at bounding box center [611, 232] width 178 height 19
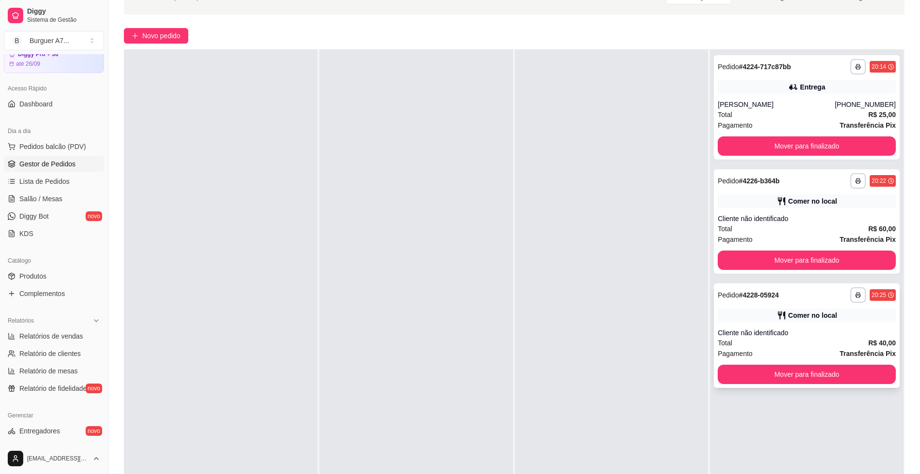
scroll to position [60, 0]
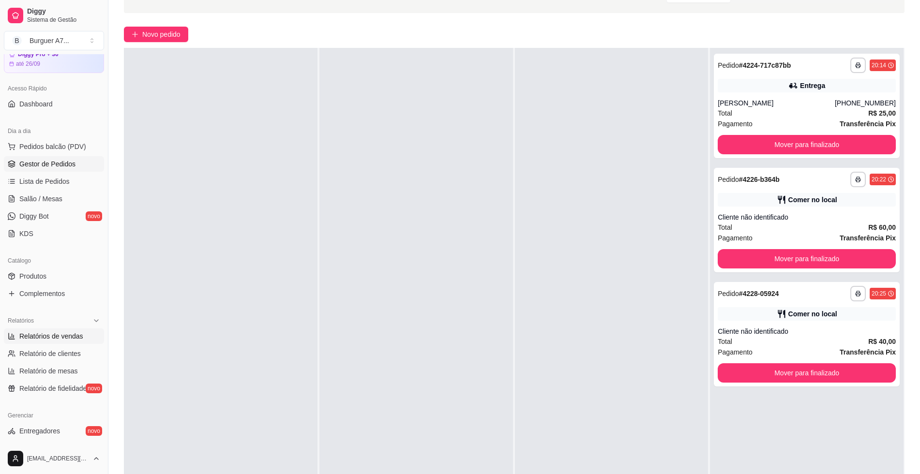
click at [43, 329] on link "Relatórios de vendas" at bounding box center [54, 335] width 100 height 15
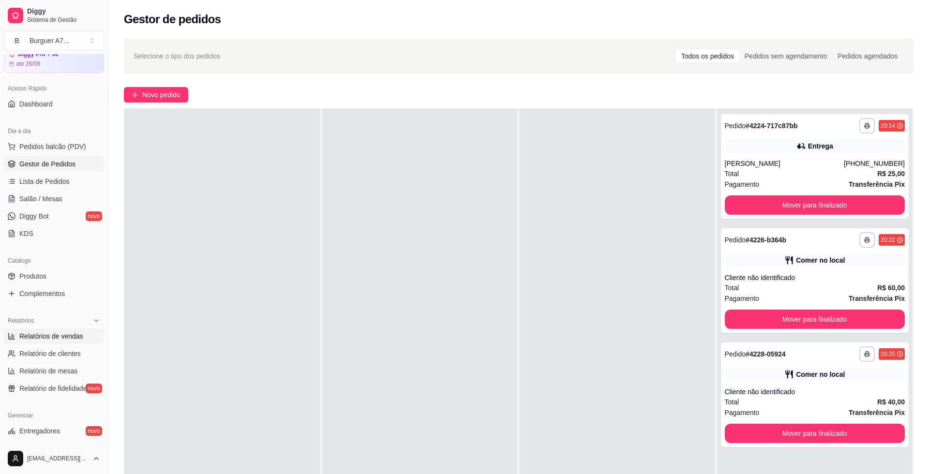
select select "ALL"
select select "0"
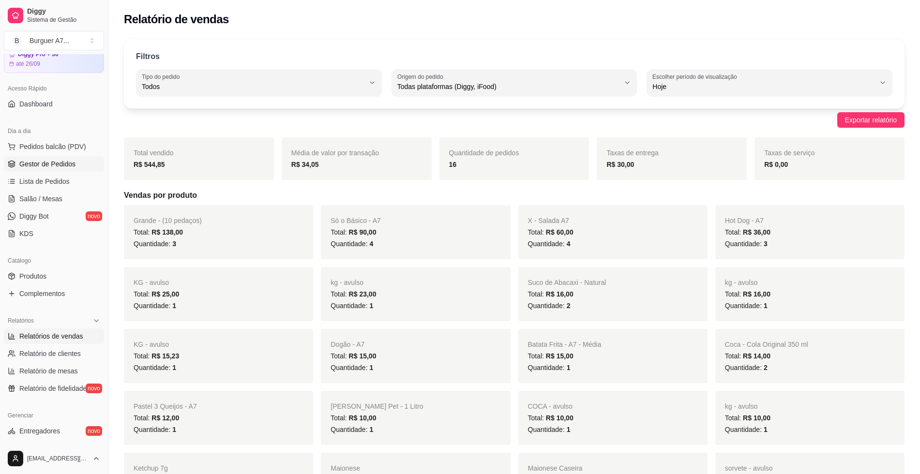
click at [47, 161] on span "Gestor de Pedidos" at bounding box center [47, 164] width 56 height 10
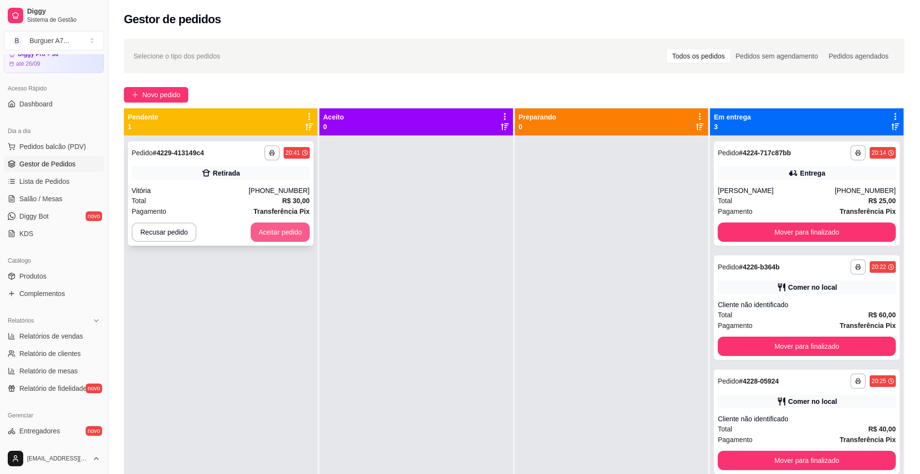
click at [275, 231] on button "Aceitar pedido" at bounding box center [280, 232] width 59 height 19
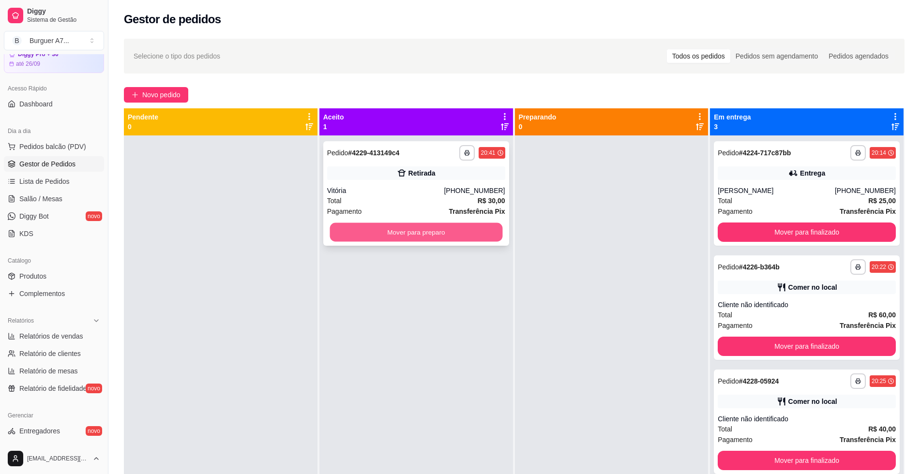
click at [382, 239] on button "Mover para preparo" at bounding box center [415, 232] width 173 height 19
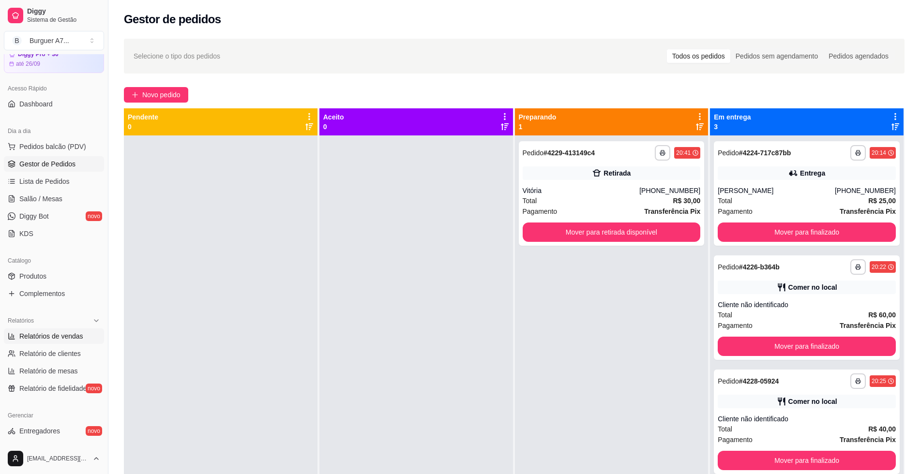
click at [70, 339] on span "Relatórios de vendas" at bounding box center [51, 336] width 64 height 10
select select "ALL"
select select "0"
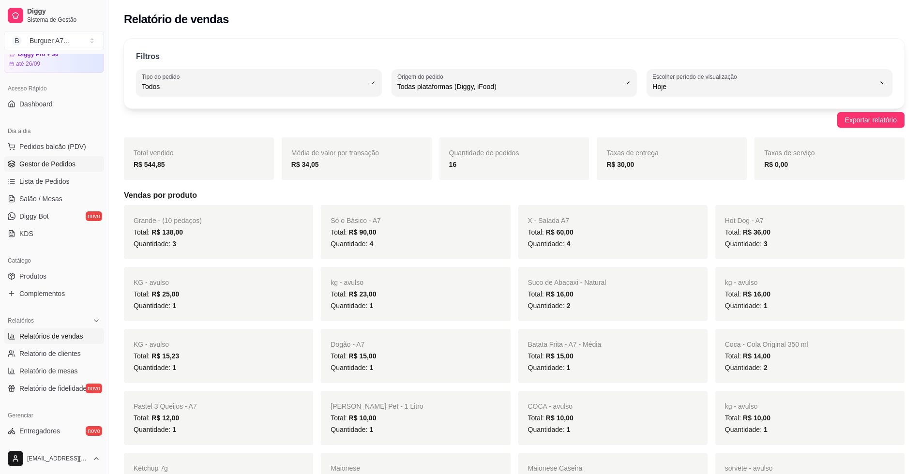
click at [52, 166] on span "Gestor de Pedidos" at bounding box center [47, 164] width 56 height 10
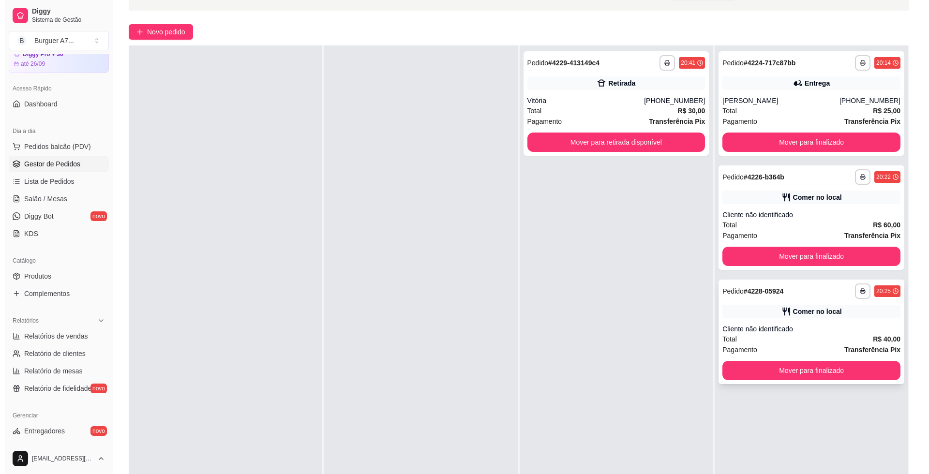
scroll to position [148, 0]
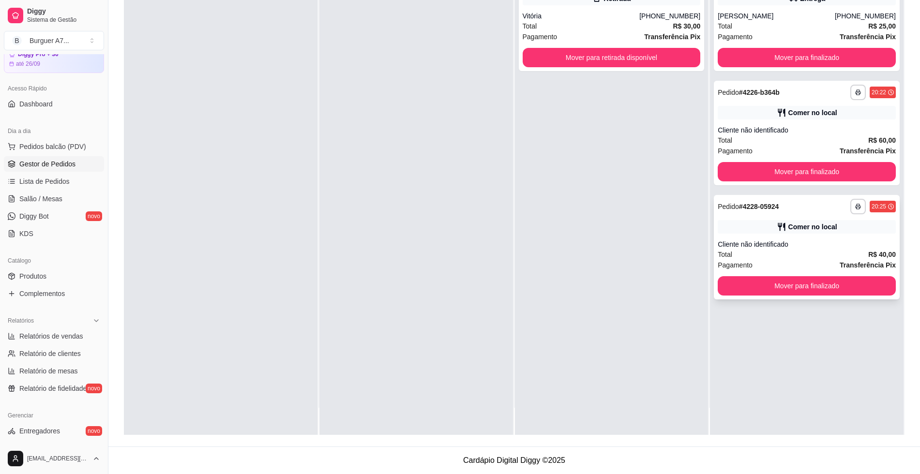
click at [804, 253] on div "Total R$ 40,00" at bounding box center [806, 254] width 178 height 11
click at [754, 143] on div "Total R$ 60,00" at bounding box center [806, 140] width 178 height 11
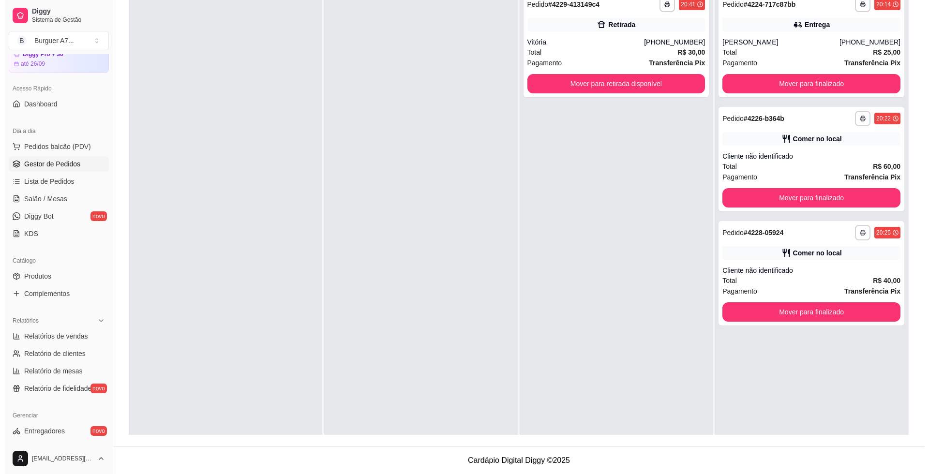
scroll to position [0, 0]
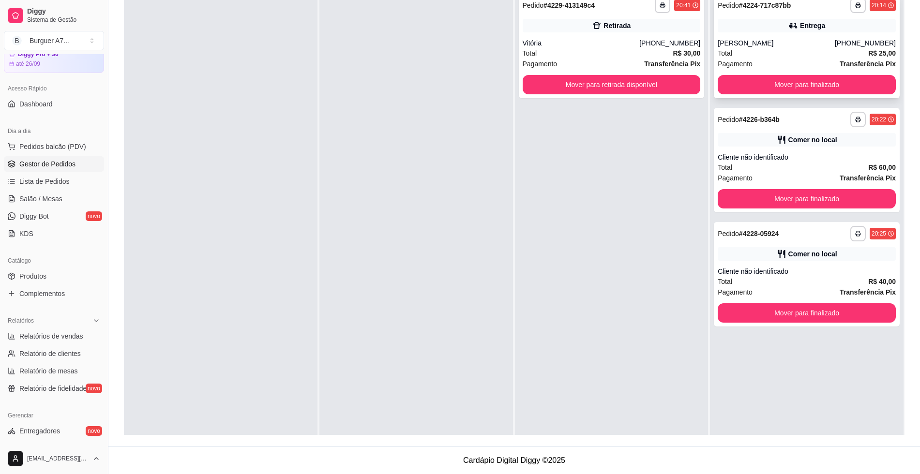
click at [795, 43] on div "[PERSON_NAME]" at bounding box center [775, 43] width 117 height 10
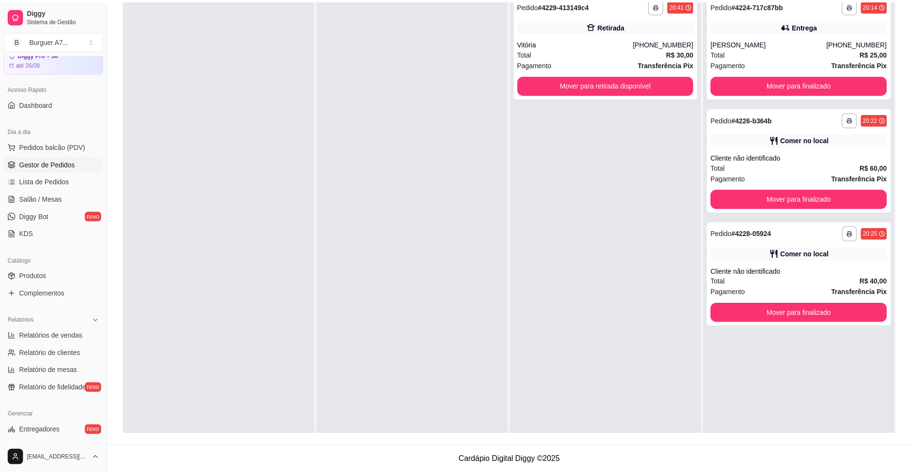
scroll to position [59, 0]
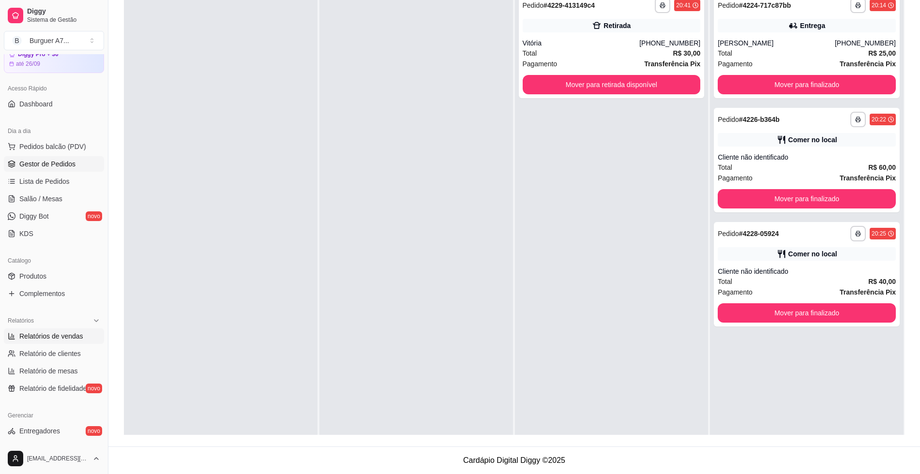
click at [73, 338] on span "Relatórios de vendas" at bounding box center [51, 336] width 64 height 10
select select "ALL"
select select "0"
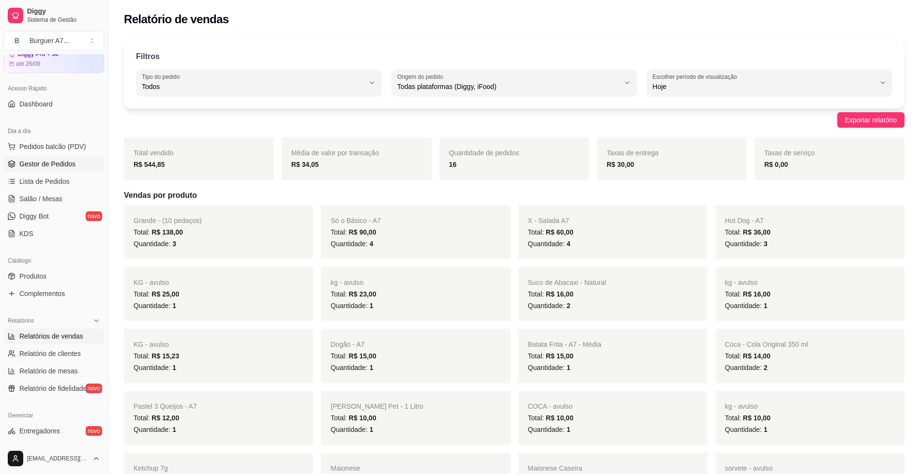
click at [58, 165] on span "Gestor de Pedidos" at bounding box center [47, 164] width 56 height 10
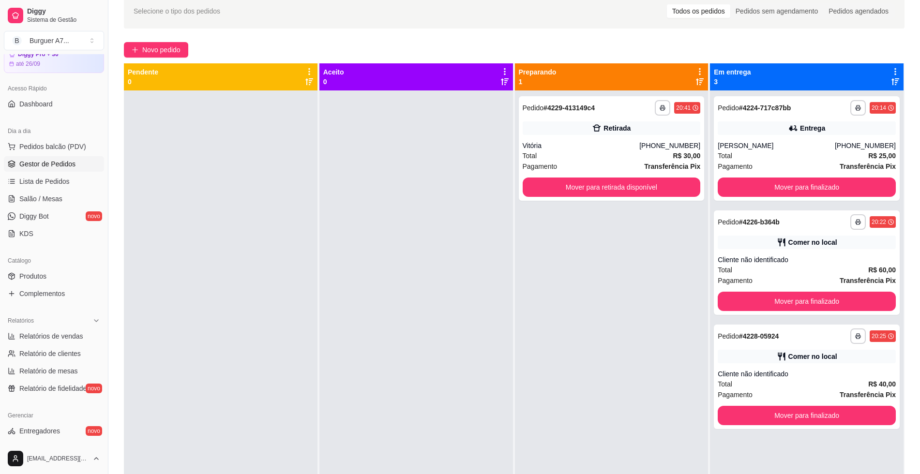
scroll to position [148, 0]
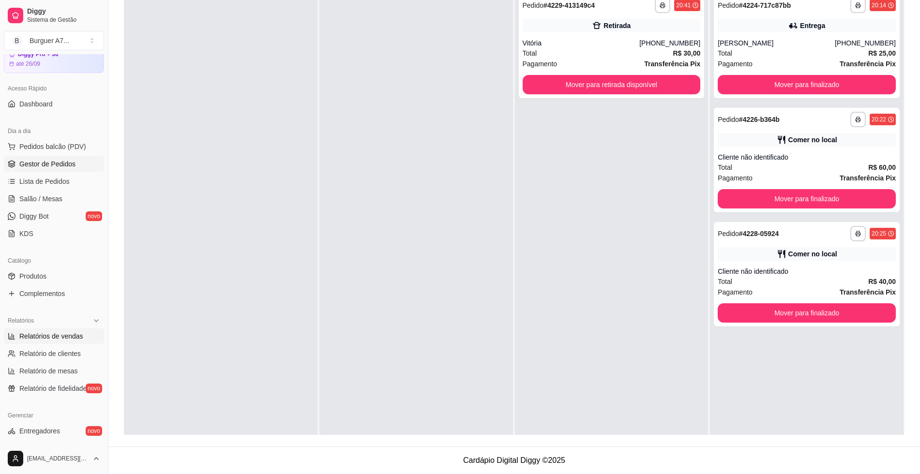
click at [45, 333] on span "Relatórios de vendas" at bounding box center [51, 336] width 64 height 10
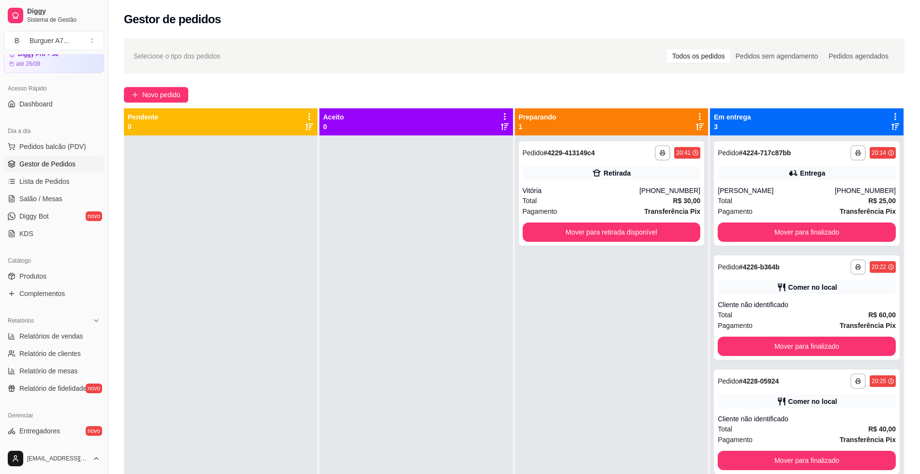
select select "ALL"
select select "0"
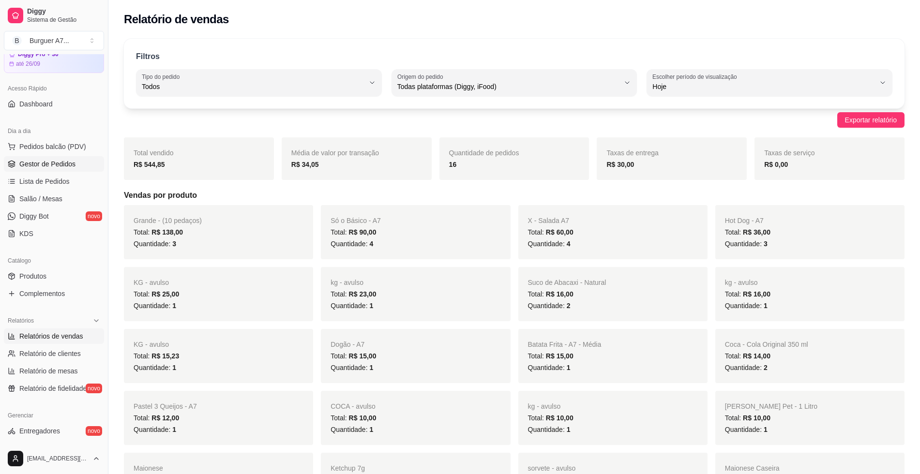
click at [65, 170] on link "Gestor de Pedidos" at bounding box center [54, 163] width 100 height 15
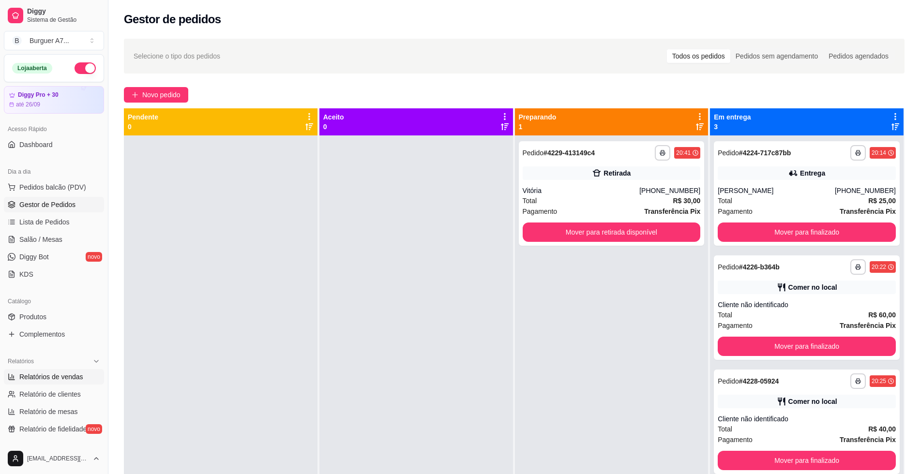
click at [31, 377] on span "Relatórios de vendas" at bounding box center [51, 377] width 64 height 10
select select "ALL"
select select "0"
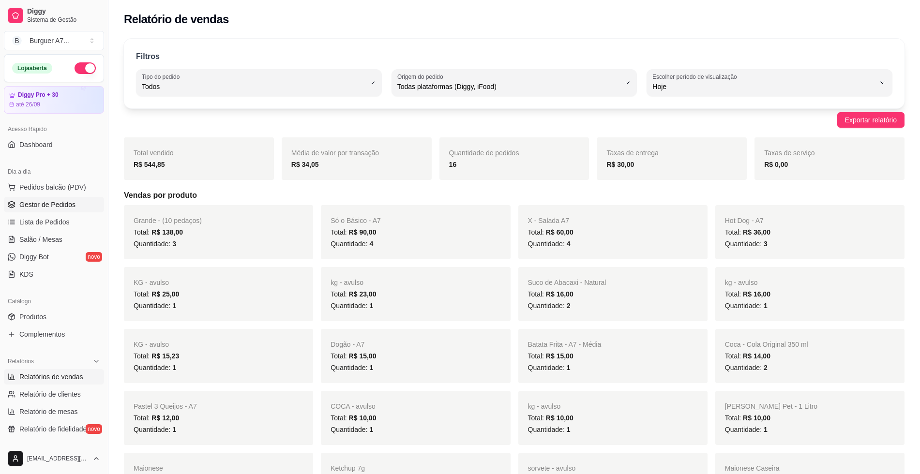
click at [62, 200] on span "Gestor de Pedidos" at bounding box center [47, 205] width 56 height 10
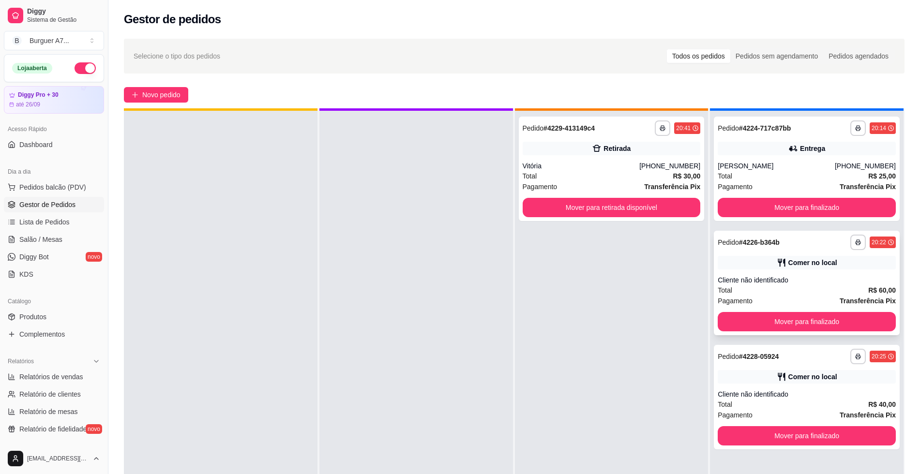
scroll to position [27, 0]
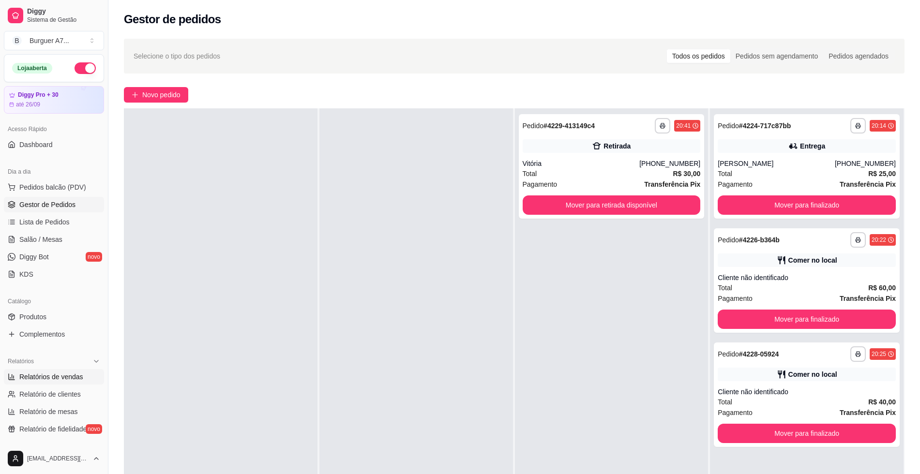
click at [41, 377] on span "Relatórios de vendas" at bounding box center [51, 377] width 64 height 10
select select "ALL"
select select "0"
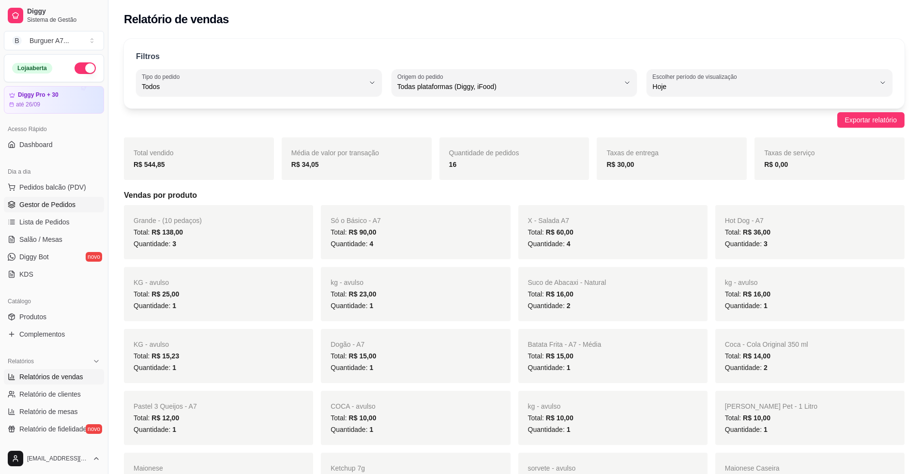
click at [64, 208] on span "Gestor de Pedidos" at bounding box center [47, 205] width 56 height 10
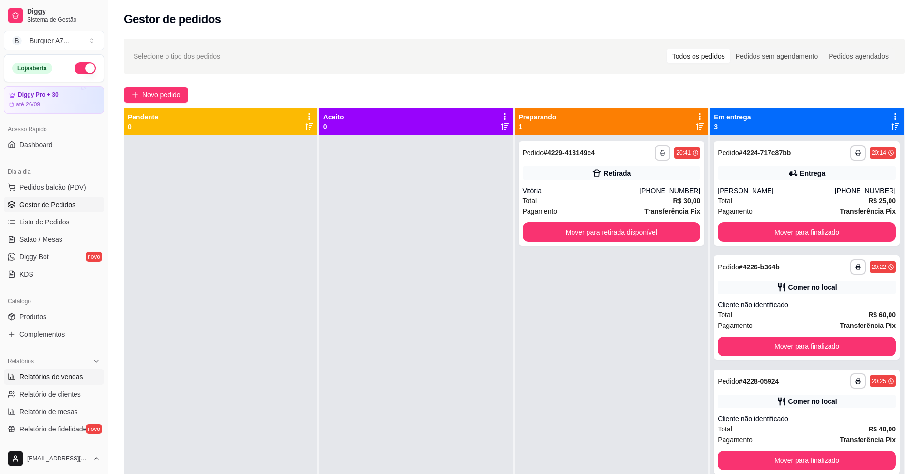
click at [70, 376] on span "Relatórios de vendas" at bounding box center [51, 377] width 64 height 10
select select "ALL"
select select "0"
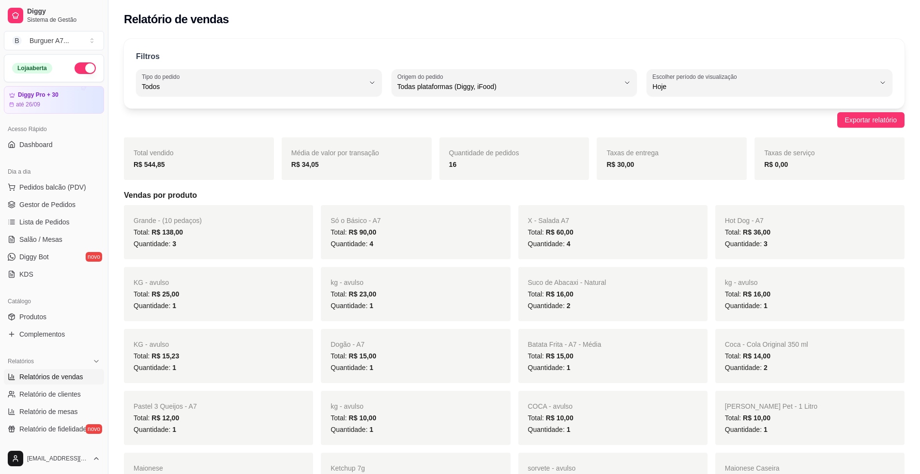
click at [77, 196] on ul "Pedidos balcão (PDV) Gestor de Pedidos Lista de Pedidos Salão / Mesas Diggy Bot…" at bounding box center [54, 230] width 100 height 103
click at [77, 200] on link "Gestor de Pedidos" at bounding box center [54, 204] width 100 height 15
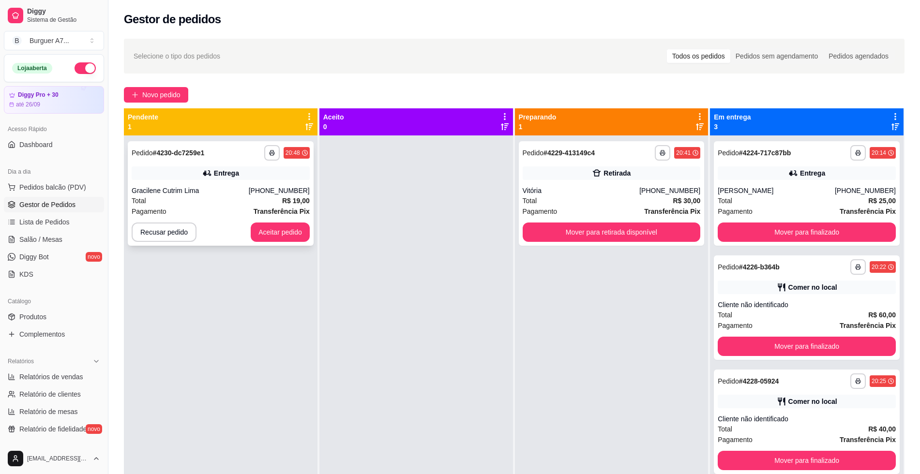
click at [297, 219] on div "**********" at bounding box center [221, 193] width 186 height 104
click at [271, 233] on button "Aceitar pedido" at bounding box center [280, 232] width 59 height 19
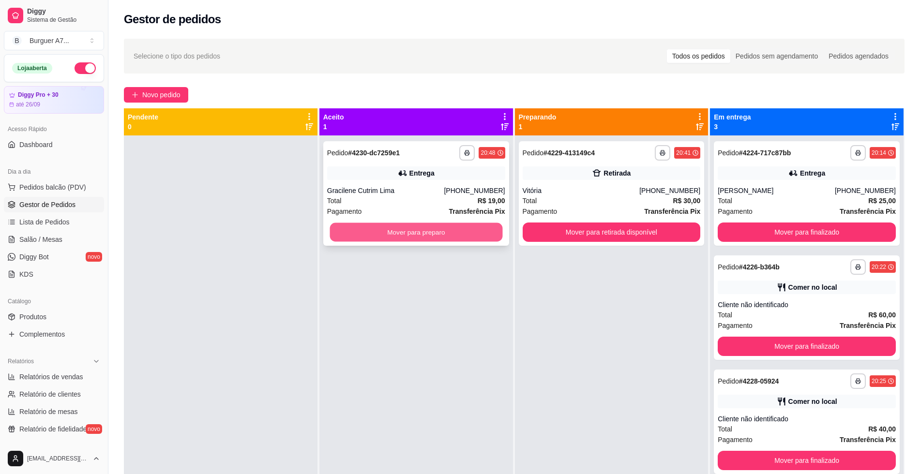
click at [360, 233] on button "Mover para preparo" at bounding box center [415, 232] width 173 height 19
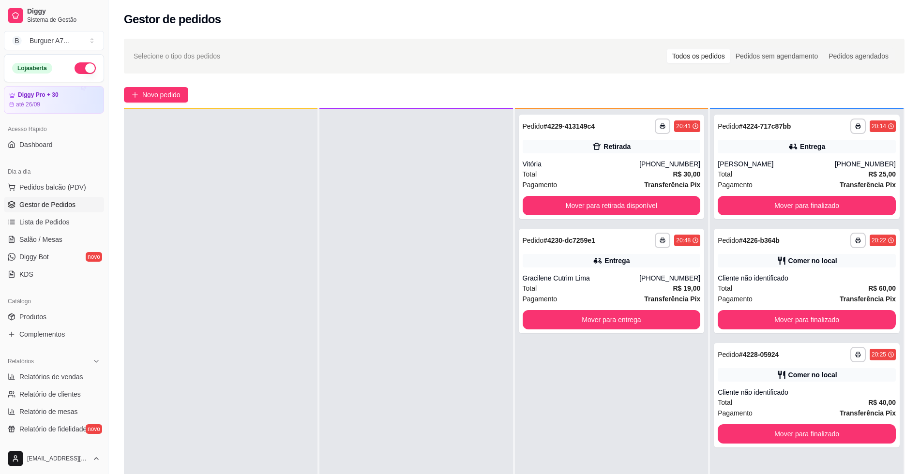
scroll to position [27, 0]
click at [62, 372] on span "Relatórios de vendas" at bounding box center [51, 377] width 64 height 10
select select "ALL"
select select "0"
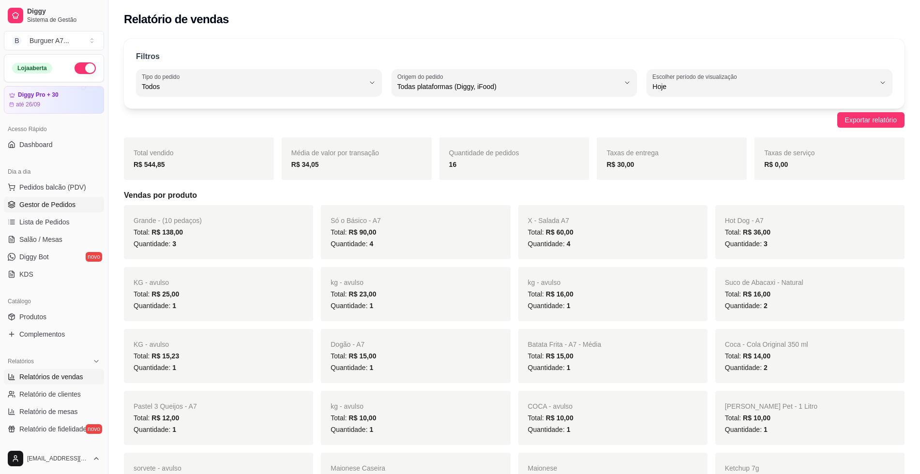
click at [52, 212] on link "Gestor de Pedidos" at bounding box center [54, 204] width 100 height 15
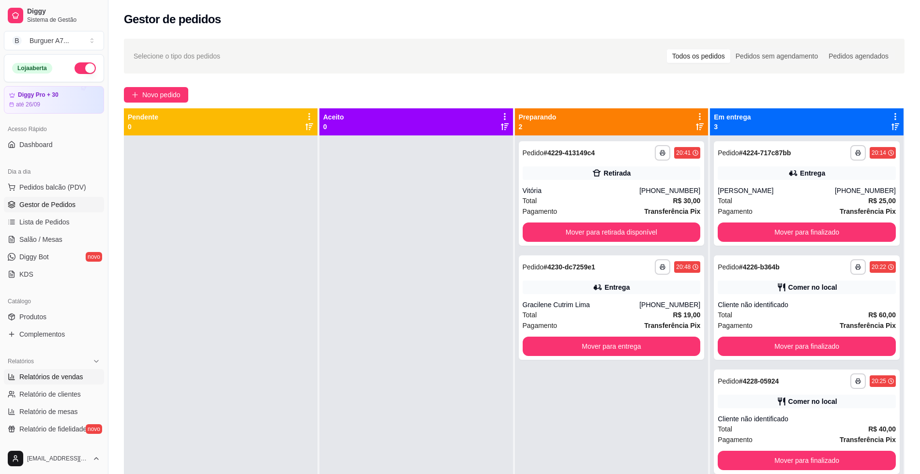
click at [81, 371] on link "Relatórios de vendas" at bounding box center [54, 376] width 100 height 15
select select "ALL"
select select "0"
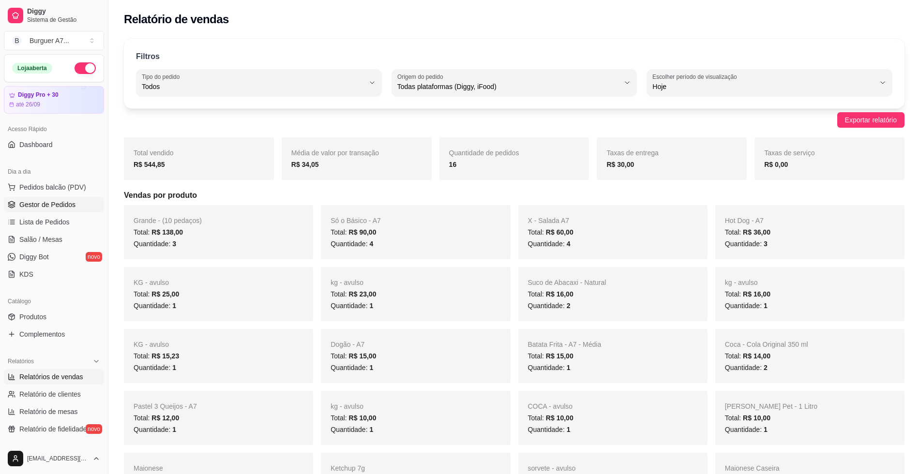
click at [75, 209] on link "Gestor de Pedidos" at bounding box center [54, 204] width 100 height 15
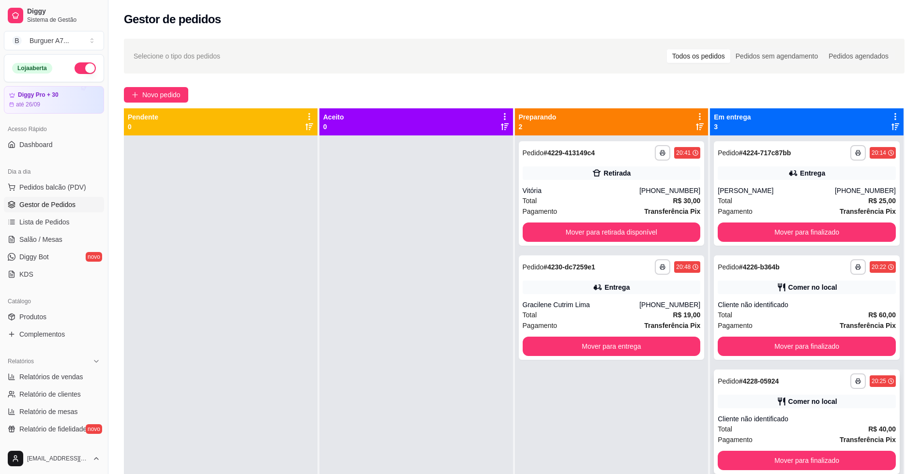
click at [791, 390] on div "**********" at bounding box center [807, 422] width 186 height 104
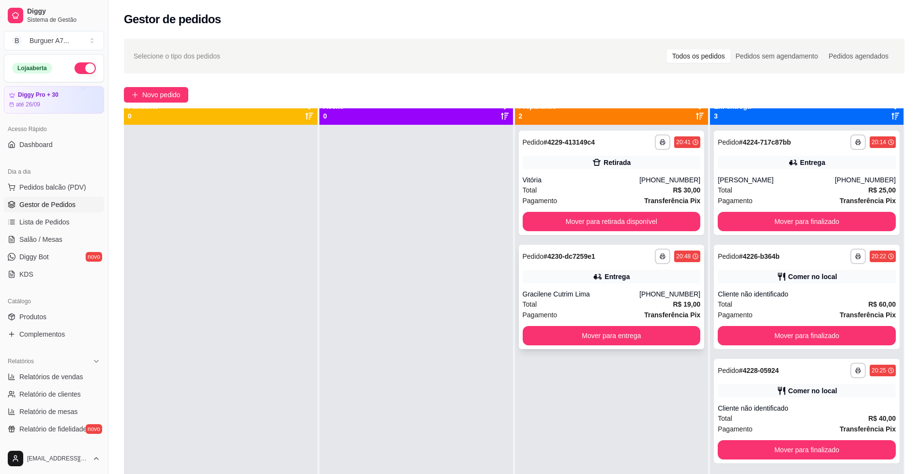
scroll to position [27, 0]
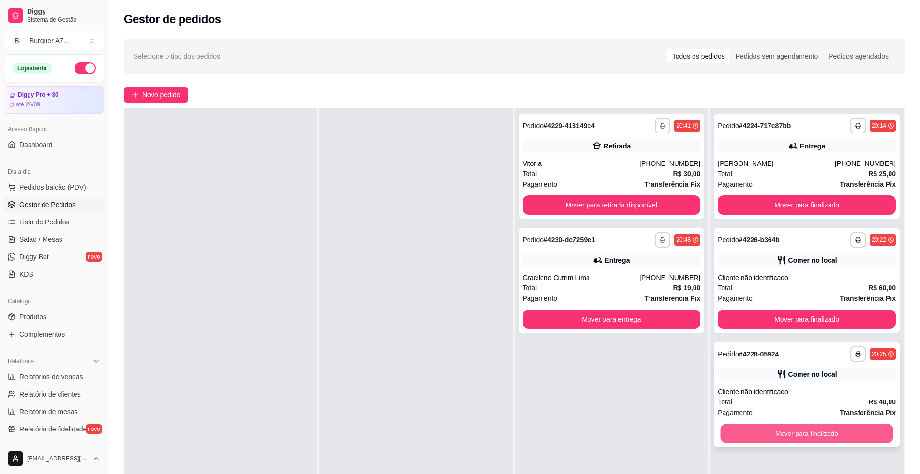
click at [847, 437] on button "Mover para finalizado" at bounding box center [806, 433] width 173 height 19
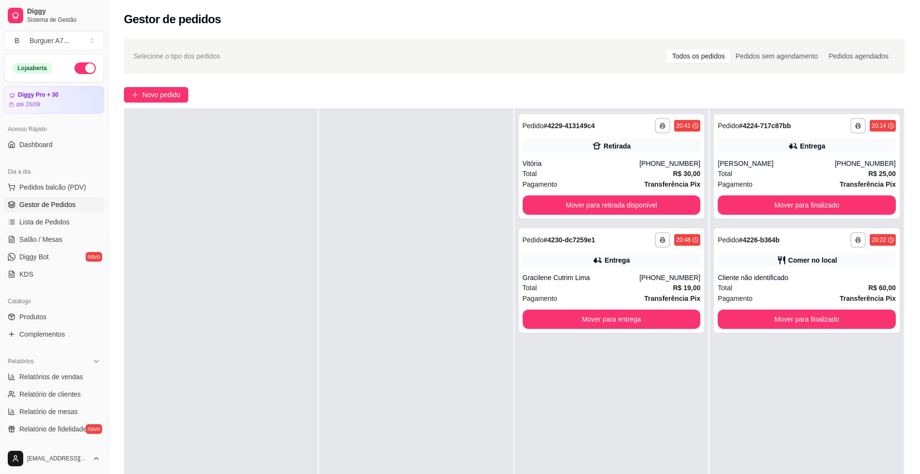
click at [834, 348] on div "**********" at bounding box center [806, 345] width 193 height 474
click at [839, 327] on button "Mover para finalizado" at bounding box center [806, 319] width 178 height 19
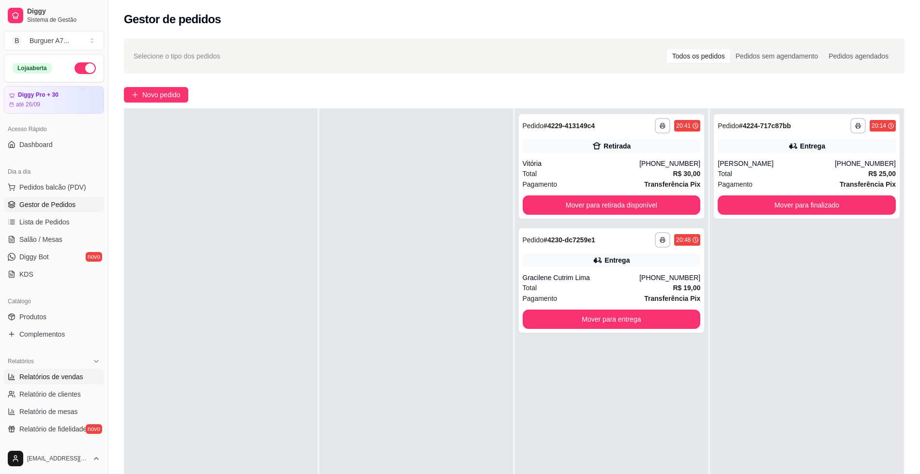
click at [48, 383] on link "Relatórios de vendas" at bounding box center [54, 376] width 100 height 15
select select "ALL"
select select "0"
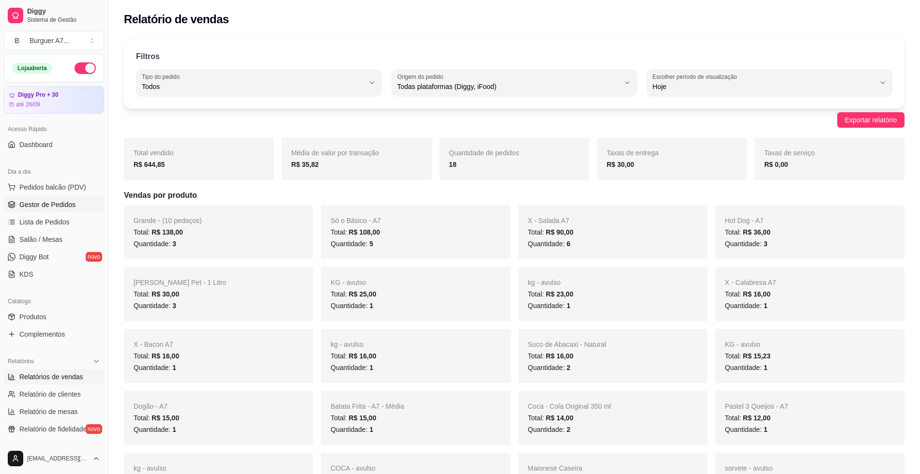
click at [57, 211] on link "Gestor de Pedidos" at bounding box center [54, 204] width 100 height 15
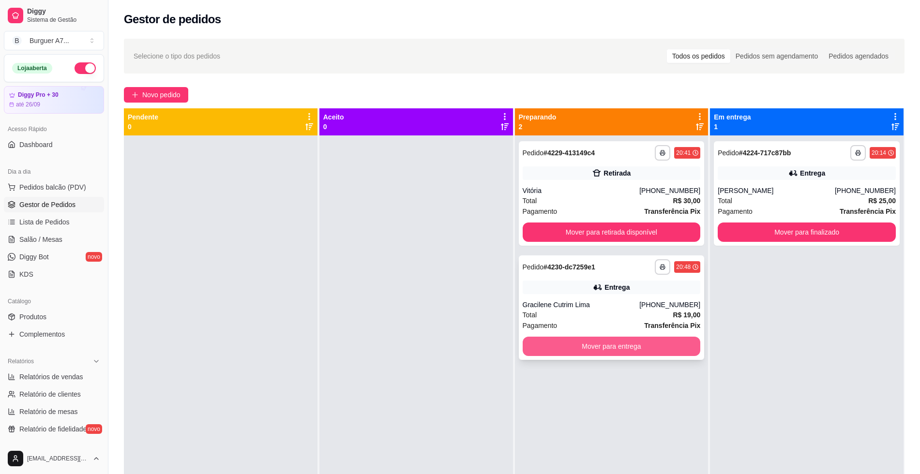
click at [642, 344] on button "Mover para entrega" at bounding box center [611, 346] width 178 height 19
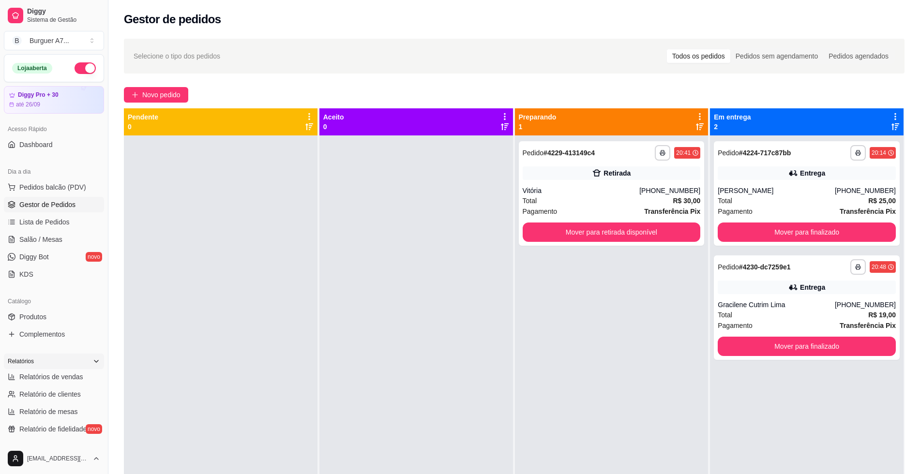
click at [52, 368] on div "Relatórios" at bounding box center [54, 361] width 100 height 15
click at [59, 366] on div "Relatórios" at bounding box center [54, 361] width 100 height 15
click at [57, 380] on span "Relatórios de vendas" at bounding box center [51, 377] width 64 height 10
select select "ALL"
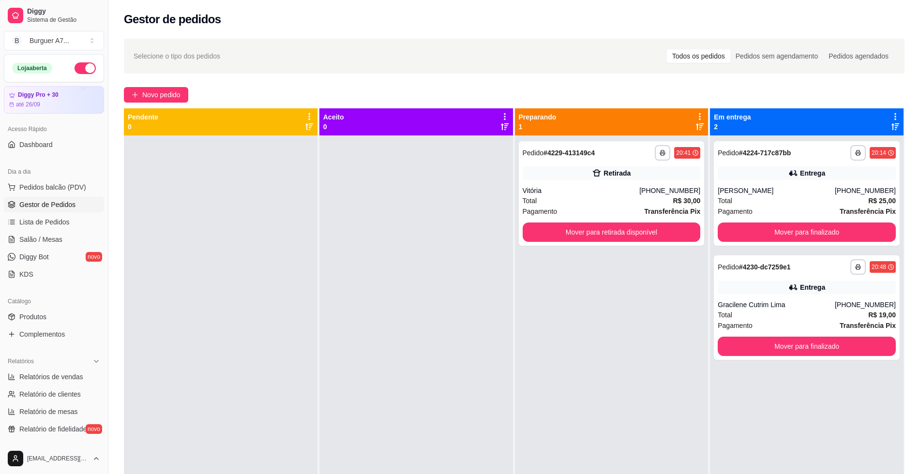
select select "0"
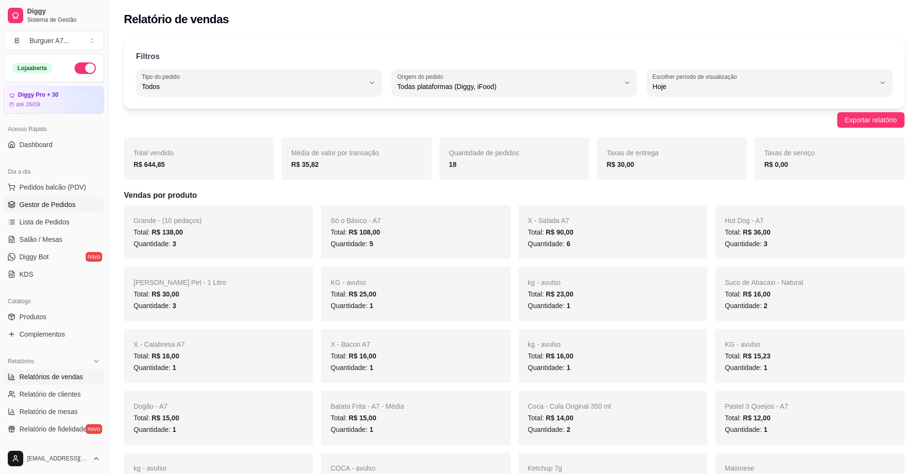
click at [50, 206] on span "Gestor de Pedidos" at bounding box center [47, 205] width 56 height 10
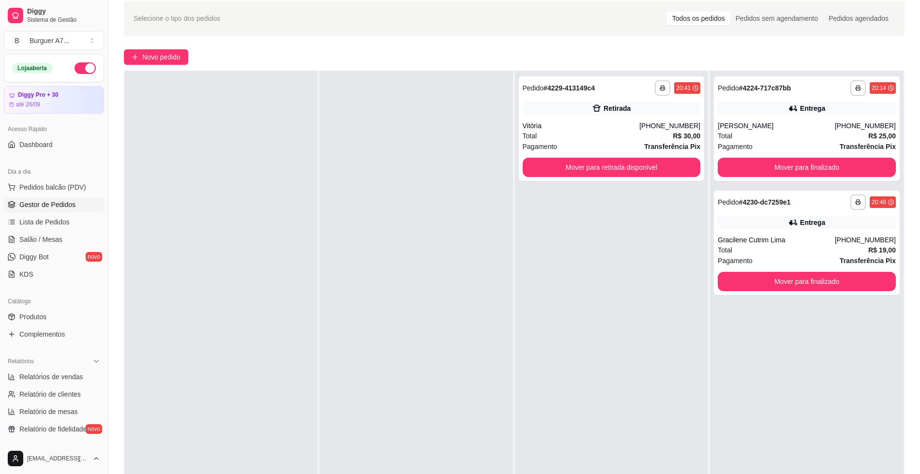
scroll to position [121, 0]
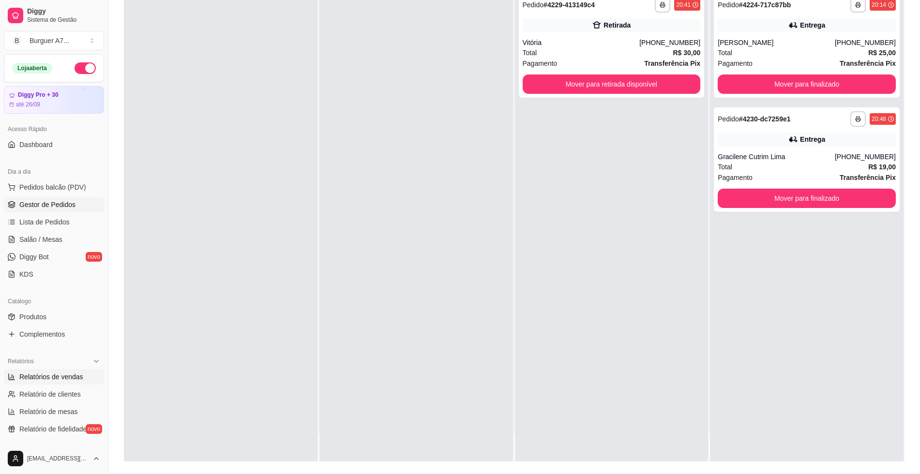
click at [78, 370] on link "Relatórios de vendas" at bounding box center [54, 376] width 100 height 15
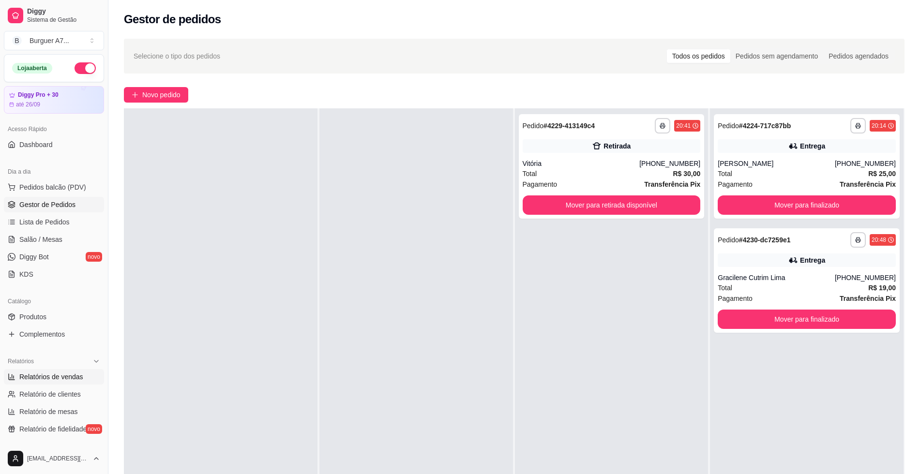
select select "ALL"
select select "0"
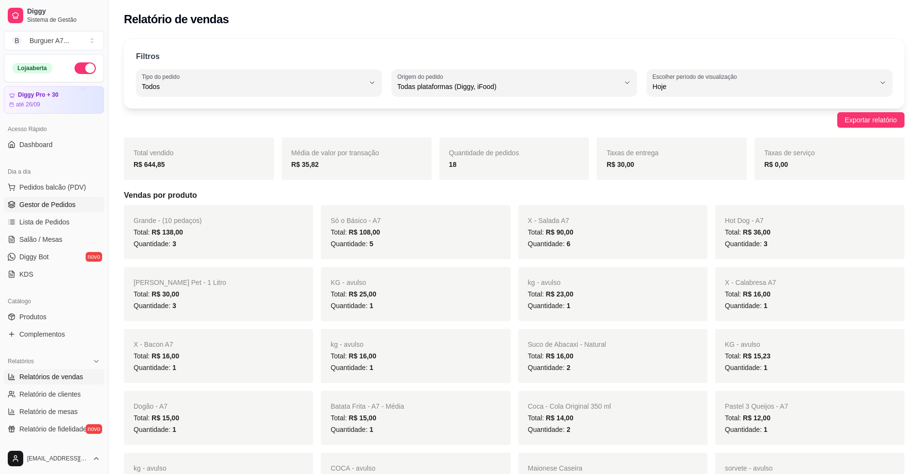
click at [70, 208] on span "Gestor de Pedidos" at bounding box center [47, 205] width 56 height 10
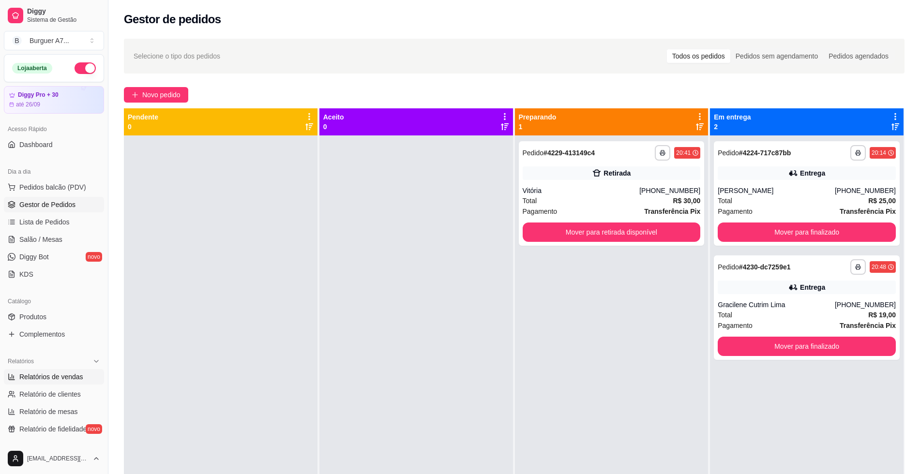
click at [59, 377] on span "Relatórios de vendas" at bounding box center [51, 377] width 64 height 10
select select "ALL"
select select "0"
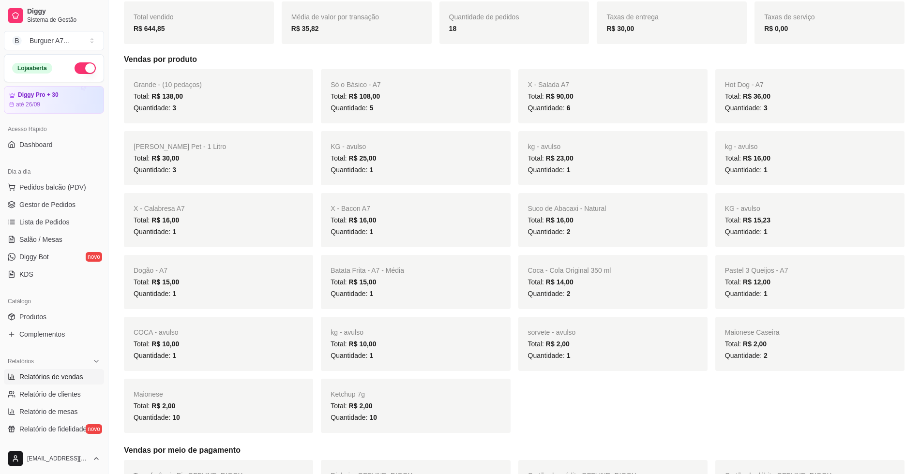
scroll to position [121, 0]
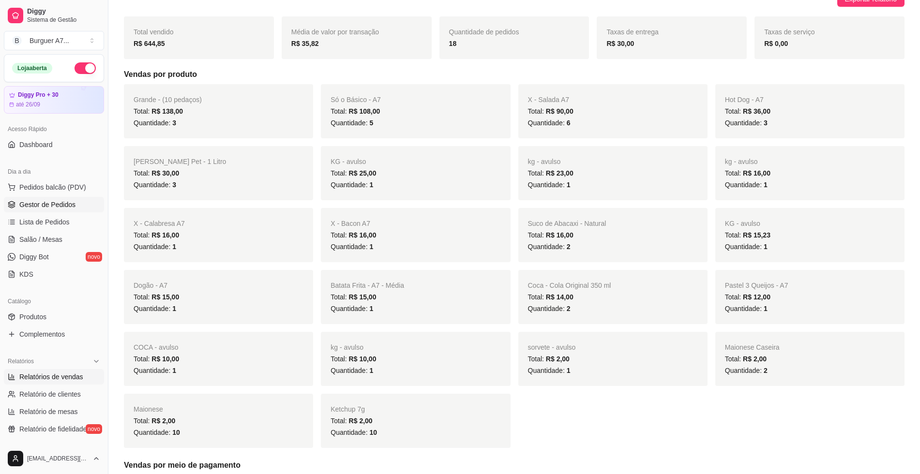
click at [89, 199] on link "Gestor de Pedidos" at bounding box center [54, 204] width 100 height 15
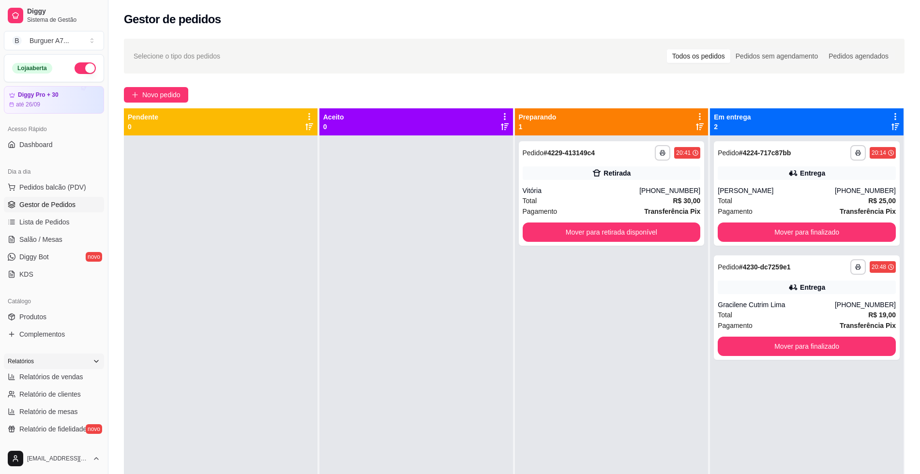
click at [72, 362] on div "Relatórios" at bounding box center [54, 361] width 100 height 15
click at [73, 368] on div "Relatórios" at bounding box center [54, 361] width 100 height 15
click at [72, 372] on link "Relatórios de vendas" at bounding box center [54, 376] width 100 height 15
select select "ALL"
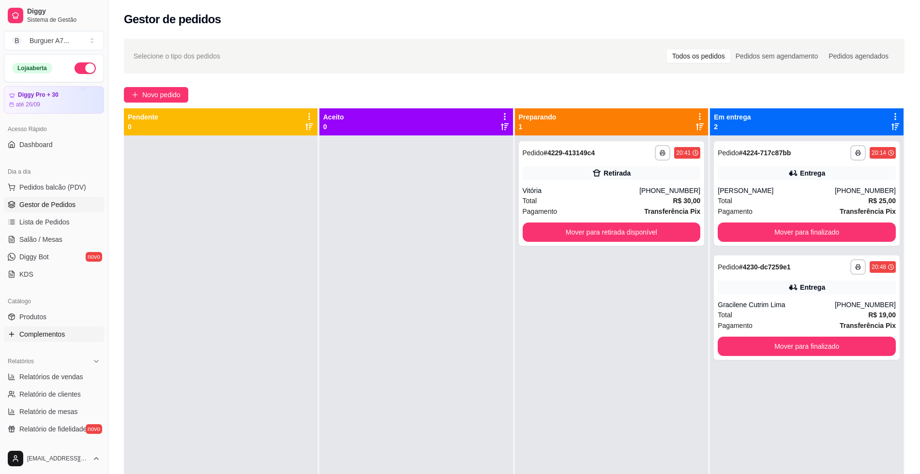
select select "0"
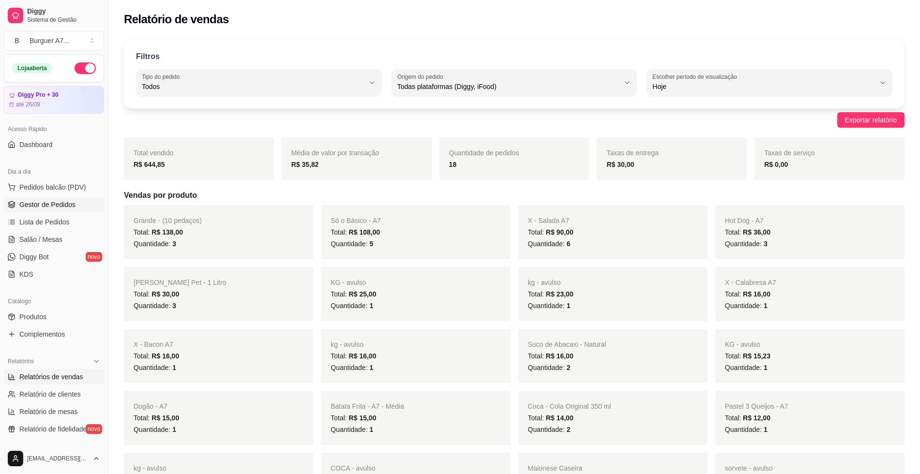
click at [56, 204] on span "Gestor de Pedidos" at bounding box center [47, 205] width 56 height 10
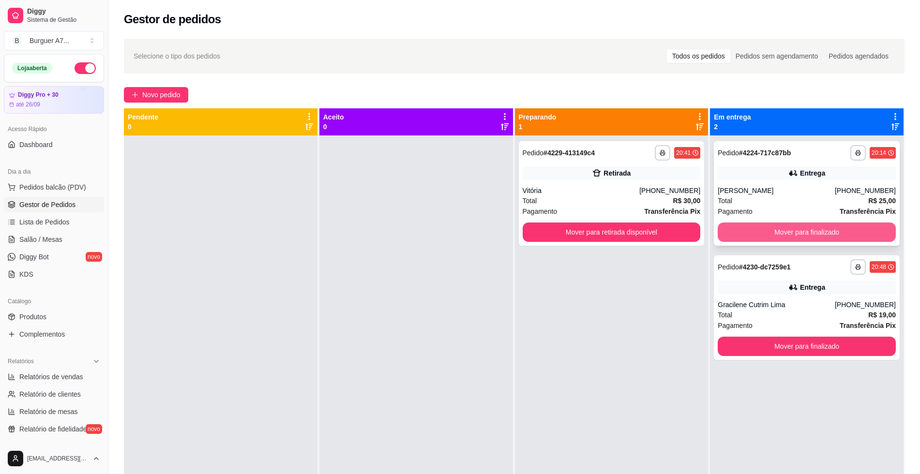
click at [847, 238] on button "Mover para finalizado" at bounding box center [806, 232] width 178 height 19
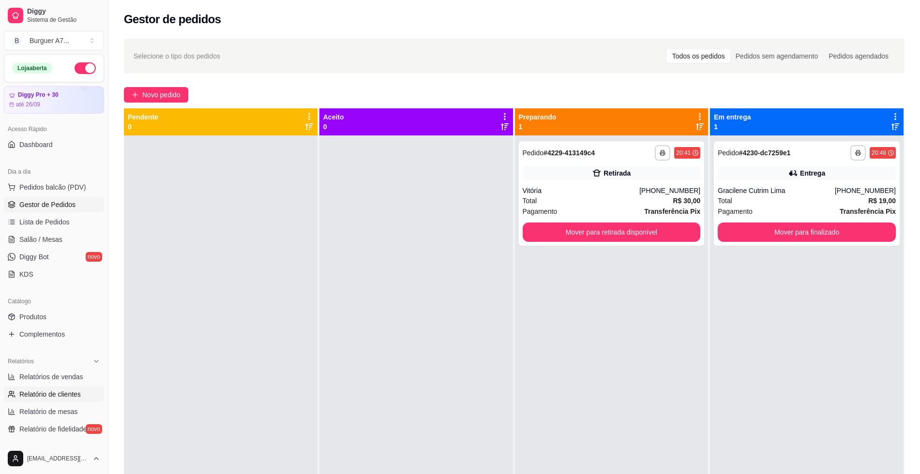
click at [43, 388] on link "Relatório de clientes" at bounding box center [54, 394] width 100 height 15
select select "30"
select select "HIGHEST_TOTAL_SPENT_WITH_ORDERS"
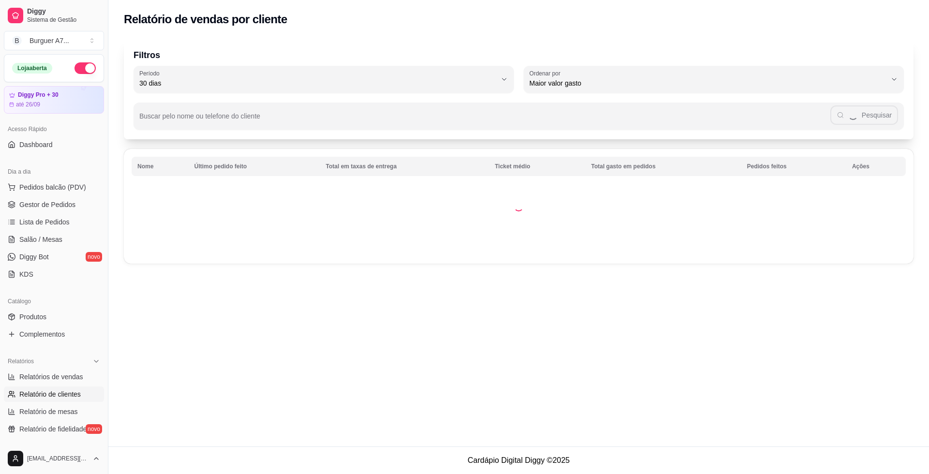
drag, startPoint x: 43, startPoint y: 388, endPoint x: 152, endPoint y: 367, distance: 111.4
click at [152, 367] on div "Diggy Sistema de Gestão B Burguer A7 ... Loja aberta Diggy Pro + 30 até 26/09 A…" at bounding box center [464, 237] width 929 height 474
click at [71, 372] on link "Relatórios de vendas" at bounding box center [54, 376] width 100 height 15
select select "ALL"
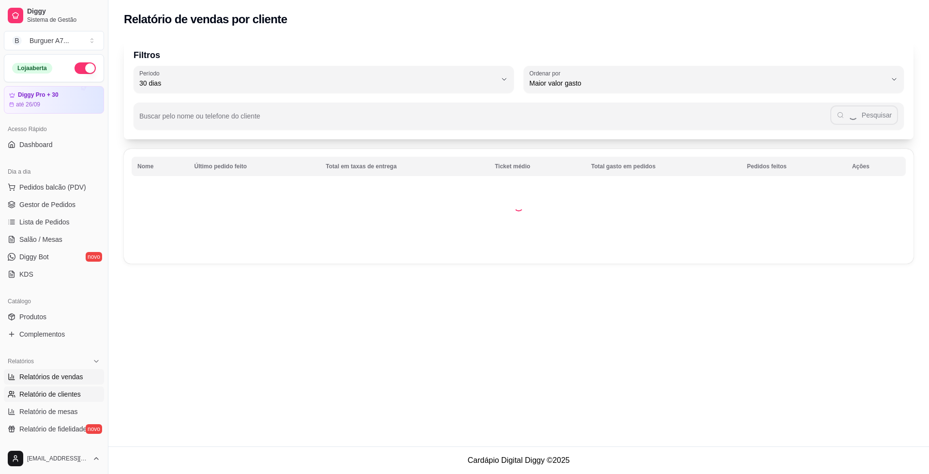
select select "0"
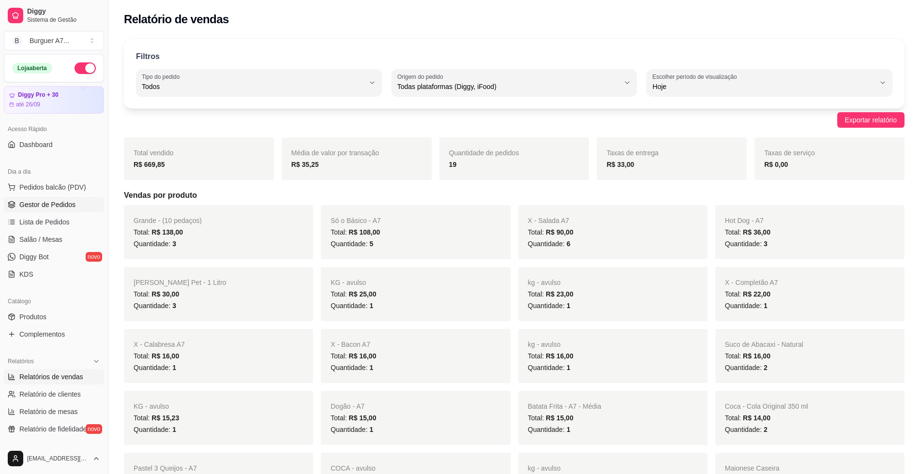
click at [59, 203] on span "Gestor de Pedidos" at bounding box center [47, 205] width 56 height 10
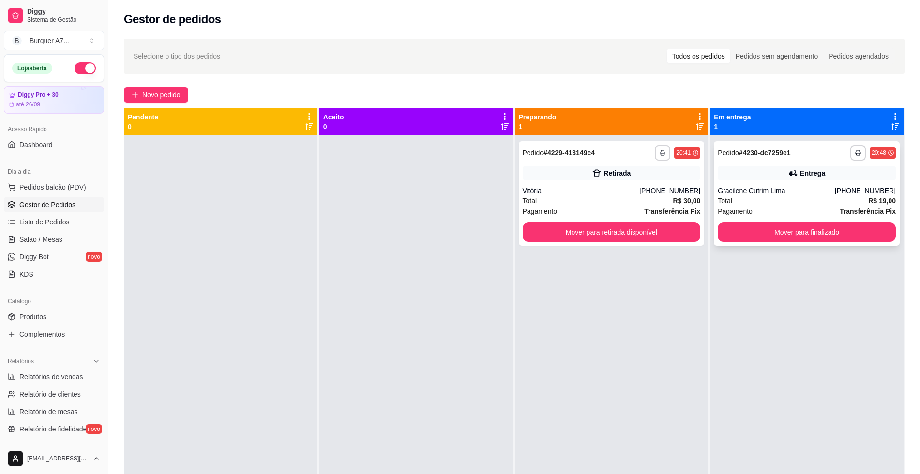
click at [823, 182] on div "**********" at bounding box center [807, 193] width 186 height 104
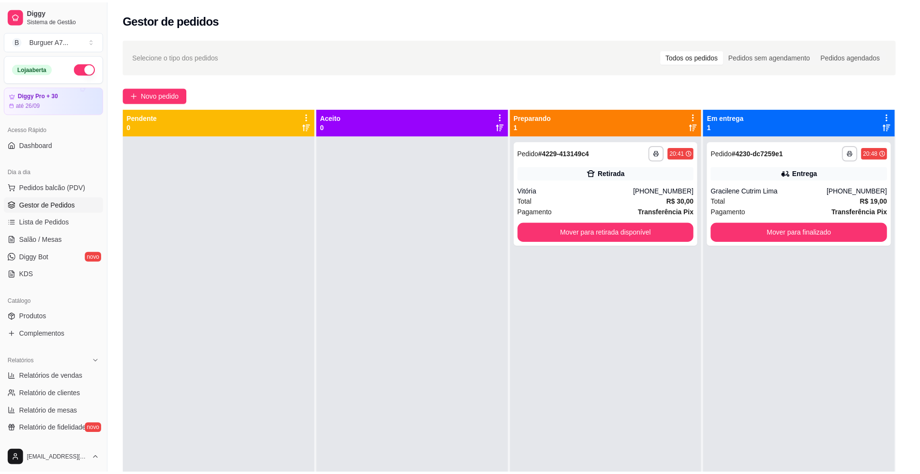
scroll to position [33, 0]
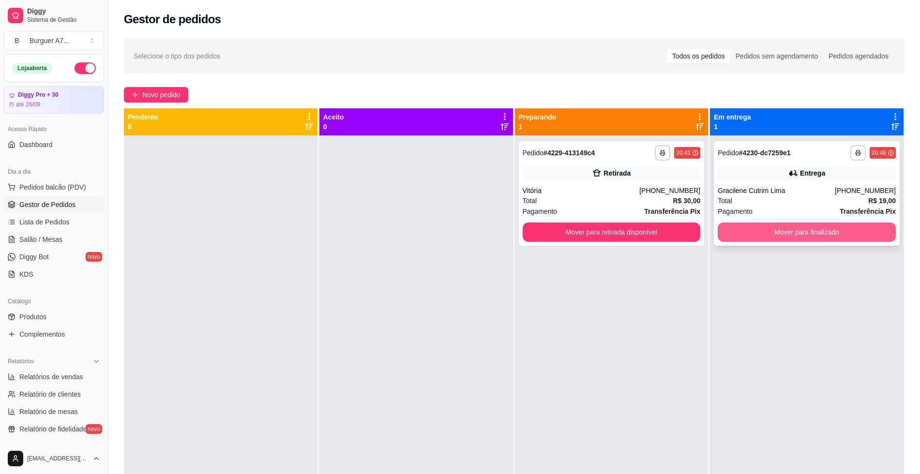
click at [749, 228] on button "Mover para finalizado" at bounding box center [806, 232] width 178 height 19
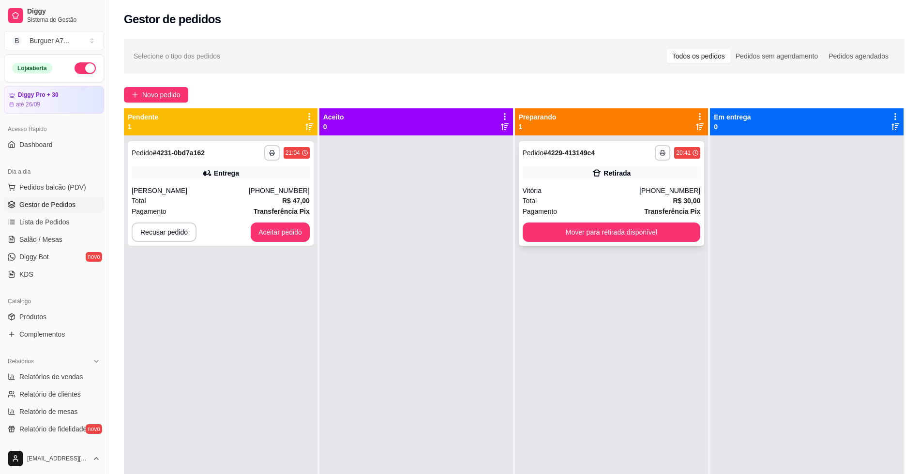
click at [663, 185] on div "**********" at bounding box center [612, 193] width 186 height 104
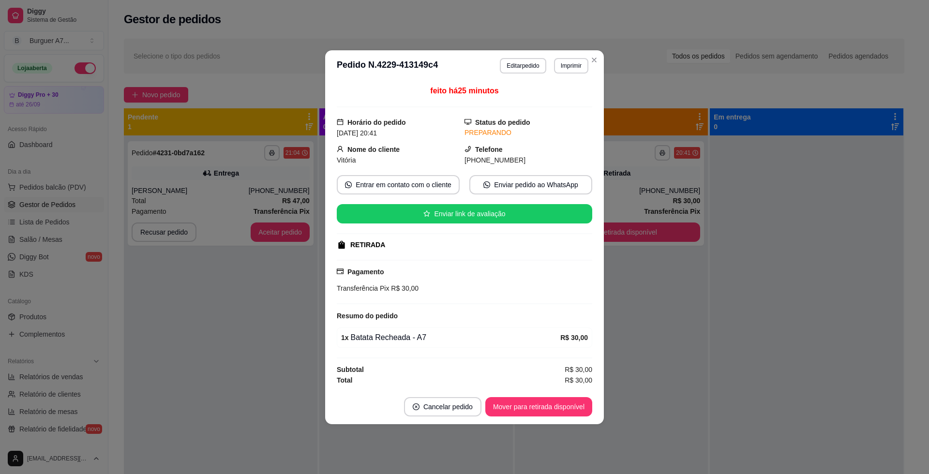
click at [501, 146] on div "Telefone [PHONE_NUMBER]" at bounding box center [528, 154] width 128 height 21
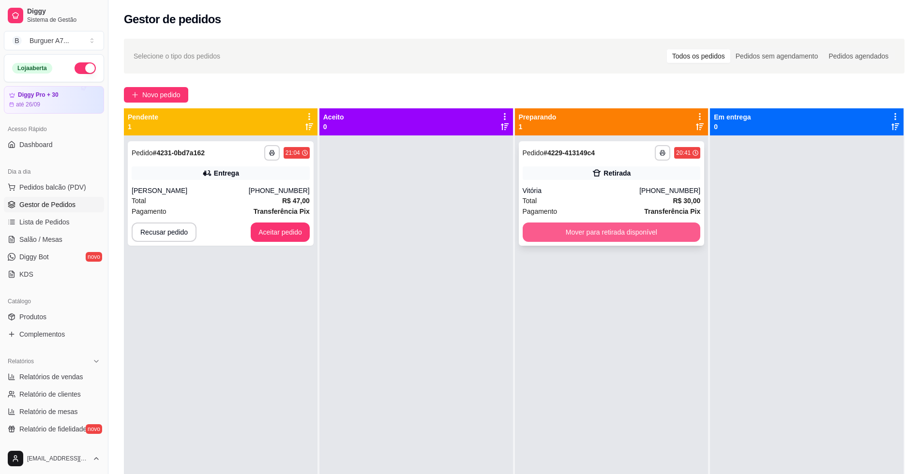
click at [575, 229] on button "Mover para retirada disponível" at bounding box center [611, 232] width 178 height 19
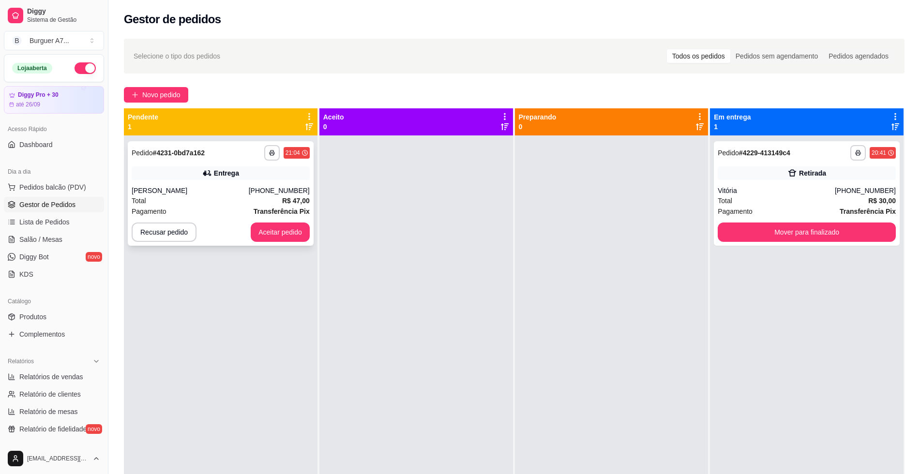
click at [306, 232] on div "**********" at bounding box center [221, 193] width 186 height 104
click at [289, 236] on button "Aceitar pedido" at bounding box center [280, 232] width 59 height 19
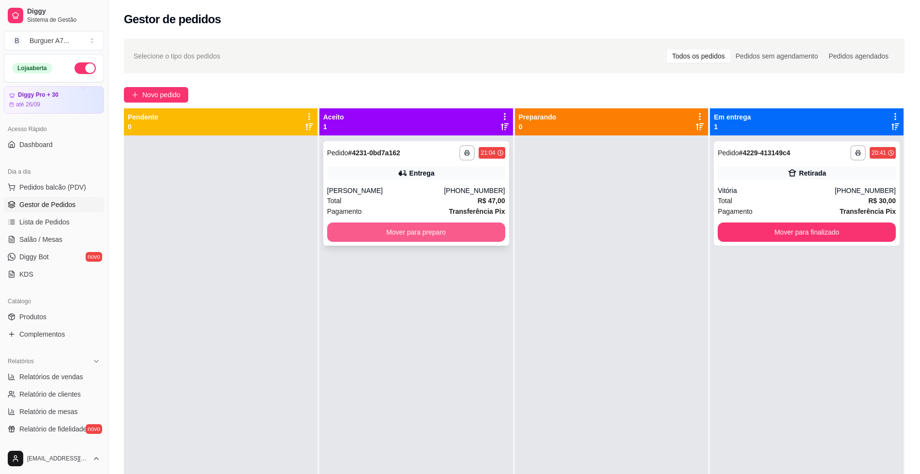
click at [410, 238] on button "Mover para preparo" at bounding box center [416, 232] width 178 height 19
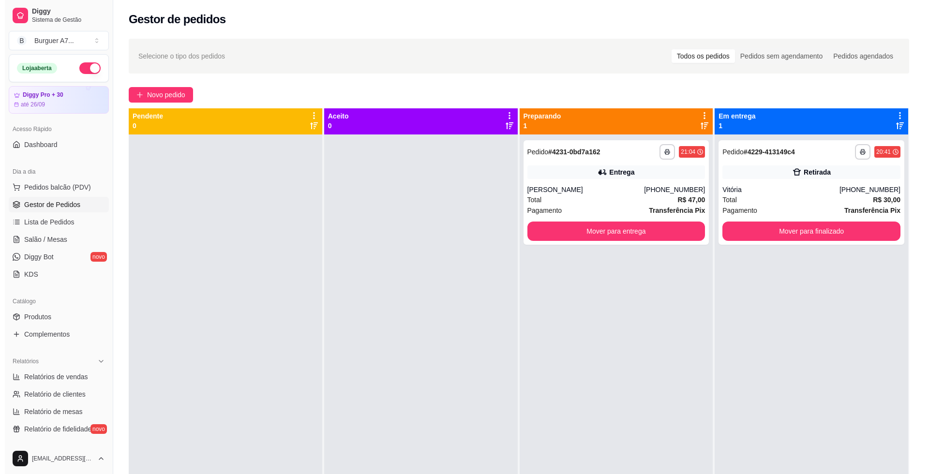
scroll to position [0, 0]
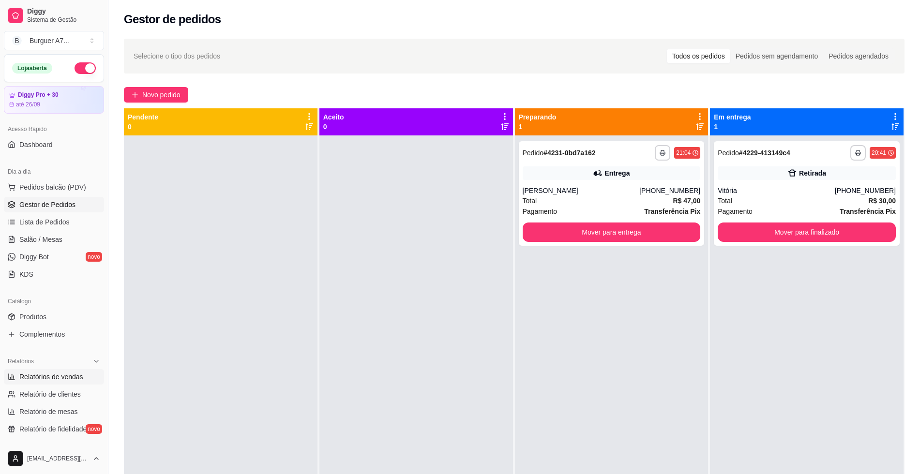
click at [65, 381] on span "Relatórios de vendas" at bounding box center [51, 377] width 64 height 10
select select "ALL"
select select "0"
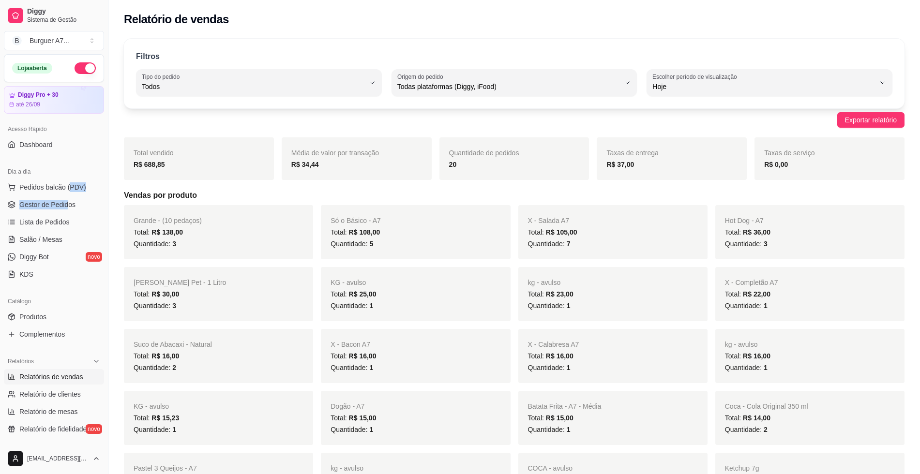
click at [69, 196] on ul "Pedidos balcão (PDV) Gestor de Pedidos Lista de Pedidos Salão / Mesas Diggy Bot…" at bounding box center [54, 230] width 100 height 103
click at [71, 201] on span "Gestor de Pedidos" at bounding box center [47, 205] width 56 height 10
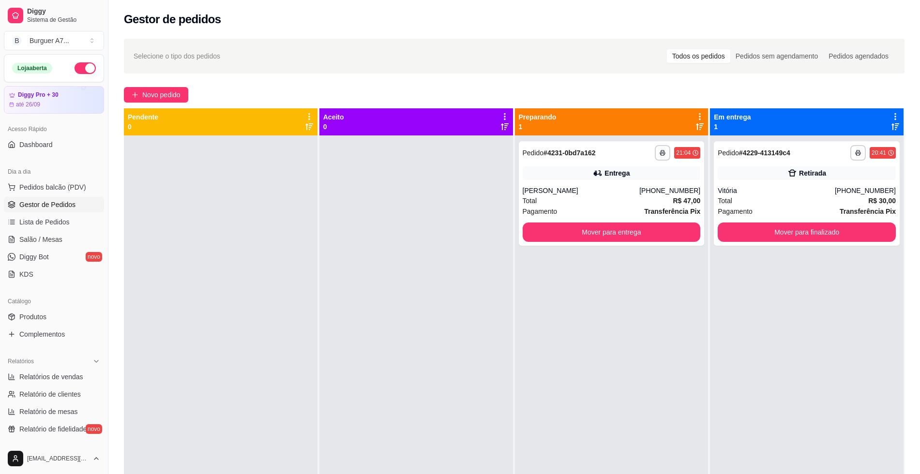
click at [691, 308] on div "**********" at bounding box center [611, 372] width 193 height 474
click at [653, 237] on button "Mover para entrega" at bounding box center [611, 232] width 178 height 19
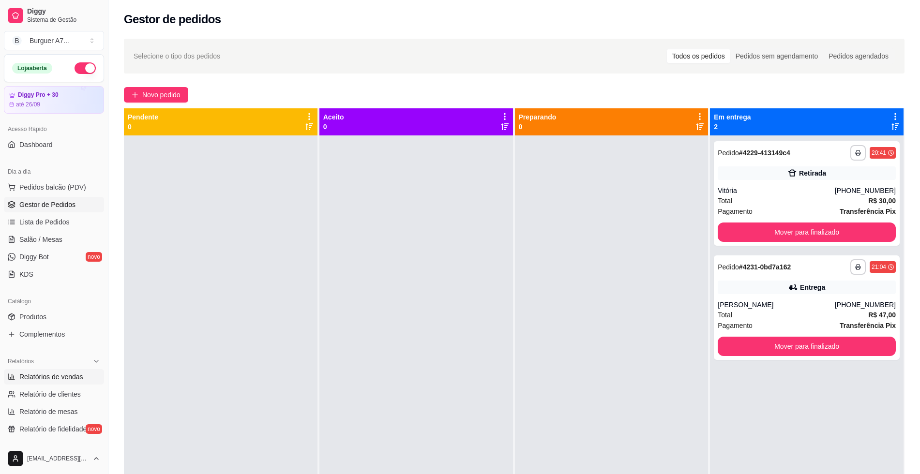
click at [72, 384] on link "Relatórios de vendas" at bounding box center [54, 376] width 100 height 15
select select "ALL"
select select "0"
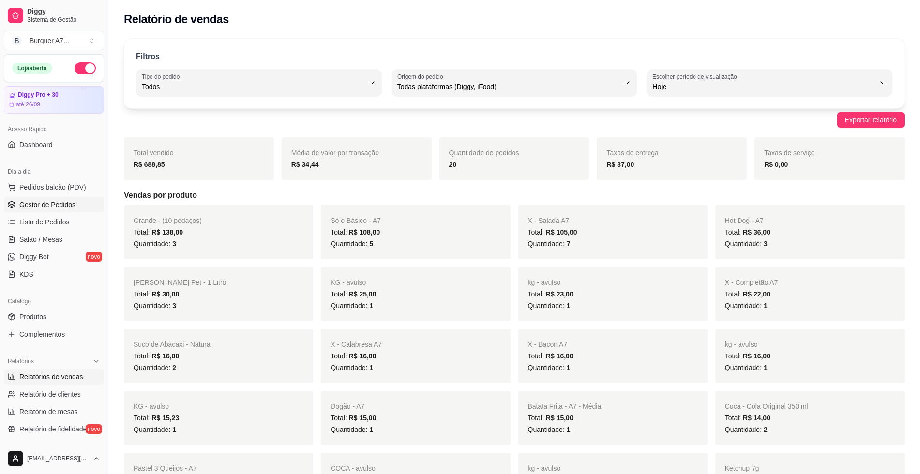
click at [76, 212] on link "Gestor de Pedidos" at bounding box center [54, 204] width 100 height 15
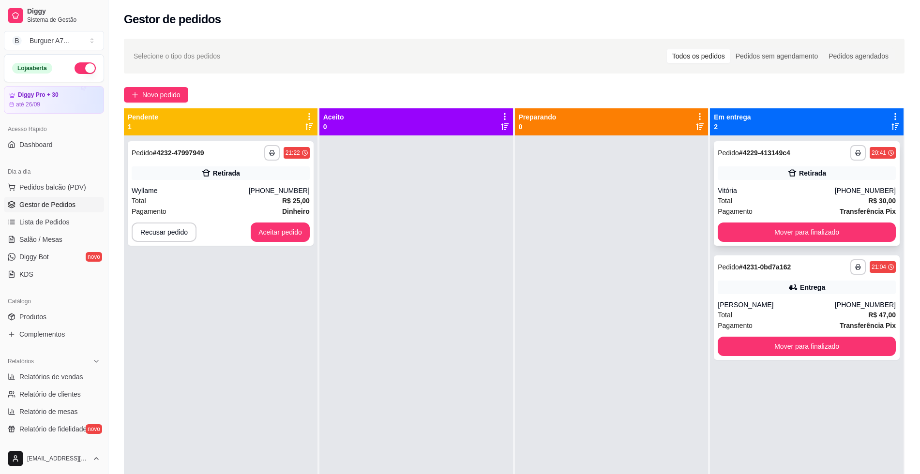
click at [763, 172] on div "Retirada" at bounding box center [806, 173] width 178 height 14
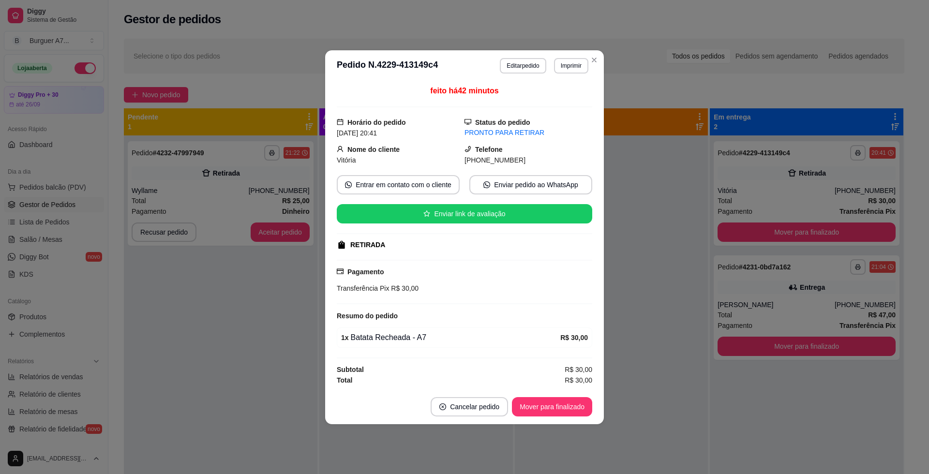
click at [493, 70] on header "**********" at bounding box center [464, 65] width 279 height 31
click at [504, 69] on button "Editar pedido" at bounding box center [523, 65] width 46 height 15
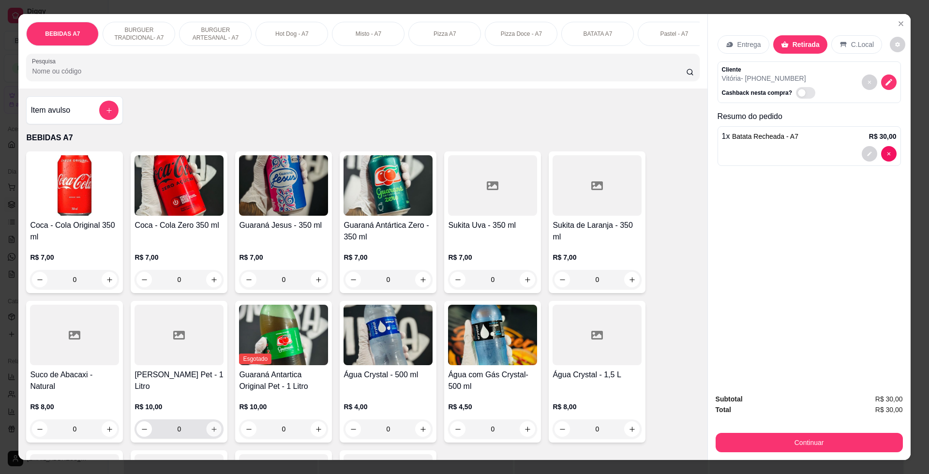
click at [210, 433] on icon "increase-product-quantity" at bounding box center [213, 429] width 7 height 7
type input "1"
click at [819, 431] on div "Continuar" at bounding box center [808, 442] width 187 height 22
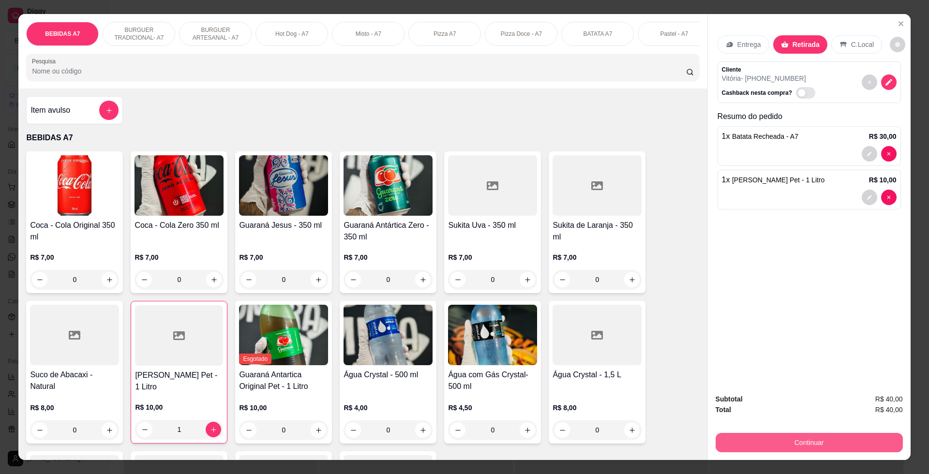
click at [812, 444] on button "Continuar" at bounding box center [808, 442] width 187 height 19
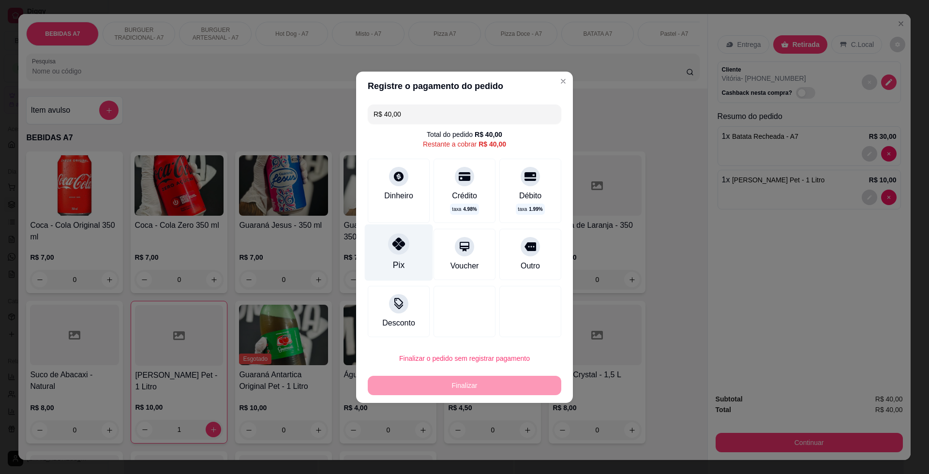
click at [391, 266] on div "Pix" at bounding box center [399, 252] width 68 height 57
type input "R$ 0,00"
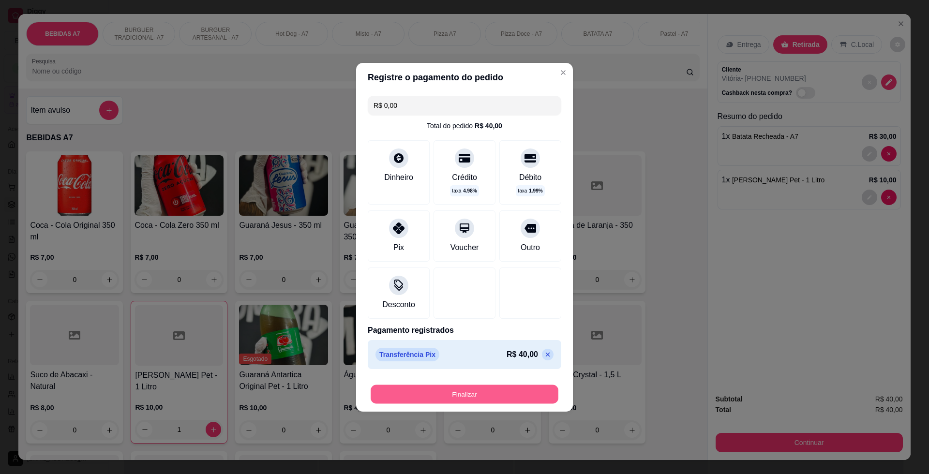
click at [525, 395] on button "Finalizar" at bounding box center [465, 394] width 188 height 19
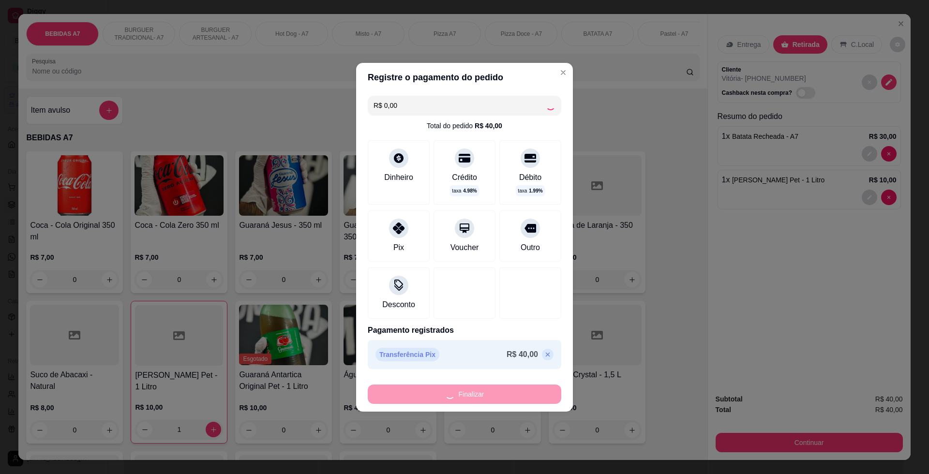
type input "0"
type input "-R$ 40,00"
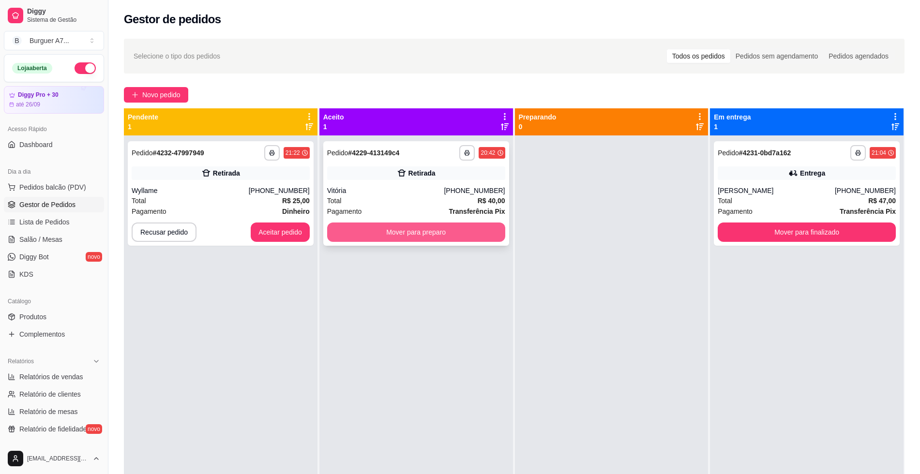
click at [489, 229] on button "Mover para preparo" at bounding box center [416, 232] width 178 height 19
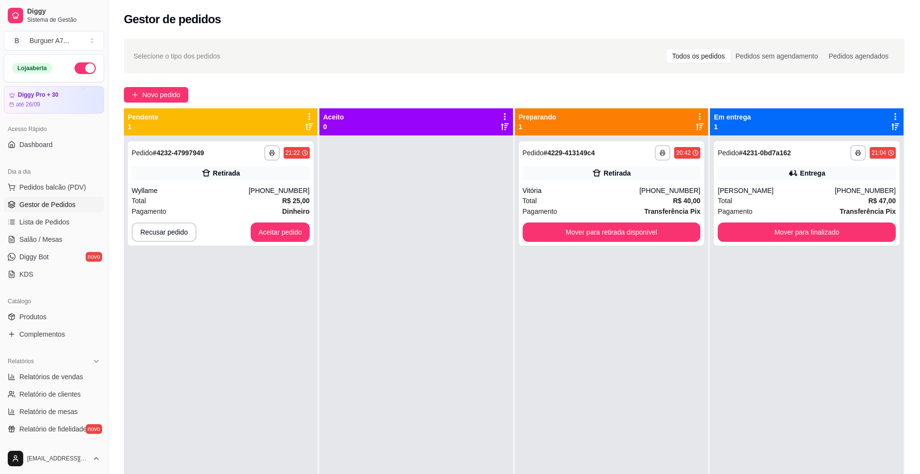
drag, startPoint x: 637, startPoint y: 290, endPoint x: 638, endPoint y: 282, distance: 7.8
click at [637, 290] on div "**********" at bounding box center [611, 372] width 193 height 474
click at [293, 204] on strong "R$ 25,00" at bounding box center [296, 201] width 28 height 8
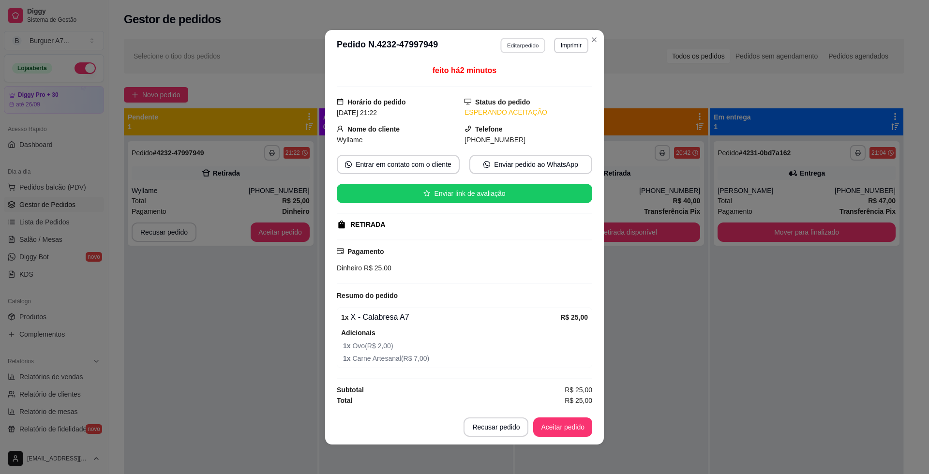
click at [516, 44] on button "Editar pedido" at bounding box center [523, 45] width 45 height 15
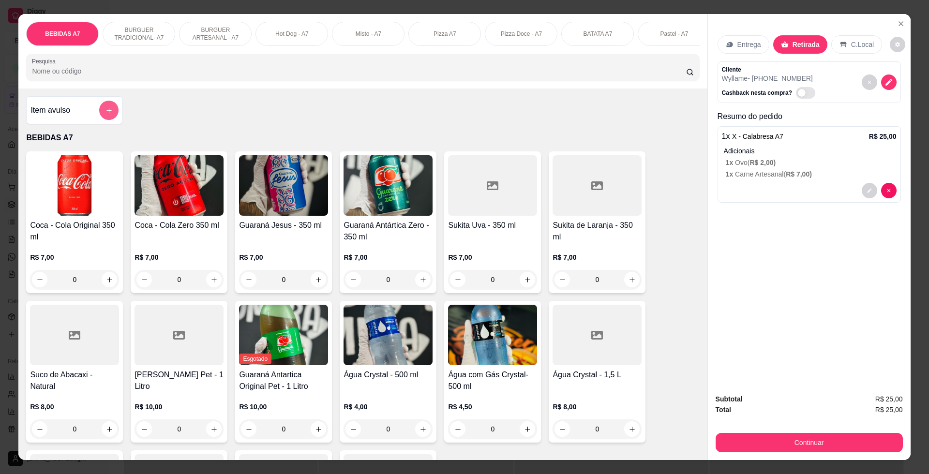
click at [99, 120] on button "add-separate-item" at bounding box center [108, 110] width 19 height 19
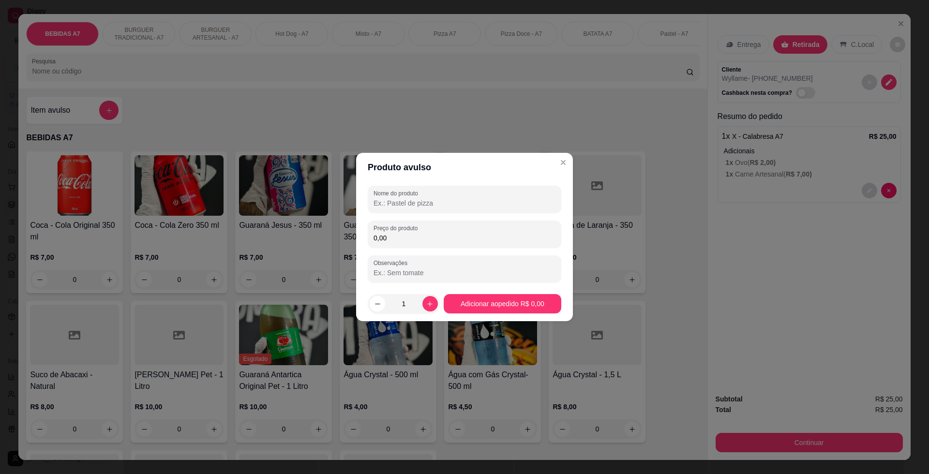
click at [488, 240] on input "0,00" at bounding box center [464, 238] width 182 height 10
type input "6,00"
click at [465, 196] on div at bounding box center [464, 199] width 182 height 19
type input "fgd"
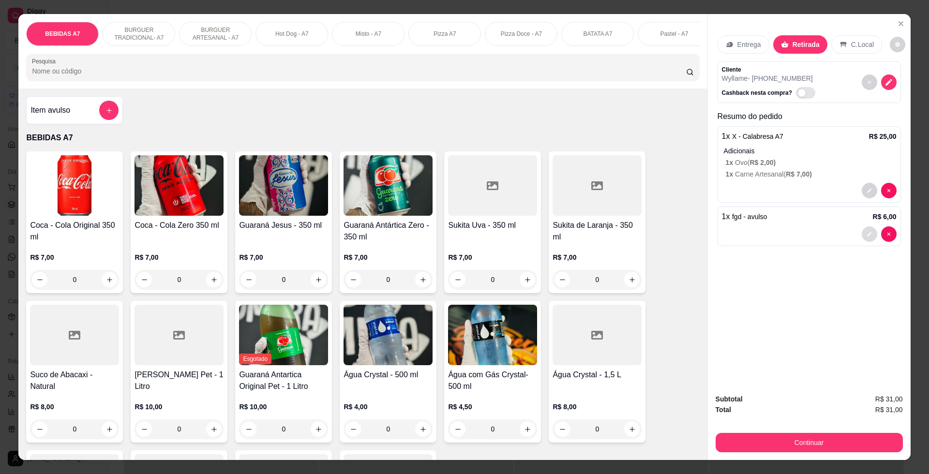
click at [867, 235] on icon "decrease-product-quantity" at bounding box center [869, 234] width 4 height 4
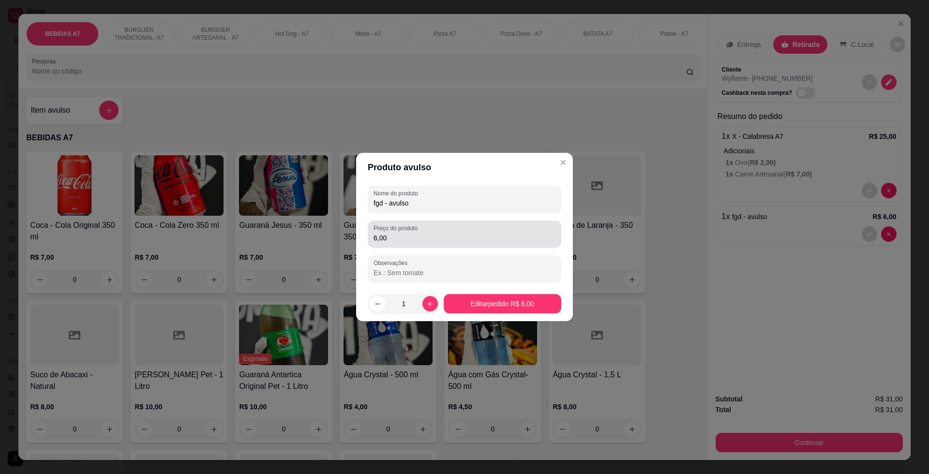
click at [376, 240] on input "6,00" at bounding box center [464, 238] width 182 height 10
type input "8,00"
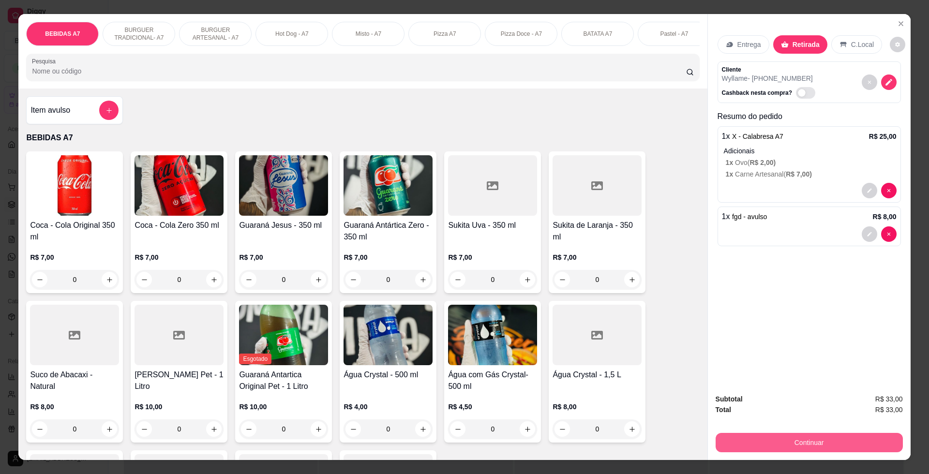
click at [812, 458] on div "Subtotal R$ 33,00 Total R$ 33,00 Continuar" at bounding box center [809, 423] width 203 height 74
click at [812, 441] on button "Continuar" at bounding box center [808, 442] width 187 height 19
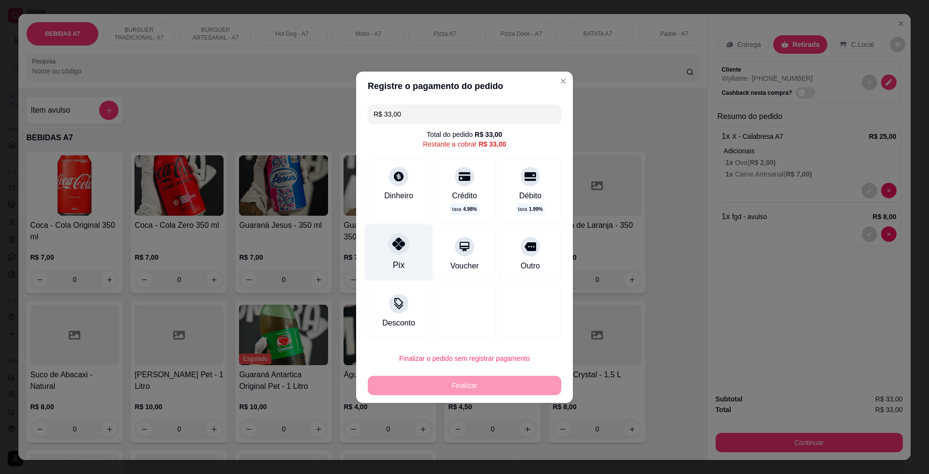
click at [410, 261] on div "Pix" at bounding box center [399, 252] width 68 height 57
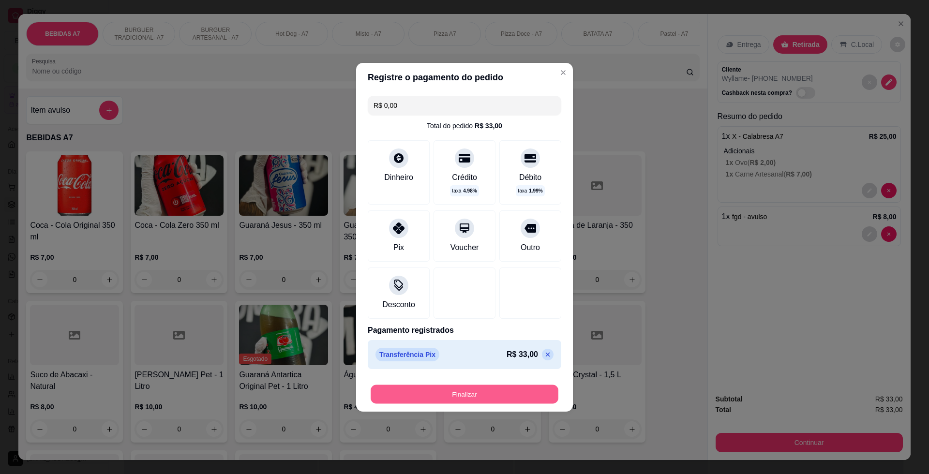
click at [472, 392] on button "Finalizar" at bounding box center [465, 394] width 188 height 19
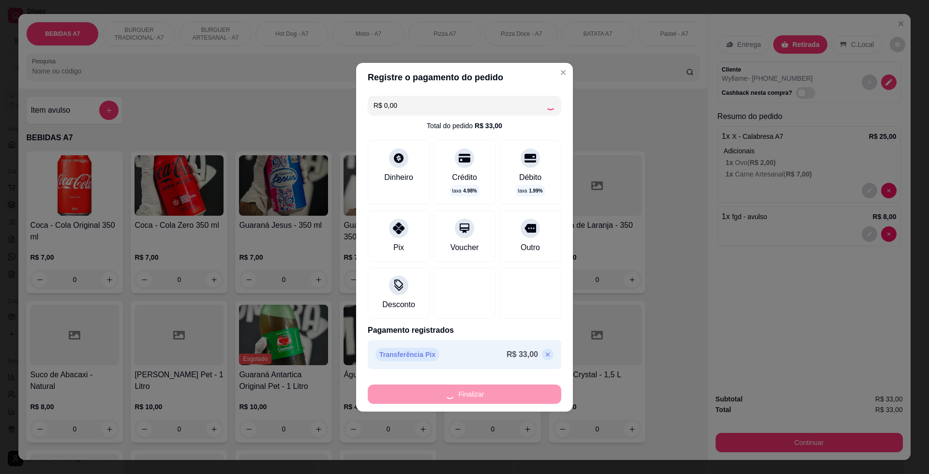
type input "-R$ 33,00"
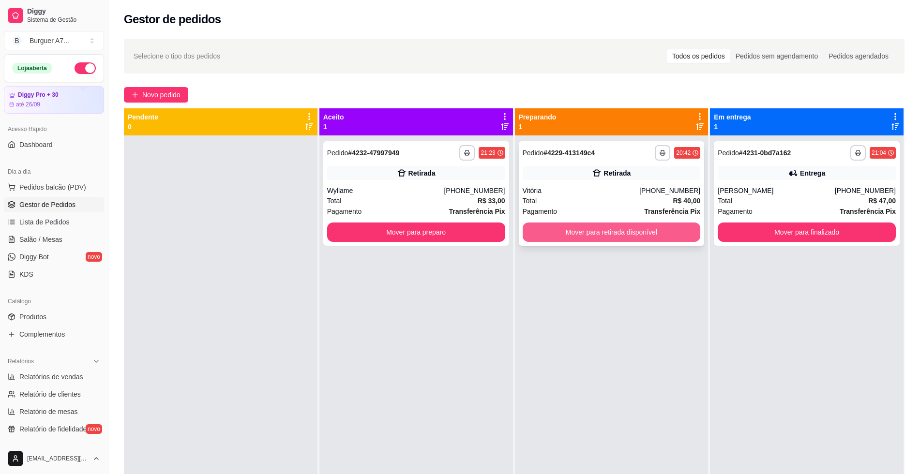
click at [613, 229] on button "Mover para retirada disponível" at bounding box center [611, 232] width 178 height 19
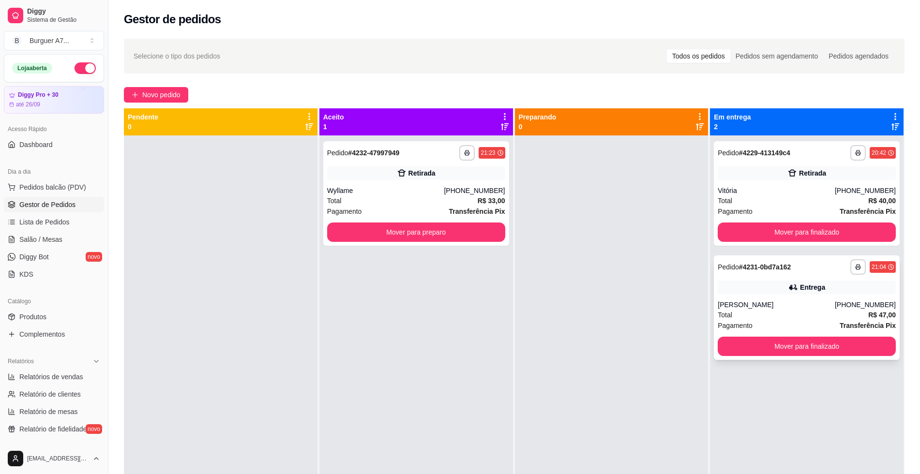
click at [884, 219] on div "**********" at bounding box center [806, 372] width 193 height 474
click at [862, 231] on button "Mover para finalizado" at bounding box center [806, 232] width 178 height 19
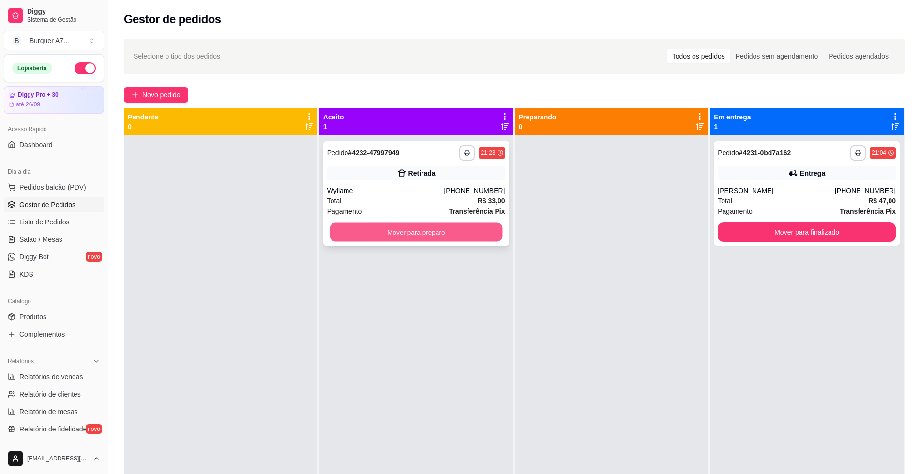
click at [473, 229] on button "Mover para preparo" at bounding box center [415, 232] width 173 height 19
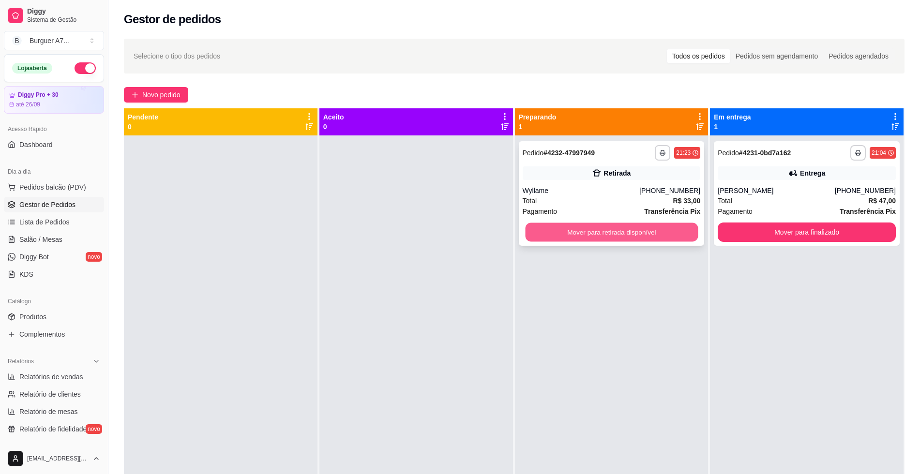
click at [669, 231] on button "Mover para retirada disponível" at bounding box center [611, 232] width 173 height 19
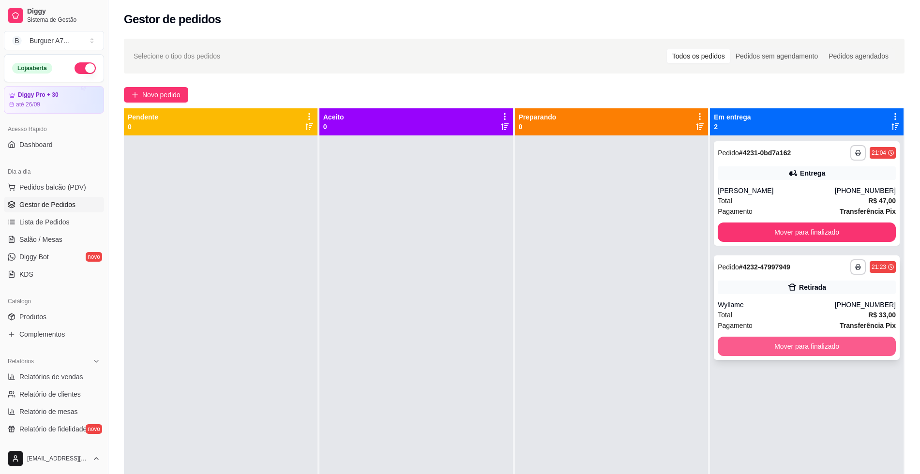
click at [865, 344] on button "Mover para finalizado" at bounding box center [806, 346] width 178 height 19
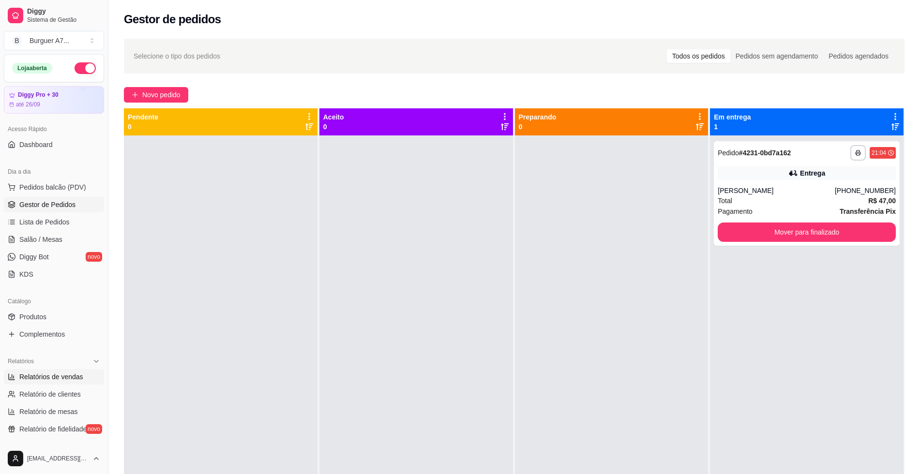
click at [38, 377] on span "Relatórios de vendas" at bounding box center [51, 377] width 64 height 10
select select "ALL"
select select "0"
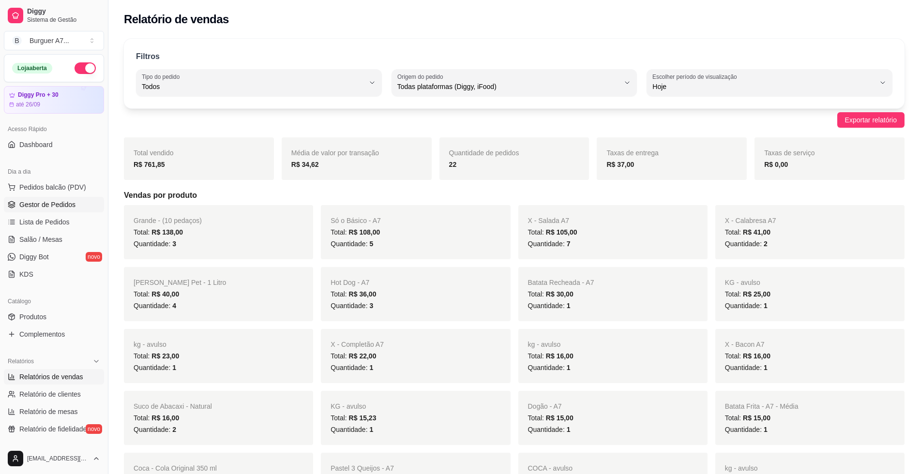
click at [49, 209] on span "Gestor de Pedidos" at bounding box center [47, 205] width 56 height 10
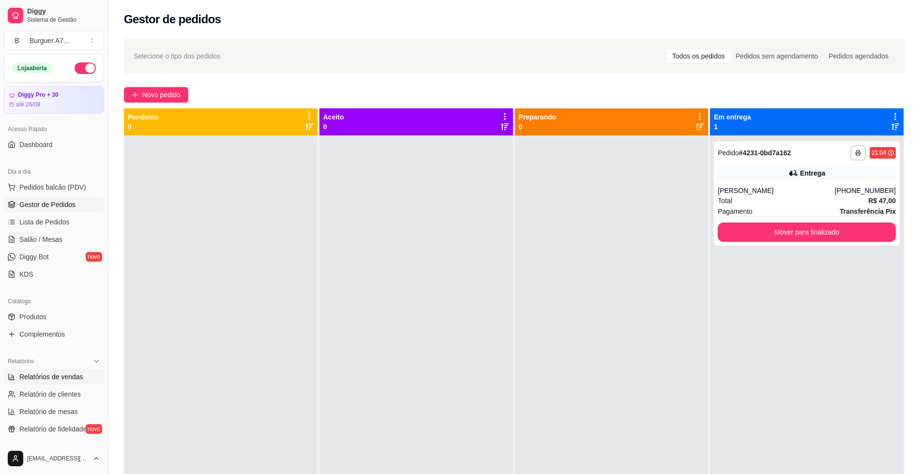
click at [42, 381] on span "Relatórios de vendas" at bounding box center [51, 377] width 64 height 10
select select "ALL"
select select "0"
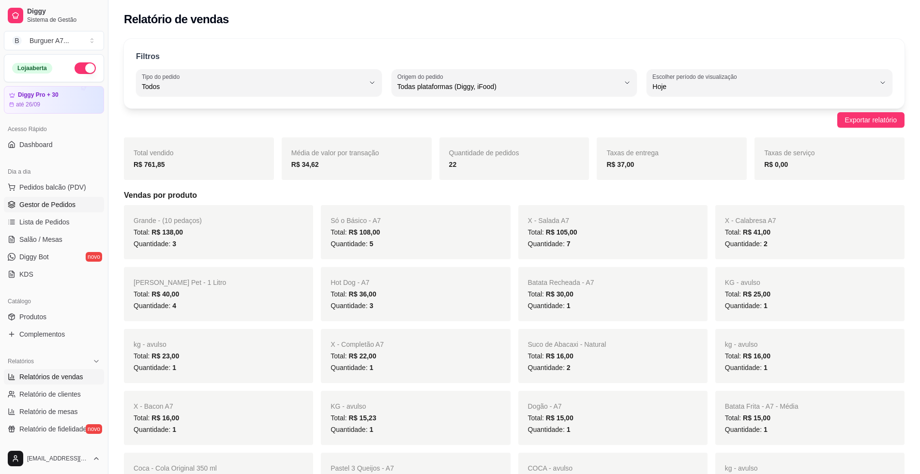
click at [52, 200] on span "Gestor de Pedidos" at bounding box center [47, 205] width 56 height 10
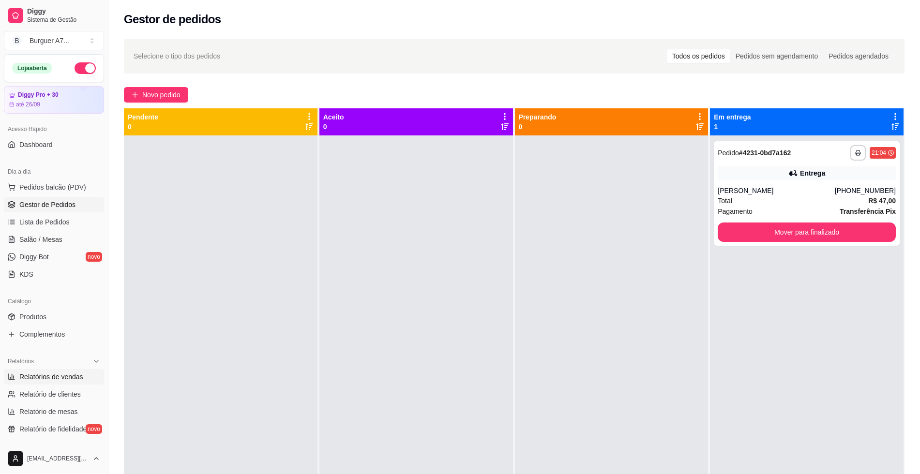
click at [36, 384] on link "Relatórios de vendas" at bounding box center [54, 376] width 100 height 15
select select "ALL"
select select "0"
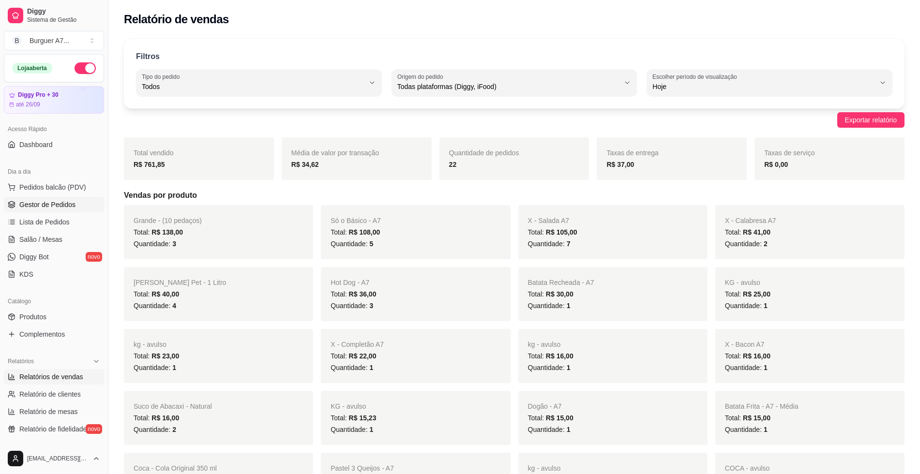
click at [24, 209] on link "Gestor de Pedidos" at bounding box center [54, 204] width 100 height 15
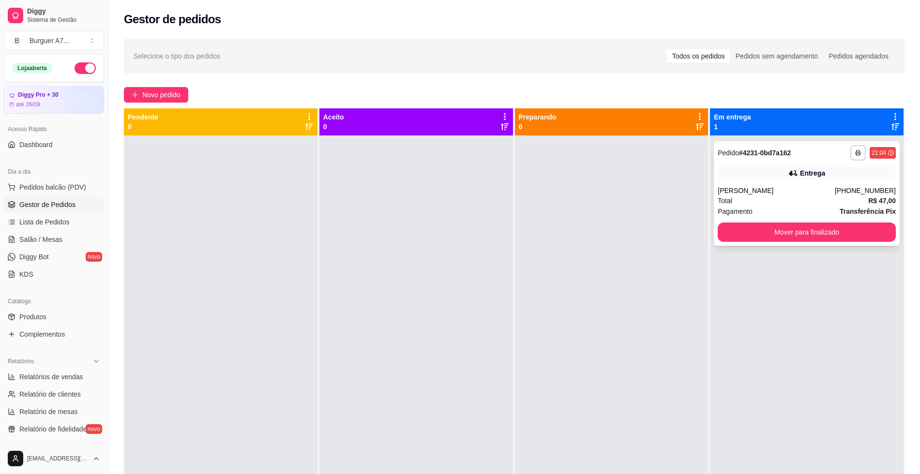
click at [735, 202] on div "Total R$ 47,00" at bounding box center [806, 200] width 178 height 11
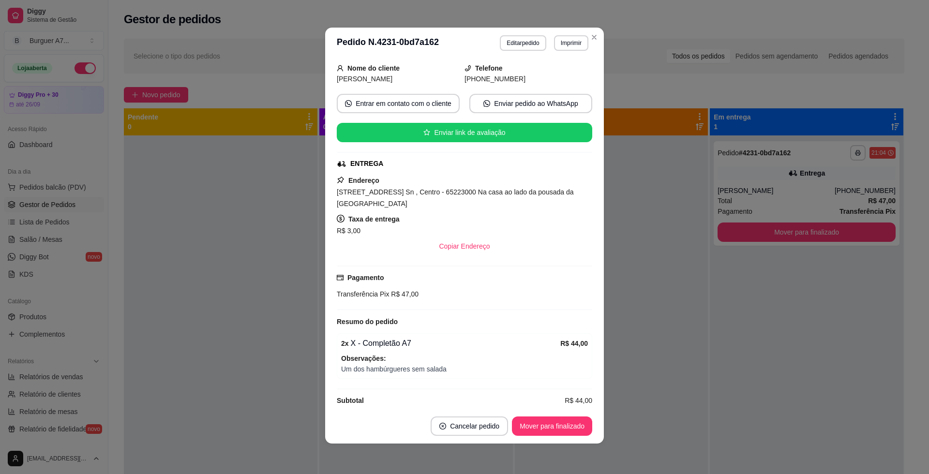
scroll to position [2, 0]
click at [580, 427] on button "Mover para finalizado" at bounding box center [552, 425] width 78 height 19
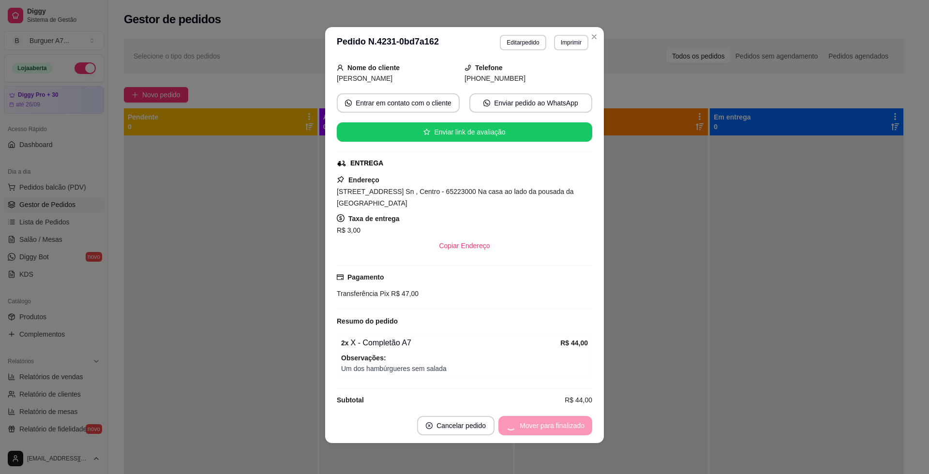
scroll to position [36, 0]
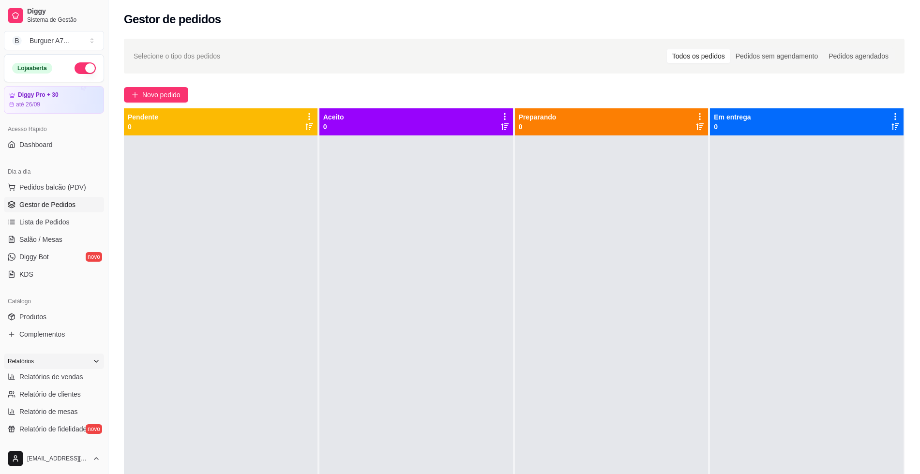
click at [15, 366] on div "Relatórios" at bounding box center [54, 361] width 100 height 15
click at [18, 368] on div "Relatórios" at bounding box center [54, 361] width 100 height 15
click at [29, 374] on span "Relatórios de vendas" at bounding box center [51, 377] width 64 height 10
select select "ALL"
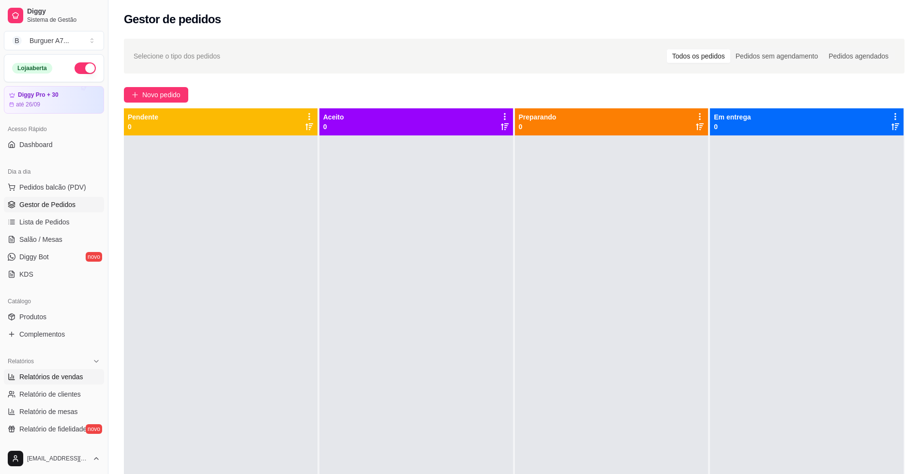
select select "0"
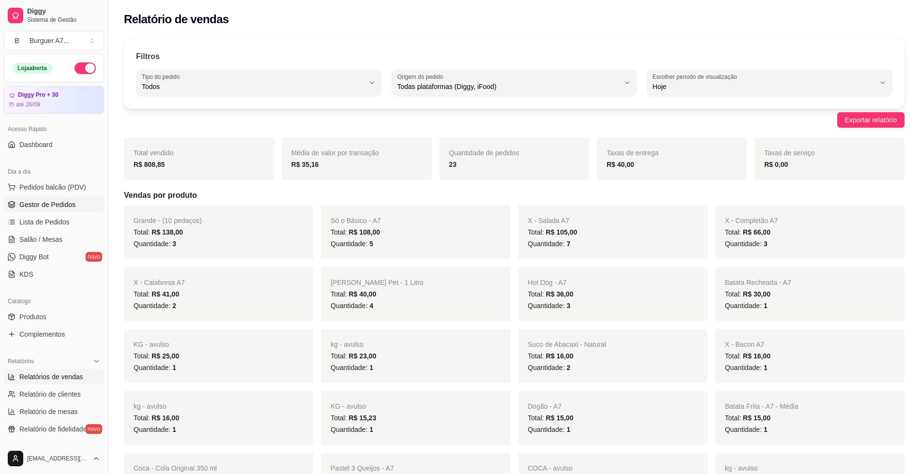
click at [78, 201] on link "Gestor de Pedidos" at bounding box center [54, 204] width 100 height 15
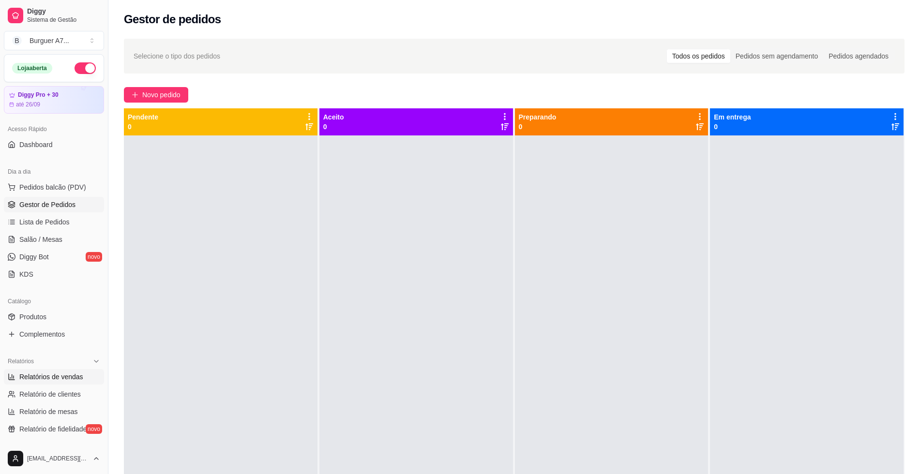
click at [44, 378] on span "Relatórios de vendas" at bounding box center [51, 377] width 64 height 10
select select "ALL"
select select "0"
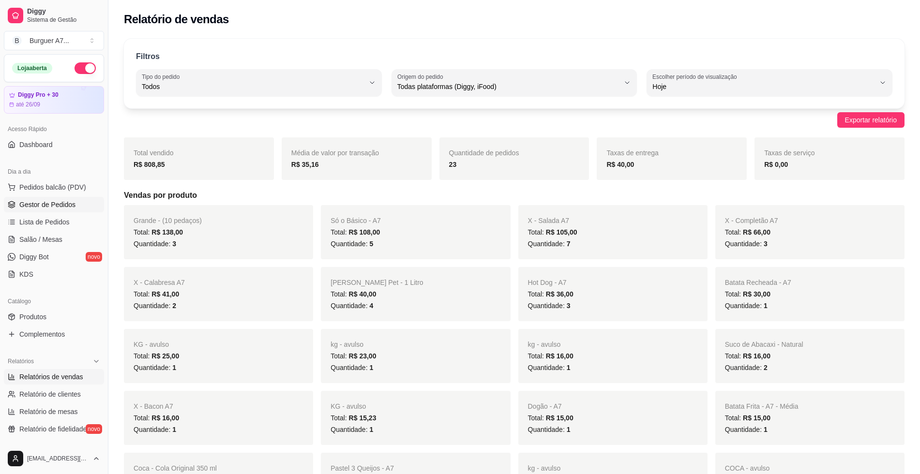
click at [62, 203] on span "Gestor de Pedidos" at bounding box center [47, 205] width 56 height 10
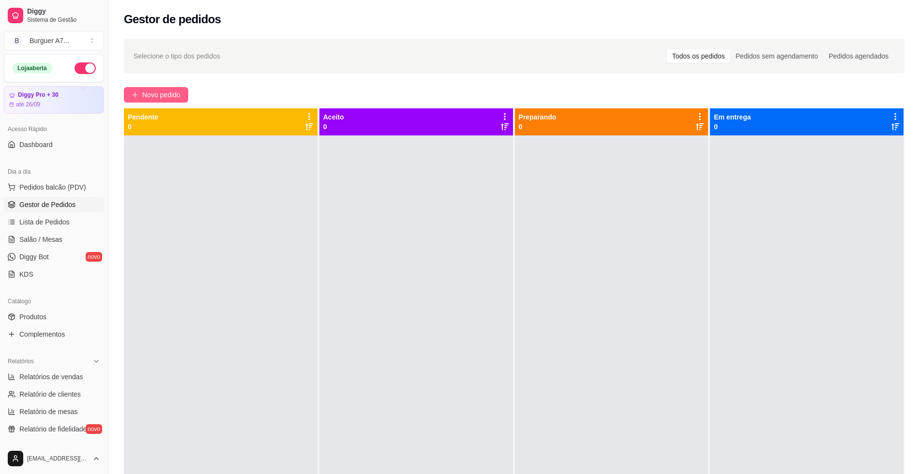
click at [180, 92] on span "Novo pedido" at bounding box center [161, 94] width 38 height 11
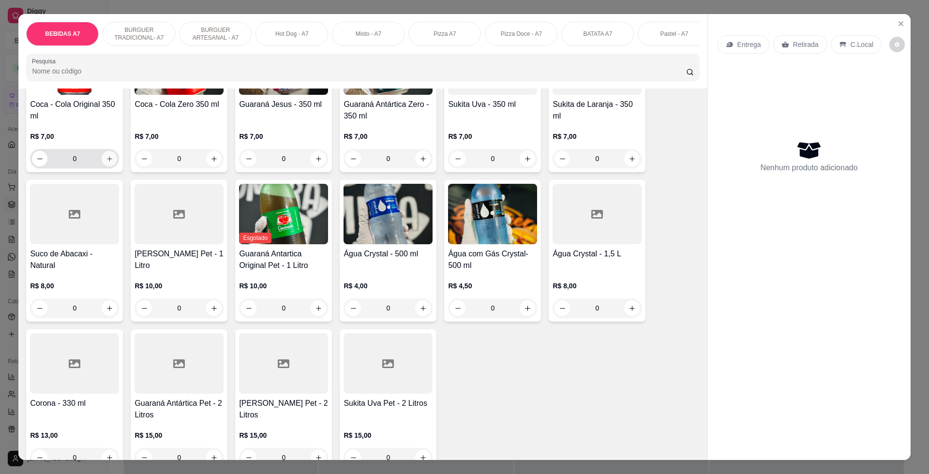
click at [106, 163] on icon "increase-product-quantity" at bounding box center [109, 158] width 7 height 7
type input "1"
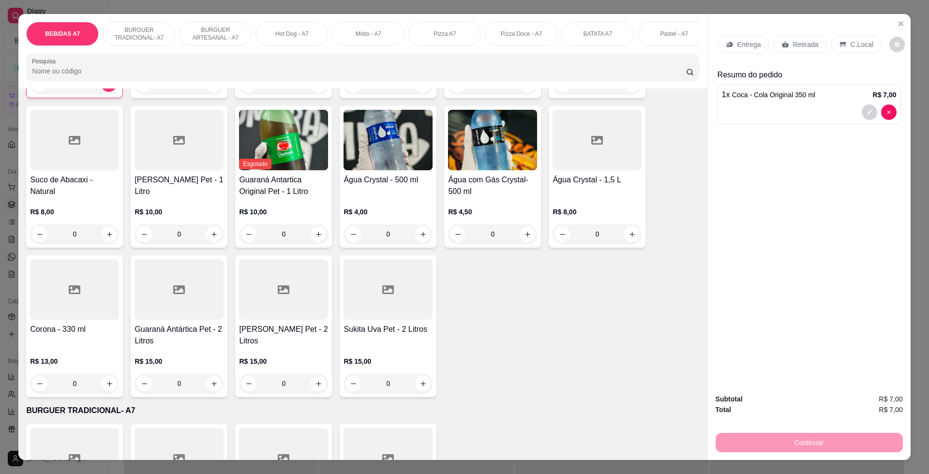
scroll to position [363, 0]
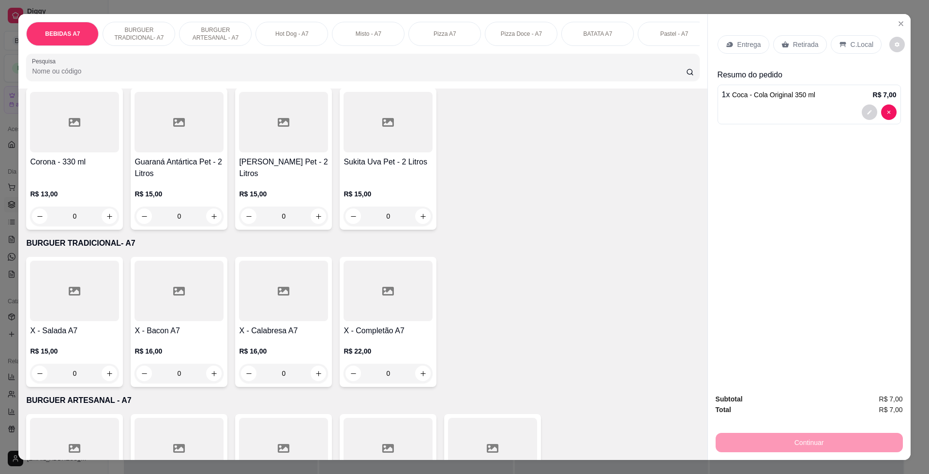
click at [206, 381] on div "0" at bounding box center [178, 373] width 89 height 19
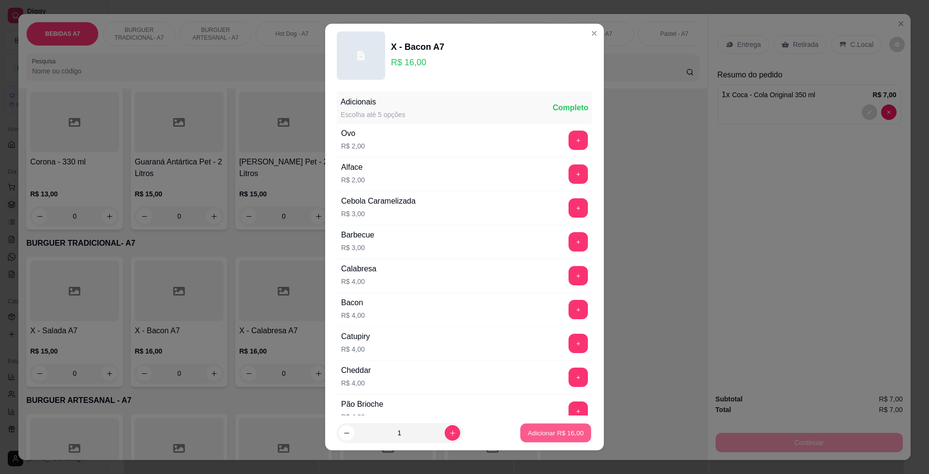
click at [544, 438] on button "Adicionar R$ 16,00" at bounding box center [555, 433] width 71 height 19
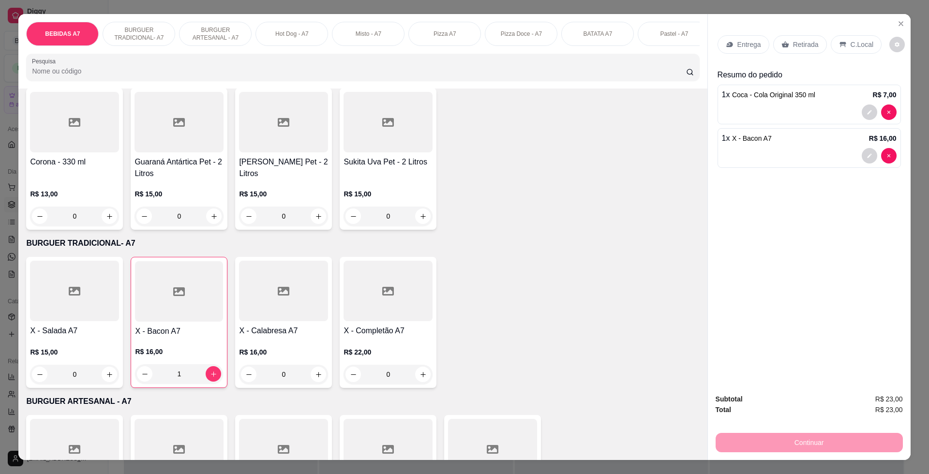
click at [858, 50] on div "C.Local" at bounding box center [856, 44] width 51 height 18
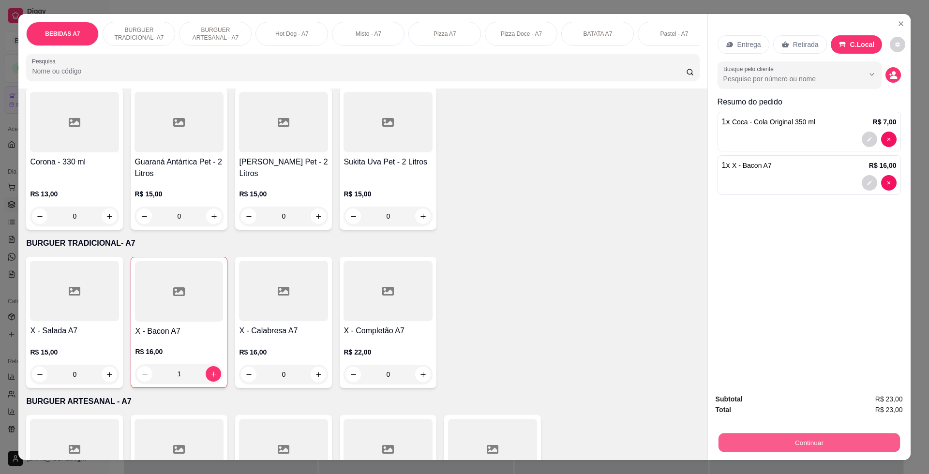
click at [858, 449] on button "Continuar" at bounding box center [808, 442] width 181 height 19
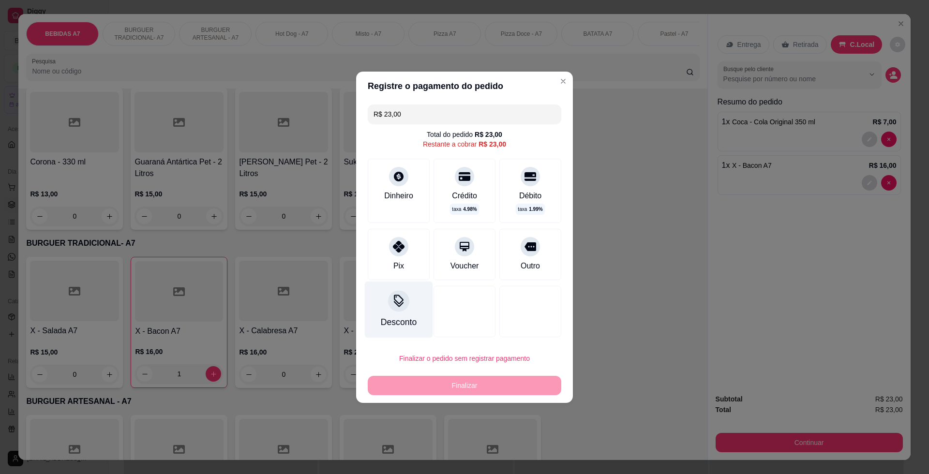
drag, startPoint x: 390, startPoint y: 259, endPoint x: 395, endPoint y: 279, distance: 19.8
click at [393, 269] on div "Pix" at bounding box center [399, 254] width 62 height 51
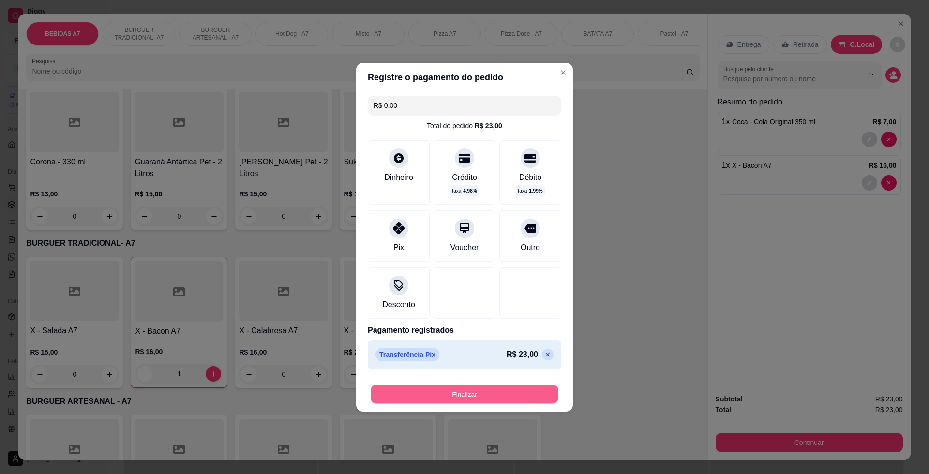
click at [431, 391] on button "Finalizar" at bounding box center [465, 394] width 188 height 19
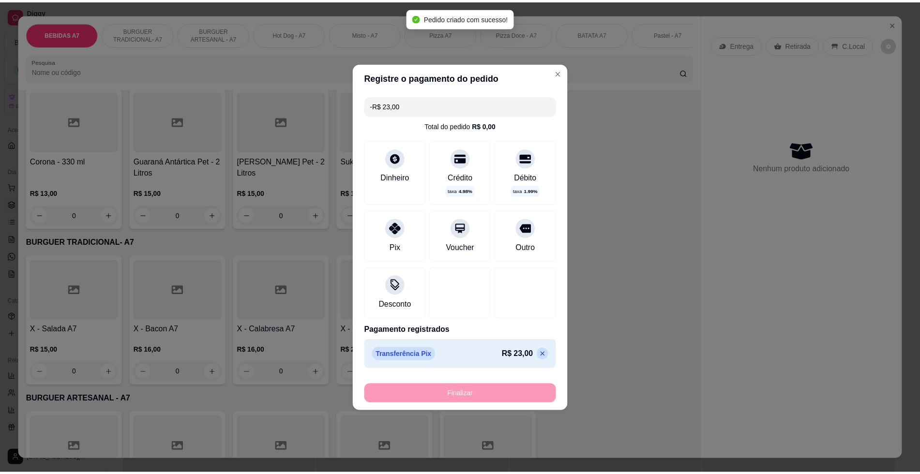
scroll to position [362, 0]
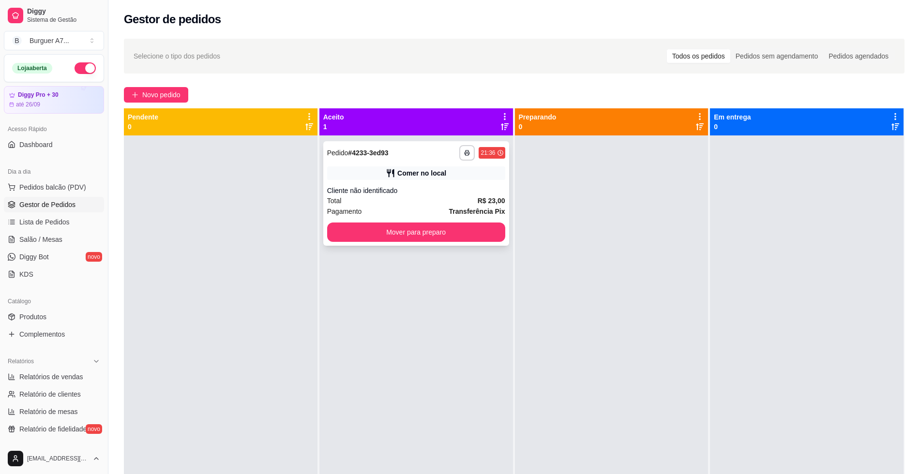
click at [469, 222] on div "**********" at bounding box center [416, 193] width 186 height 104
click at [406, 240] on button "Mover para preparo" at bounding box center [415, 232] width 173 height 19
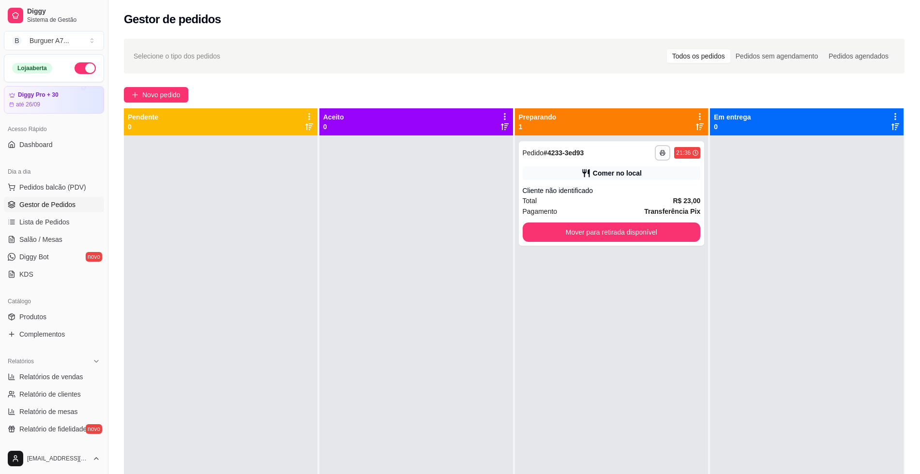
click at [58, 206] on span "Gestor de Pedidos" at bounding box center [47, 205] width 56 height 10
click at [58, 191] on span "Pedidos balcão (PDV)" at bounding box center [52, 187] width 67 height 10
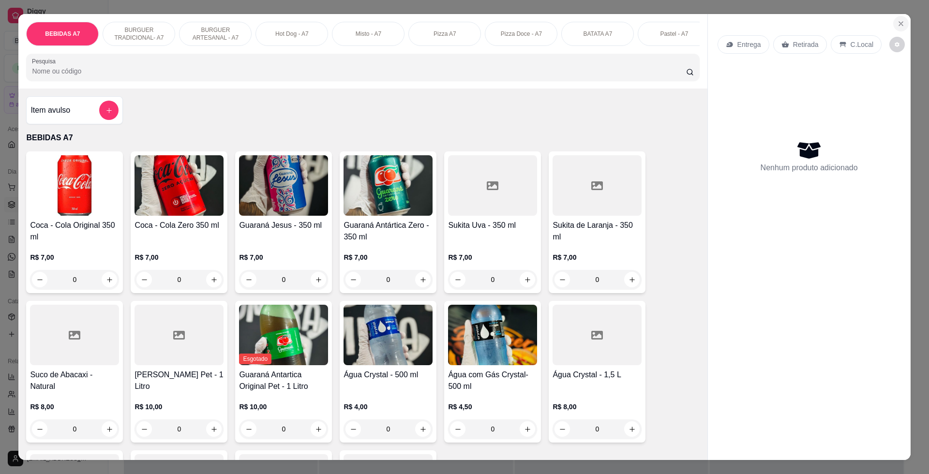
click at [893, 27] on button "Close" at bounding box center [900, 23] width 15 height 15
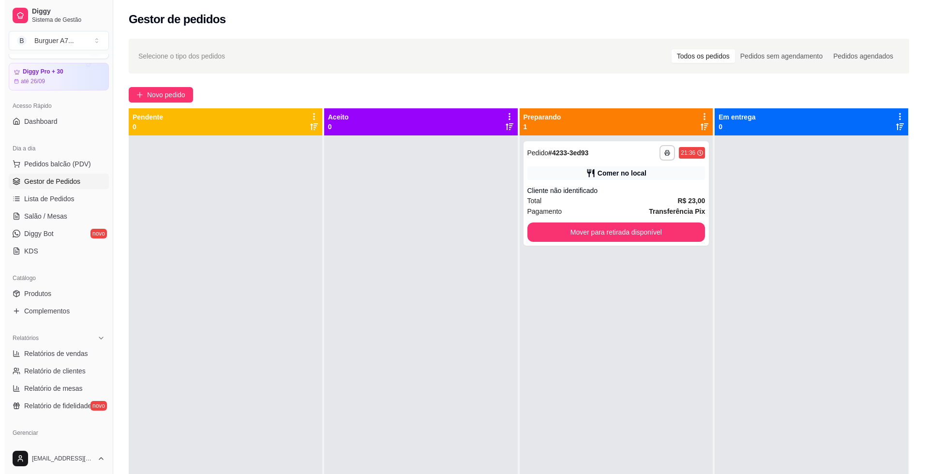
scroll to position [60, 0]
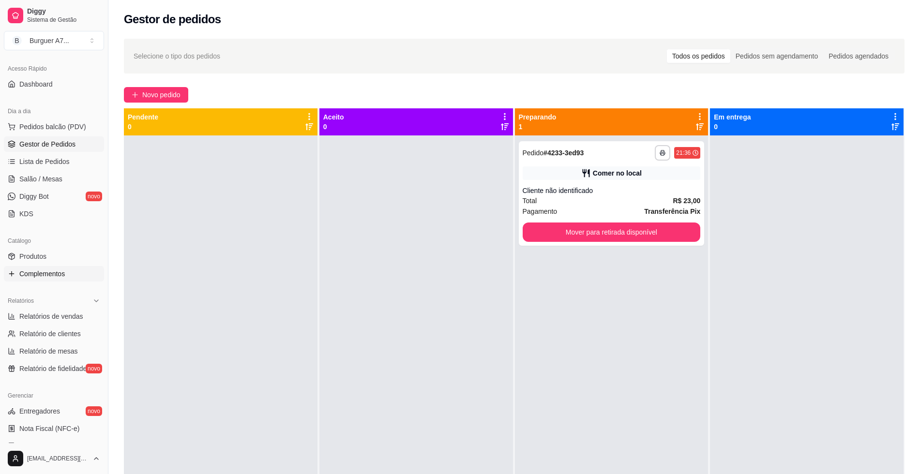
click at [74, 267] on link "Complementos" at bounding box center [54, 273] width 100 height 15
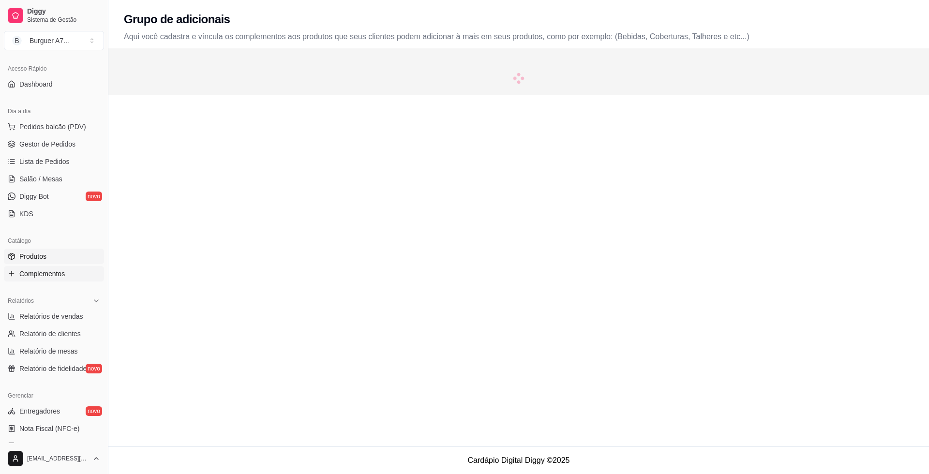
click at [74, 256] on link "Produtos" at bounding box center [54, 256] width 100 height 15
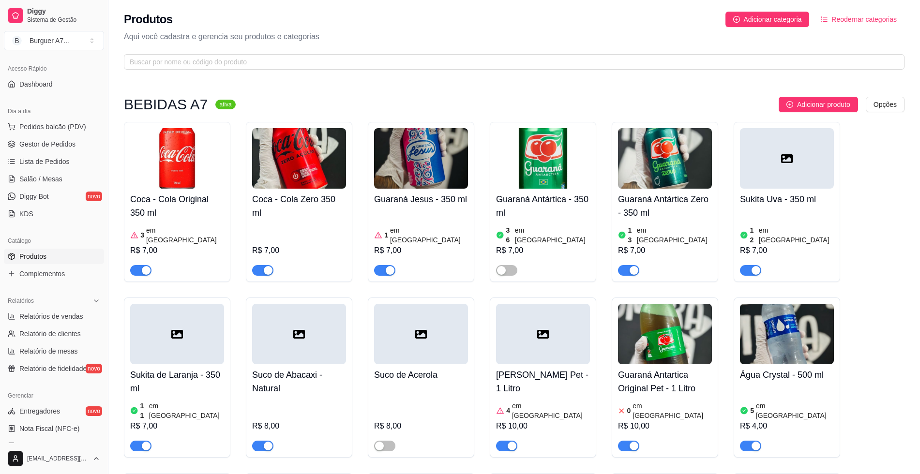
click at [147, 266] on div "button" at bounding box center [146, 270] width 9 height 9
click at [80, 145] on link "Gestor de Pedidos" at bounding box center [54, 143] width 100 height 15
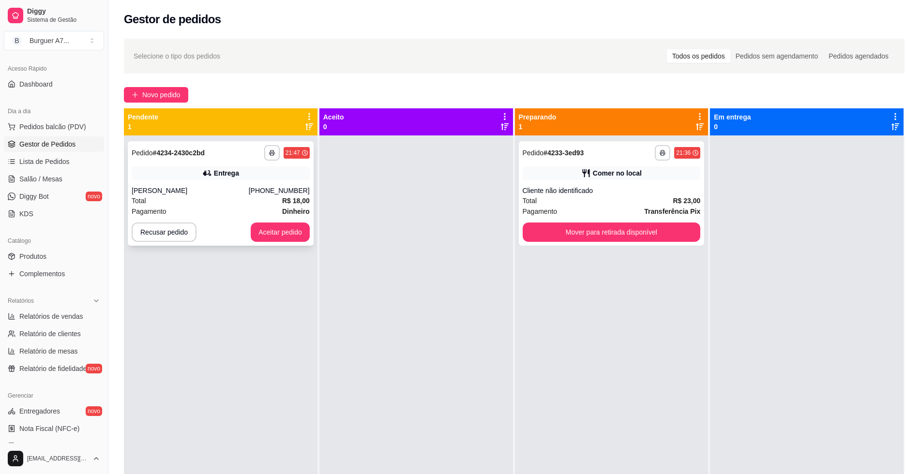
click at [241, 165] on div "**********" at bounding box center [221, 193] width 186 height 104
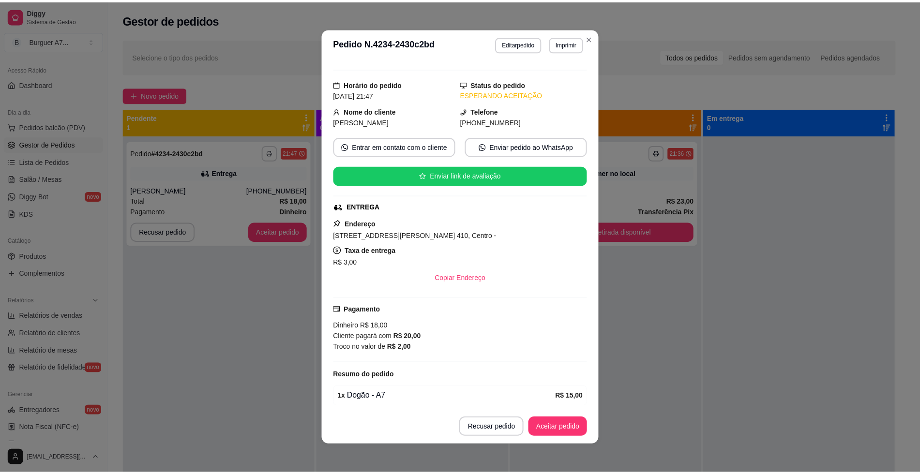
scroll to position [55, 0]
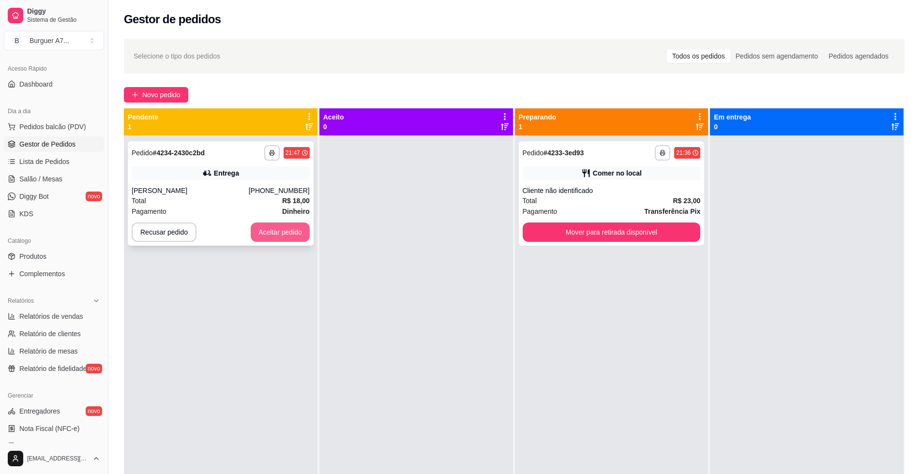
click at [300, 233] on button "Aceitar pedido" at bounding box center [280, 232] width 59 height 19
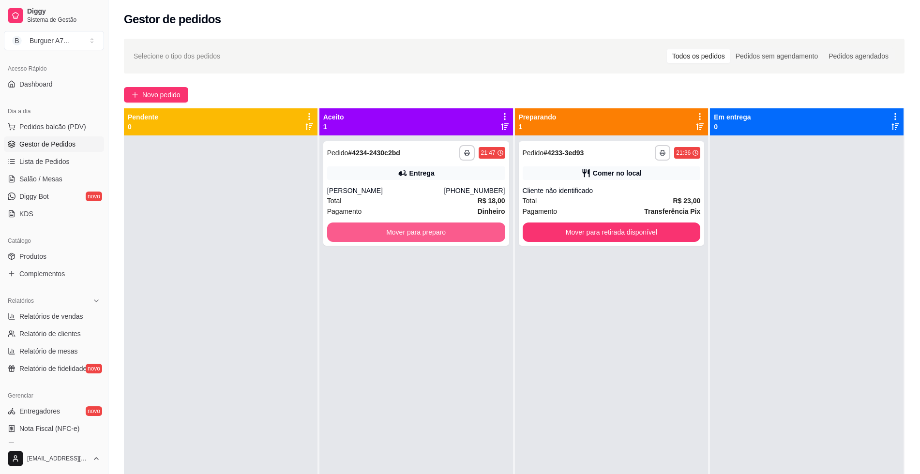
click at [386, 229] on button "Mover para preparo" at bounding box center [416, 232] width 178 height 19
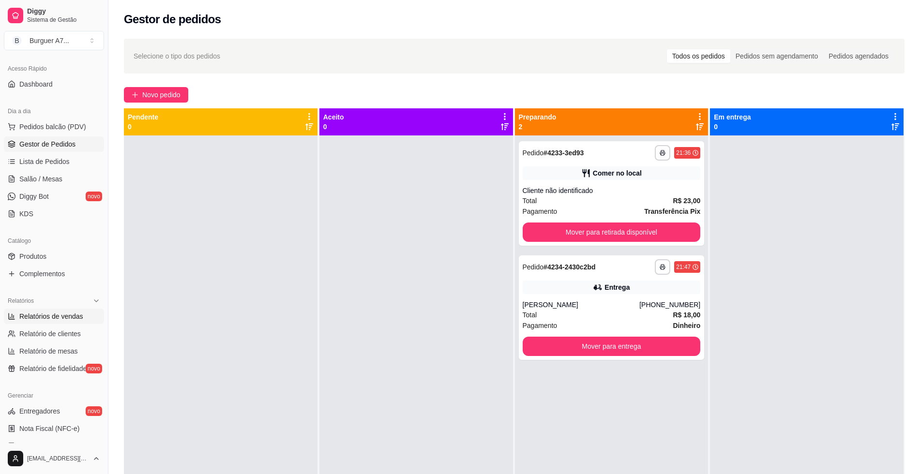
click at [16, 322] on link "Relatórios de vendas" at bounding box center [54, 316] width 100 height 15
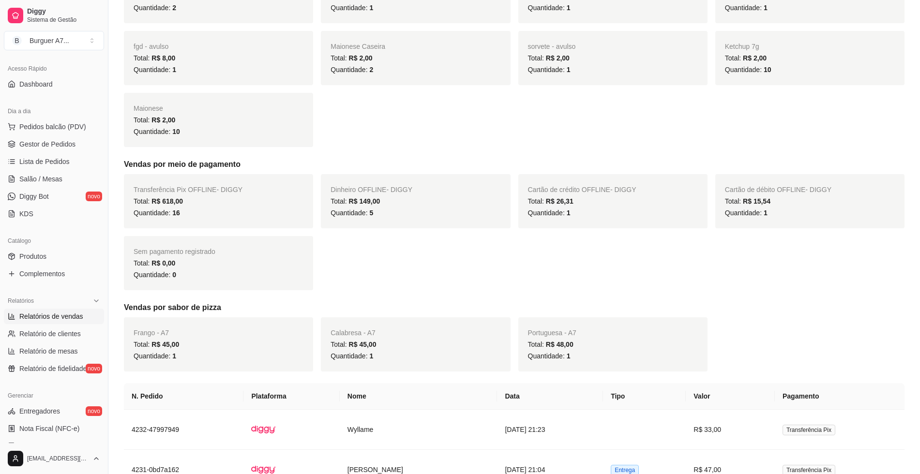
scroll to position [726, 0]
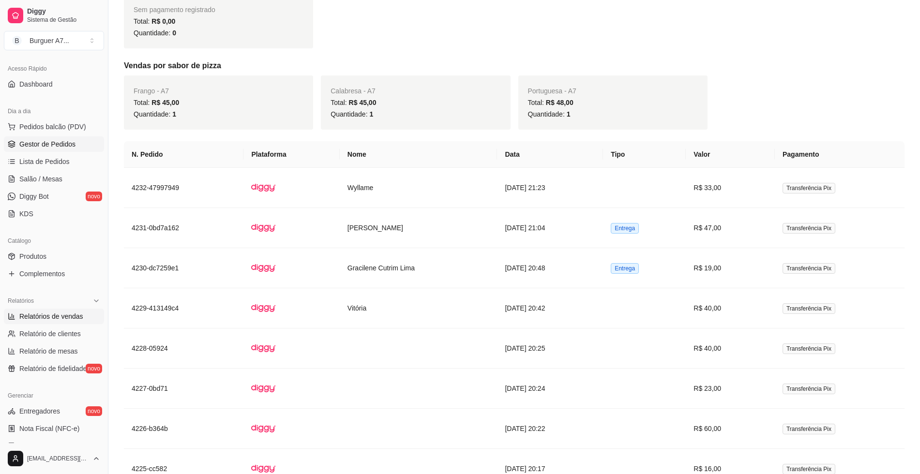
click at [45, 149] on link "Gestor de Pedidos" at bounding box center [54, 143] width 100 height 15
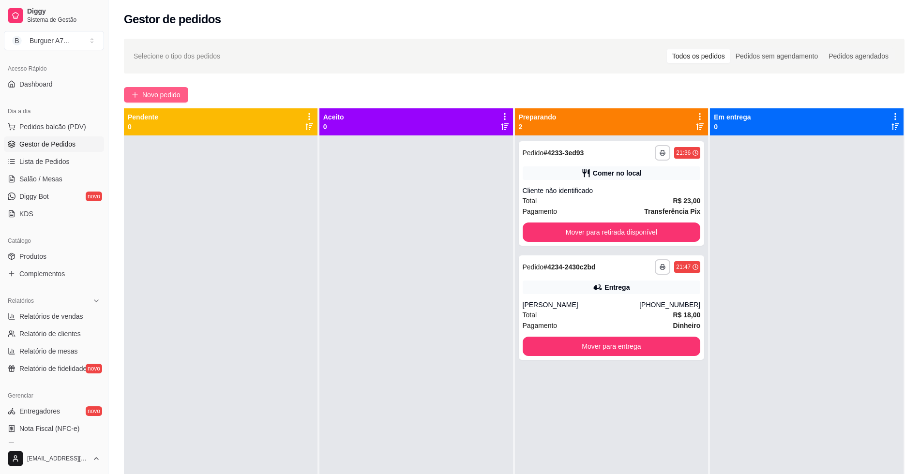
click at [159, 90] on span "Novo pedido" at bounding box center [161, 94] width 38 height 11
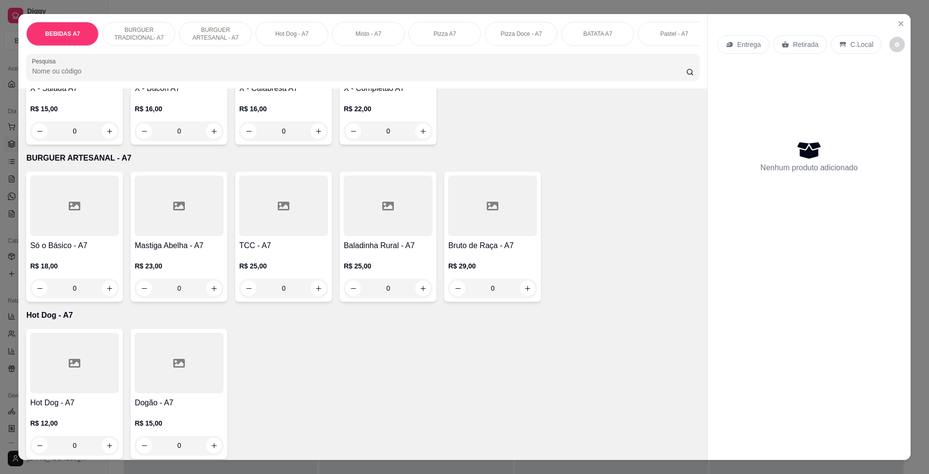
scroll to position [847, 0]
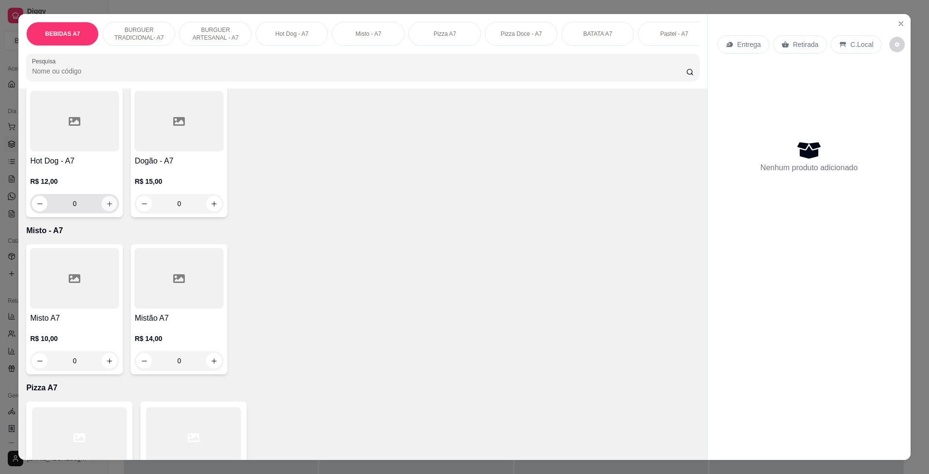
click at [102, 211] on button "increase-product-quantity" at bounding box center [109, 203] width 15 height 15
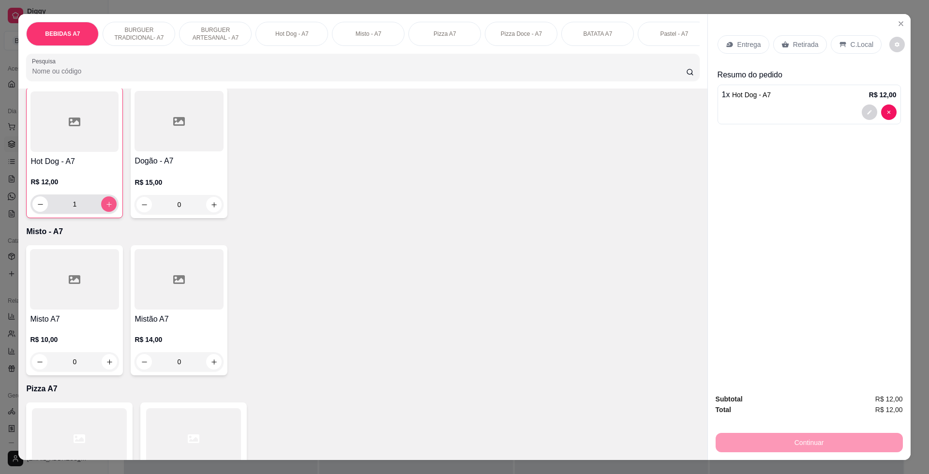
scroll to position [847, 0]
click at [786, 42] on div "Retirada" at bounding box center [800, 44] width 54 height 18
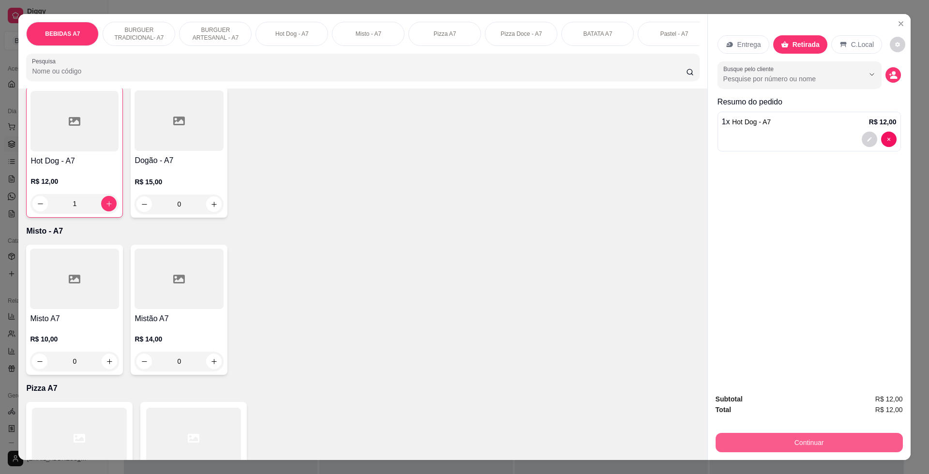
click at [852, 439] on button "Continuar" at bounding box center [808, 442] width 187 height 19
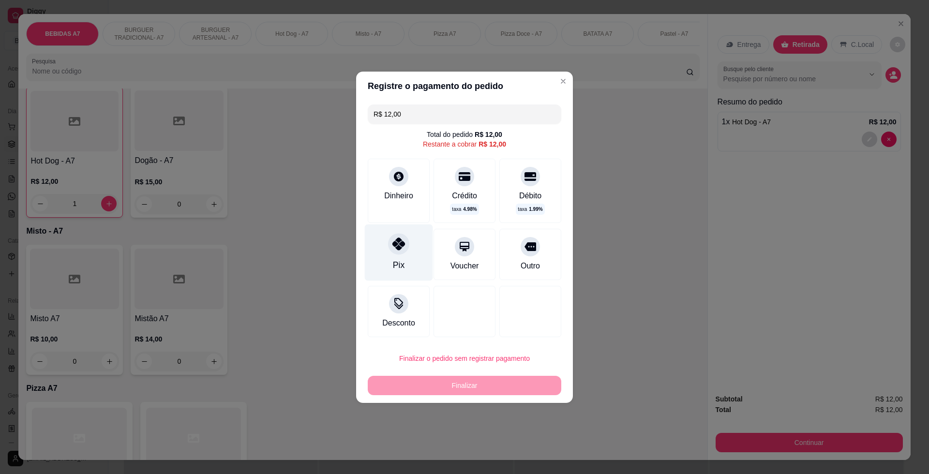
click at [407, 256] on div "Pix" at bounding box center [399, 252] width 68 height 57
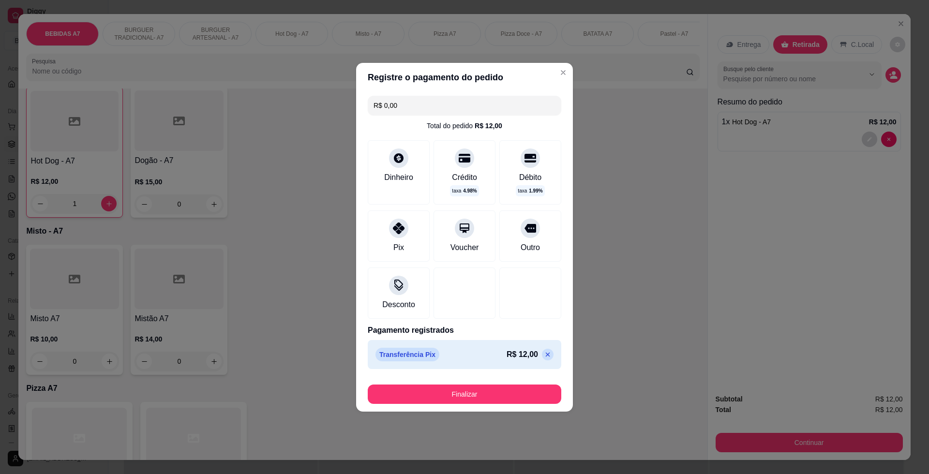
drag, startPoint x: 486, startPoint y: 380, endPoint x: 488, endPoint y: 394, distance: 14.2
click at [486, 383] on footer "Finalizar" at bounding box center [464, 392] width 217 height 39
click at [489, 394] on button "Finalizar" at bounding box center [465, 394] width 188 height 19
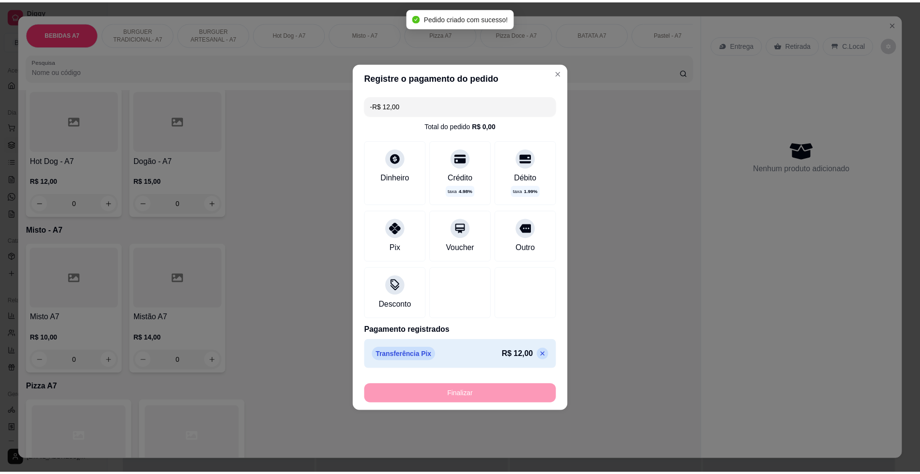
scroll to position [847, 0]
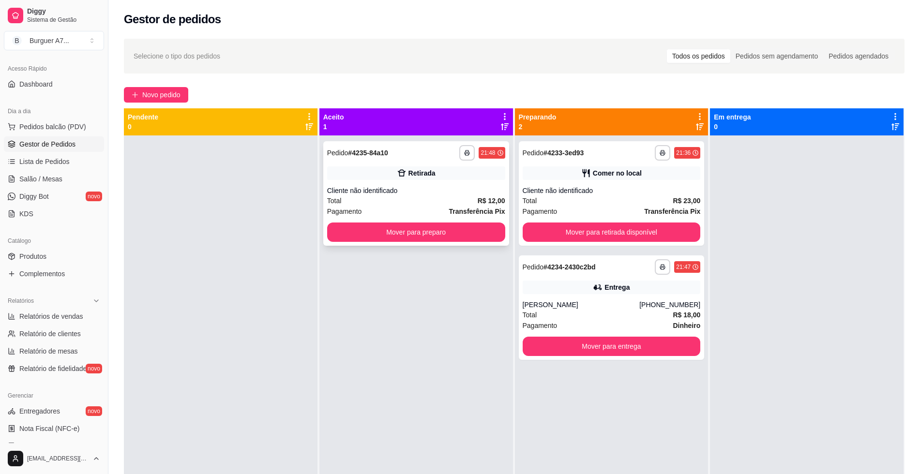
click at [470, 243] on div "**********" at bounding box center [416, 193] width 186 height 104
click at [469, 221] on div "**********" at bounding box center [416, 193] width 186 height 104
click at [461, 230] on button "Mover para preparo" at bounding box center [416, 232] width 178 height 19
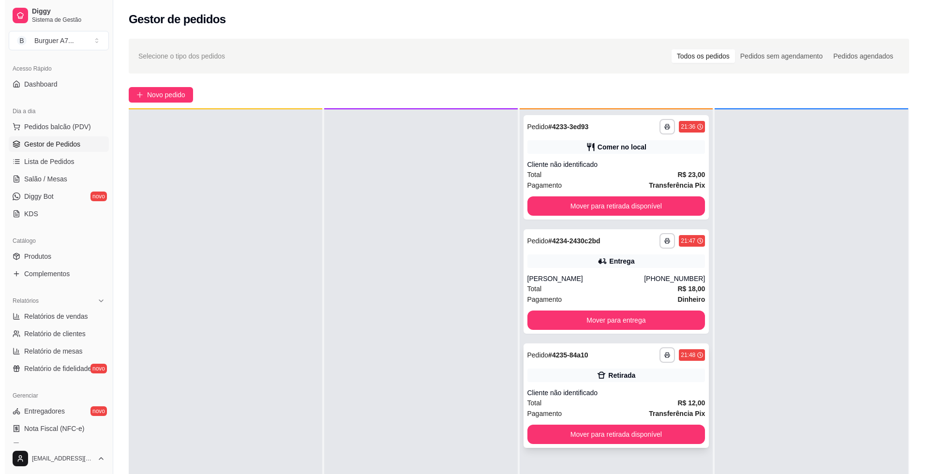
scroll to position [27, 0]
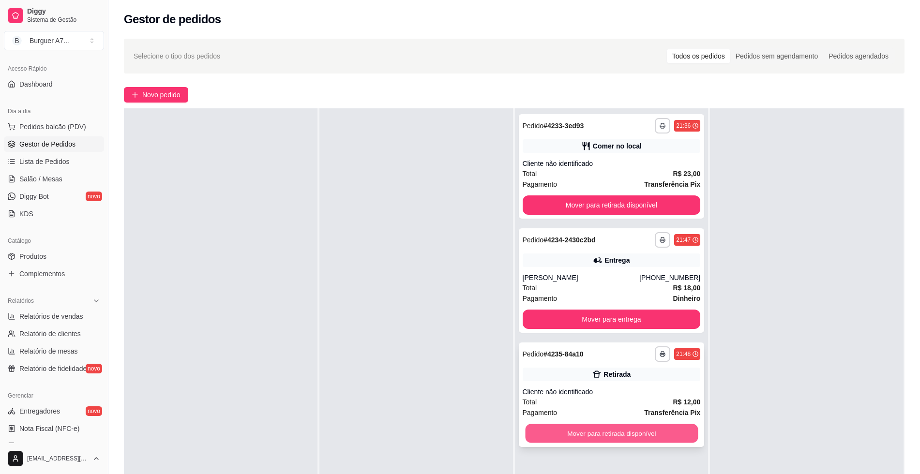
click at [673, 429] on button "Mover para retirada disponível" at bounding box center [611, 433] width 173 height 19
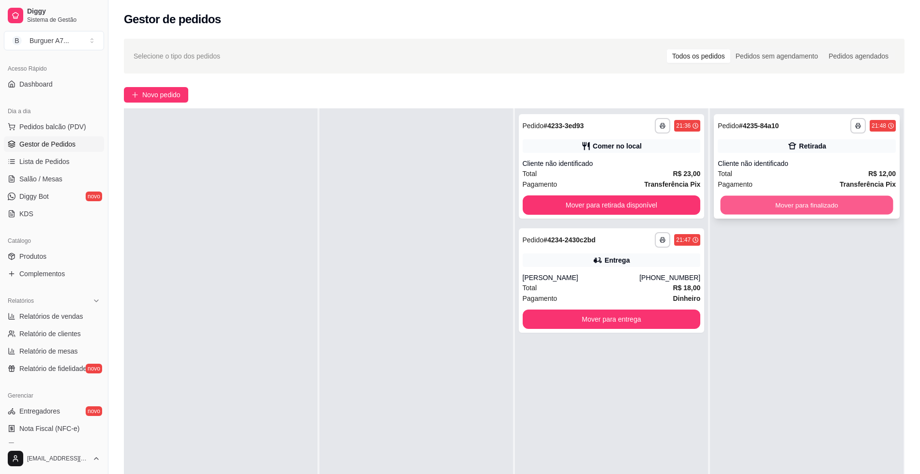
click at [820, 206] on button "Mover para finalizado" at bounding box center [806, 205] width 173 height 19
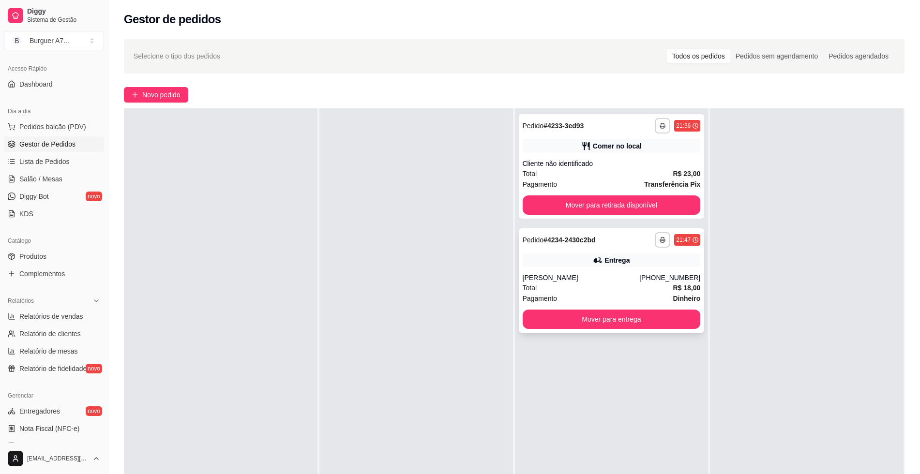
click at [621, 279] on div "**********" at bounding box center [612, 280] width 186 height 104
click at [30, 322] on link "Relatórios de vendas" at bounding box center [54, 316] width 100 height 15
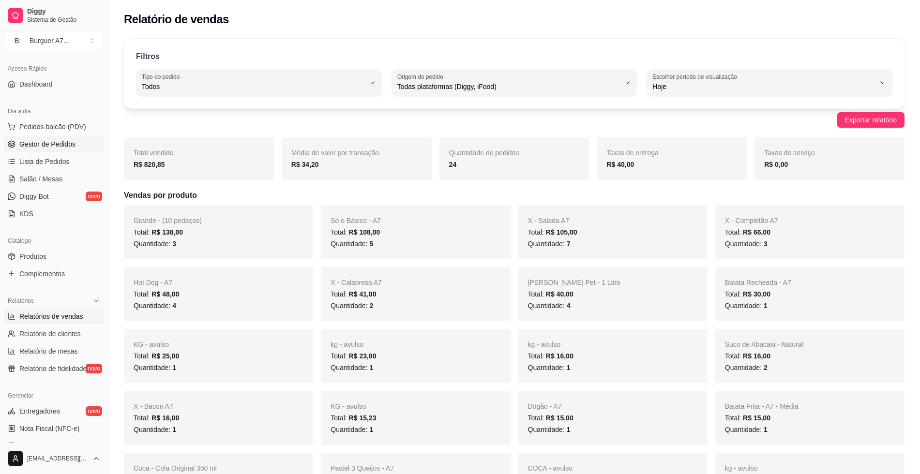
click at [65, 148] on span "Gestor de Pedidos" at bounding box center [47, 144] width 56 height 10
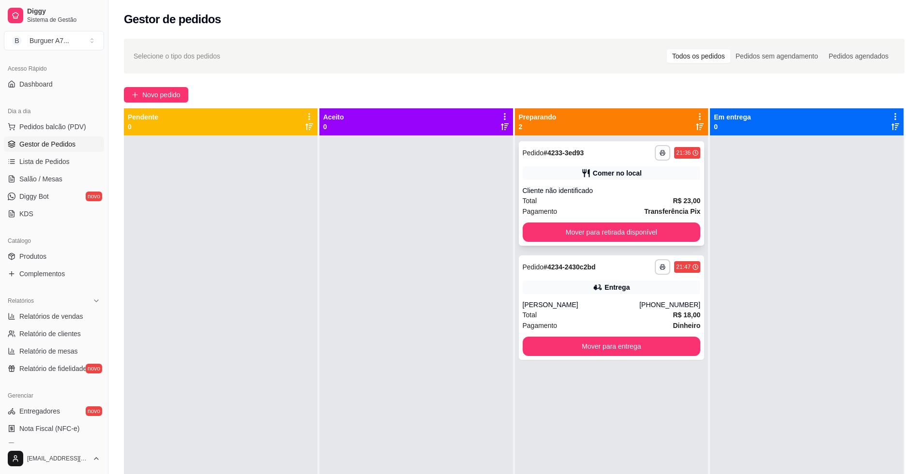
click at [645, 175] on div "Comer no local" at bounding box center [611, 173] width 178 height 14
click at [615, 241] on button "Mover para retirada disponível" at bounding box center [611, 232] width 178 height 19
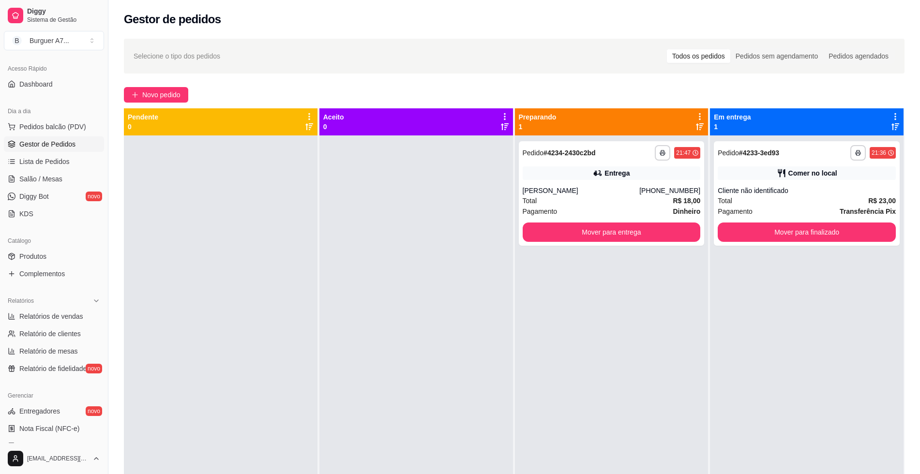
click at [830, 247] on div "**********" at bounding box center [806, 372] width 193 height 474
click at [836, 235] on button "Mover para finalizado" at bounding box center [806, 232] width 178 height 19
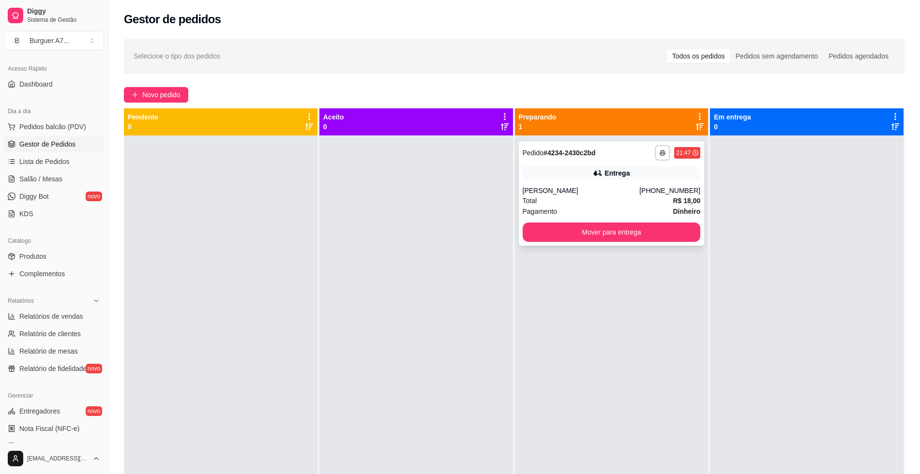
click at [579, 204] on div "Total R$ 18,00" at bounding box center [611, 200] width 178 height 11
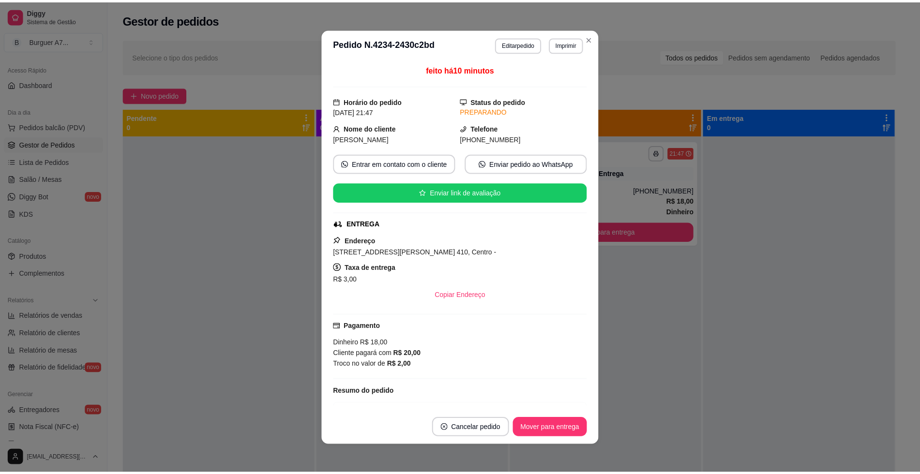
scroll to position [55, 0]
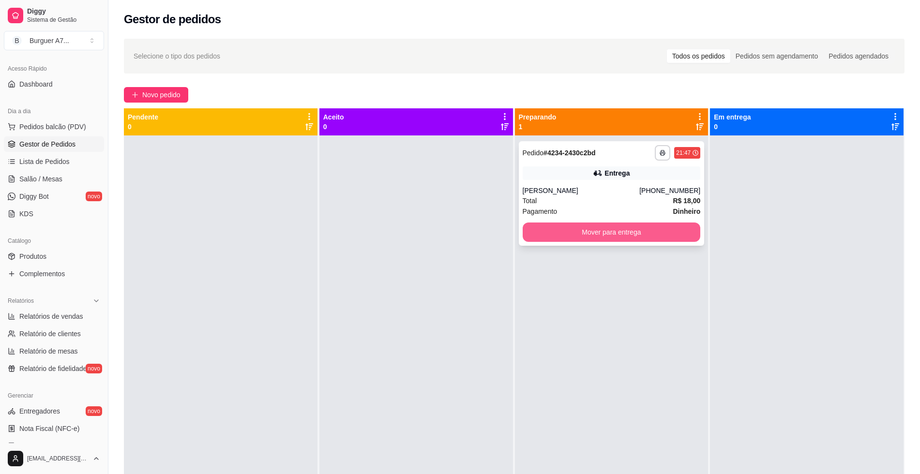
click at [622, 238] on button "Mover para entrega" at bounding box center [611, 232] width 178 height 19
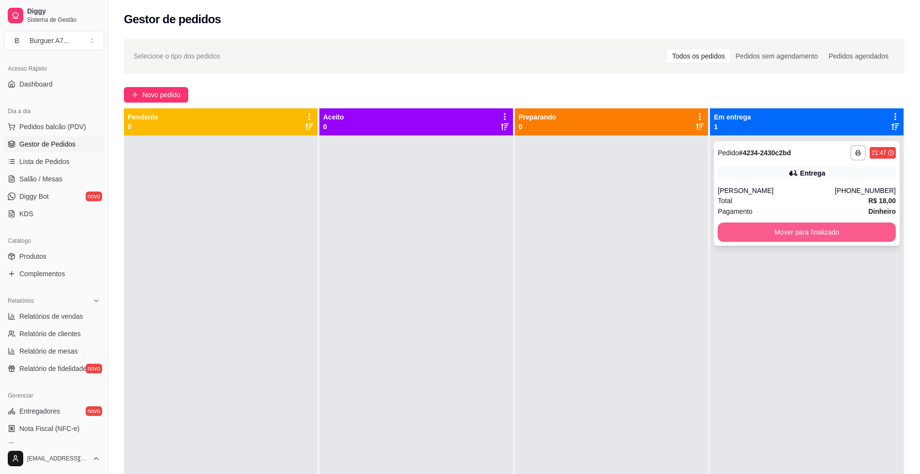
click at [727, 235] on button "Mover para finalizado" at bounding box center [806, 232] width 178 height 19
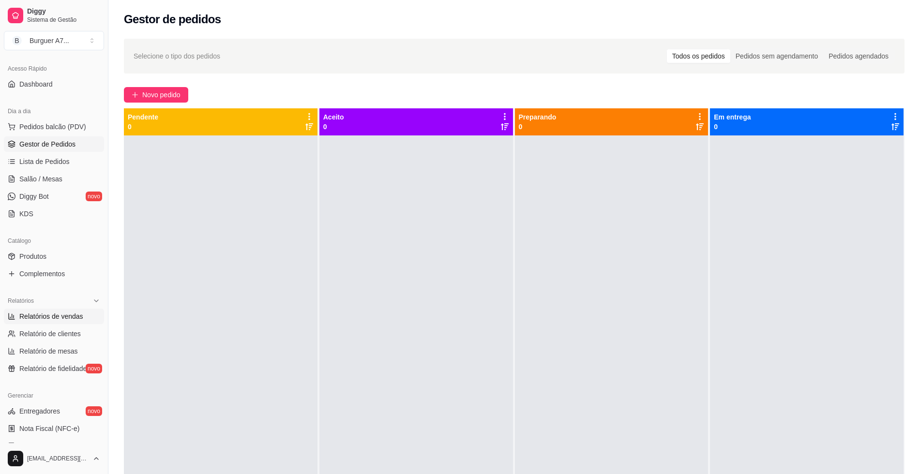
click at [79, 312] on span "Relatórios de vendas" at bounding box center [51, 317] width 64 height 10
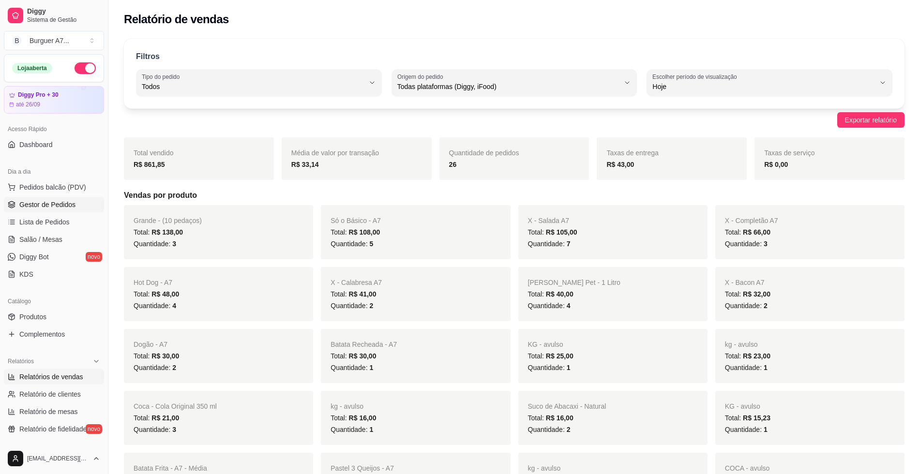
click at [63, 205] on span "Gestor de Pedidos" at bounding box center [47, 205] width 56 height 10
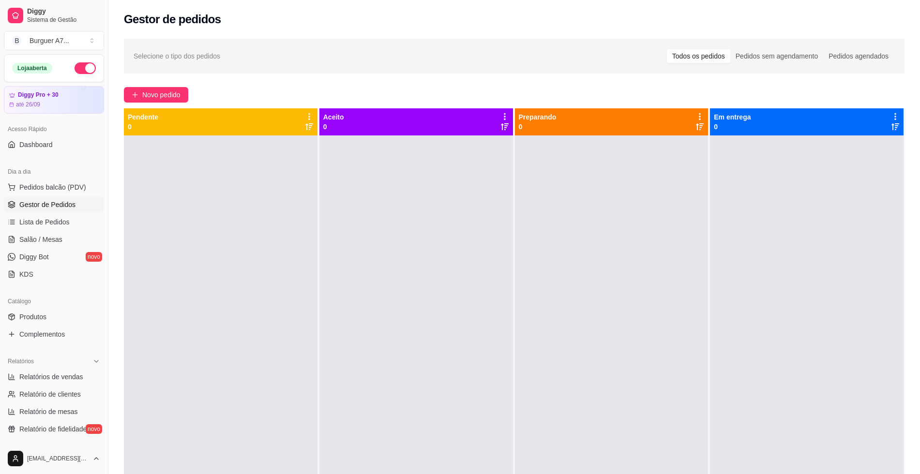
click at [63, 202] on span "Gestor de Pedidos" at bounding box center [47, 205] width 56 height 10
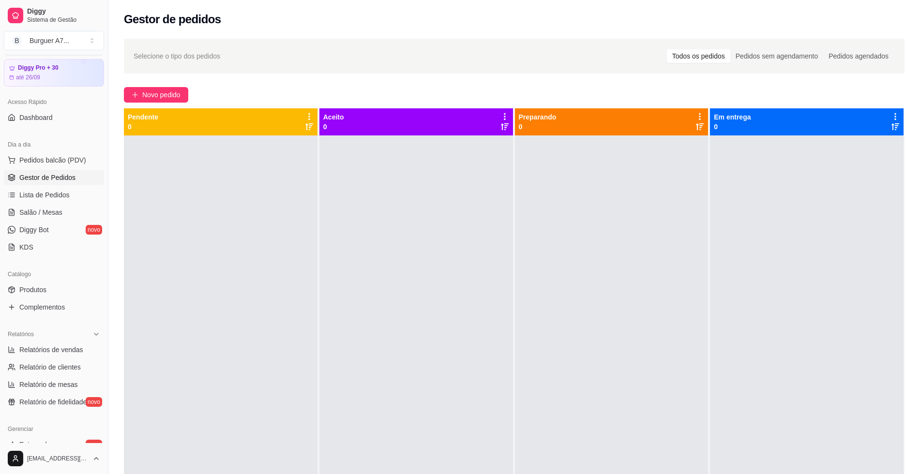
scroll to position [60, 0]
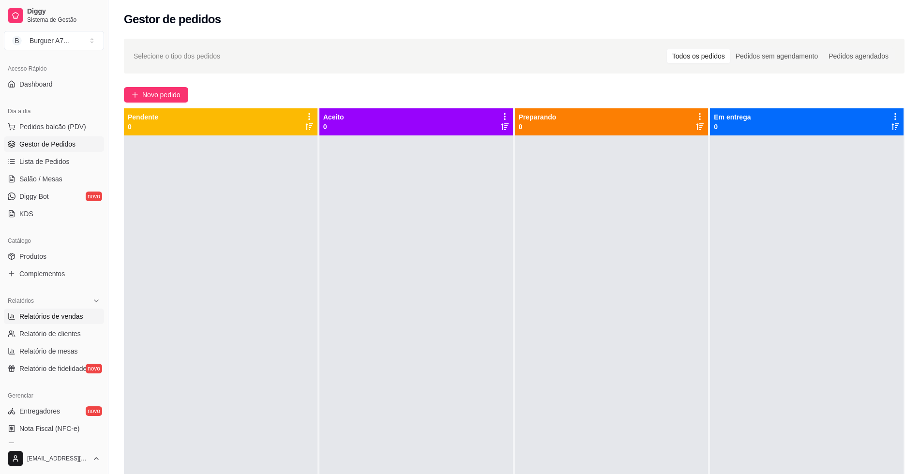
click at [75, 319] on span "Relatórios de vendas" at bounding box center [51, 317] width 64 height 10
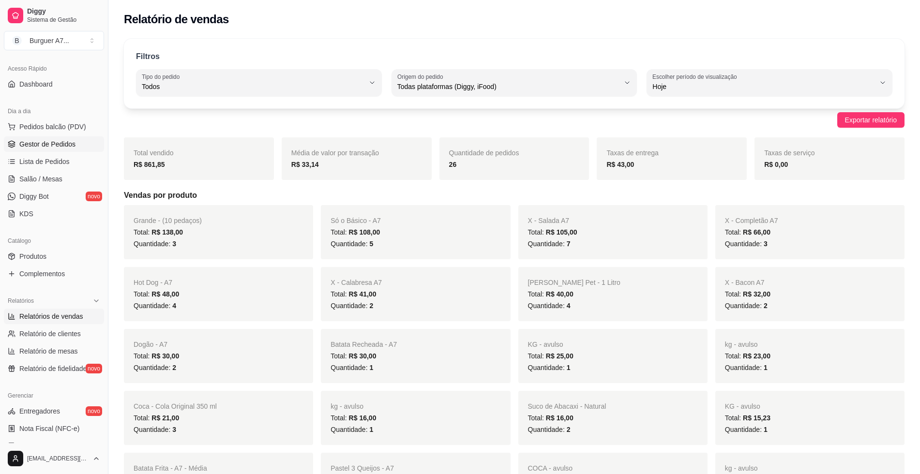
click at [69, 139] on link "Gestor de Pedidos" at bounding box center [54, 143] width 100 height 15
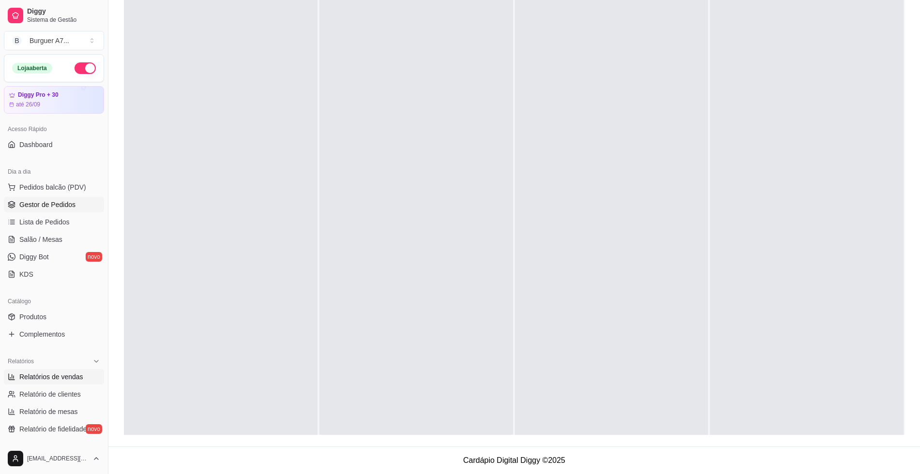
click at [71, 379] on span "Relatórios de vendas" at bounding box center [51, 377] width 64 height 10
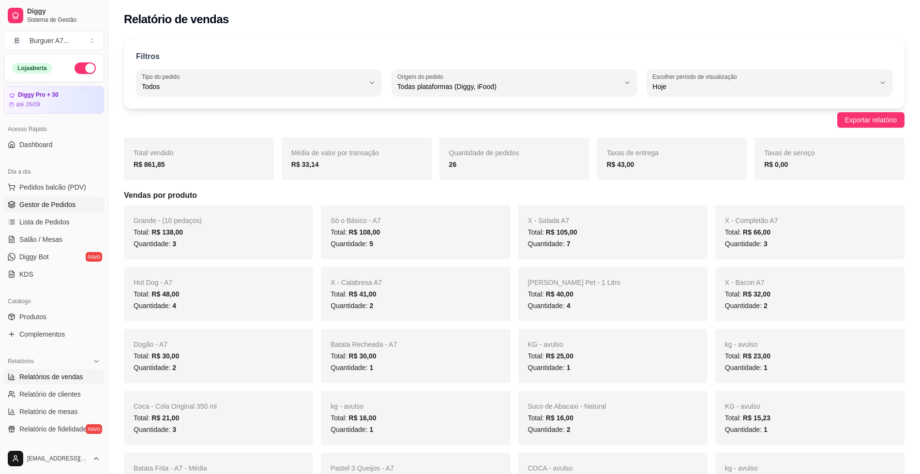
click at [40, 199] on link "Gestor de Pedidos" at bounding box center [54, 204] width 100 height 15
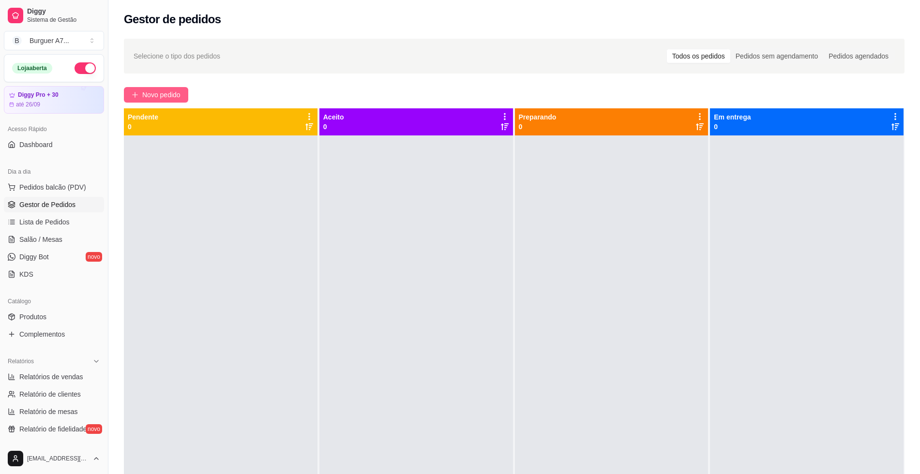
click at [168, 93] on span "Novo pedido" at bounding box center [161, 94] width 38 height 11
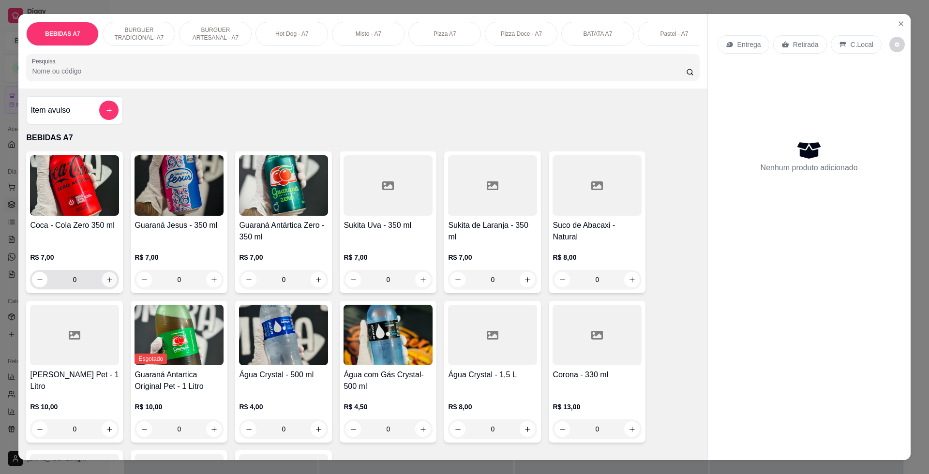
click at [112, 287] on button "increase-product-quantity" at bounding box center [109, 279] width 15 height 15
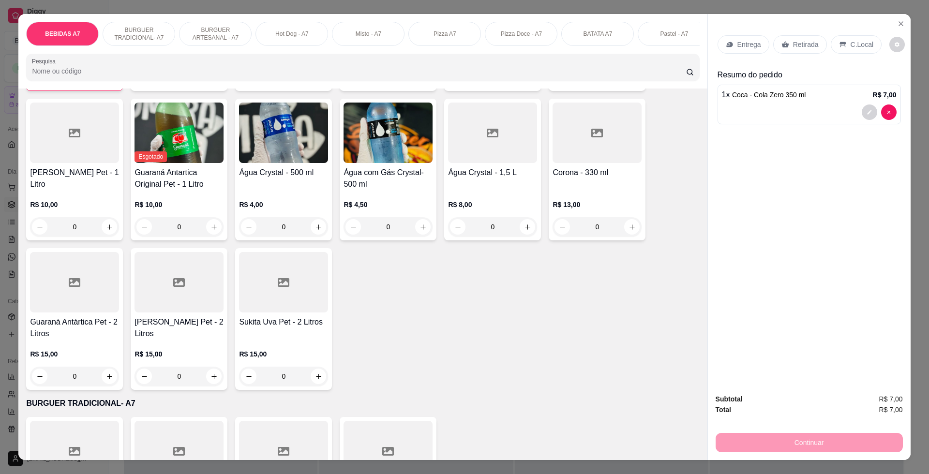
scroll to position [302, 0]
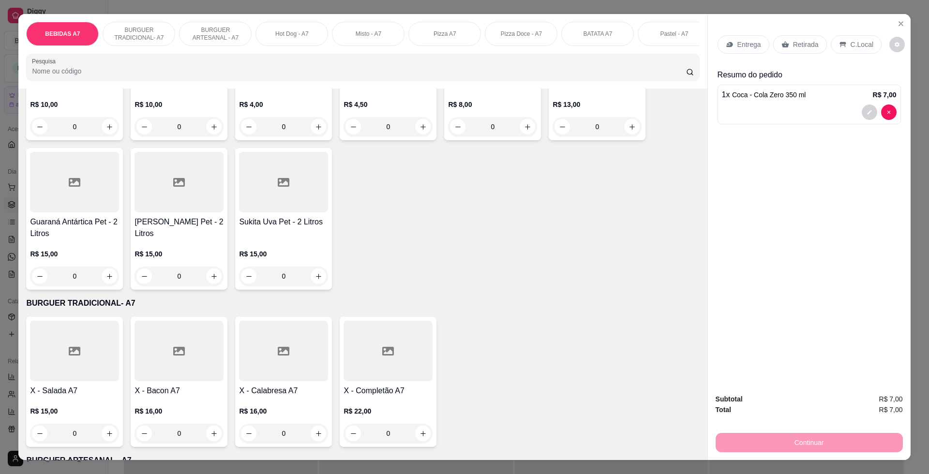
click at [315, 443] on div "0" at bounding box center [283, 433] width 89 height 19
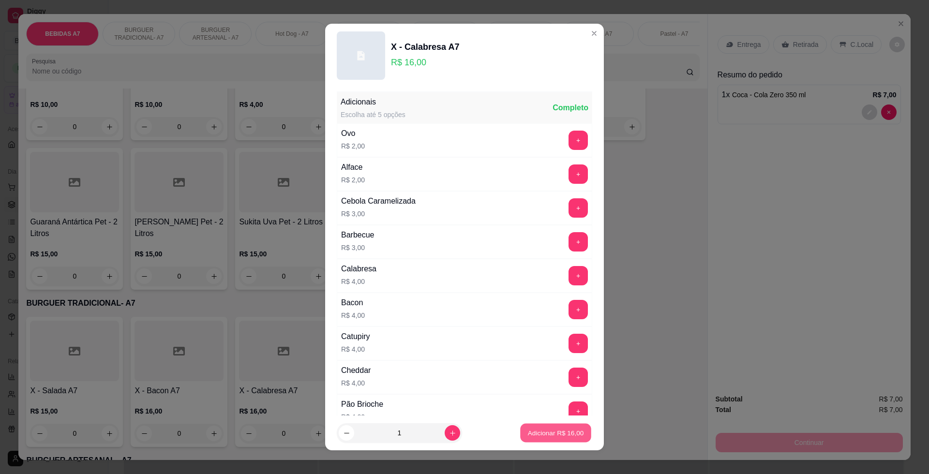
click at [576, 438] on button "Adicionar R$ 16,00" at bounding box center [555, 433] width 71 height 19
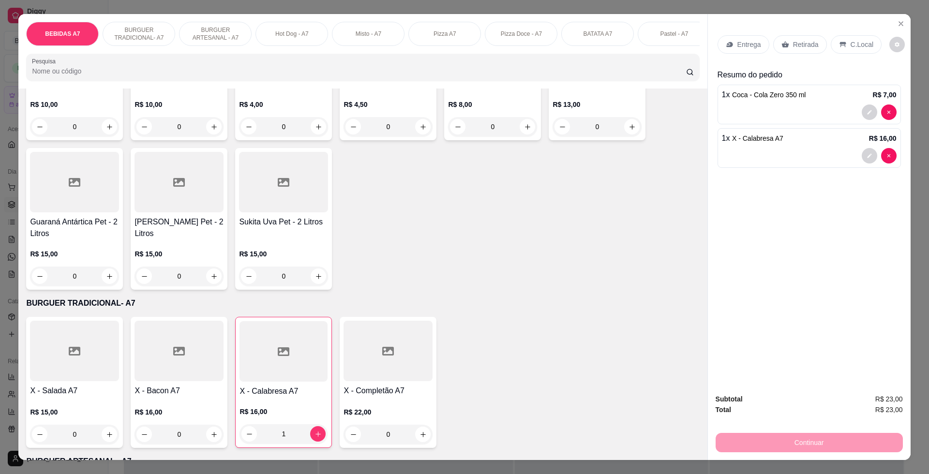
click at [813, 51] on div "Retirada" at bounding box center [800, 44] width 54 height 18
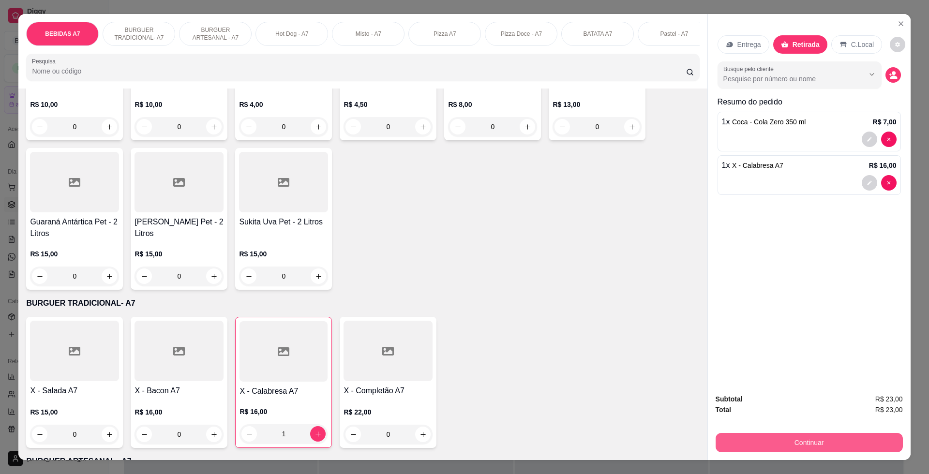
click at [873, 436] on button "Continuar" at bounding box center [808, 442] width 187 height 19
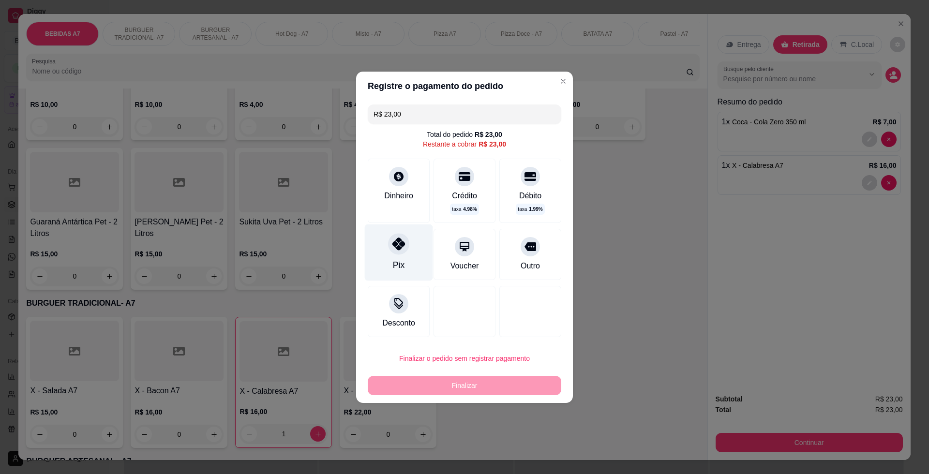
click at [415, 251] on div "Pix" at bounding box center [399, 252] width 68 height 57
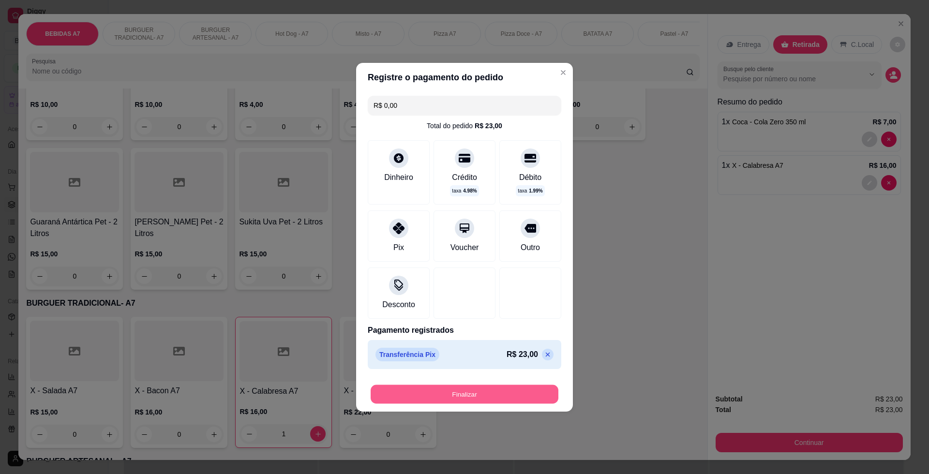
click at [507, 387] on button "Finalizar" at bounding box center [465, 394] width 188 height 19
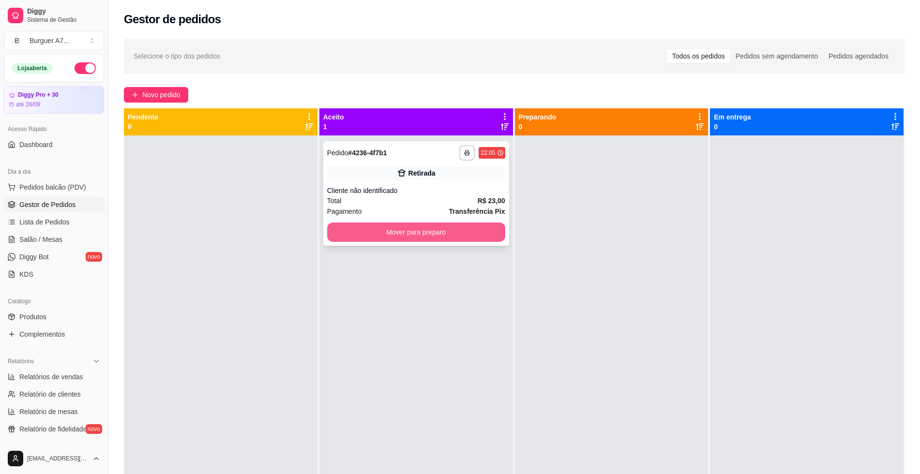
click at [469, 238] on button "Mover para preparo" at bounding box center [416, 232] width 178 height 19
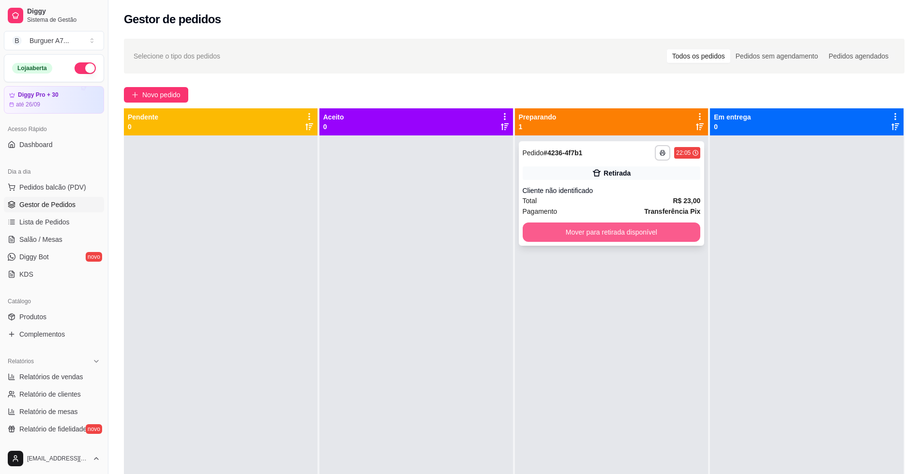
click at [617, 224] on button "Mover para retirada disponível" at bounding box center [611, 232] width 178 height 19
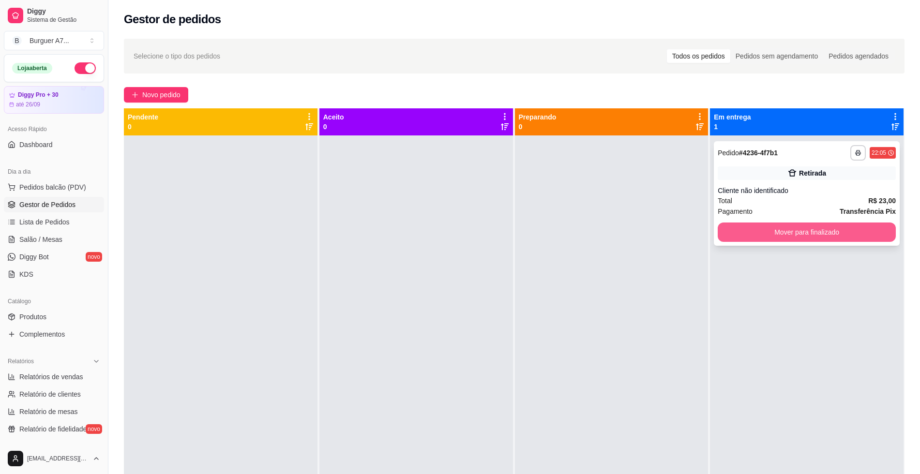
click at [795, 211] on div "Pagamento Transferência Pix" at bounding box center [806, 211] width 178 height 11
click at [803, 231] on button "Mover para finalizado" at bounding box center [806, 232] width 178 height 19
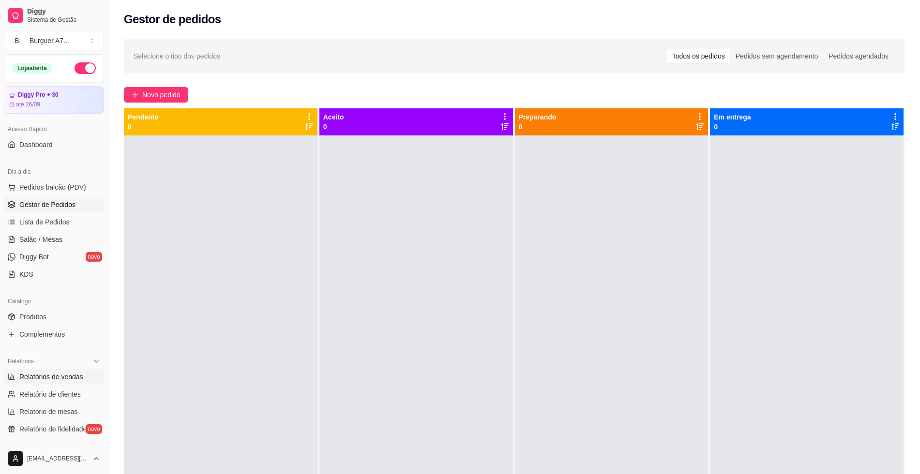
click at [81, 373] on span "Relatórios de vendas" at bounding box center [51, 377] width 64 height 10
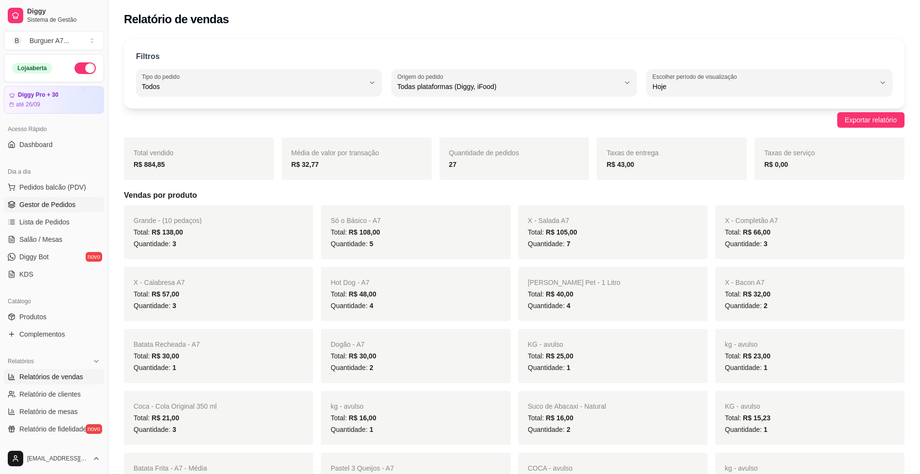
click at [74, 200] on link "Gestor de Pedidos" at bounding box center [54, 204] width 100 height 15
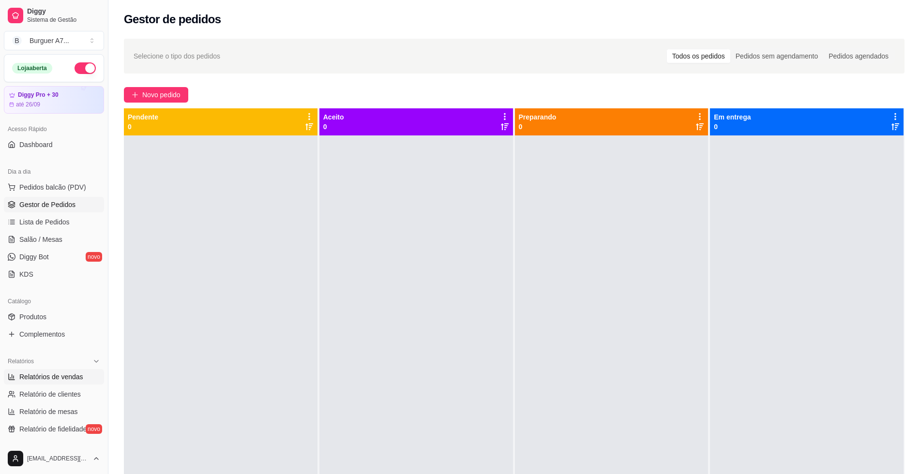
click at [81, 373] on span "Relatórios de vendas" at bounding box center [51, 377] width 64 height 10
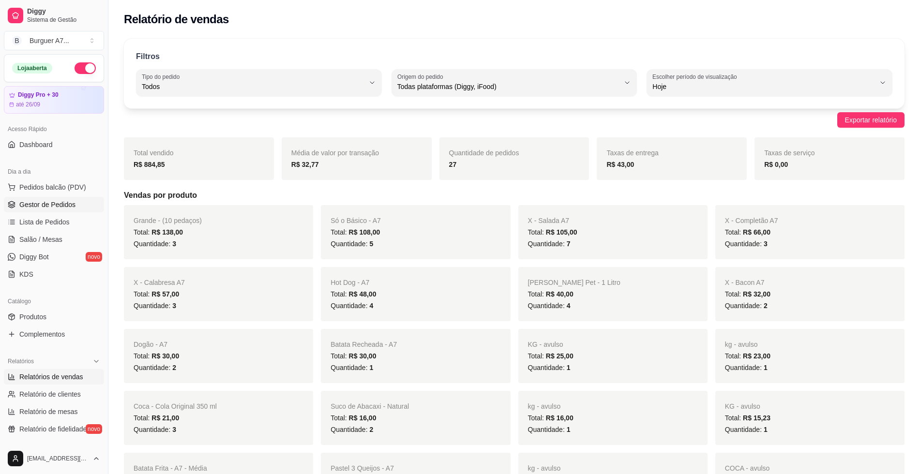
click at [69, 198] on link "Gestor de Pedidos" at bounding box center [54, 204] width 100 height 15
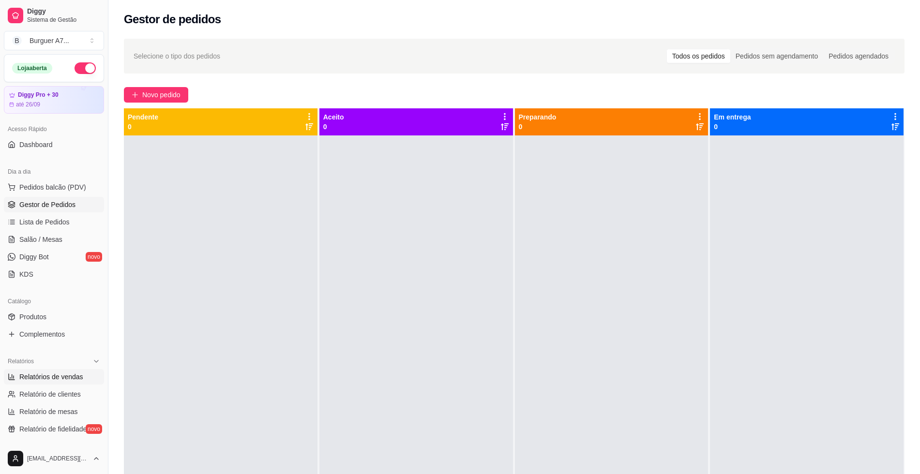
click at [66, 373] on span "Relatórios de vendas" at bounding box center [51, 377] width 64 height 10
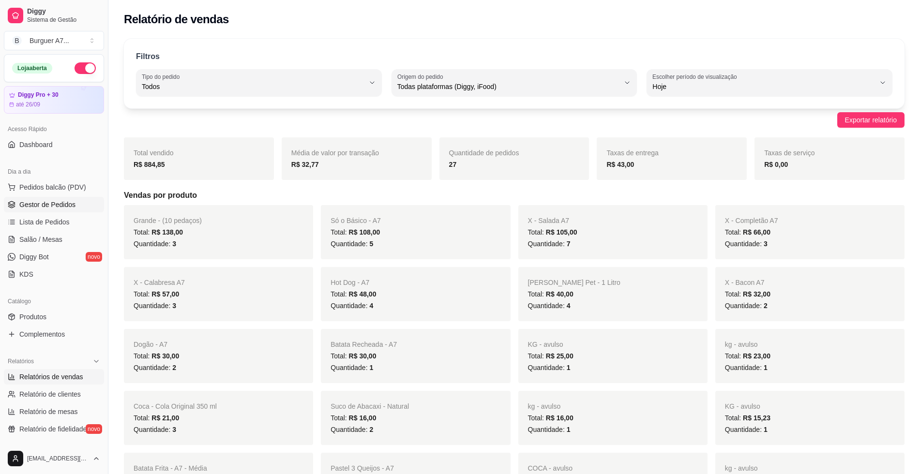
click at [69, 204] on span "Gestor de Pedidos" at bounding box center [47, 205] width 56 height 10
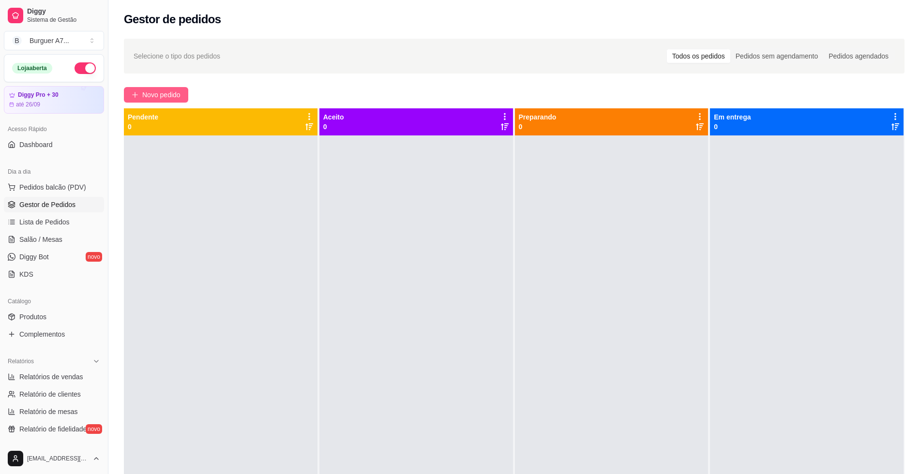
click at [164, 98] on span "Novo pedido" at bounding box center [161, 94] width 38 height 11
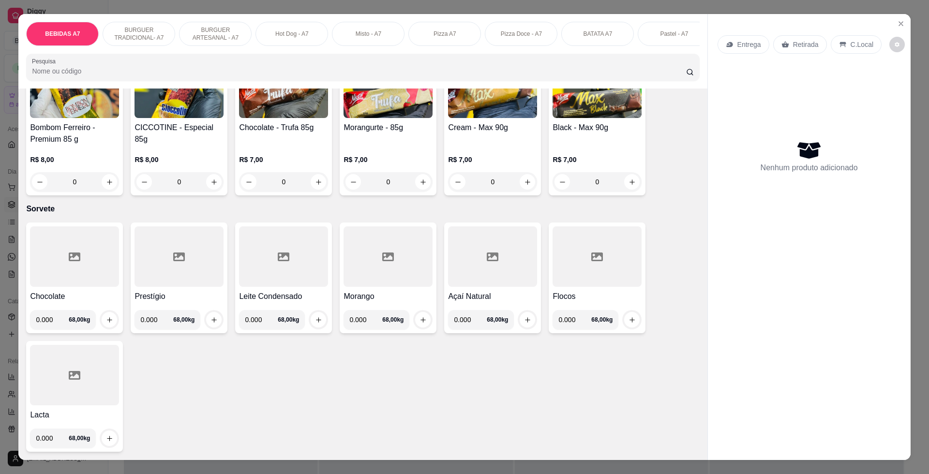
scroll to position [2353, 0]
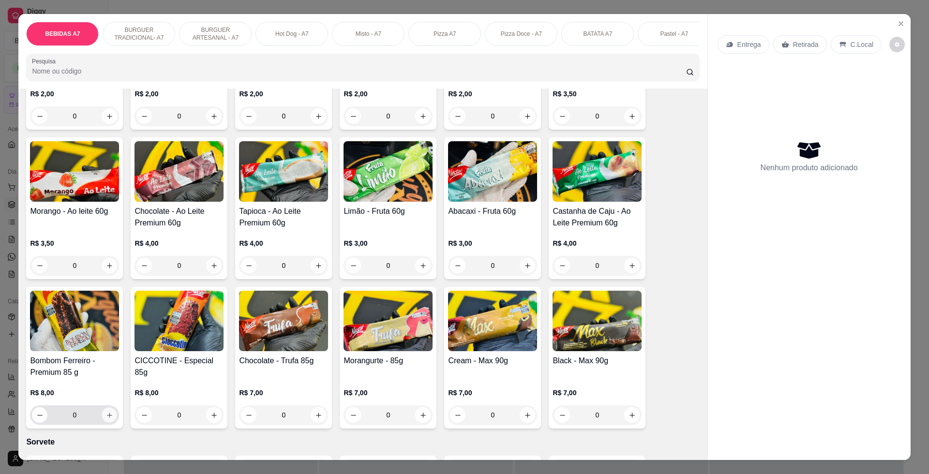
click at [107, 419] on icon "increase-product-quantity" at bounding box center [109, 415] width 7 height 7
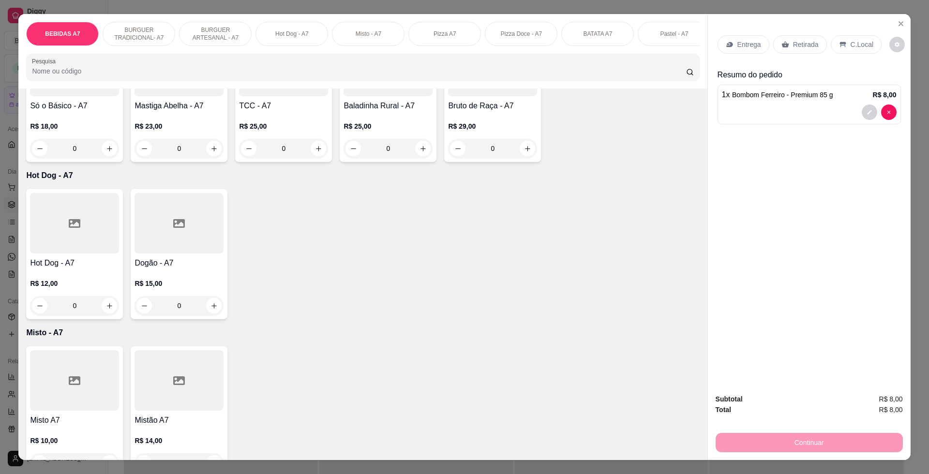
scroll to position [720, 0]
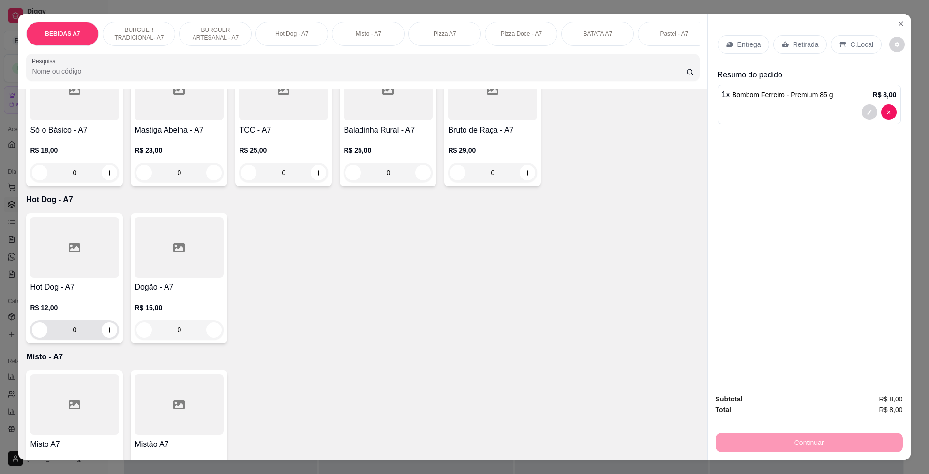
click at [104, 340] on div "0" at bounding box center [74, 329] width 85 height 19
click at [104, 338] on button "increase-product-quantity" at bounding box center [109, 329] width 15 height 15
click at [104, 338] on button "increase-product-quantity" at bounding box center [109, 330] width 15 height 15
click at [42, 338] on button "decrease-product-quantity" at bounding box center [40, 330] width 15 height 15
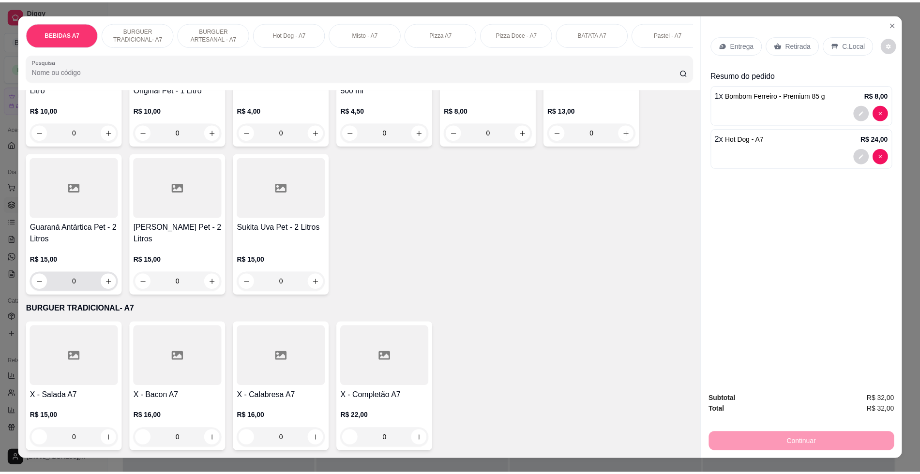
scroll to position [0, 0]
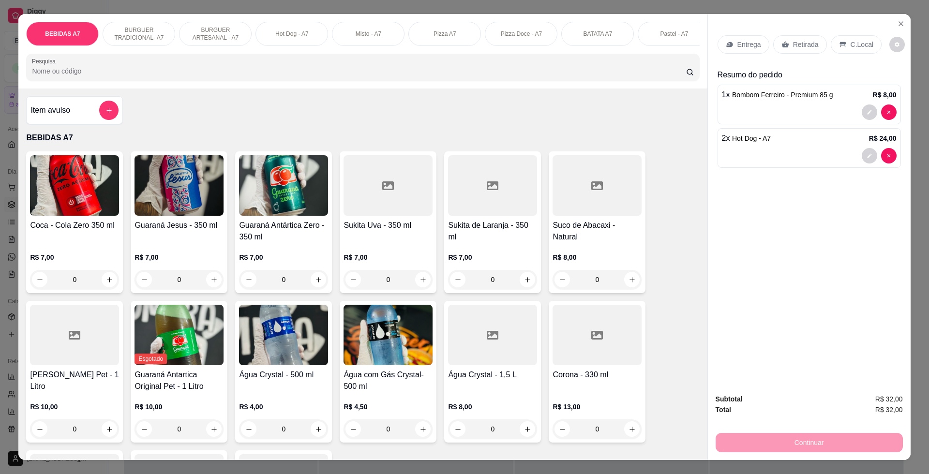
click at [747, 48] on p "Entrega" at bounding box center [749, 45] width 24 height 10
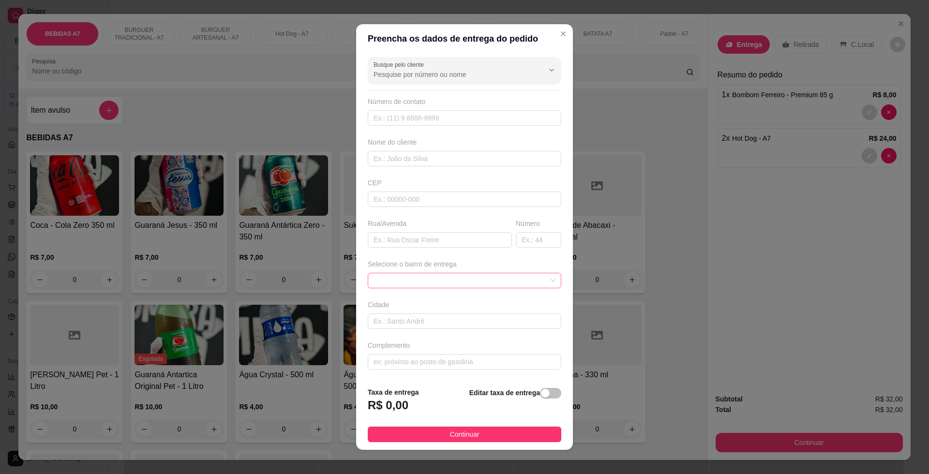
click at [517, 281] on span at bounding box center [464, 280] width 182 height 15
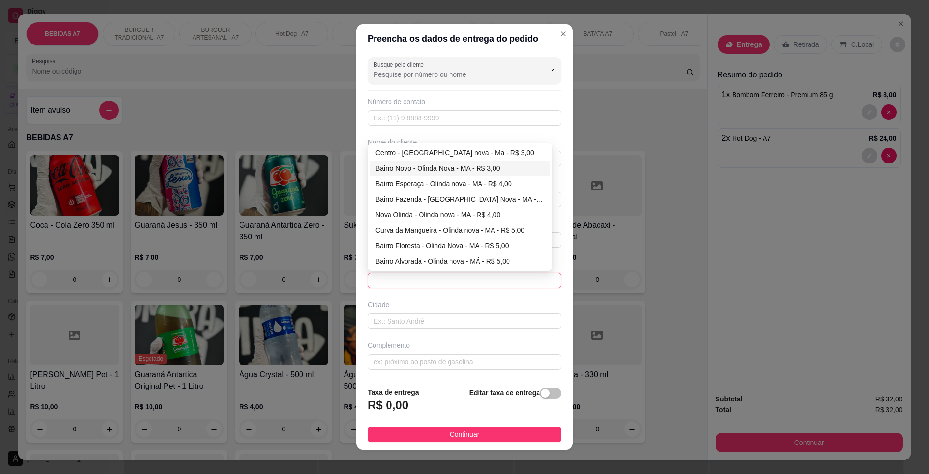
click at [461, 164] on div "Bairro Novo - Olinda Nova - MA - R$ 3,00" at bounding box center [459, 168] width 169 height 11
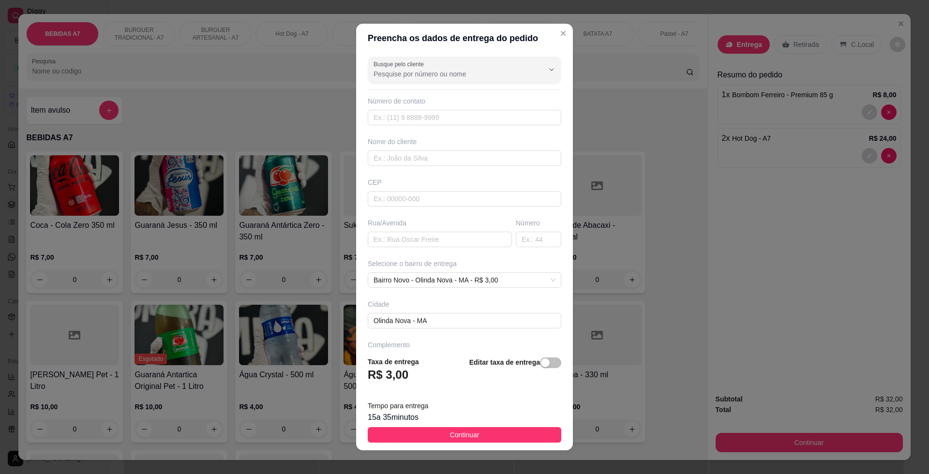
click at [459, 147] on div "Nome do cliente" at bounding box center [464, 151] width 197 height 29
click at [459, 152] on input "text" at bounding box center [464, 157] width 193 height 15
click at [515, 436] on button "Continuar" at bounding box center [464, 434] width 193 height 15
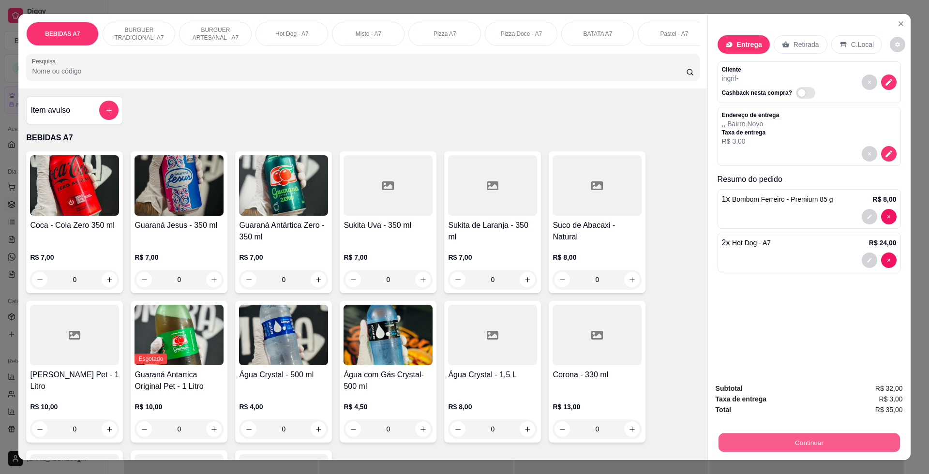
click at [862, 446] on button "Continuar" at bounding box center [808, 442] width 181 height 19
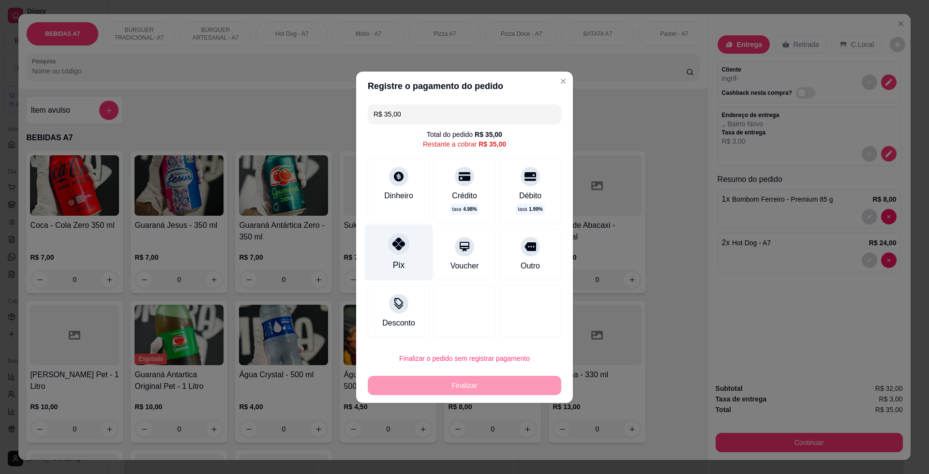
click at [402, 259] on div "Pix" at bounding box center [399, 265] width 12 height 13
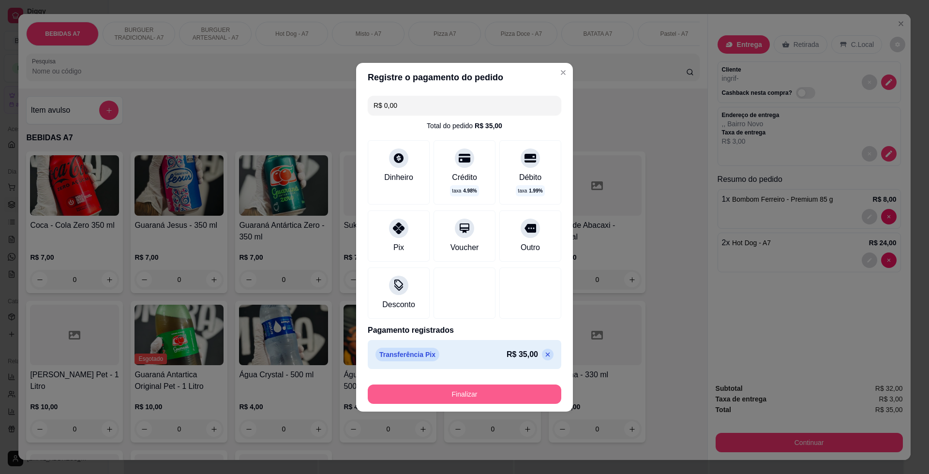
click at [511, 402] on button "Finalizar" at bounding box center [464, 394] width 193 height 19
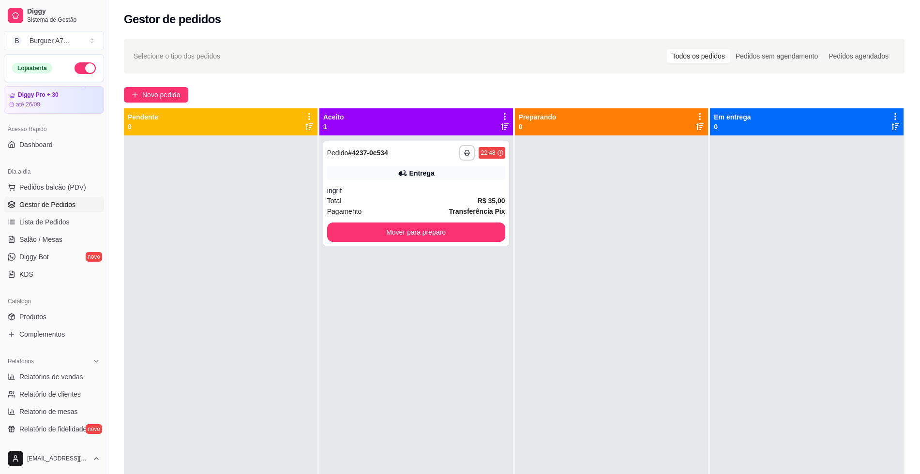
click at [515, 234] on div at bounding box center [611, 372] width 193 height 474
click at [485, 235] on button "Mover para preparo" at bounding box center [416, 232] width 178 height 19
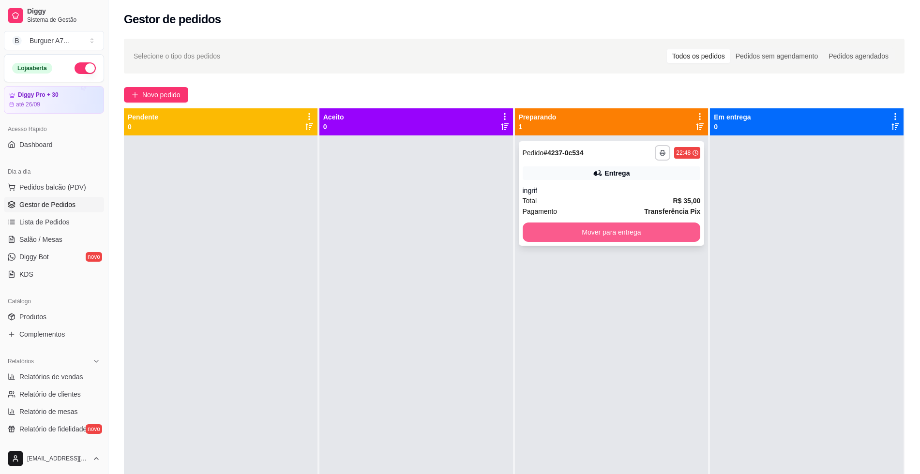
click at [610, 239] on button "Mover para entrega" at bounding box center [611, 232] width 178 height 19
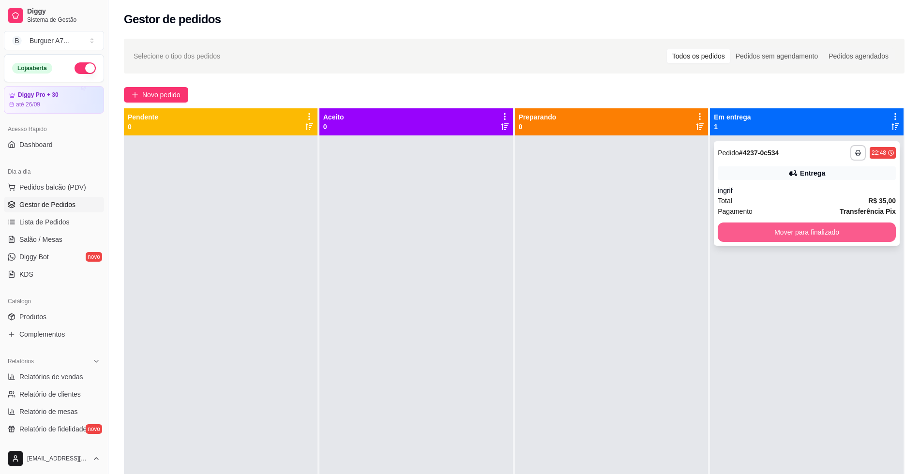
click at [733, 238] on button "Mover para finalizado" at bounding box center [806, 232] width 178 height 19
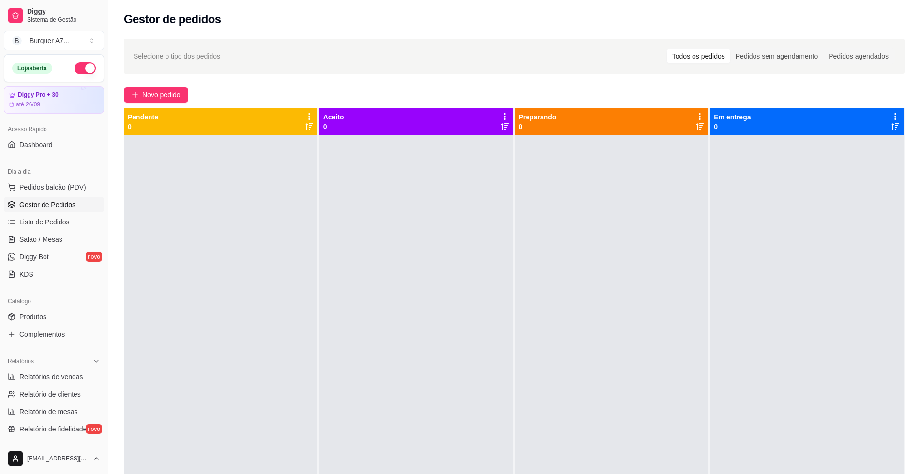
click at [80, 64] on button "button" at bounding box center [84, 68] width 21 height 12
click at [77, 69] on button "button" at bounding box center [84, 68] width 21 height 12
click at [73, 372] on link "Relatórios de vendas" at bounding box center [54, 376] width 100 height 15
